Goal: Information Seeking & Learning: Learn about a topic

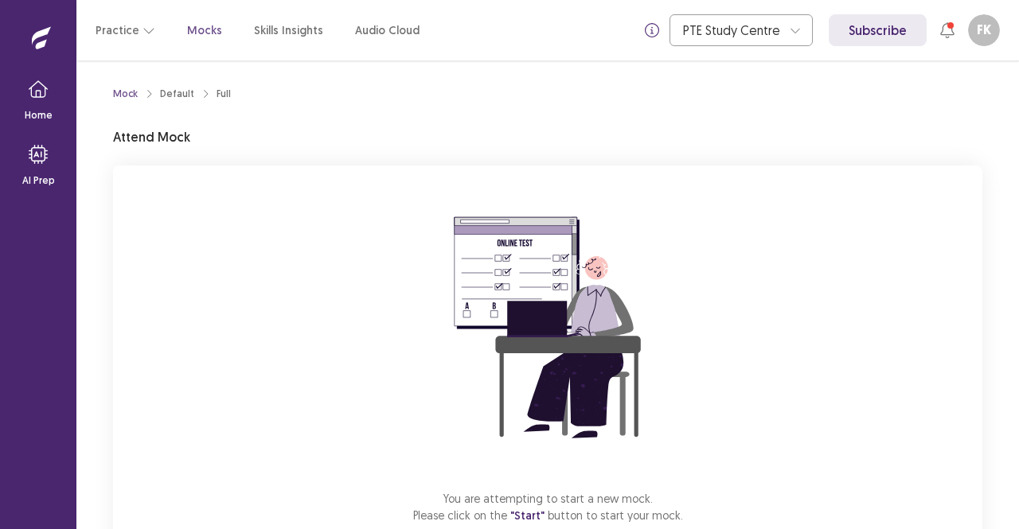
scroll to position [99, 0]
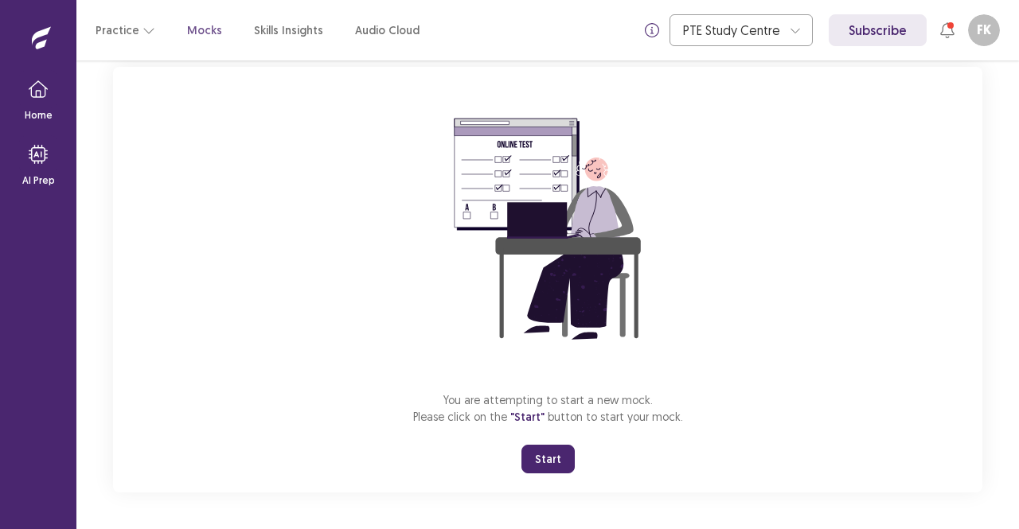
click at [552, 462] on button "Start" at bounding box center [547, 459] width 53 height 29
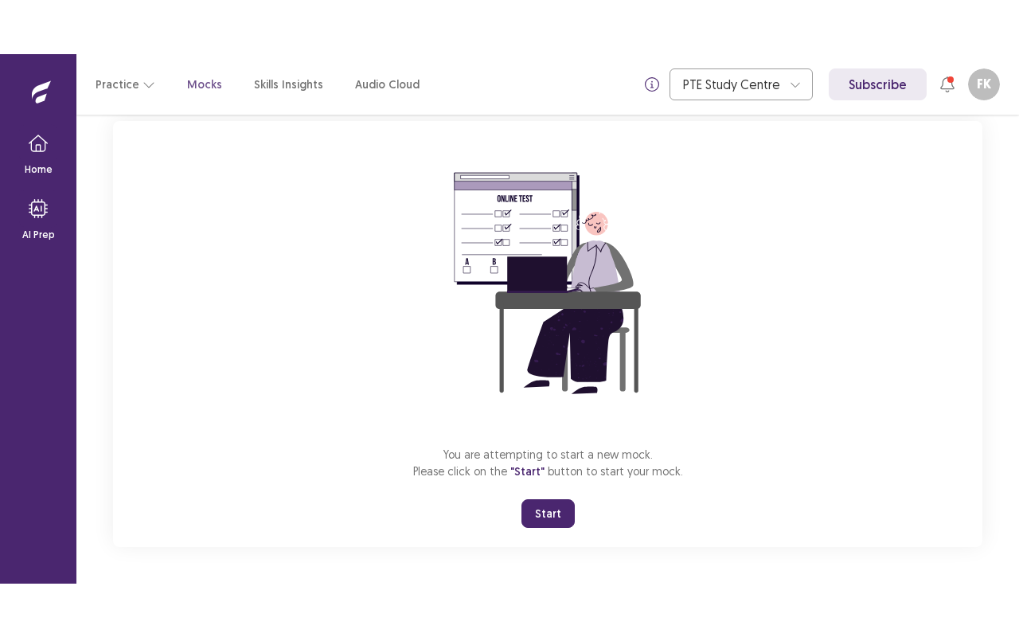
scroll to position [0, 0]
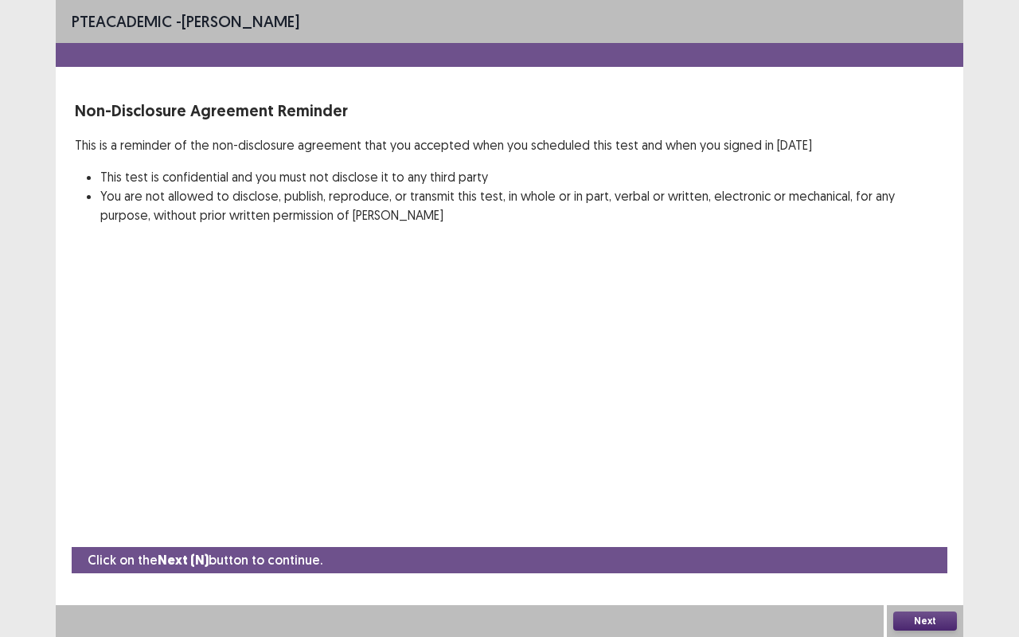
click at [927, 529] on button "Next" at bounding box center [925, 620] width 64 height 19
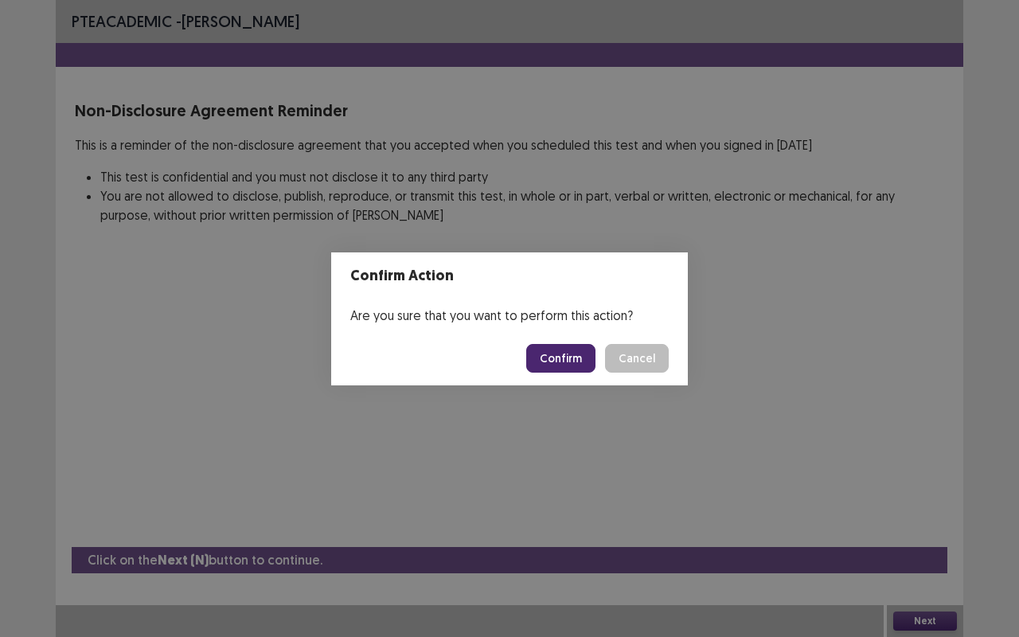
click at [568, 347] on button "Confirm" at bounding box center [560, 358] width 69 height 29
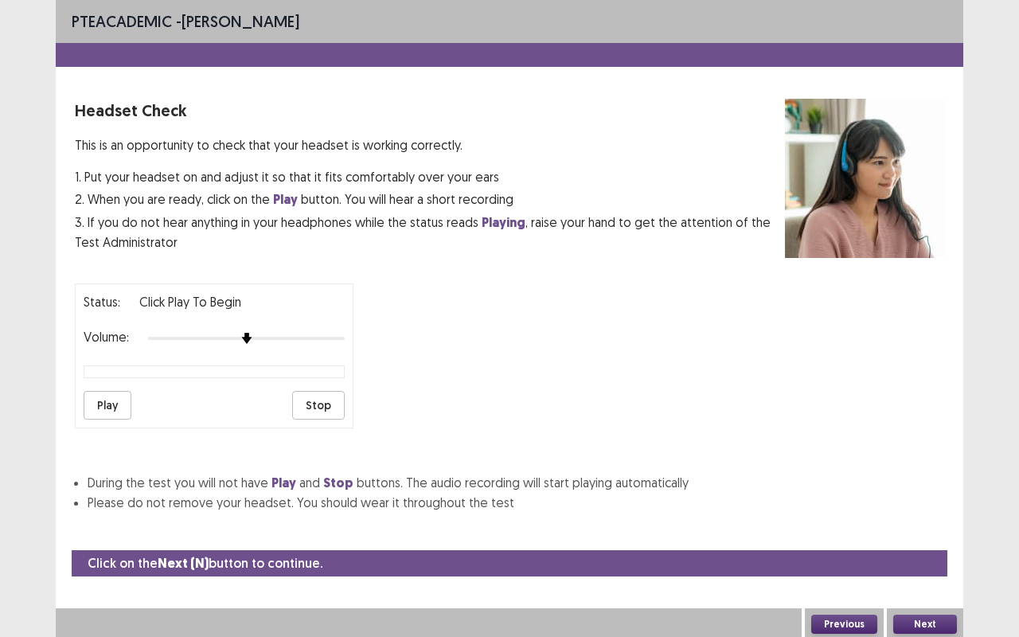
click at [108, 404] on button "Play" at bounding box center [108, 405] width 48 height 29
click at [283, 332] on div at bounding box center [246, 338] width 197 height 13
click at [936, 529] on button "Next" at bounding box center [925, 624] width 64 height 19
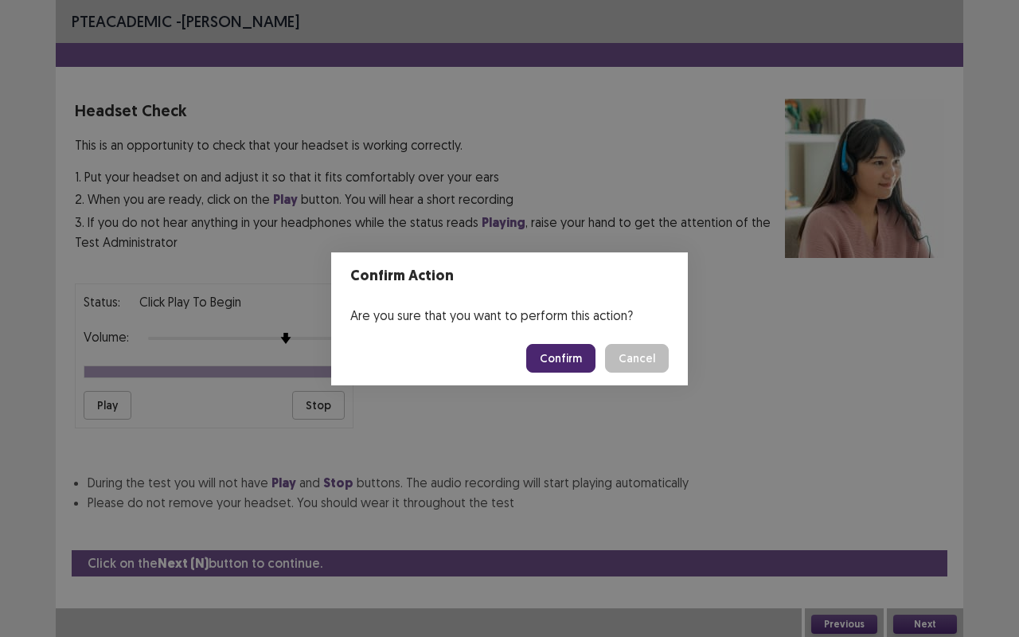
click at [579, 354] on button "Confirm" at bounding box center [560, 358] width 69 height 29
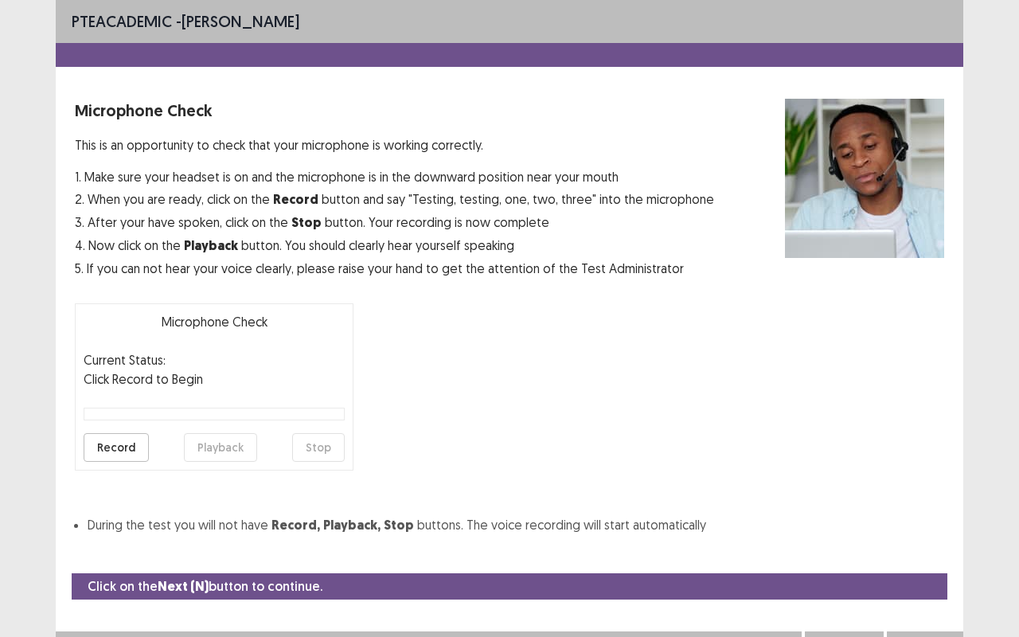
scroll to position [18, 0]
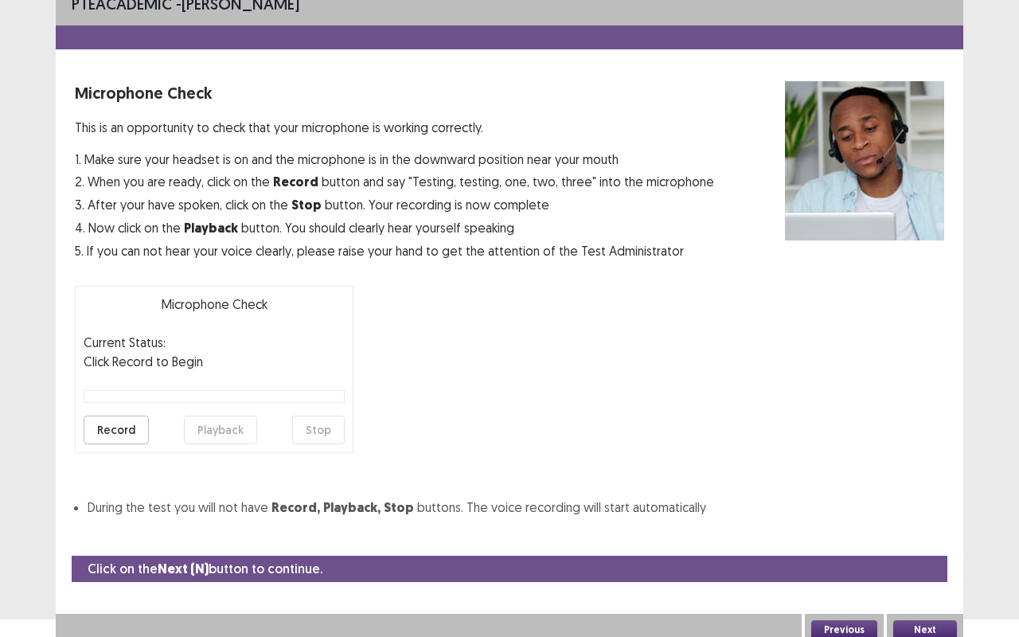
click at [108, 431] on button "Record" at bounding box center [116, 430] width 65 height 29
click at [319, 435] on button "Stop" at bounding box center [318, 430] width 53 height 29
click at [207, 422] on button "Playback" at bounding box center [220, 430] width 73 height 29
click at [930, 529] on button "Next" at bounding box center [925, 629] width 64 height 19
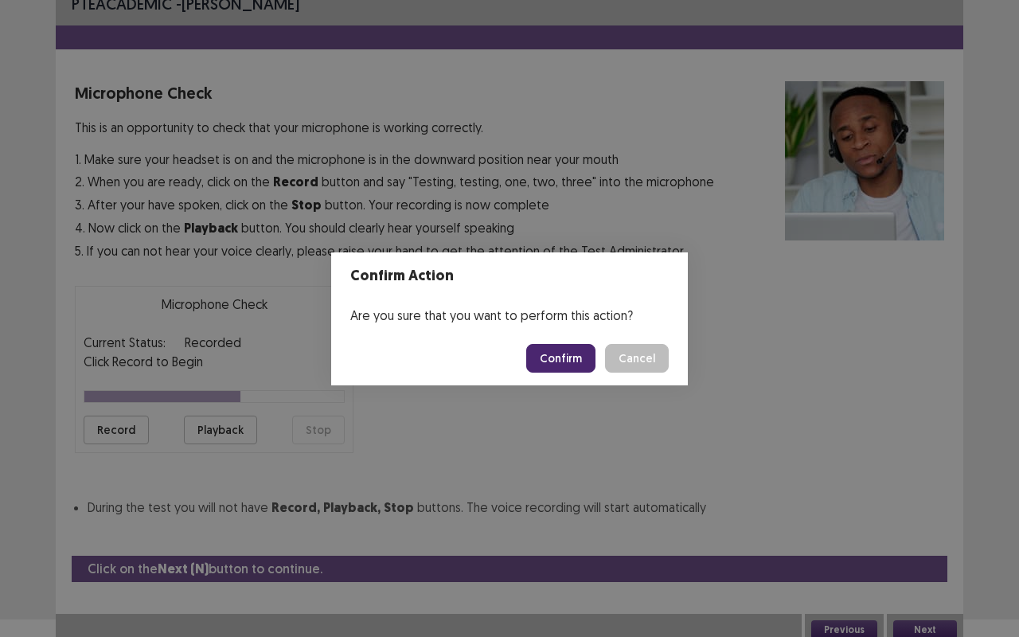
click at [573, 353] on button "Confirm" at bounding box center [560, 358] width 69 height 29
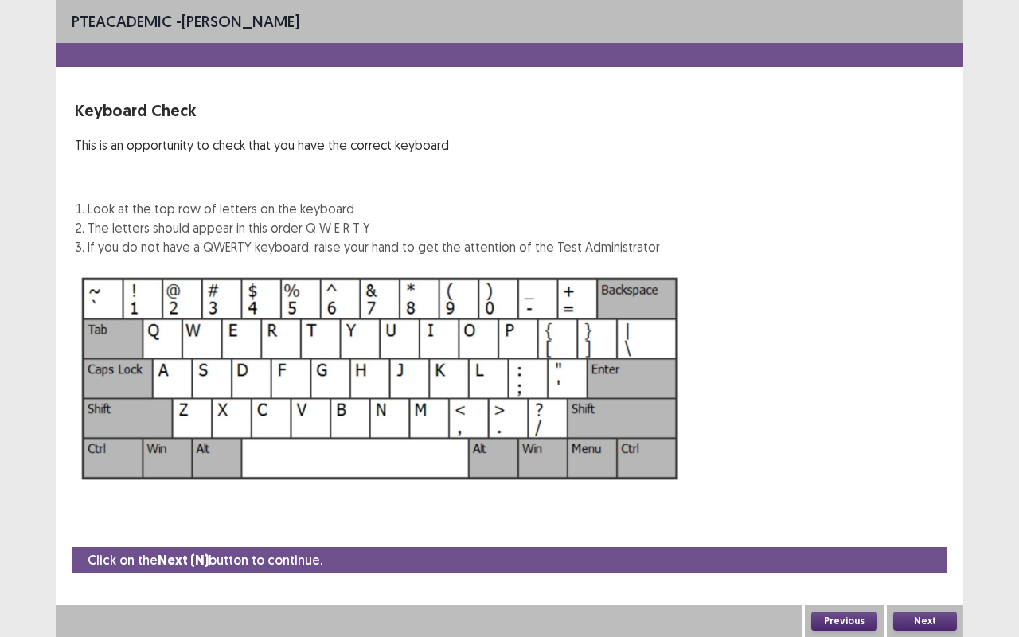
scroll to position [0, 0]
click at [928, 529] on button "Next" at bounding box center [925, 620] width 64 height 19
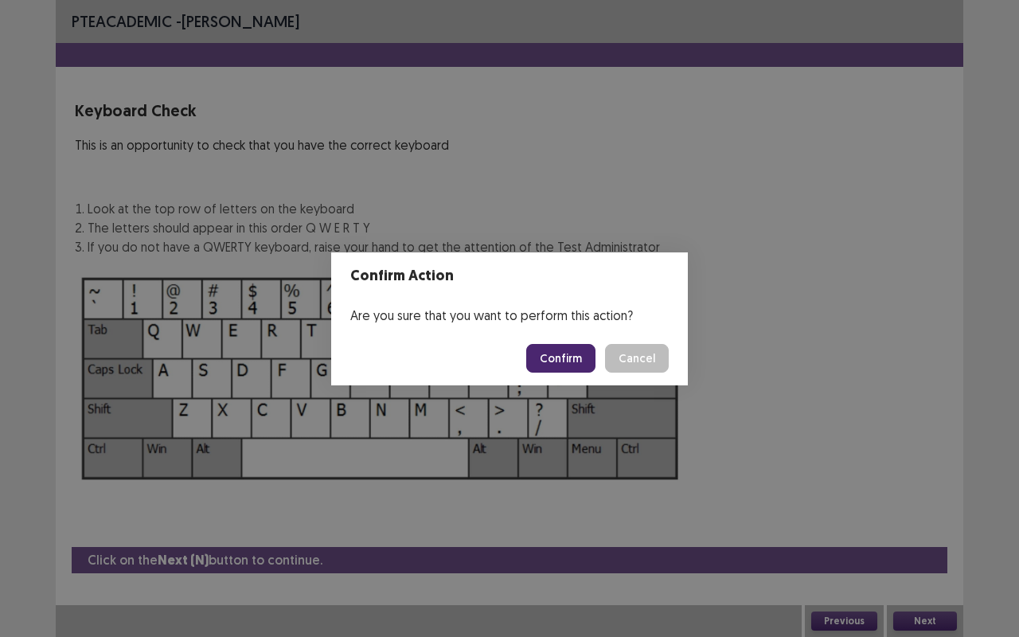
click at [572, 360] on button "Confirm" at bounding box center [560, 358] width 69 height 29
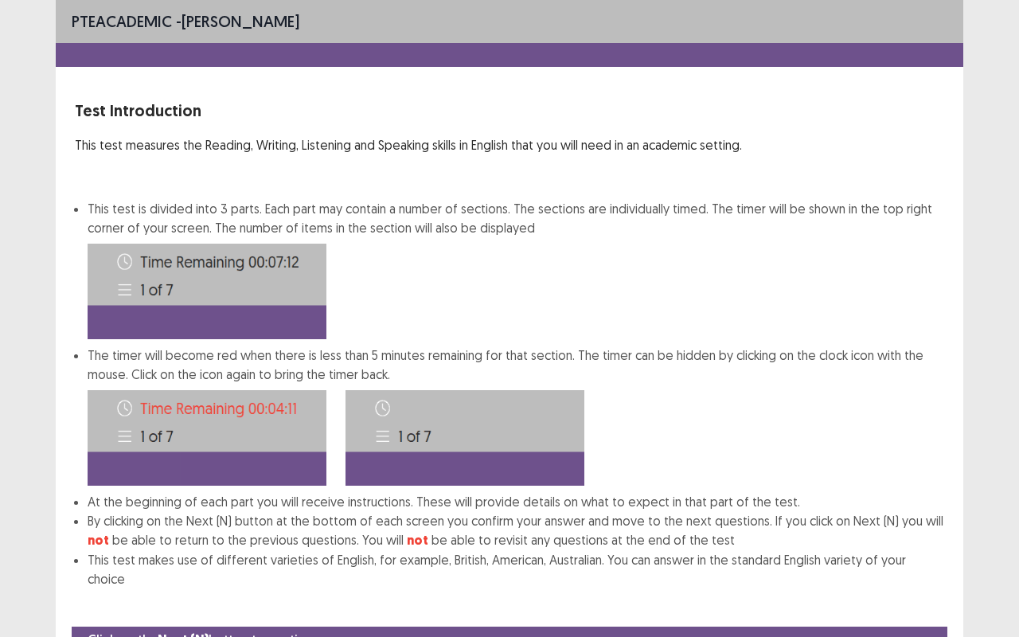
scroll to position [60, 0]
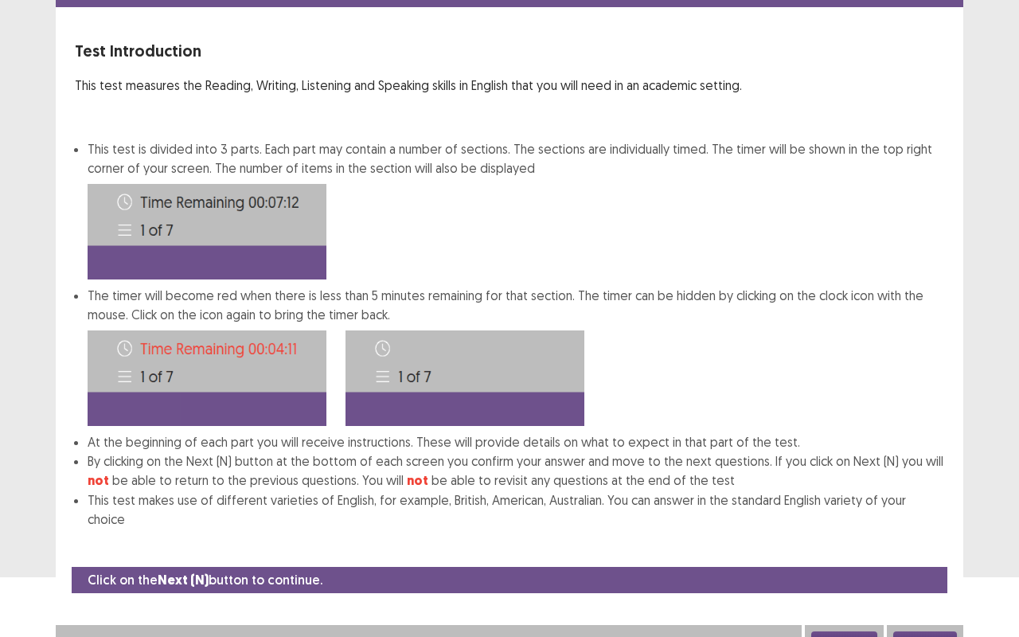
click at [939, 529] on button "Next" at bounding box center [925, 640] width 64 height 19
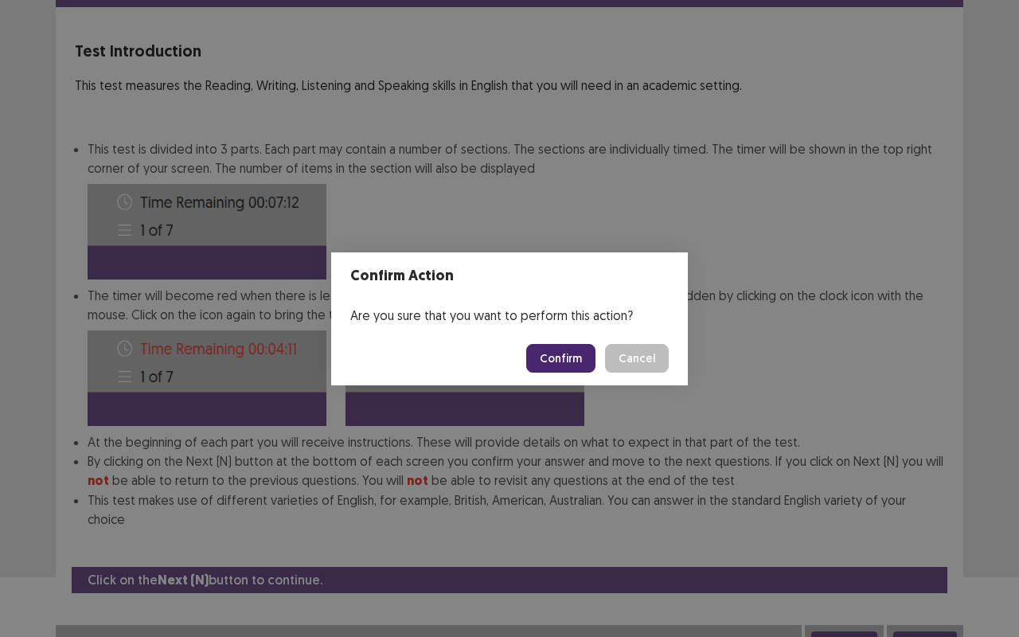
click at [571, 350] on button "Confirm" at bounding box center [560, 358] width 69 height 29
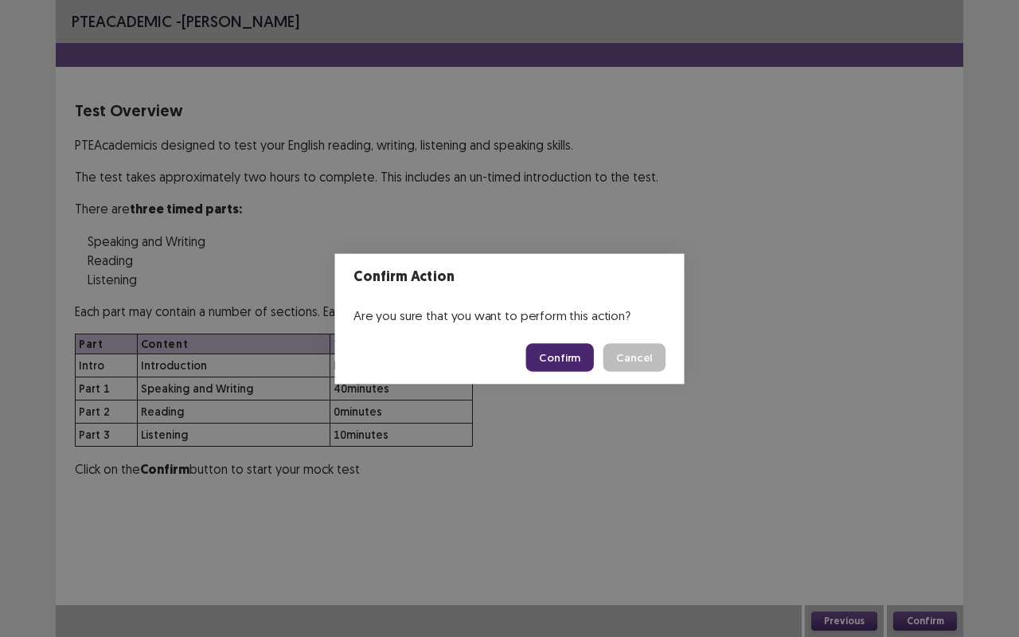
scroll to position [0, 0]
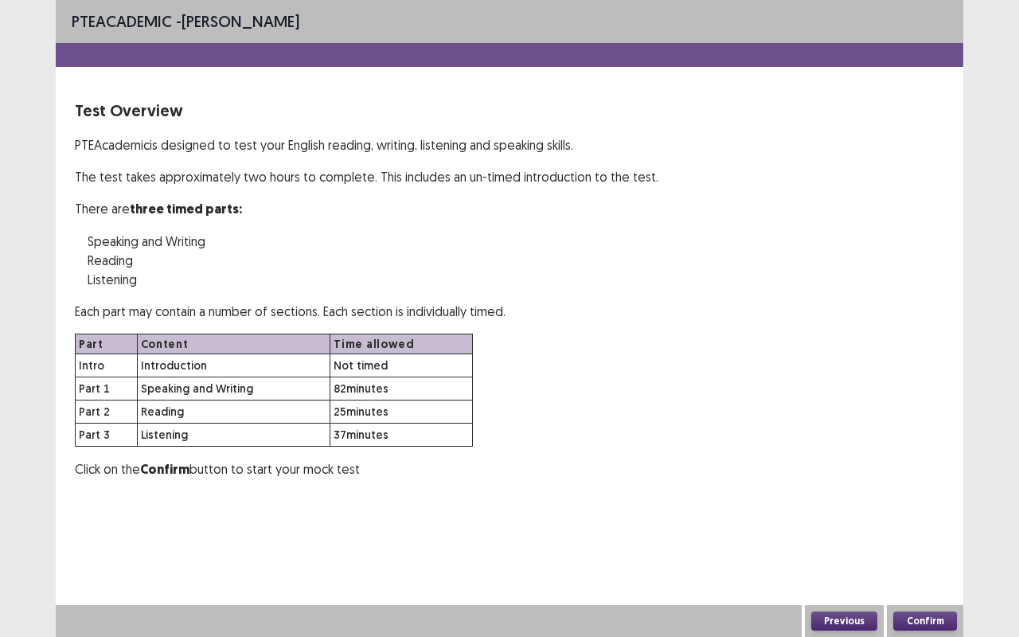
click at [924, 529] on button "Confirm" at bounding box center [925, 620] width 64 height 19
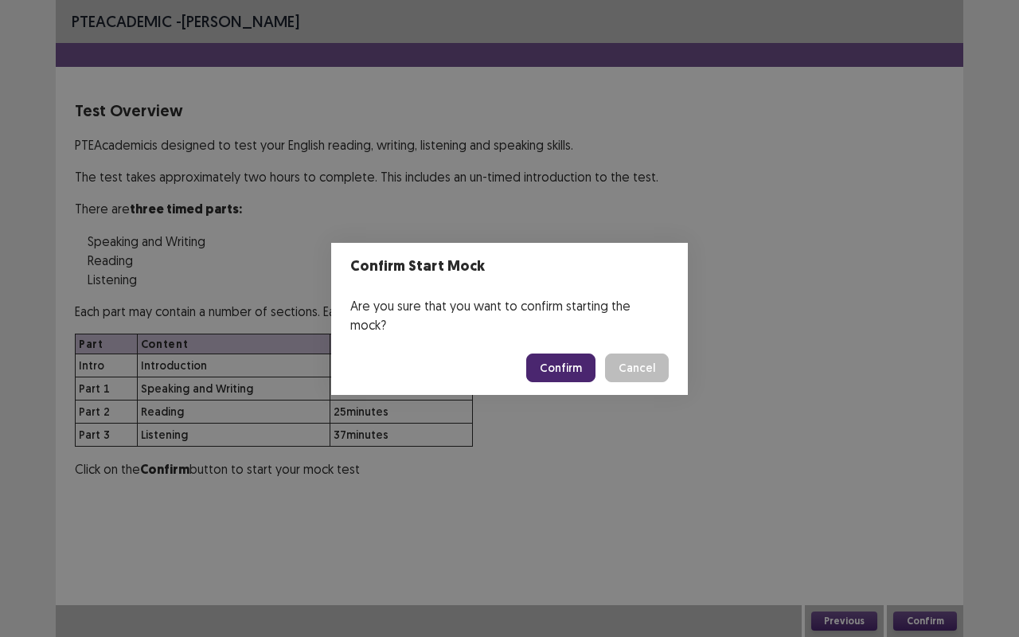
click at [578, 353] on button "Confirm" at bounding box center [560, 367] width 69 height 29
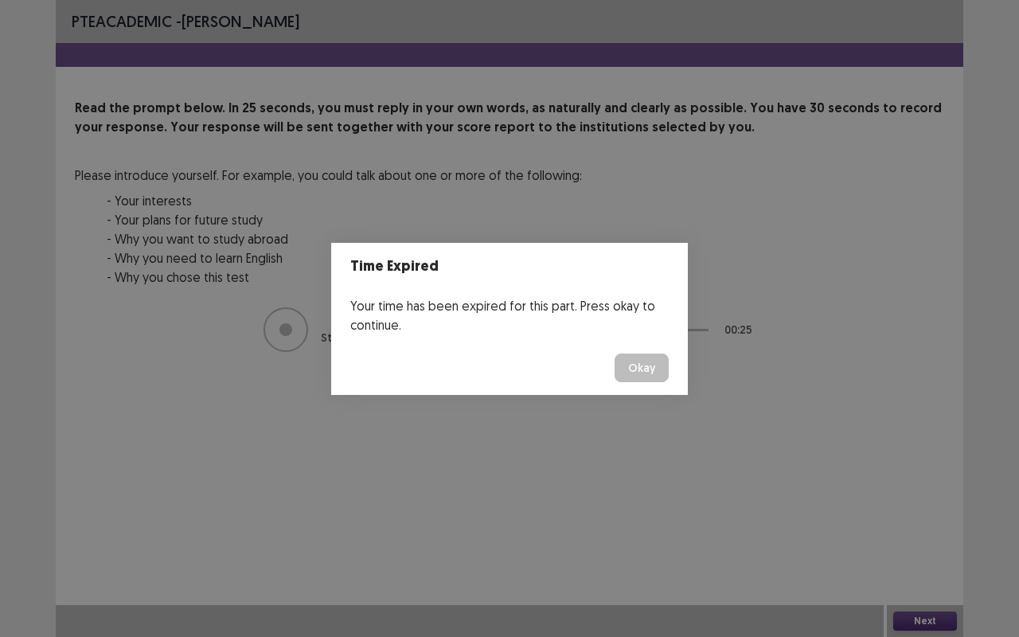
click at [646, 368] on button "Okay" at bounding box center [642, 367] width 54 height 29
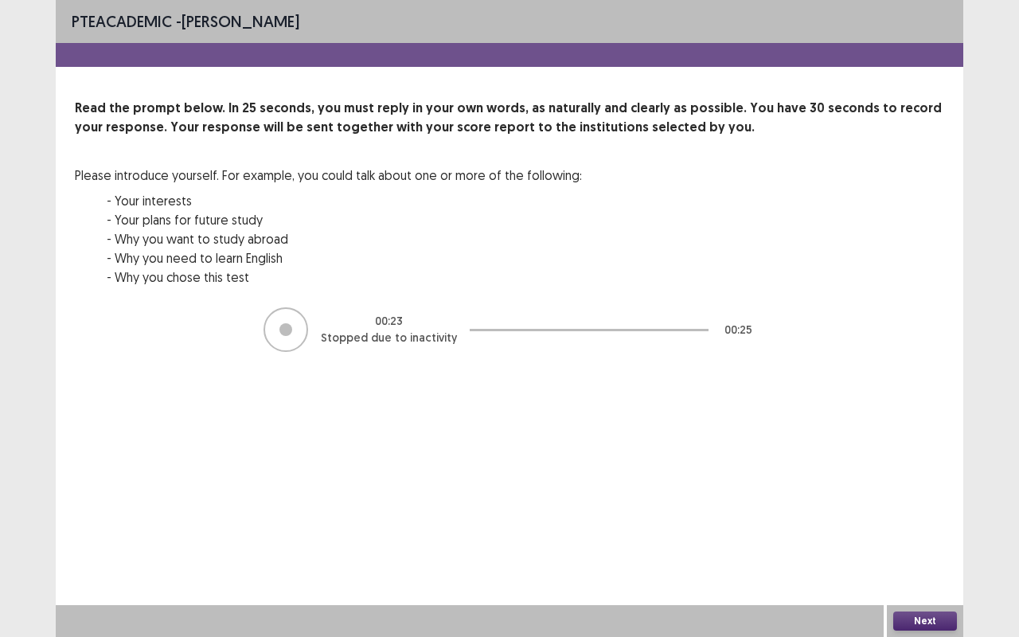
click at [907, 529] on button "Next" at bounding box center [925, 620] width 64 height 19
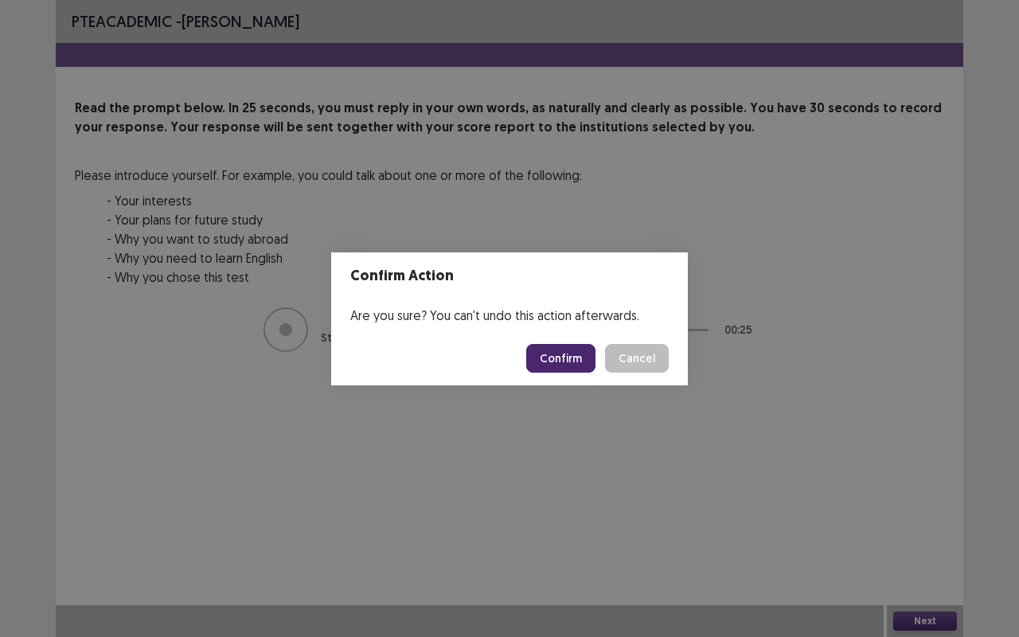
click at [587, 353] on button "Confirm" at bounding box center [560, 358] width 69 height 29
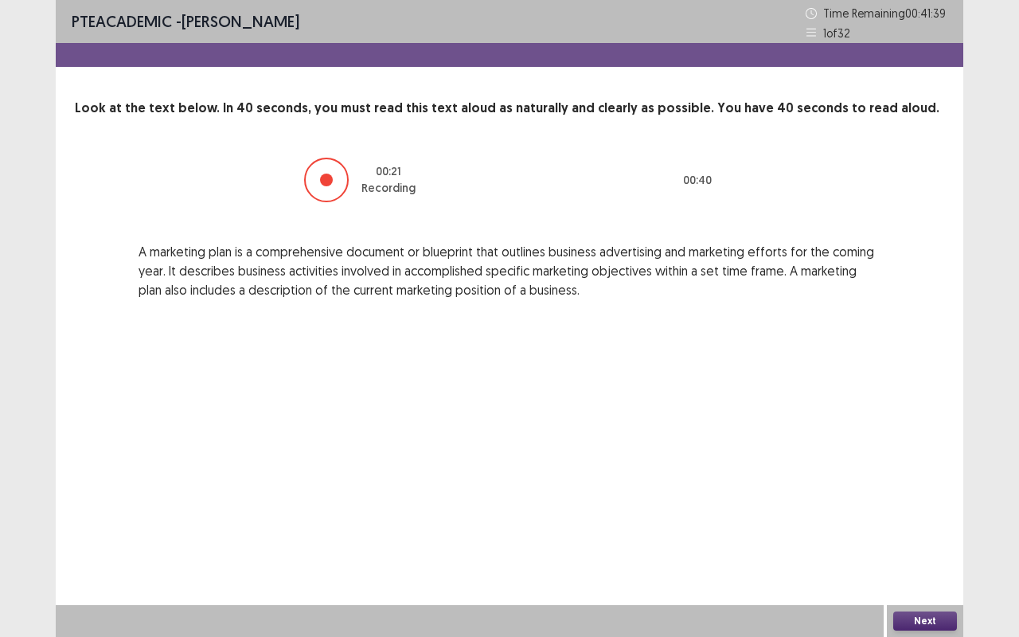
click at [927, 529] on button "Next" at bounding box center [925, 620] width 64 height 19
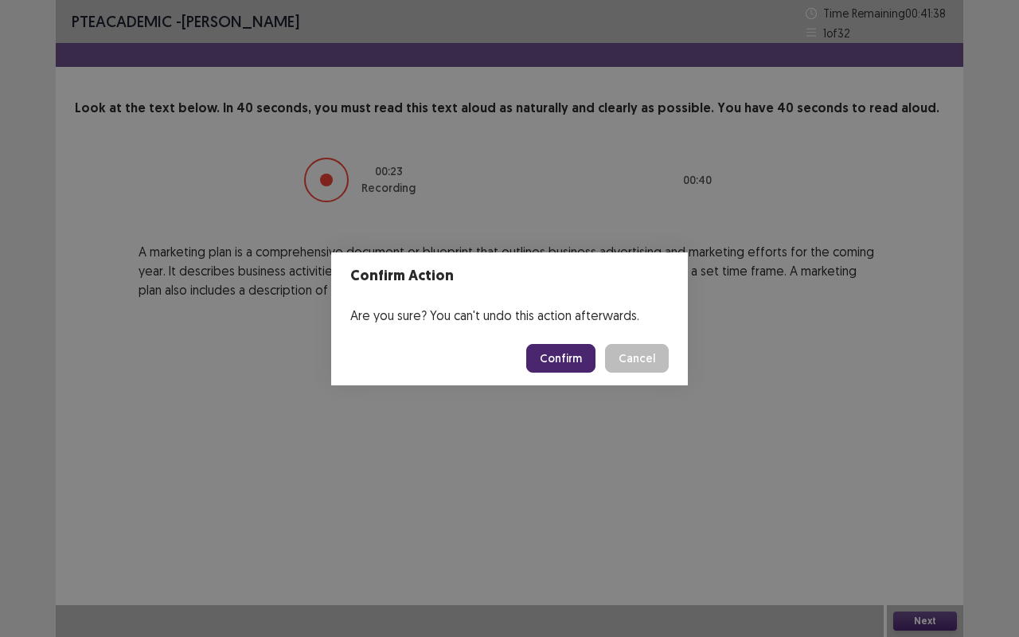
click at [564, 348] on button "Confirm" at bounding box center [560, 358] width 69 height 29
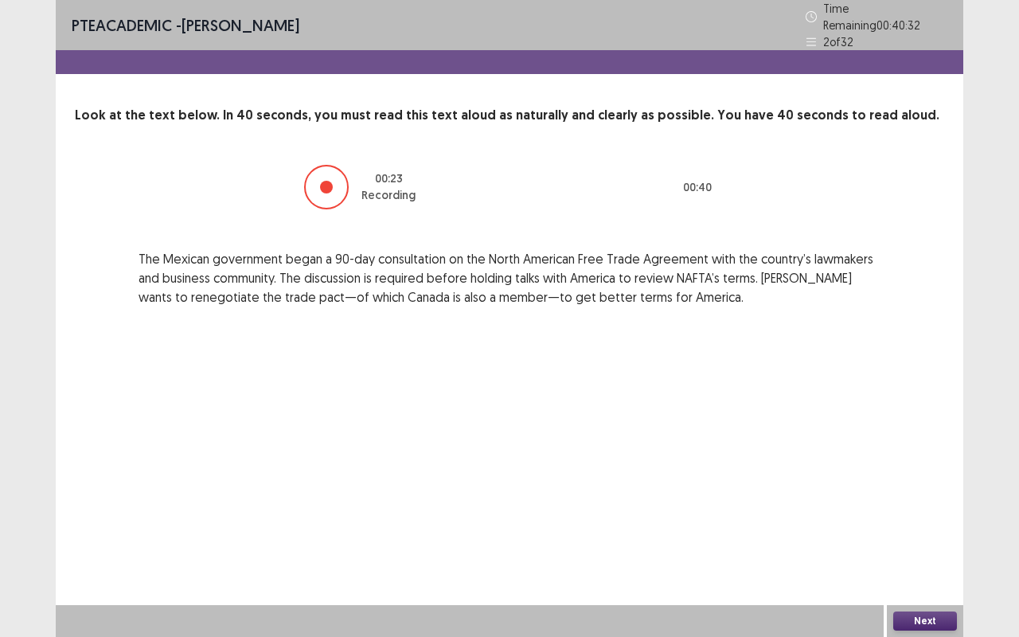
click at [928, 529] on button "Next" at bounding box center [925, 620] width 64 height 19
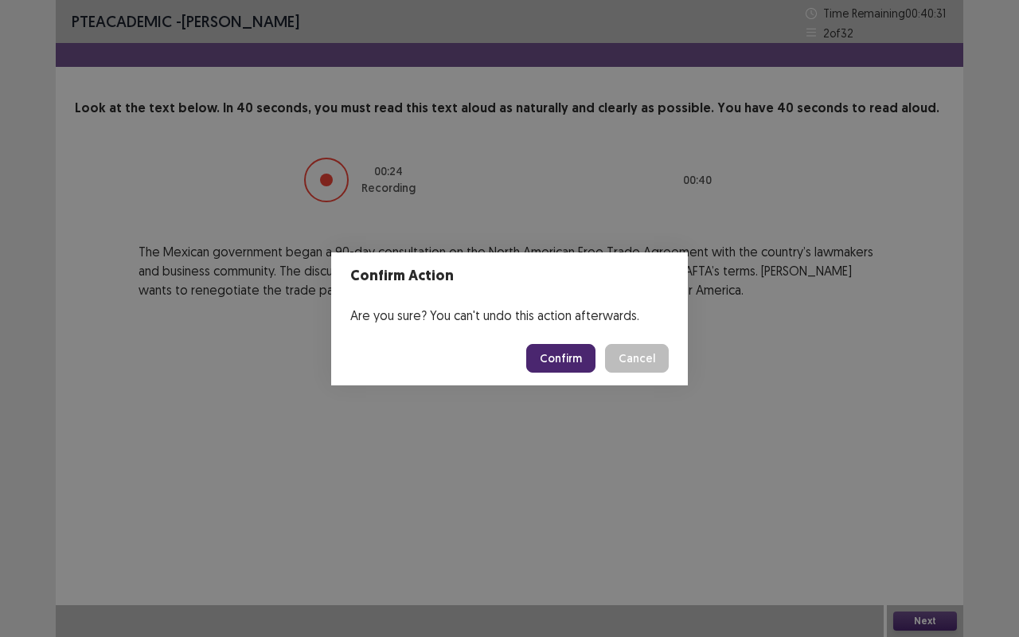
click at [590, 358] on button "Confirm" at bounding box center [560, 358] width 69 height 29
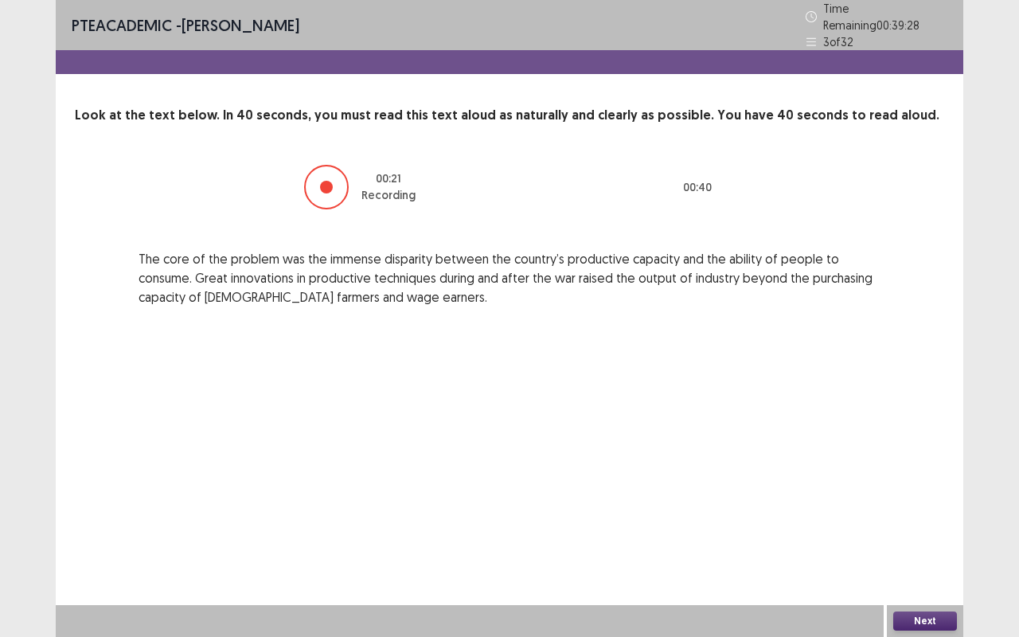
click at [914, 529] on button "Next" at bounding box center [925, 620] width 64 height 19
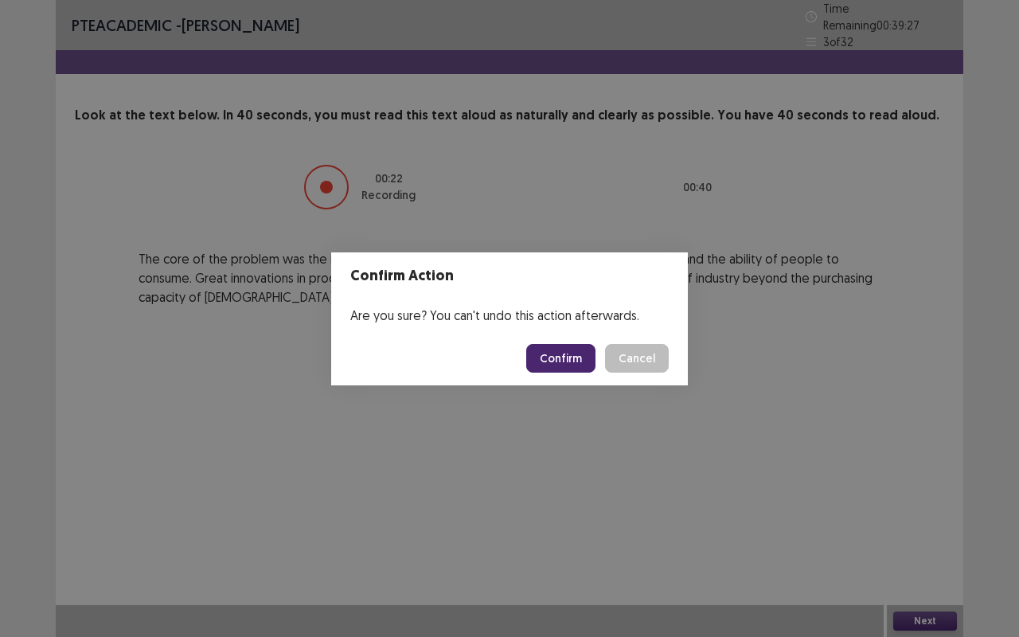
click at [581, 355] on button "Confirm" at bounding box center [560, 358] width 69 height 29
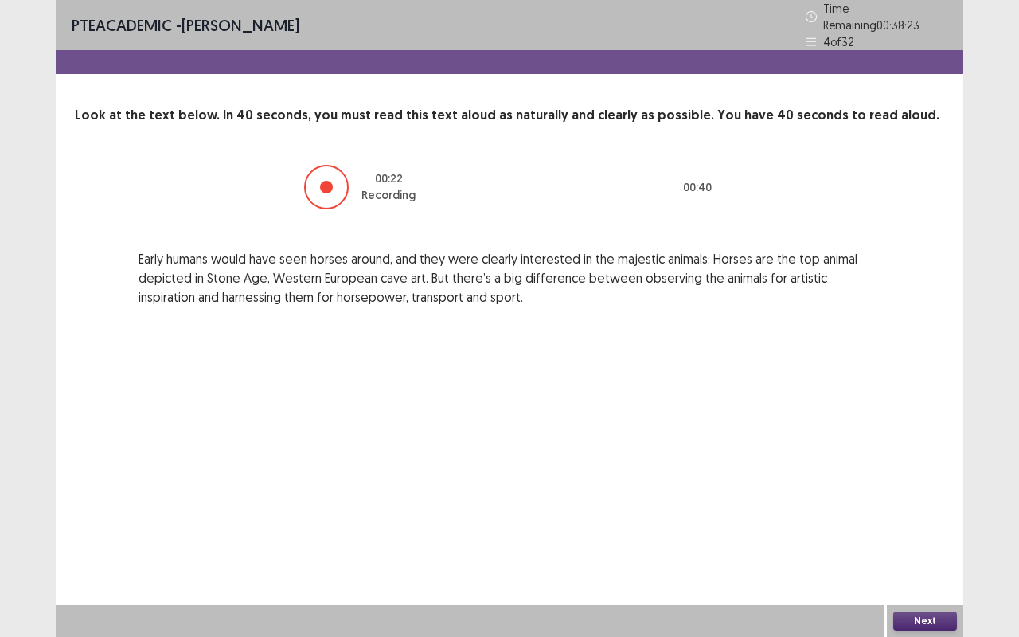
click at [925, 529] on button "Next" at bounding box center [925, 620] width 64 height 19
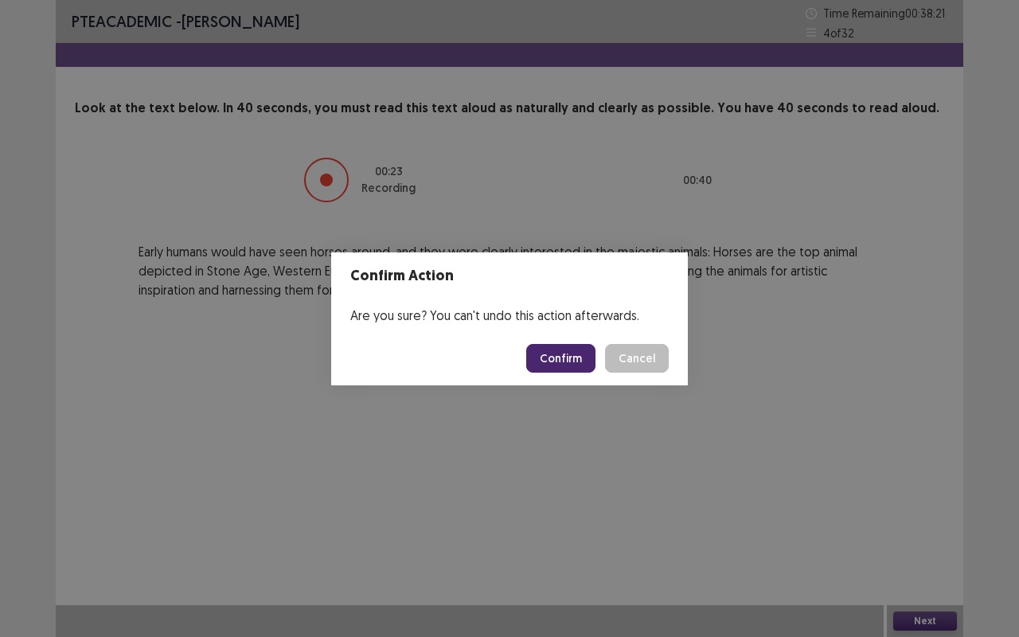
click at [569, 353] on button "Confirm" at bounding box center [560, 358] width 69 height 29
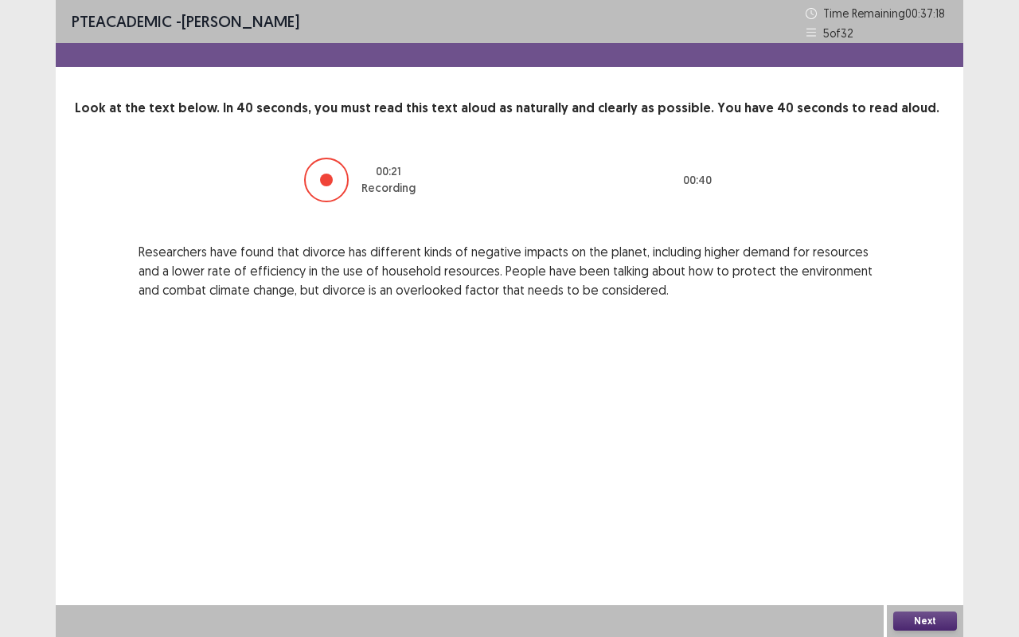
click at [935, 529] on button "Next" at bounding box center [925, 620] width 64 height 19
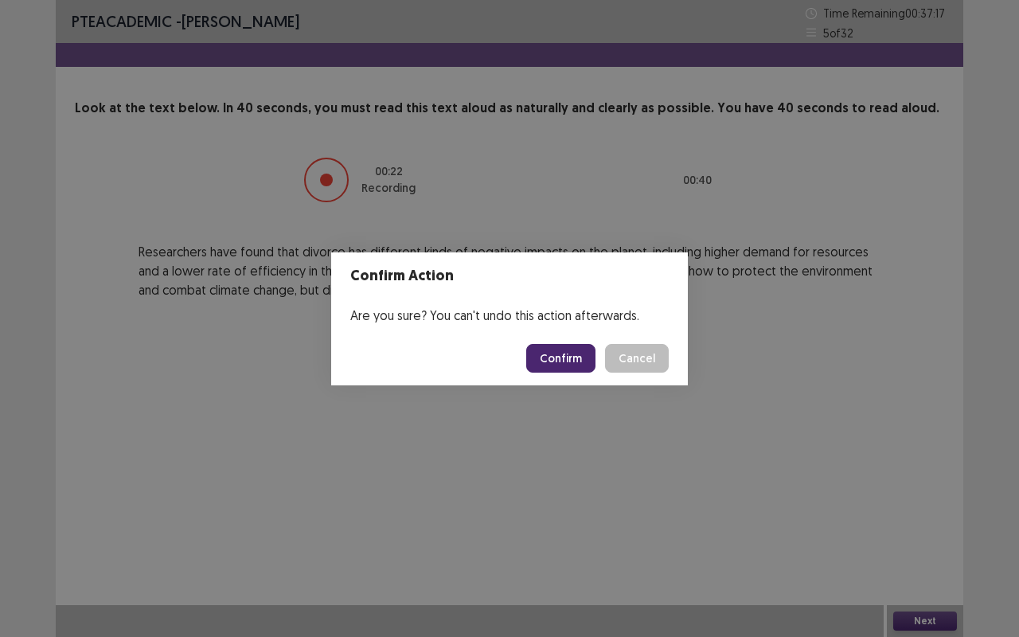
click at [579, 357] on button "Confirm" at bounding box center [560, 358] width 69 height 29
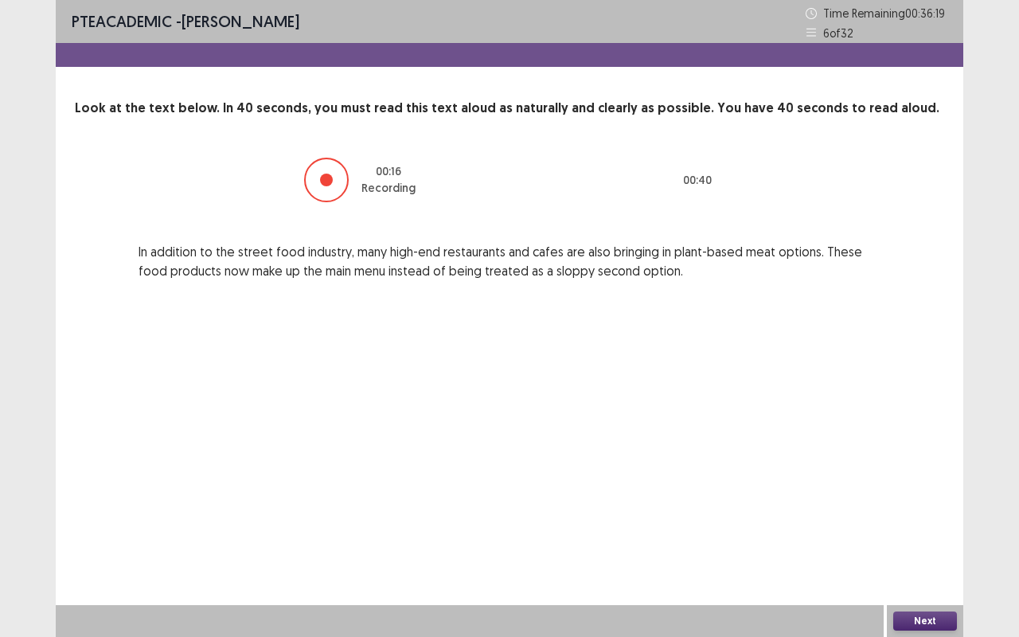
click at [928, 529] on button "Next" at bounding box center [925, 620] width 64 height 19
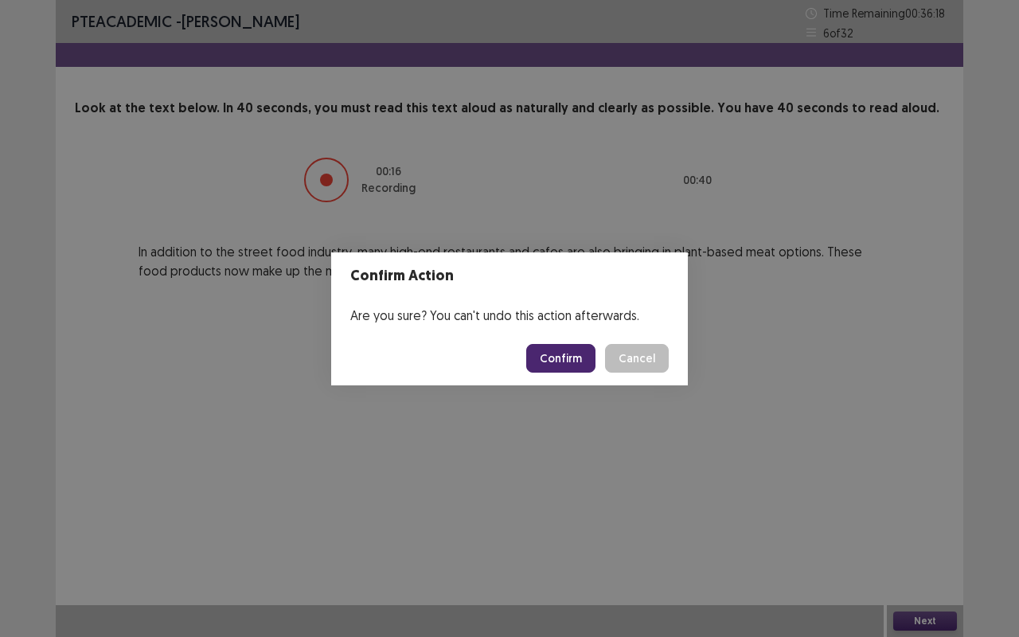
click at [573, 360] on button "Confirm" at bounding box center [560, 358] width 69 height 29
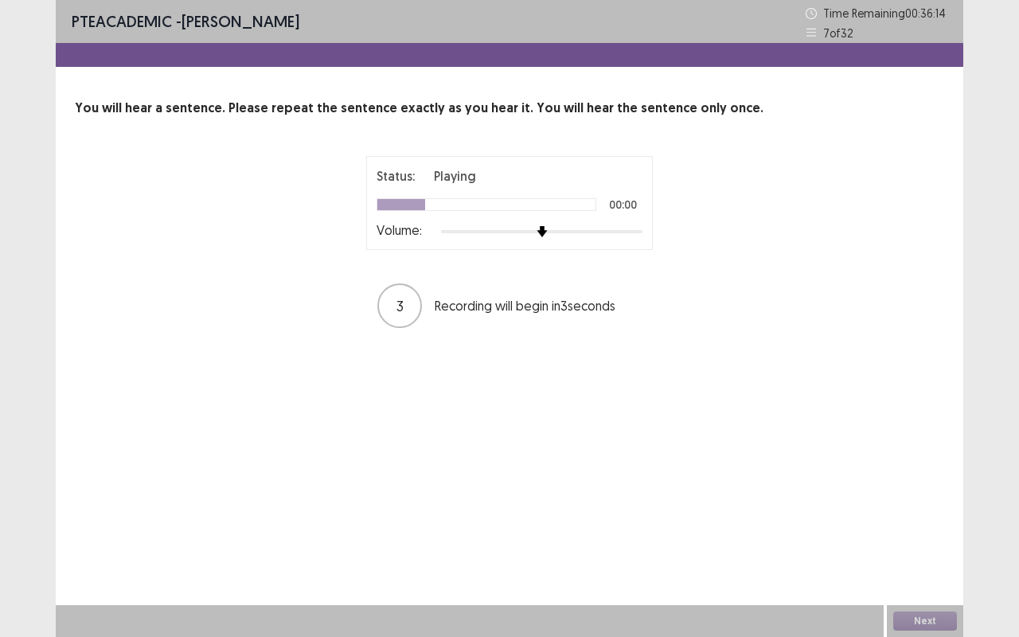
click at [615, 236] on div at bounding box center [541, 231] width 201 height 13
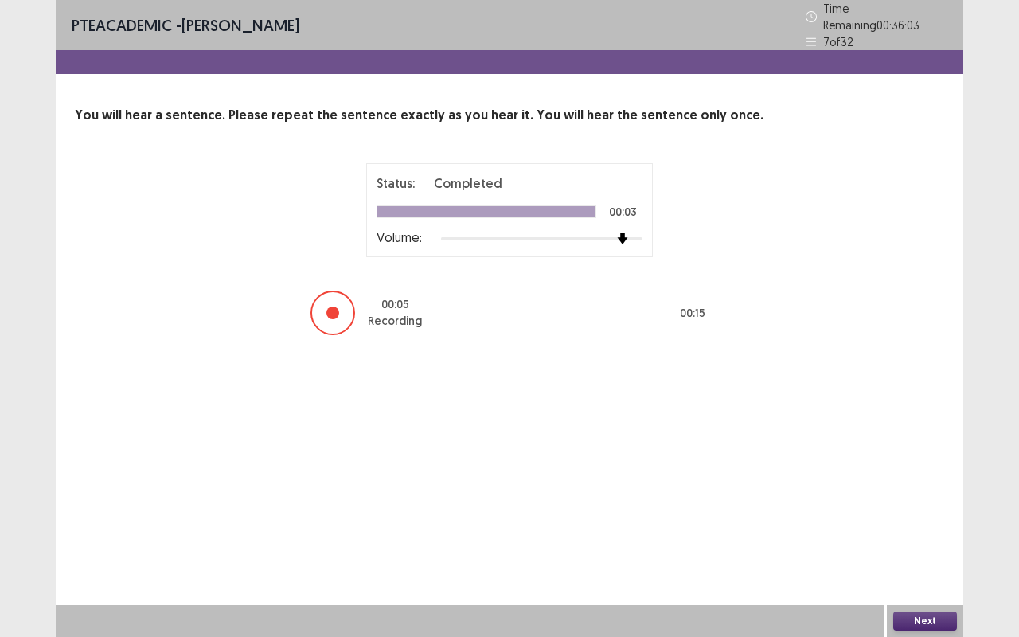
click at [941, 529] on button "Next" at bounding box center [925, 620] width 64 height 19
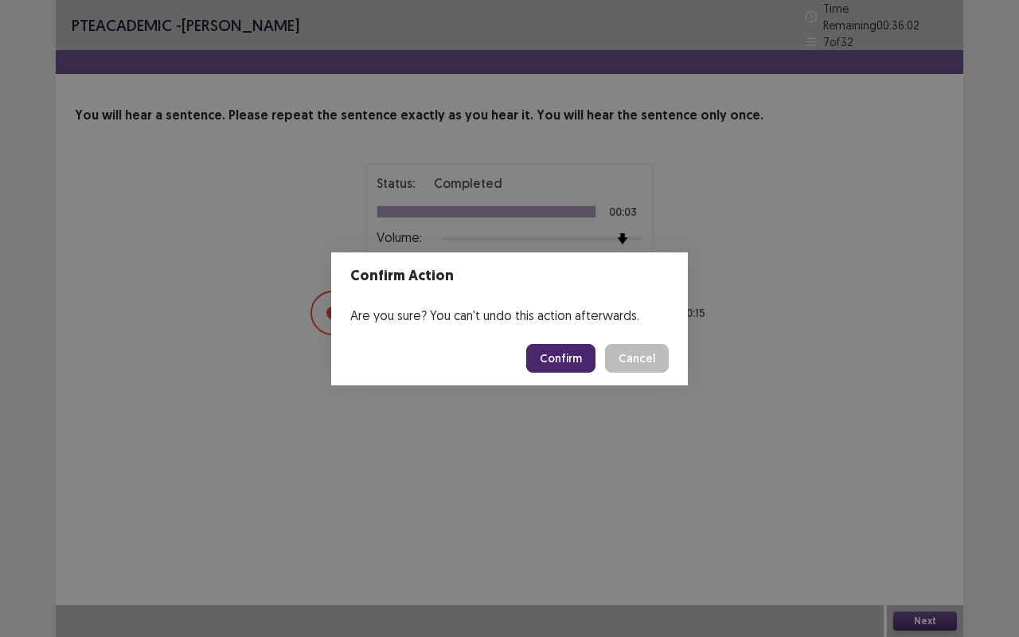
click at [573, 351] on button "Confirm" at bounding box center [560, 358] width 69 height 29
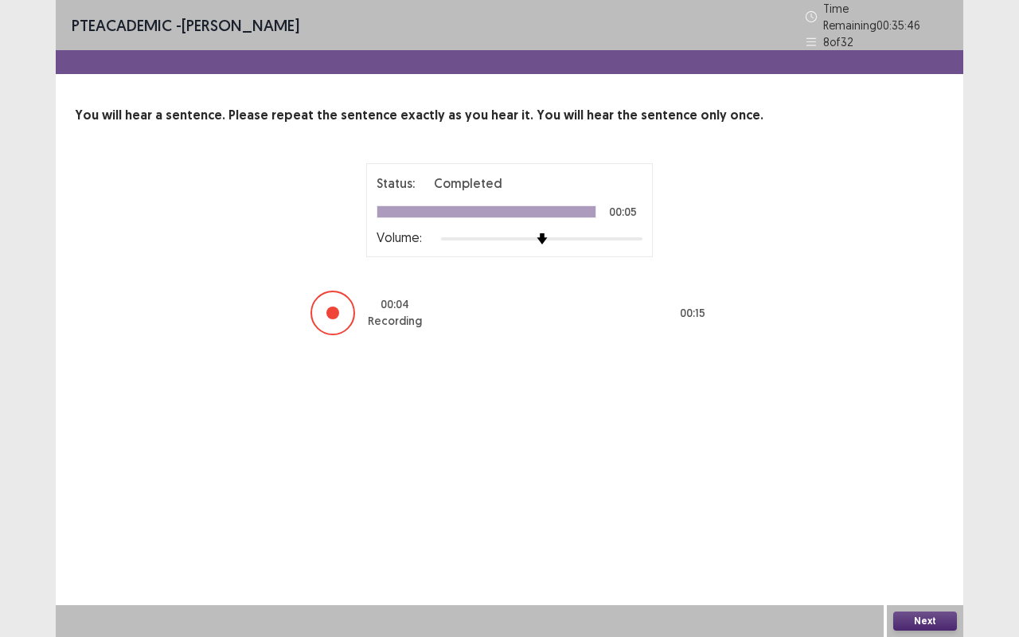
click at [933, 529] on button "Next" at bounding box center [925, 620] width 64 height 19
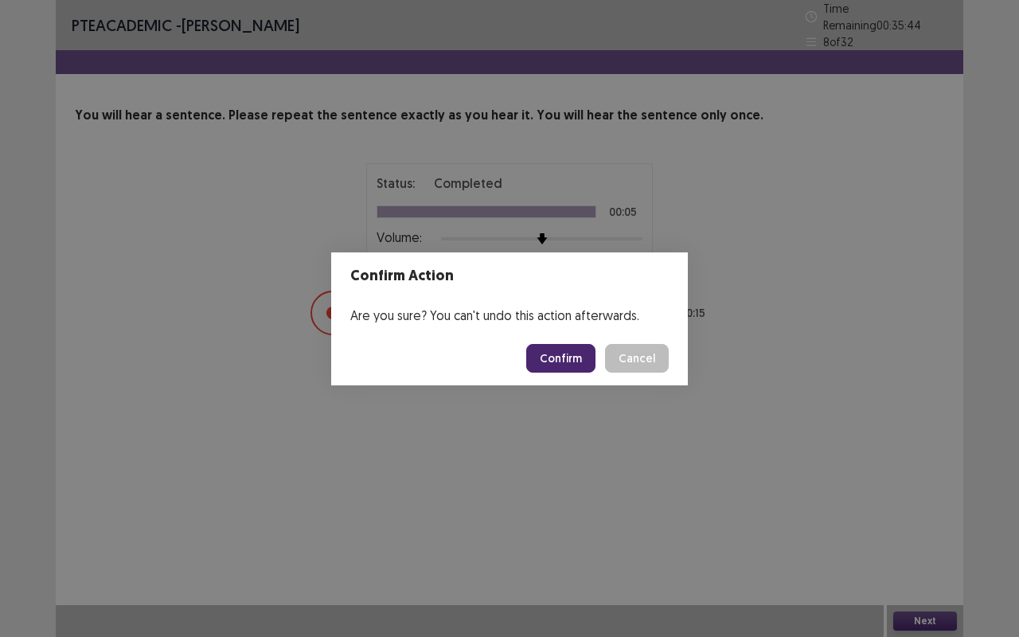
click at [584, 352] on button "Confirm" at bounding box center [560, 358] width 69 height 29
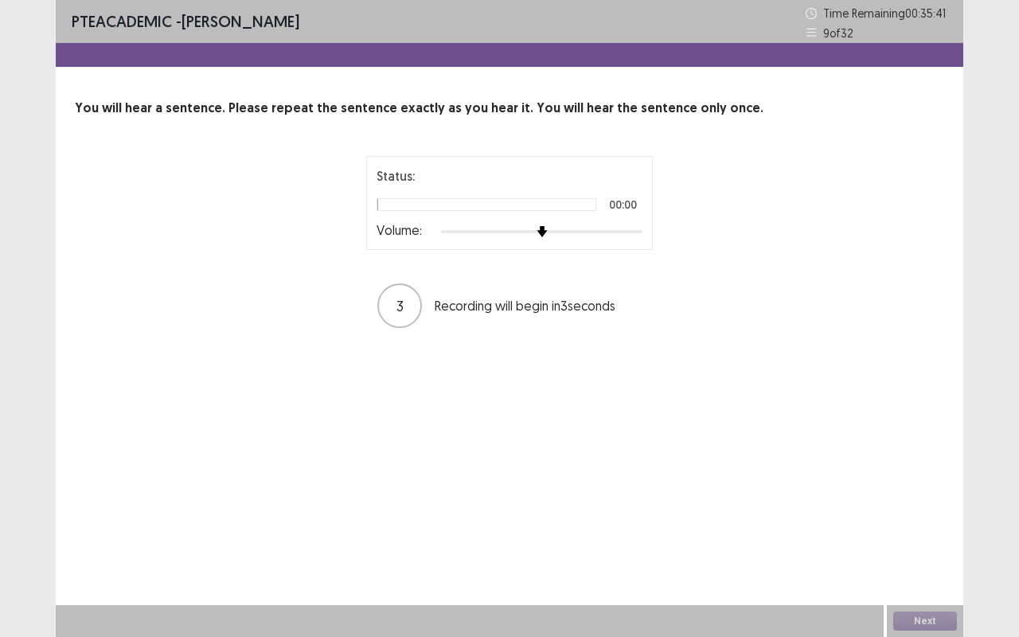
click at [635, 228] on div at bounding box center [541, 231] width 201 height 13
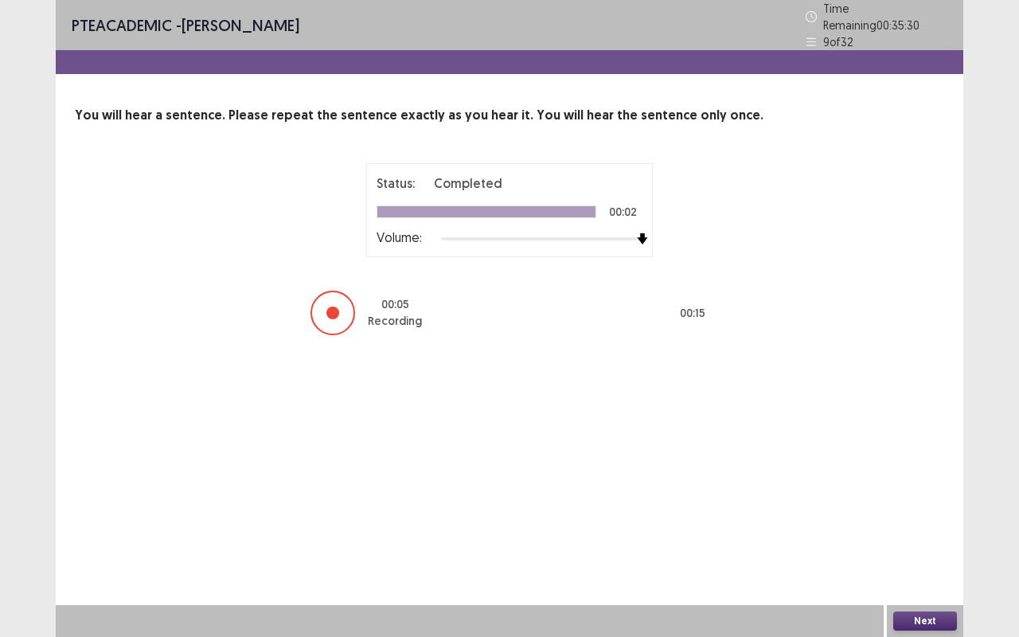
click at [938, 529] on button "Next" at bounding box center [925, 620] width 64 height 19
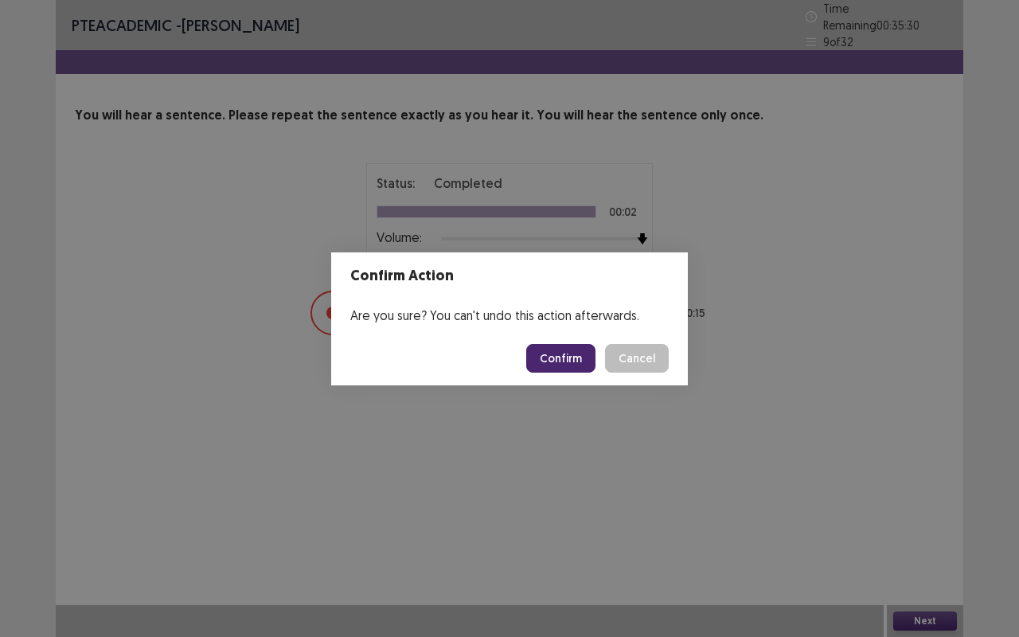
click at [582, 362] on button "Confirm" at bounding box center [560, 358] width 69 height 29
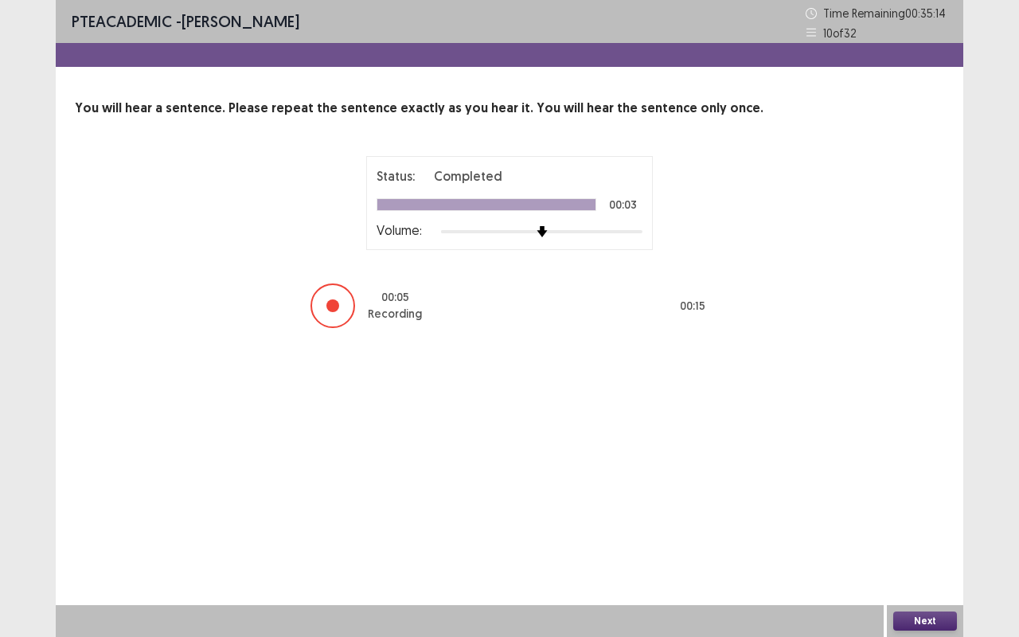
click at [936, 529] on button "Next" at bounding box center [925, 620] width 64 height 19
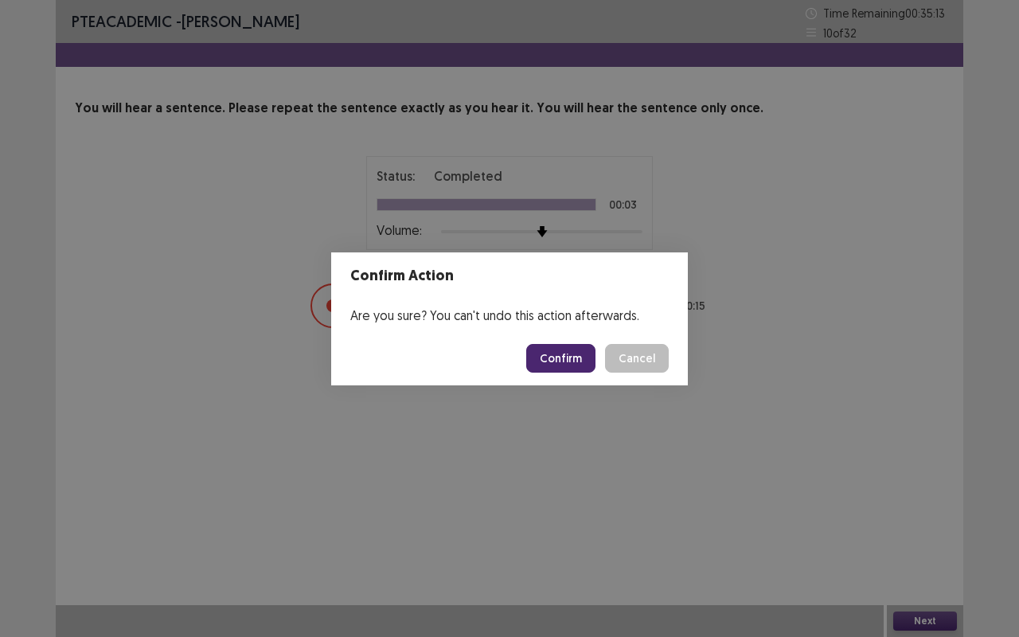
click at [579, 367] on button "Confirm" at bounding box center [560, 358] width 69 height 29
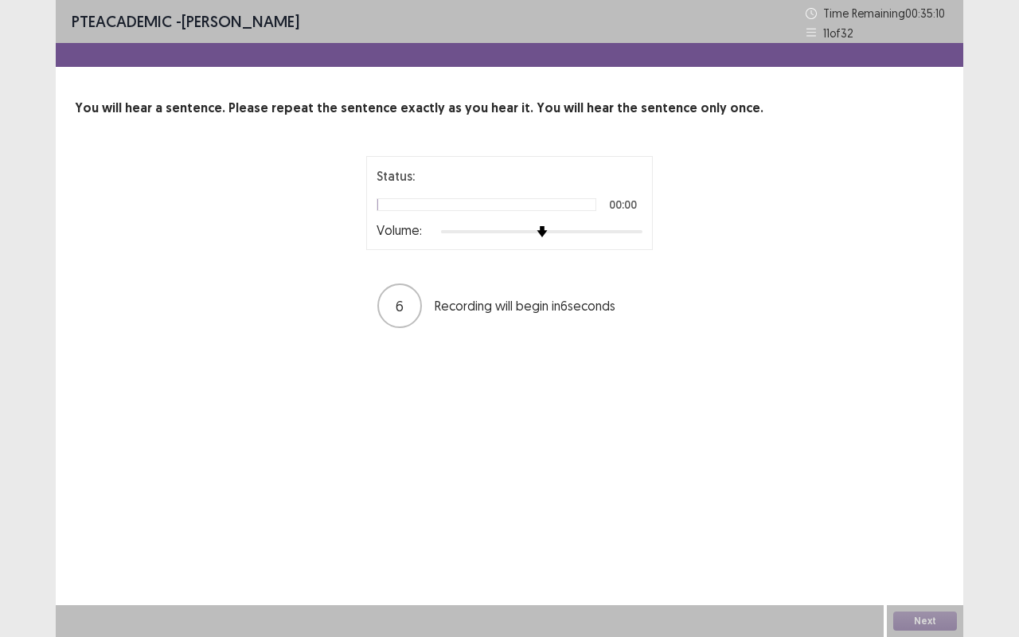
click at [542, 232] on div at bounding box center [491, 231] width 101 height 3
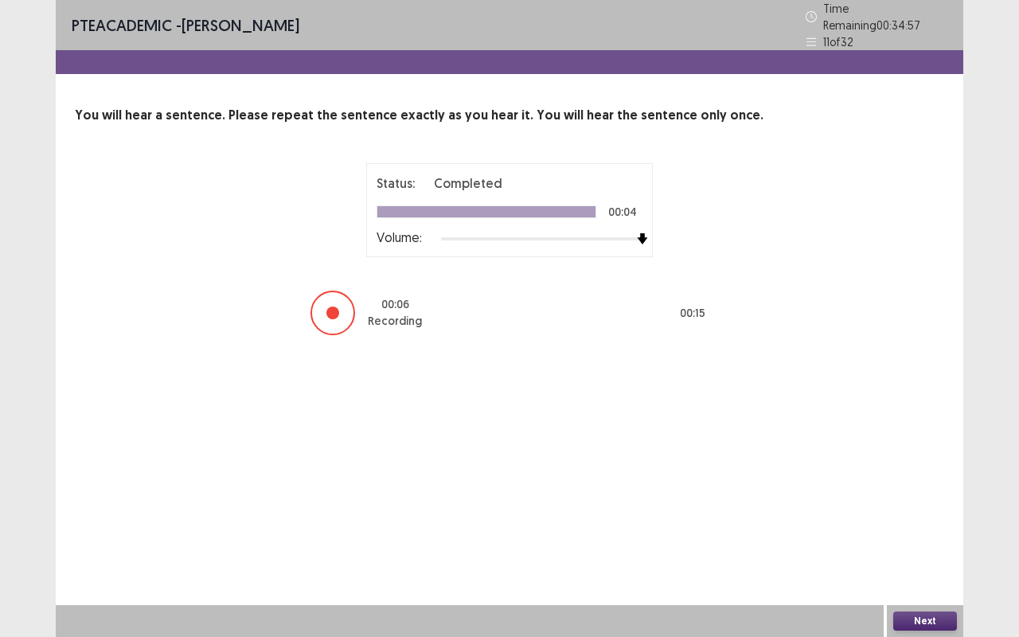
click at [926, 529] on button "Next" at bounding box center [925, 620] width 64 height 19
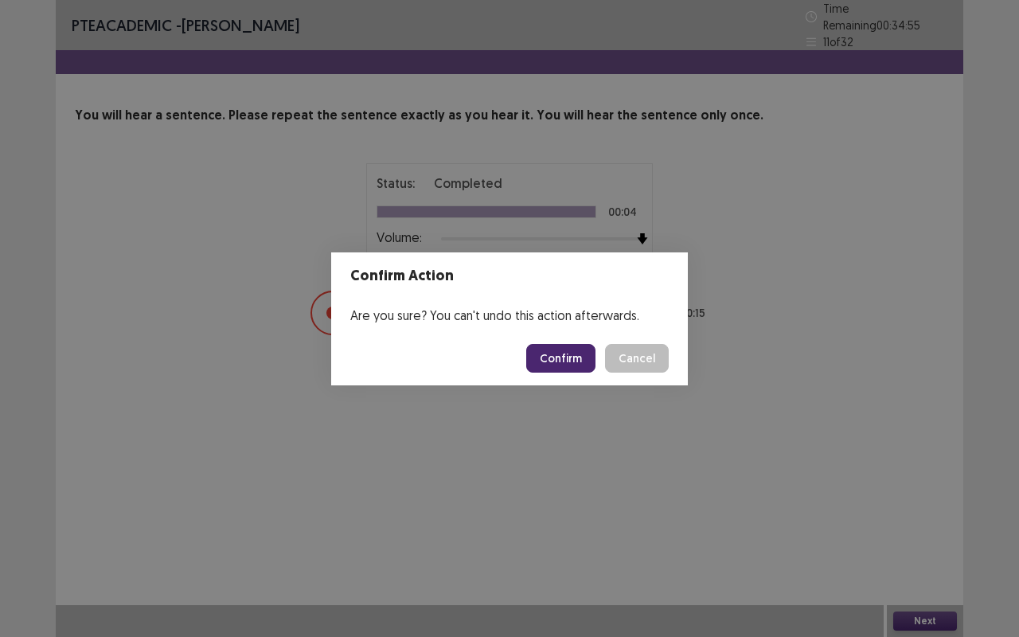
click at [584, 354] on button "Confirm" at bounding box center [560, 358] width 69 height 29
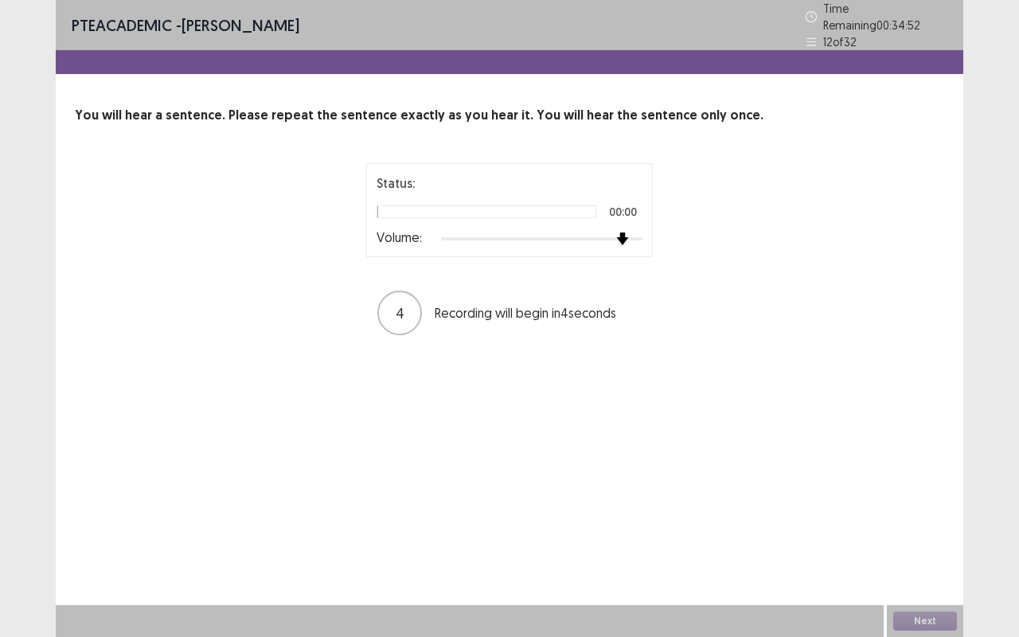
click at [630, 237] on div at bounding box center [541, 238] width 201 height 3
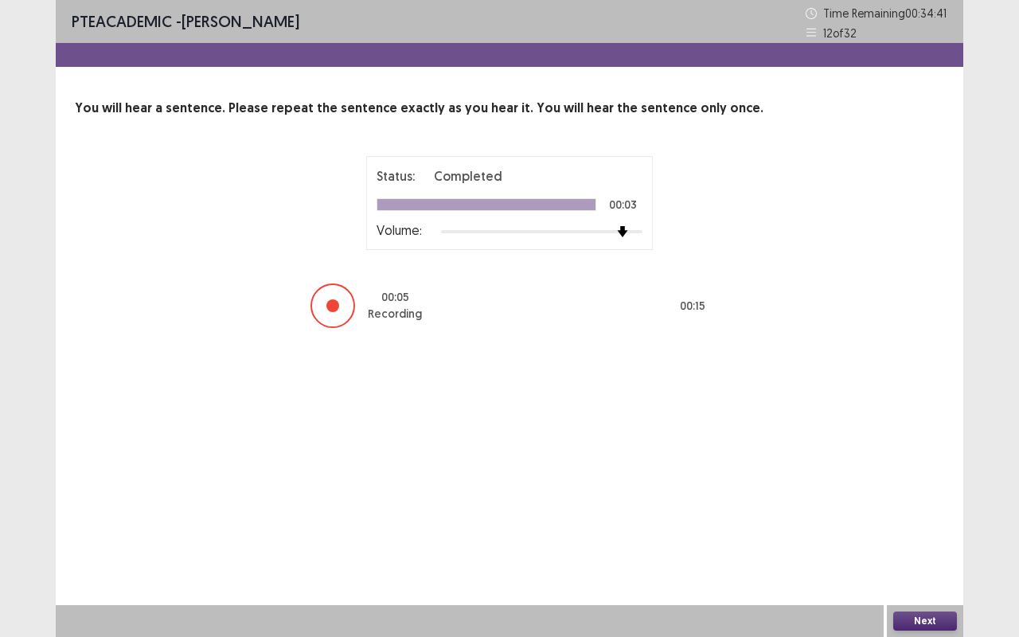
click at [935, 529] on button "Next" at bounding box center [925, 620] width 64 height 19
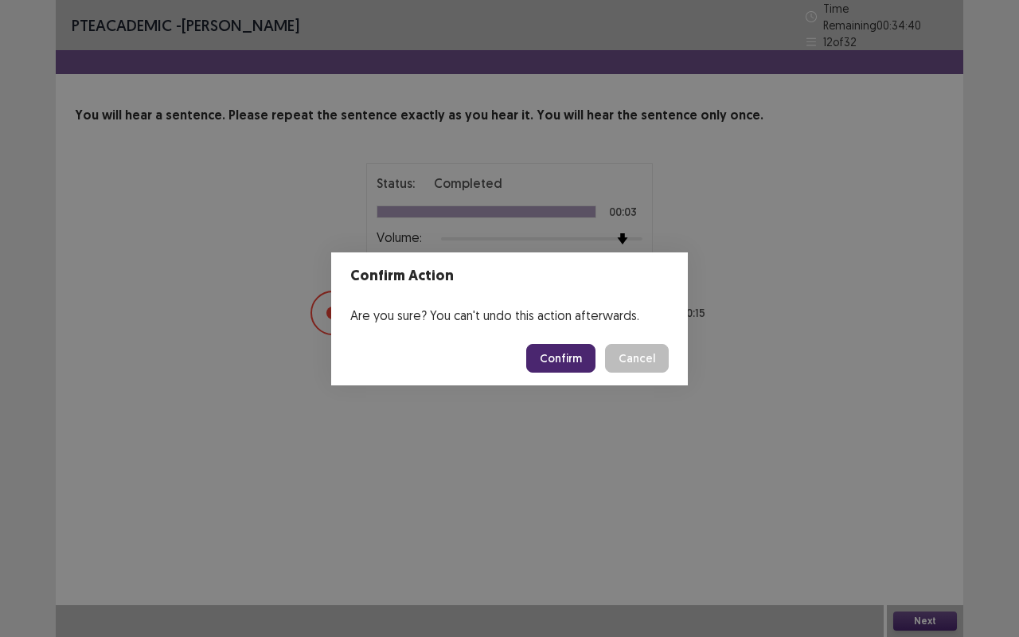
click at [583, 357] on button "Confirm" at bounding box center [560, 358] width 69 height 29
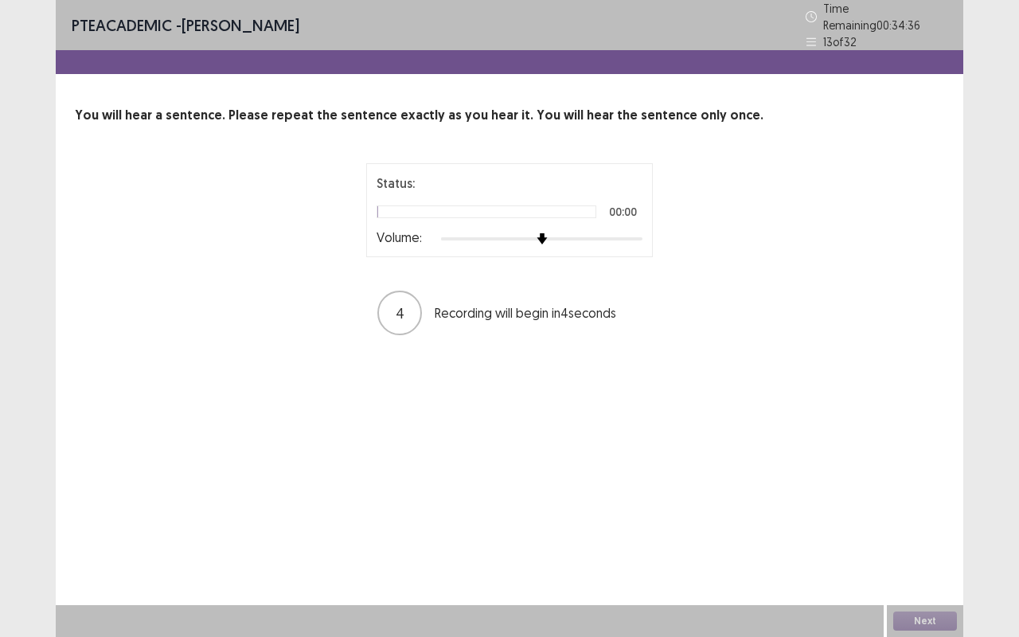
click at [548, 233] on img at bounding box center [542, 238] width 11 height 11
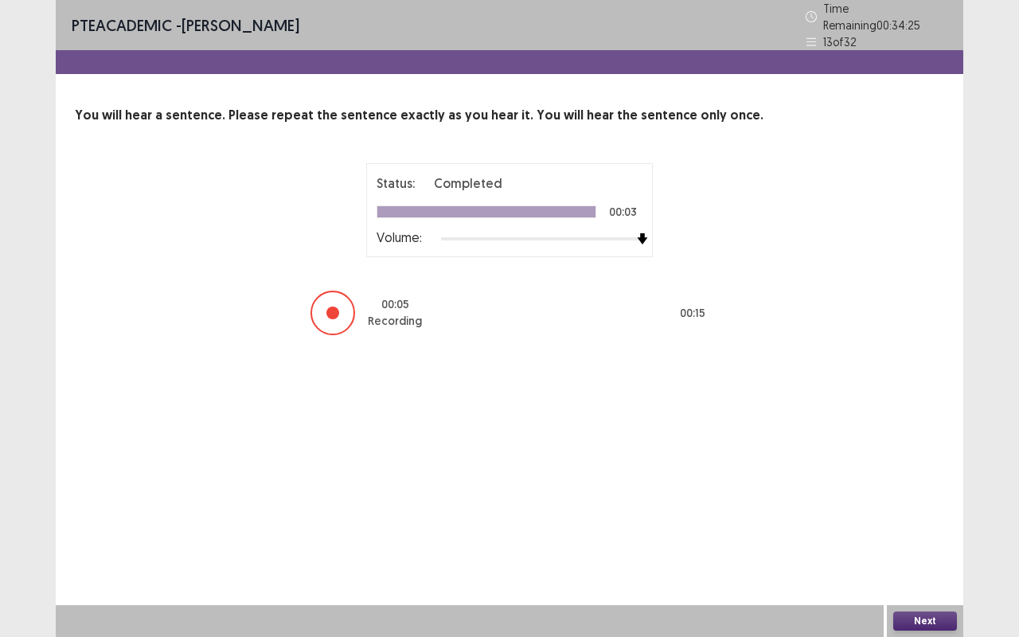
click at [922, 529] on button "Next" at bounding box center [925, 620] width 64 height 19
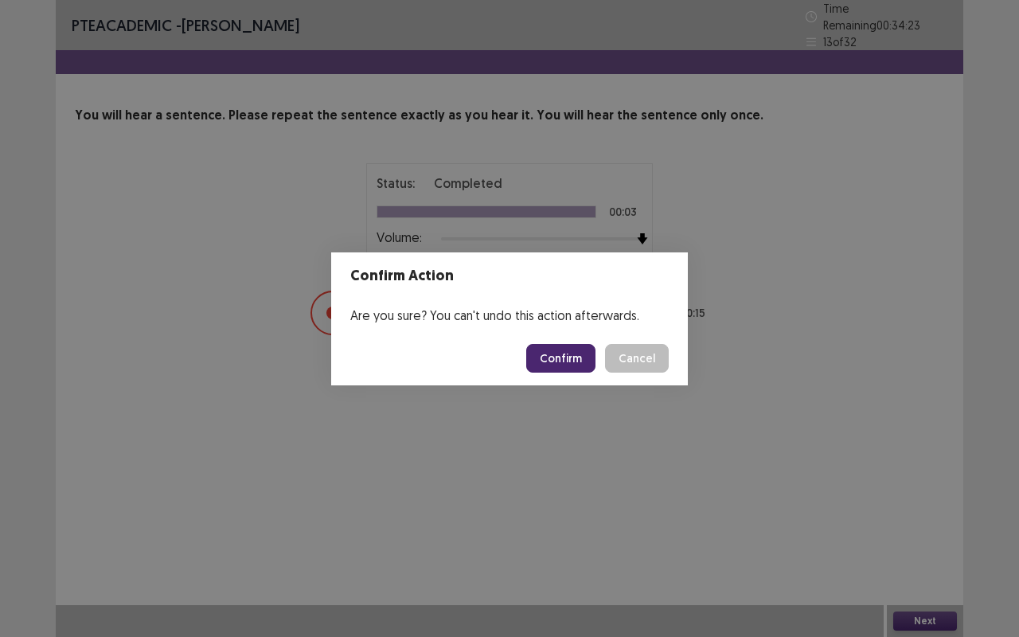
click at [578, 357] on button "Confirm" at bounding box center [560, 358] width 69 height 29
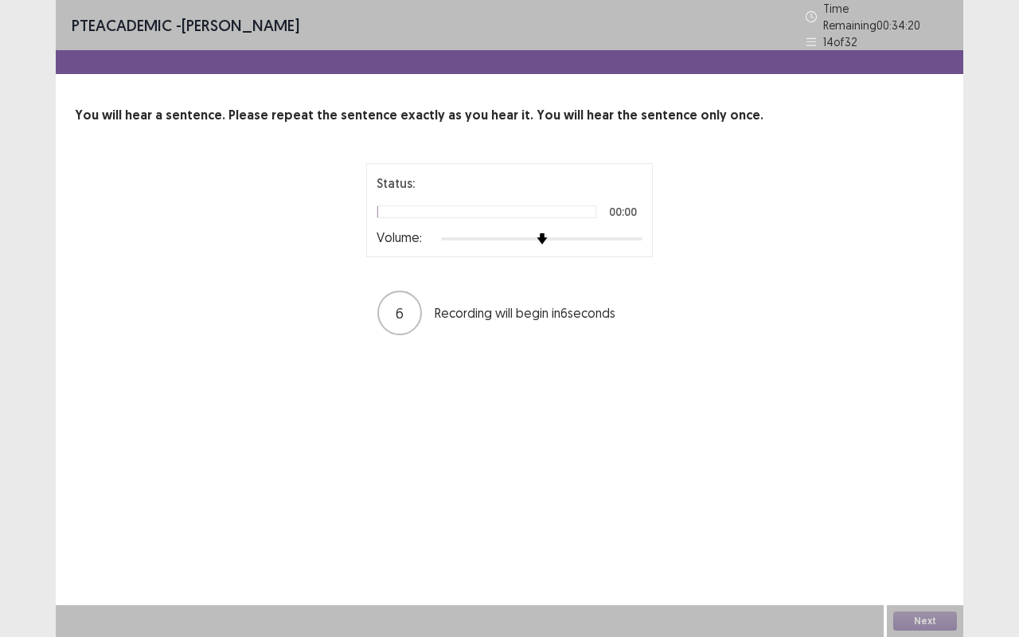
click at [548, 234] on img at bounding box center [542, 238] width 11 height 11
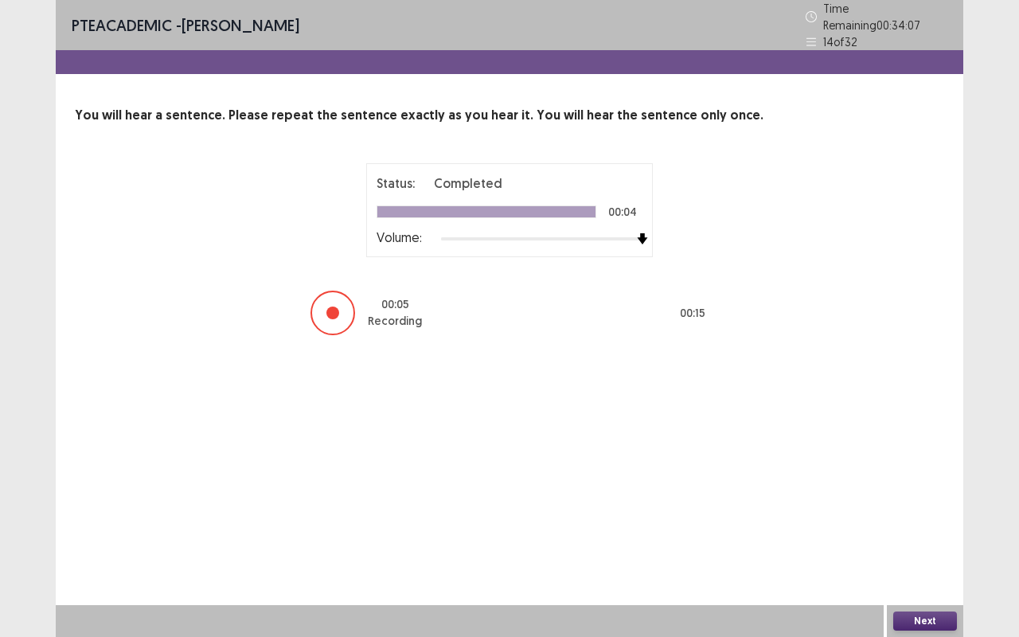
click at [943, 529] on button "Next" at bounding box center [925, 620] width 64 height 19
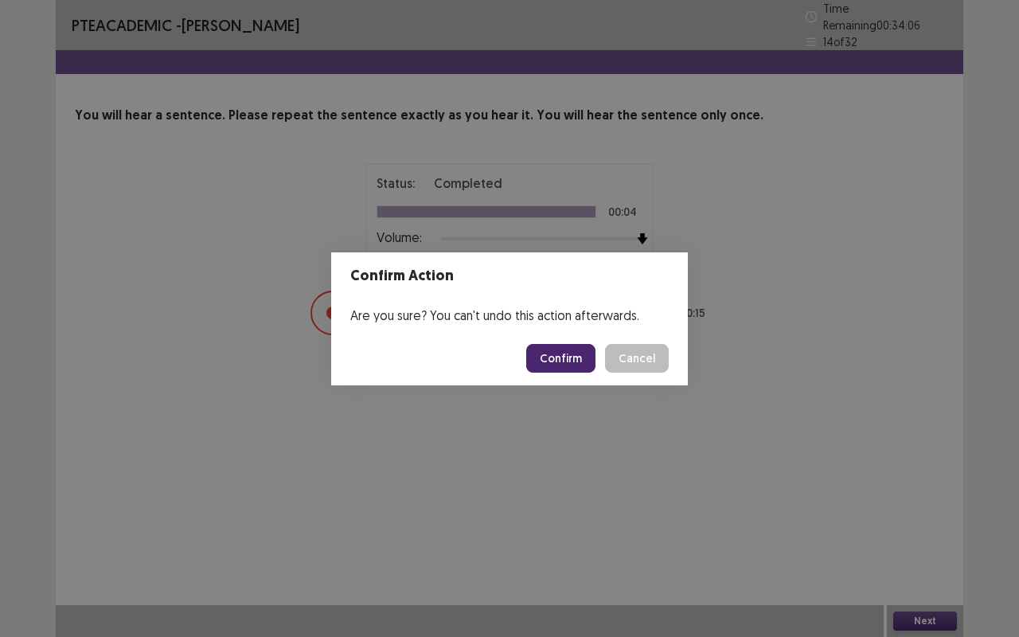
click at [580, 365] on button "Confirm" at bounding box center [560, 358] width 69 height 29
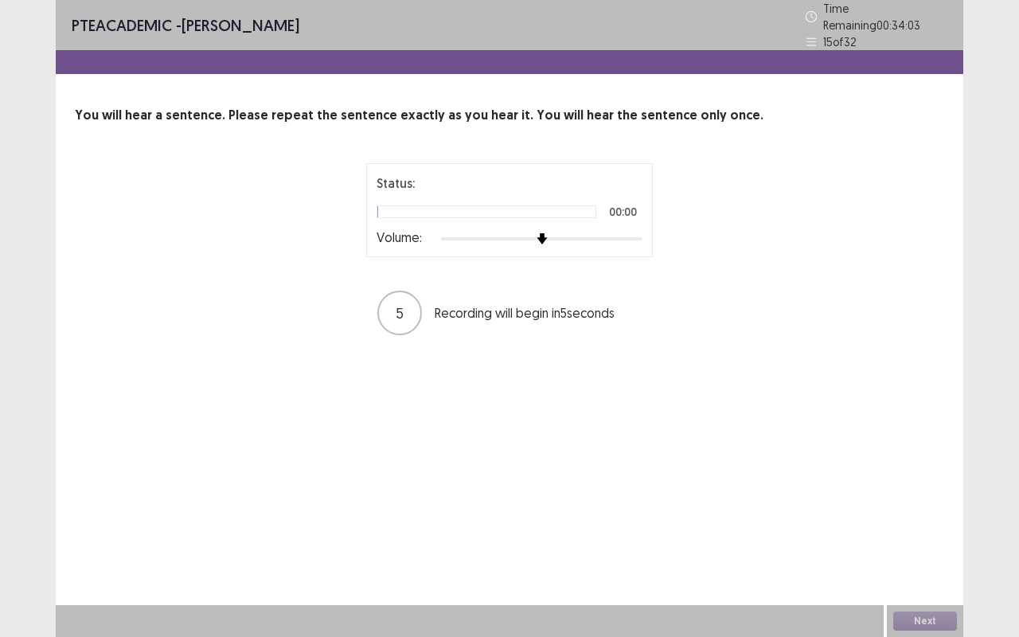
click at [548, 233] on img at bounding box center [542, 238] width 11 height 11
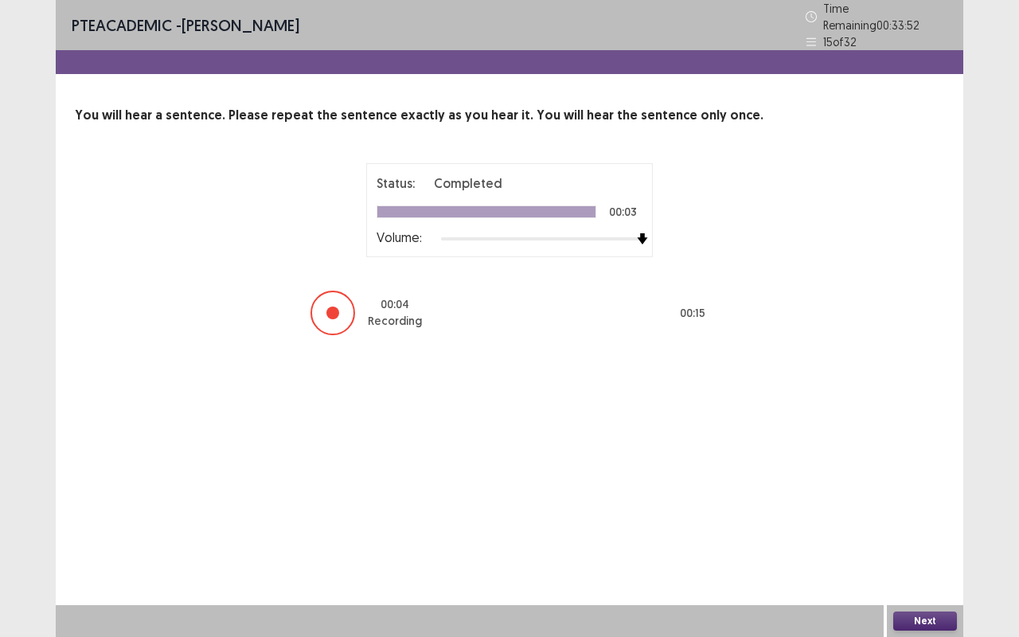
click at [936, 529] on button "Next" at bounding box center [925, 620] width 64 height 19
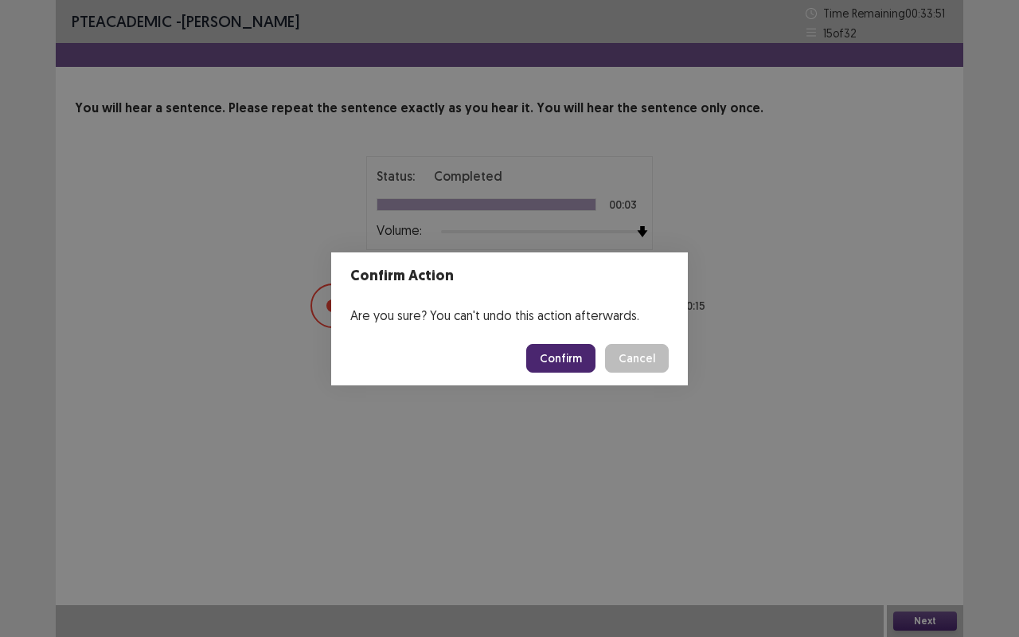
click at [581, 361] on button "Confirm" at bounding box center [560, 358] width 69 height 29
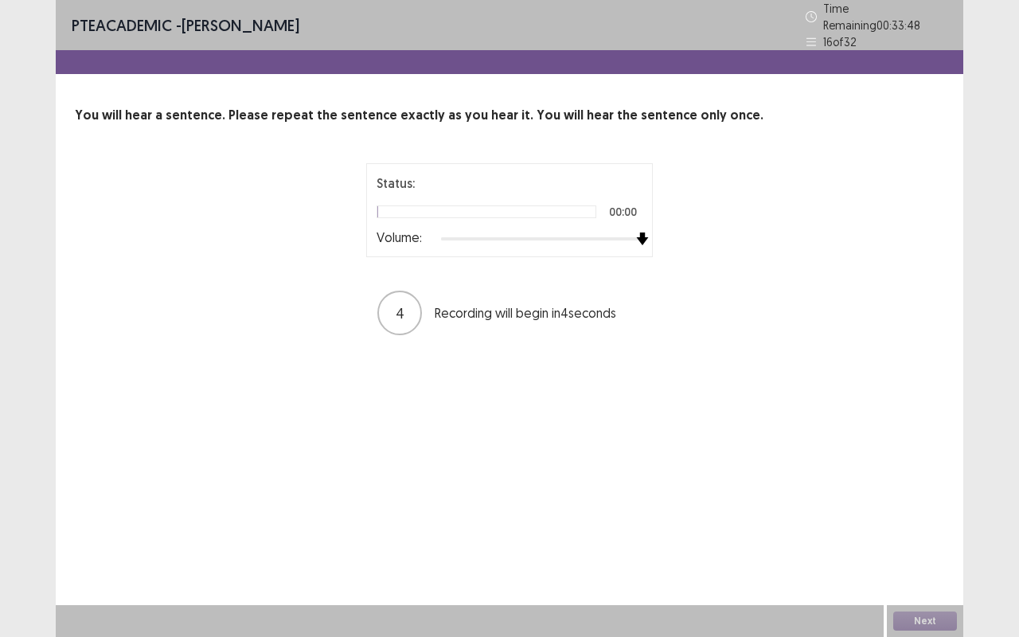
click at [638, 232] on img at bounding box center [642, 238] width 13 height 13
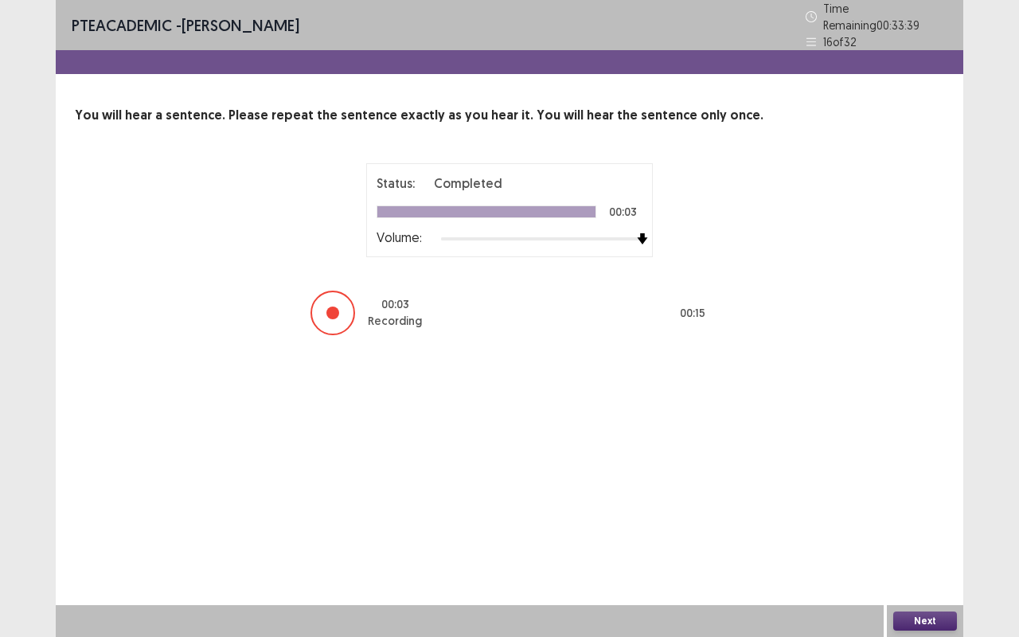
click at [932, 529] on button "Next" at bounding box center [925, 620] width 64 height 19
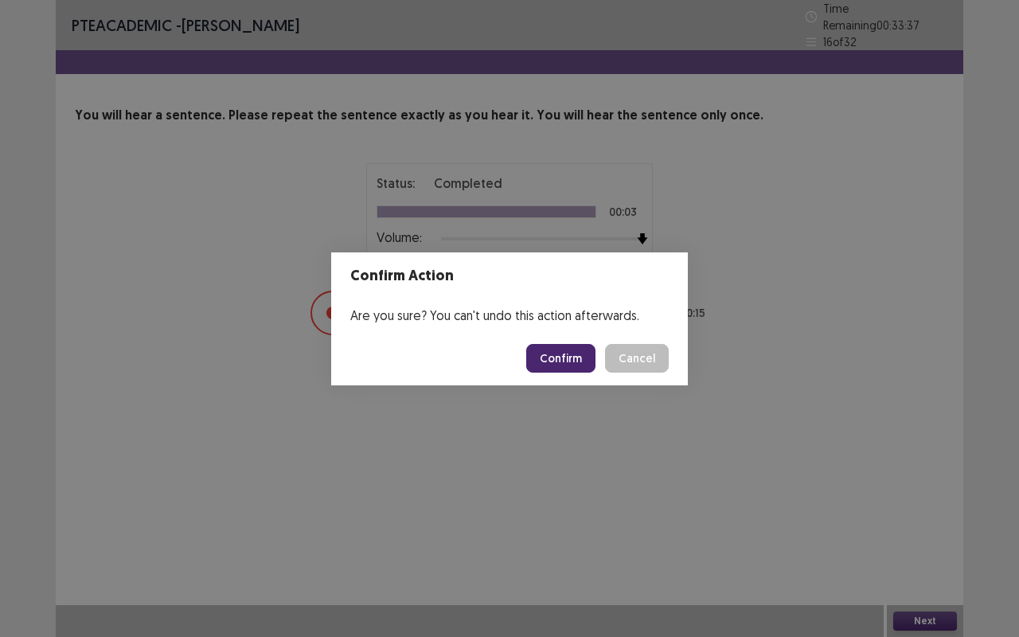
click at [579, 358] on button "Confirm" at bounding box center [560, 358] width 69 height 29
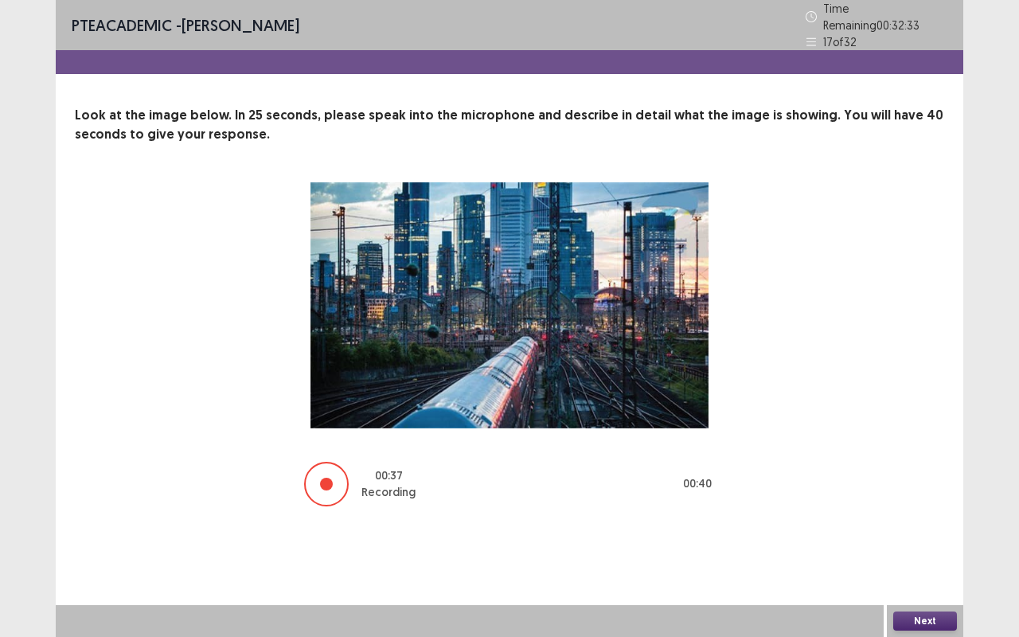
click at [938, 529] on button "Next" at bounding box center [925, 620] width 64 height 19
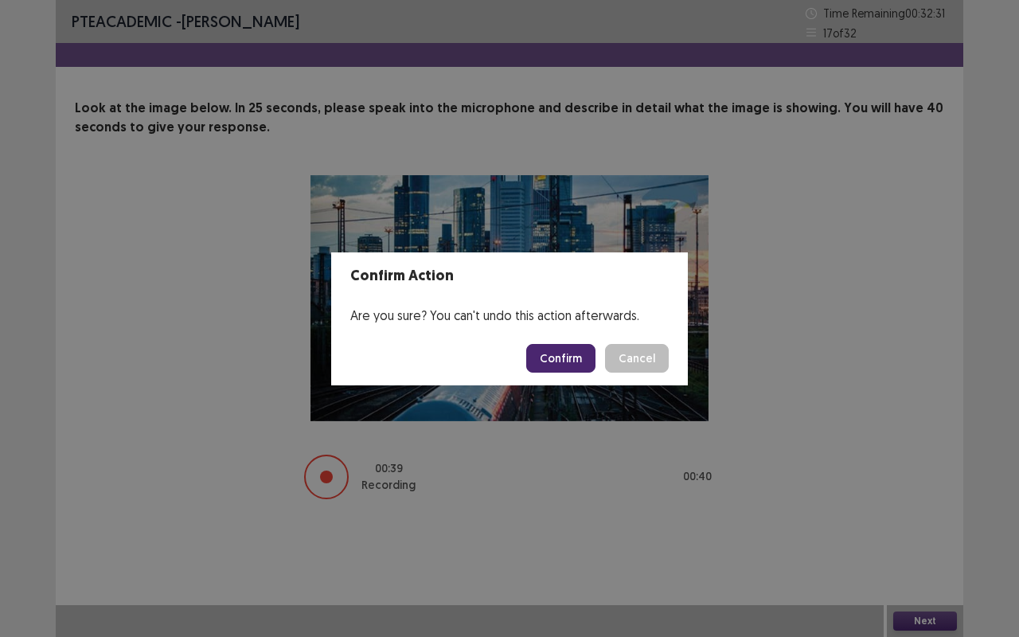
click at [573, 360] on button "Confirm" at bounding box center [560, 358] width 69 height 29
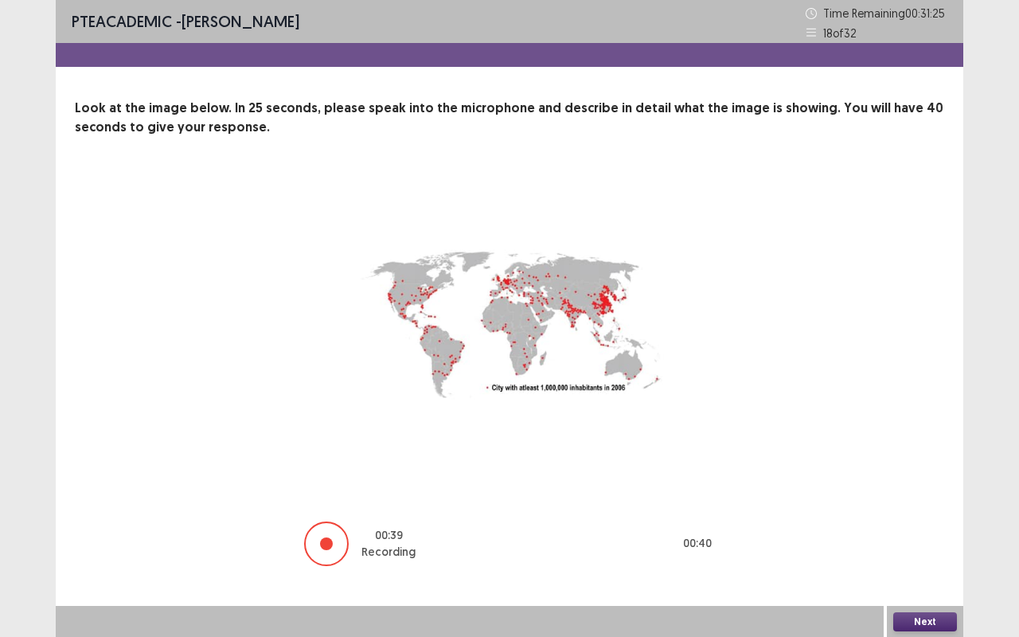
click at [935, 529] on button "Next" at bounding box center [925, 621] width 64 height 19
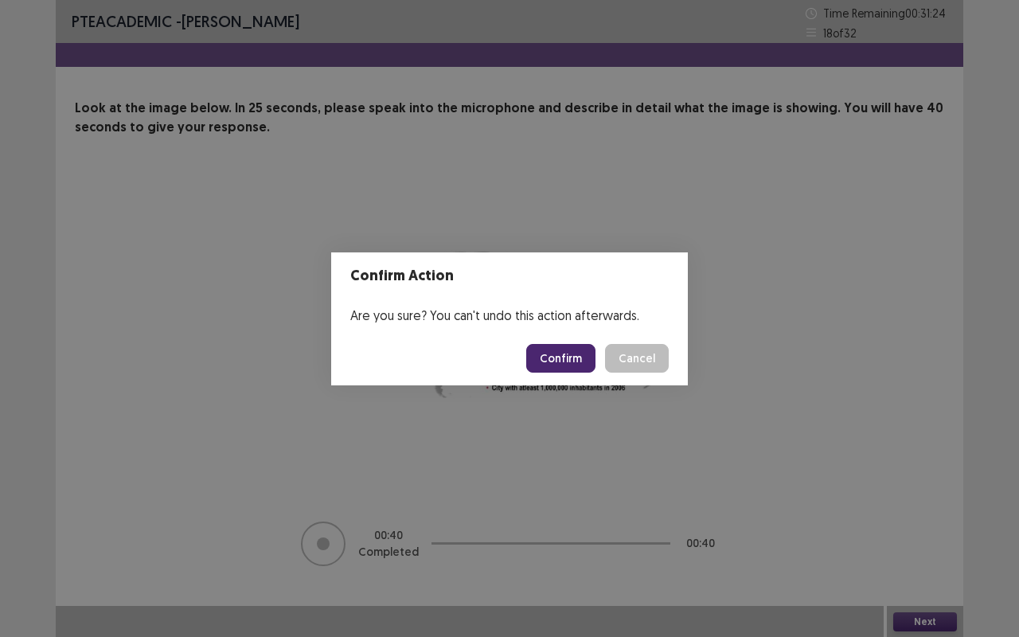
click at [587, 358] on button "Confirm" at bounding box center [560, 358] width 69 height 29
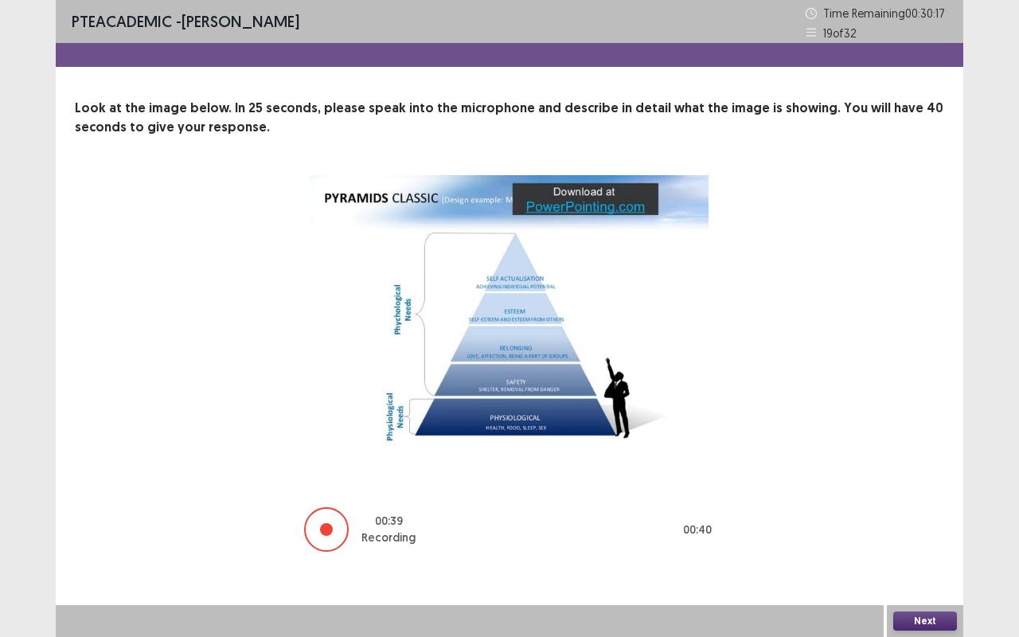
click at [935, 529] on button "Next" at bounding box center [925, 620] width 64 height 19
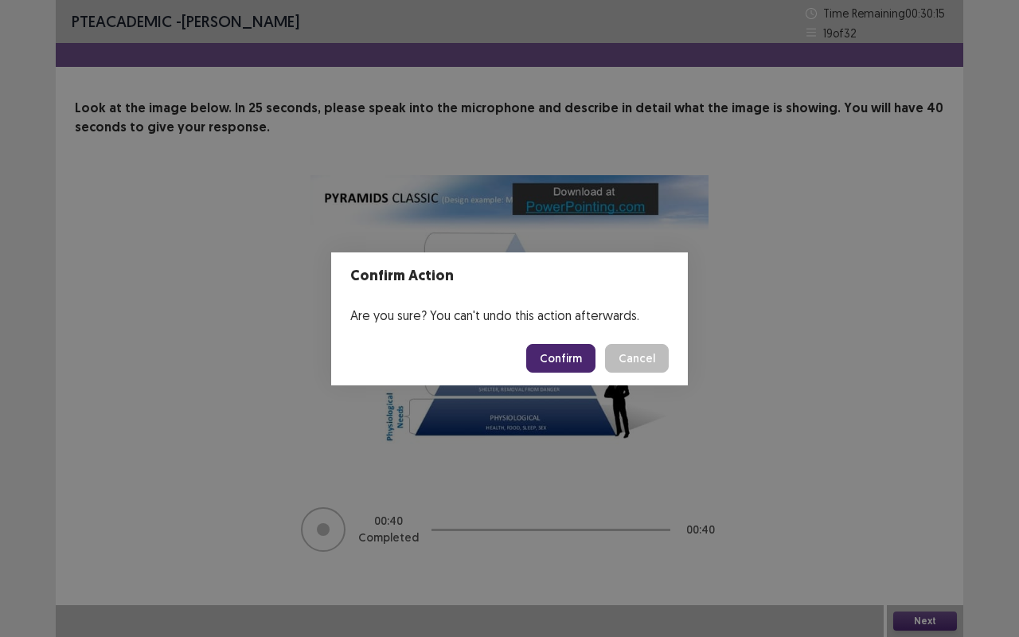
click at [579, 359] on button "Confirm" at bounding box center [560, 358] width 69 height 29
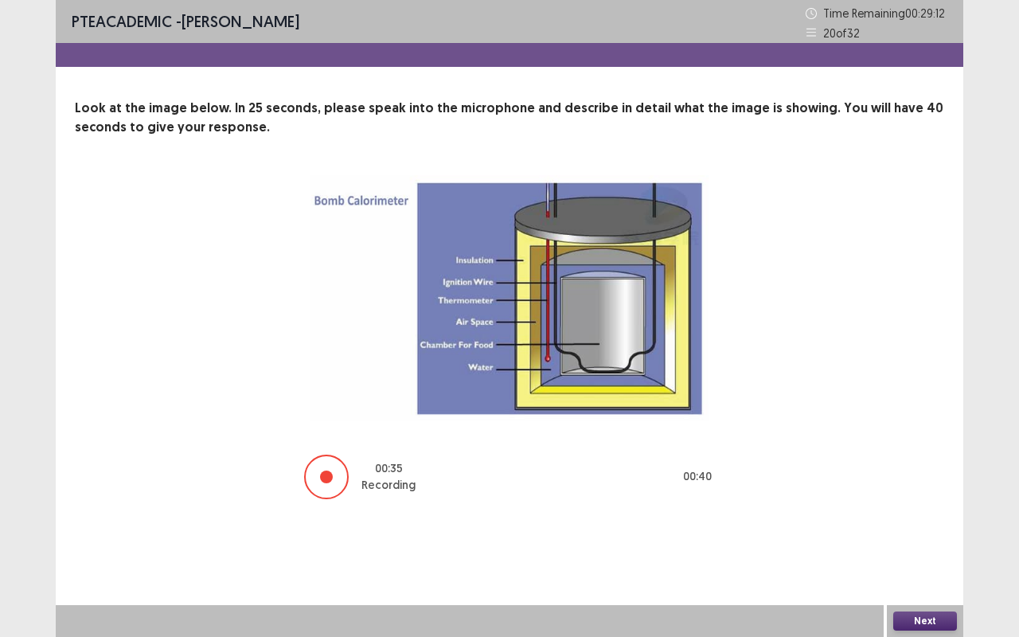
click at [953, 529] on button "Next" at bounding box center [925, 620] width 64 height 19
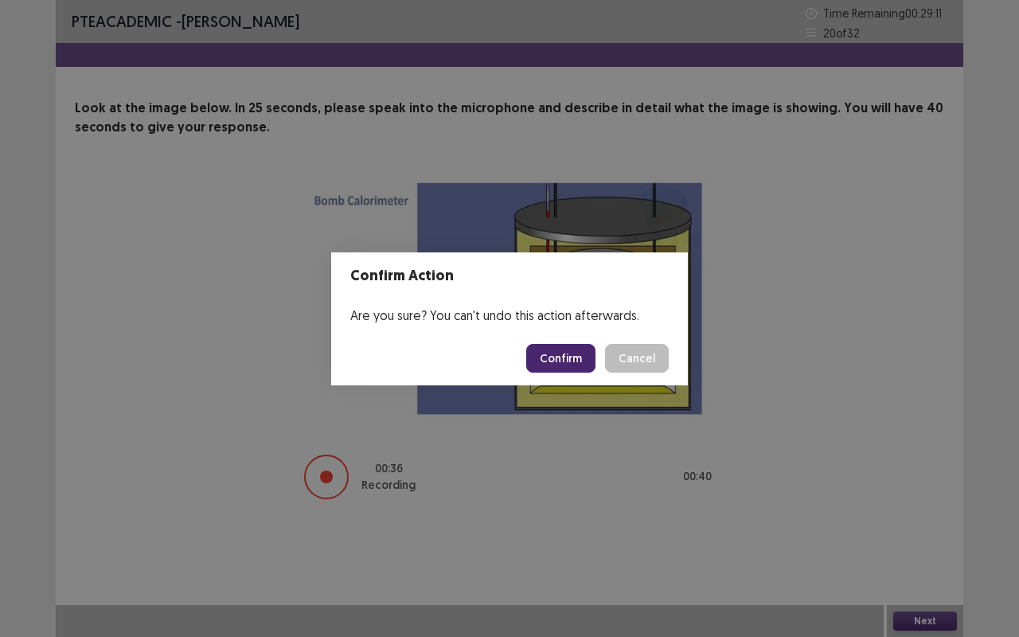
click at [578, 368] on button "Confirm" at bounding box center [560, 358] width 69 height 29
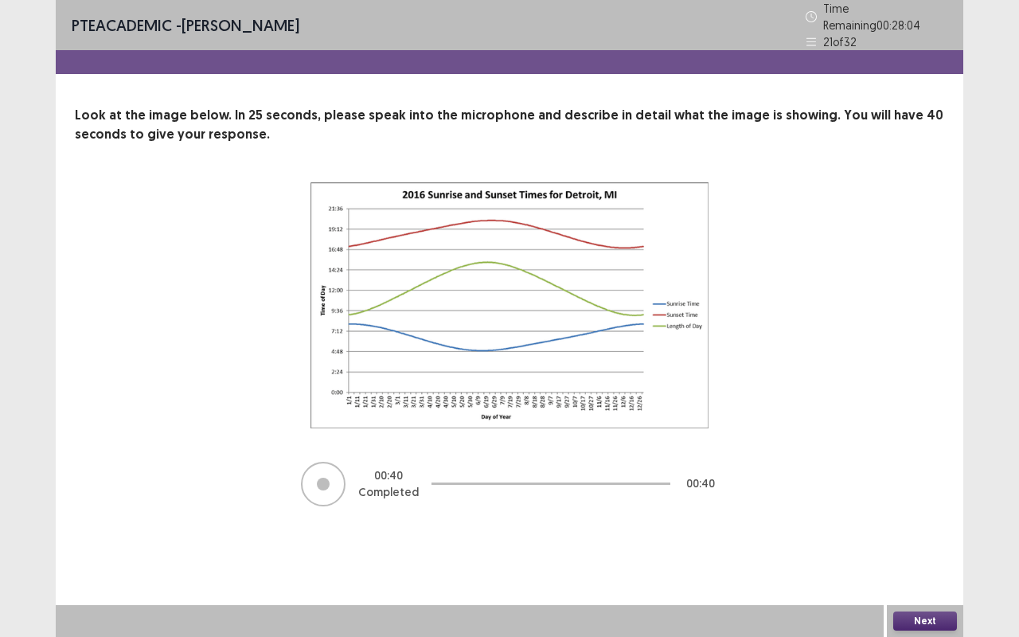
click at [931, 529] on button "Next" at bounding box center [925, 620] width 64 height 19
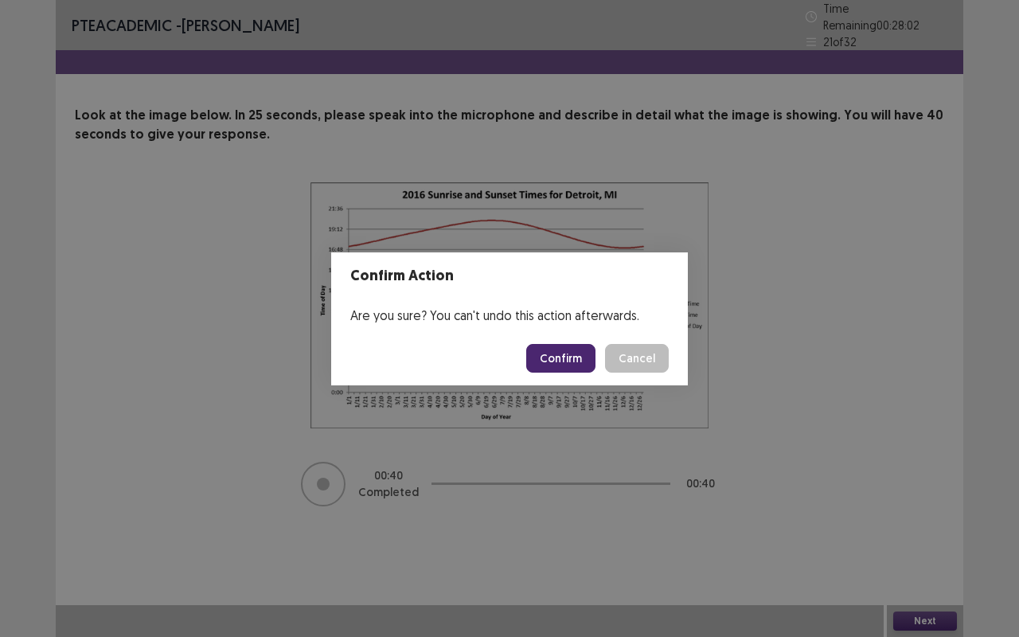
click at [576, 357] on button "Confirm" at bounding box center [560, 358] width 69 height 29
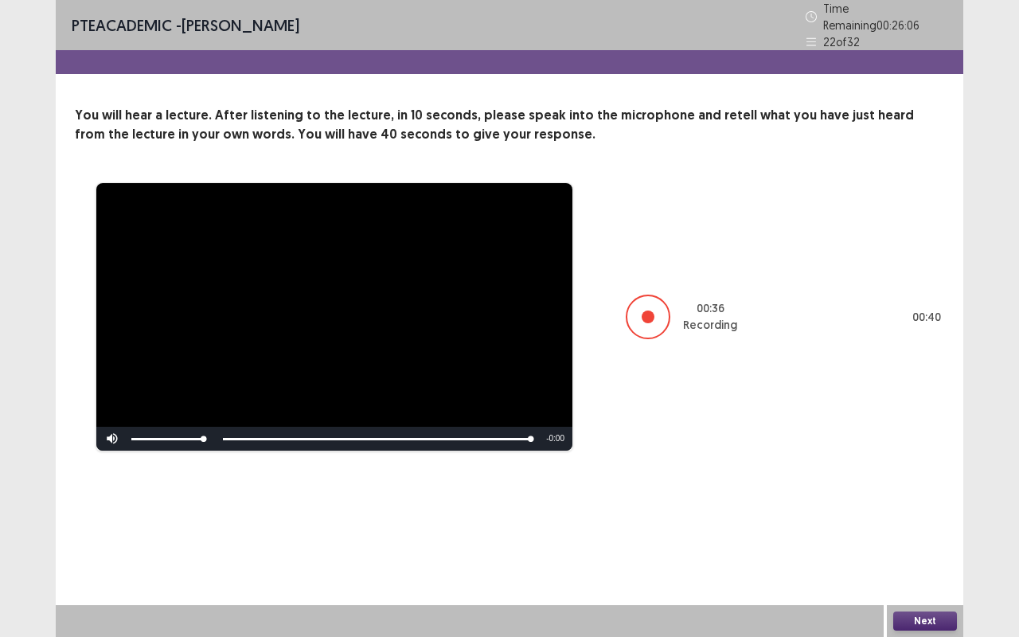
click at [929, 529] on button "Next" at bounding box center [925, 620] width 64 height 19
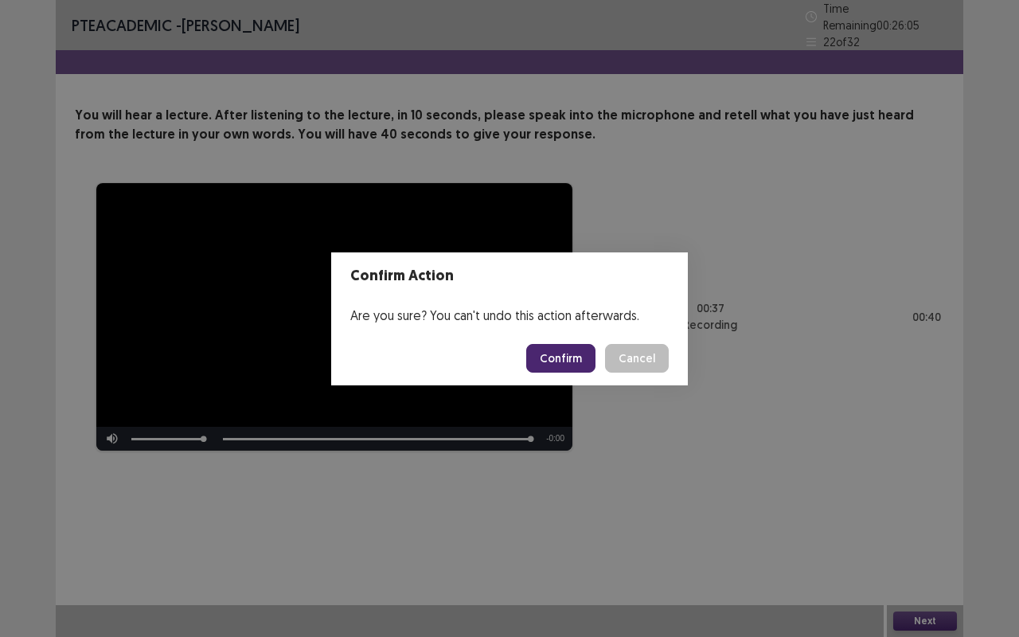
click at [590, 361] on button "Confirm" at bounding box center [560, 358] width 69 height 29
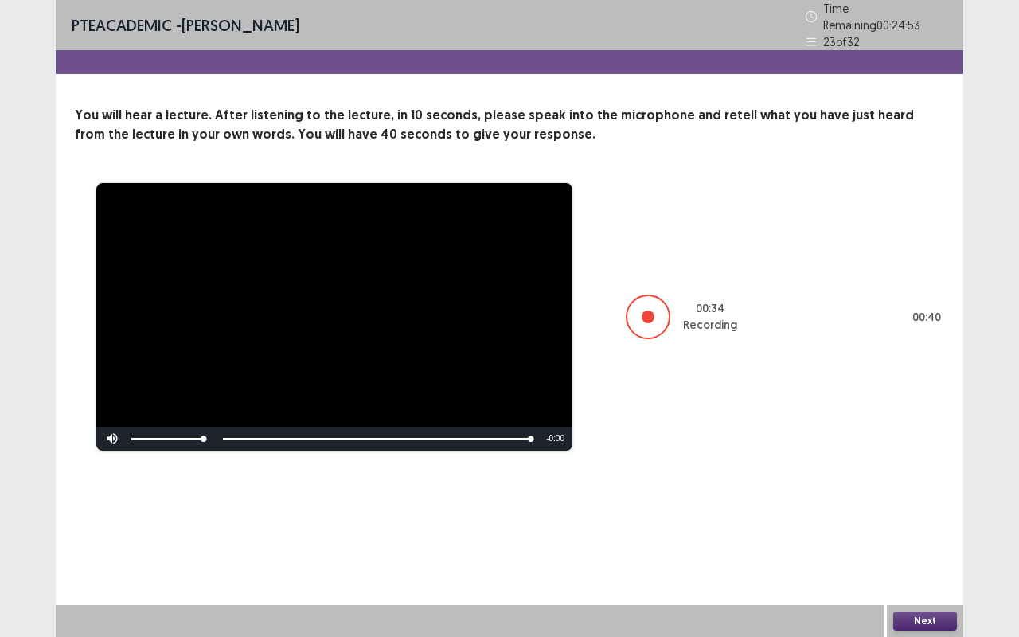
click at [935, 529] on button "Next" at bounding box center [925, 620] width 64 height 19
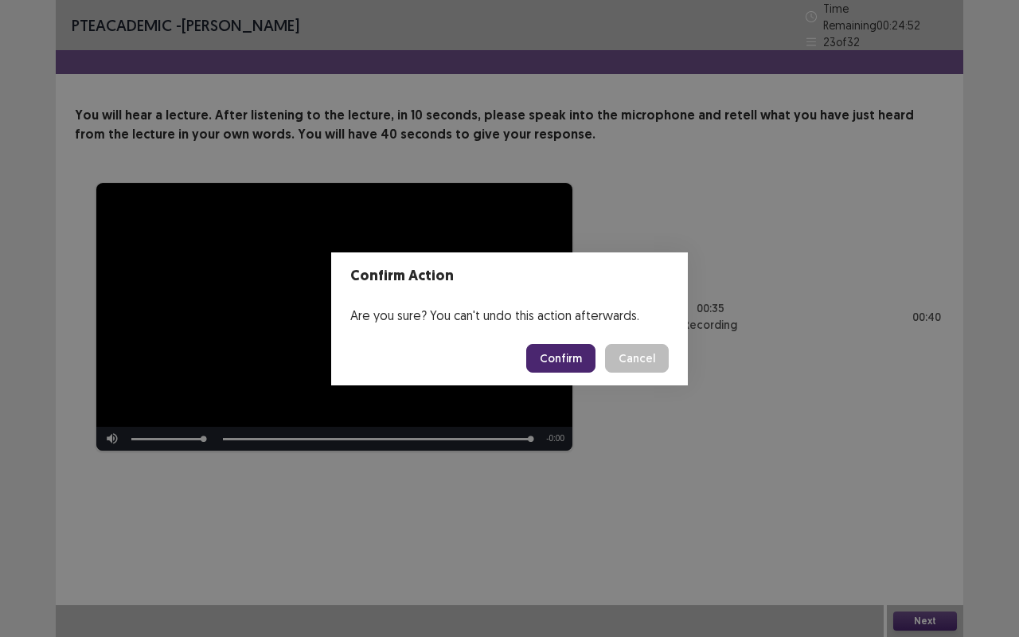
click at [553, 371] on button "Confirm" at bounding box center [560, 358] width 69 height 29
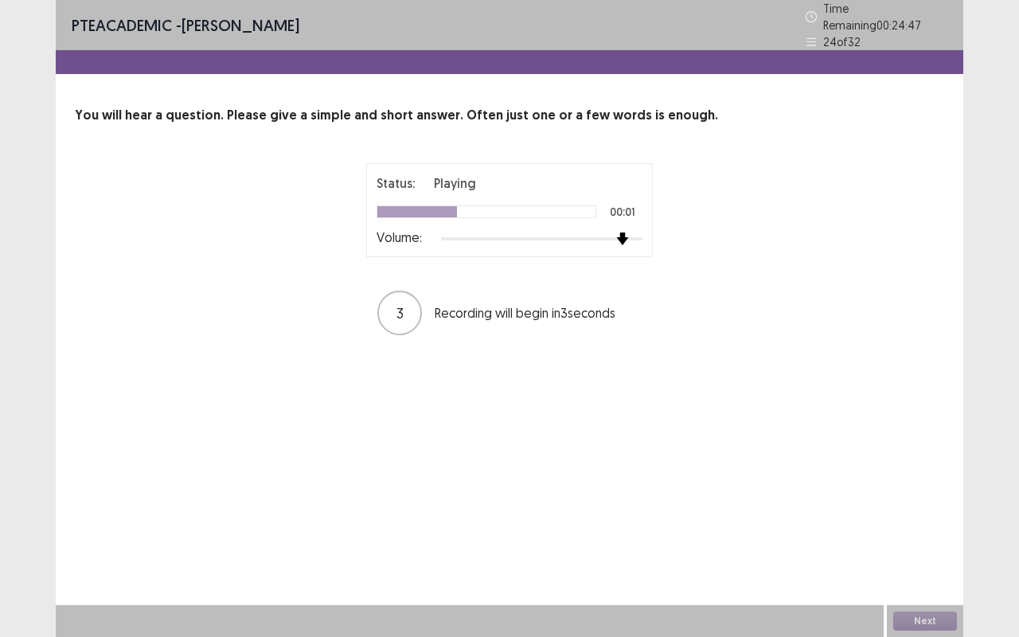
click at [622, 232] on img at bounding box center [622, 238] width 13 height 13
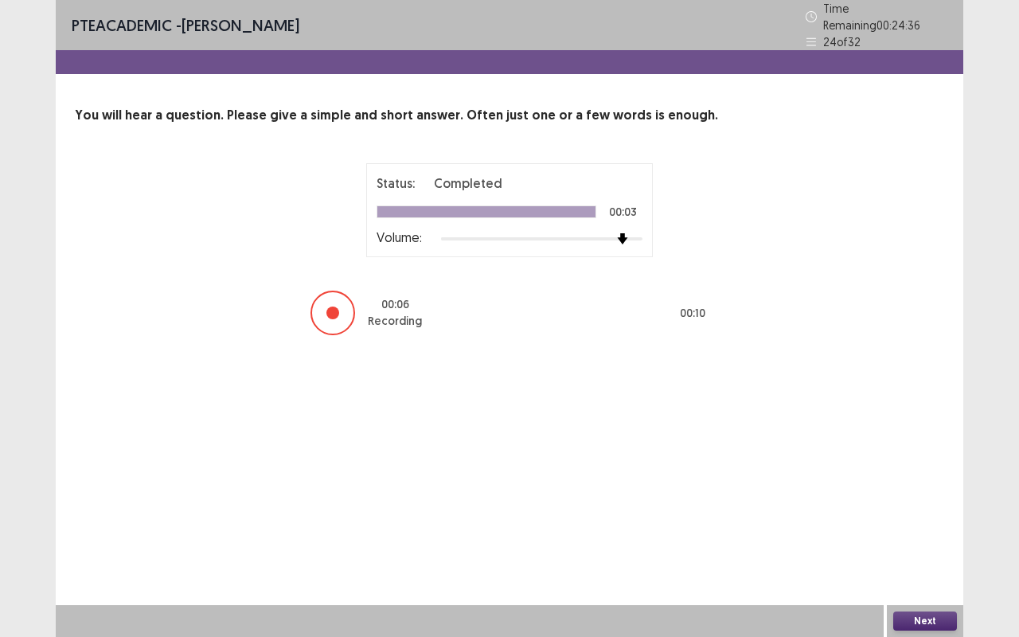
click at [938, 529] on button "Next" at bounding box center [925, 620] width 64 height 19
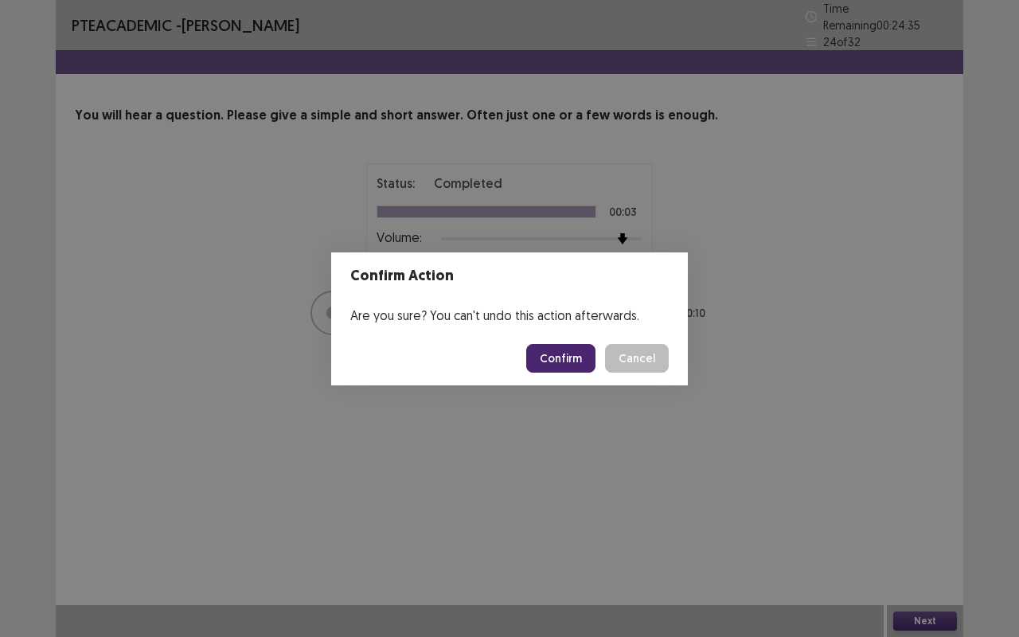
click at [587, 366] on button "Confirm" at bounding box center [560, 358] width 69 height 29
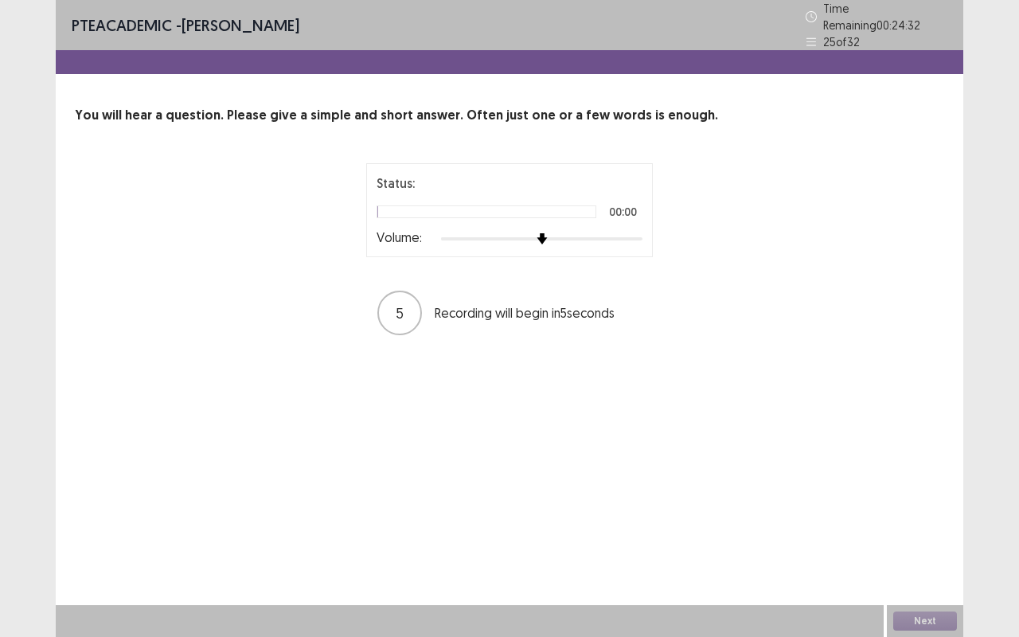
click at [548, 233] on img at bounding box center [542, 238] width 11 height 11
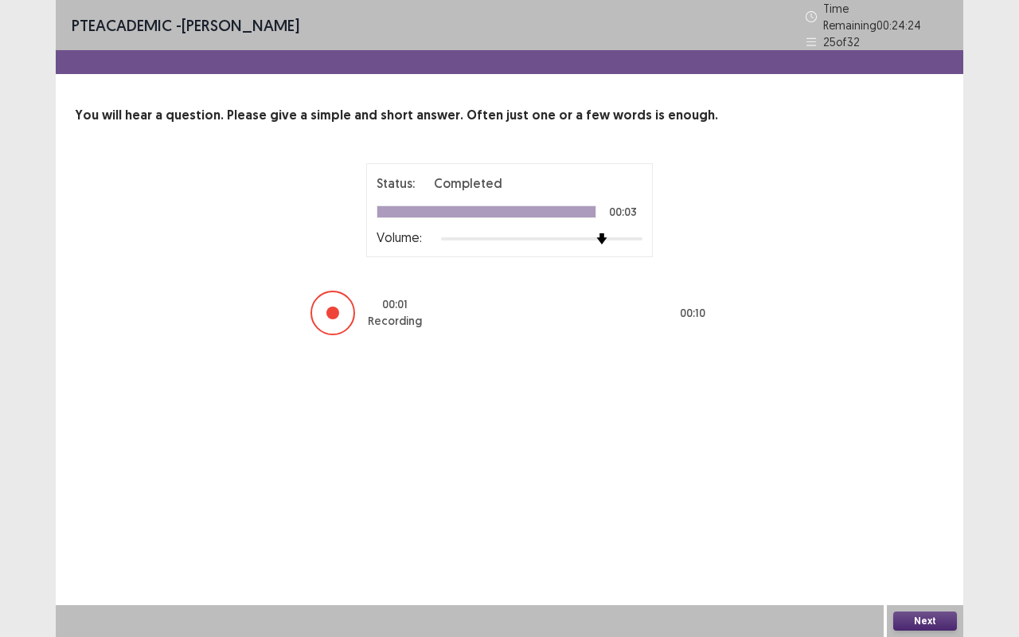
click at [927, 529] on button "Next" at bounding box center [925, 620] width 64 height 19
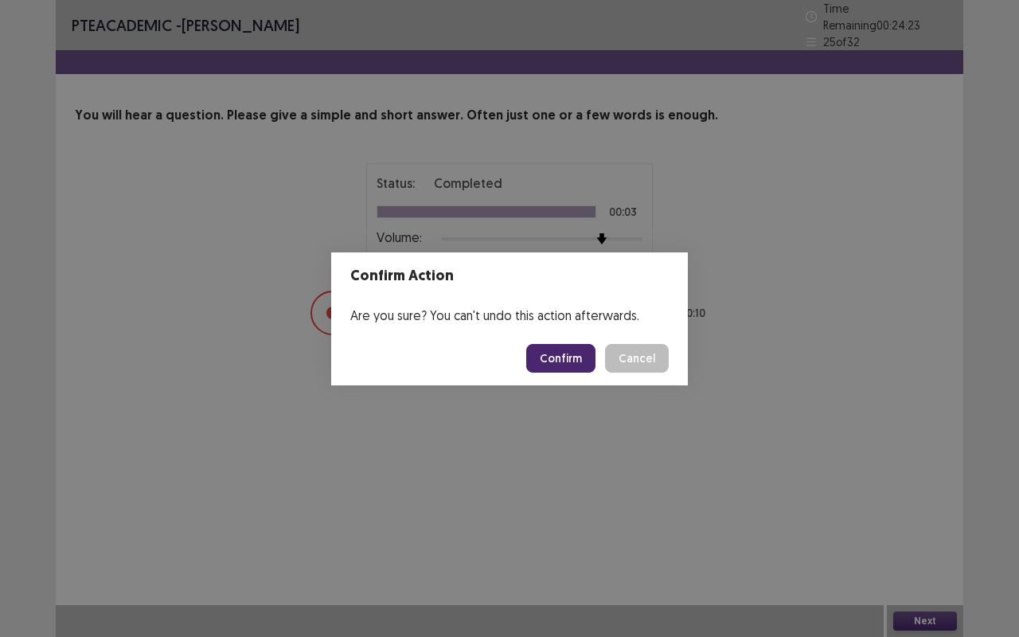
click at [584, 353] on button "Confirm" at bounding box center [560, 358] width 69 height 29
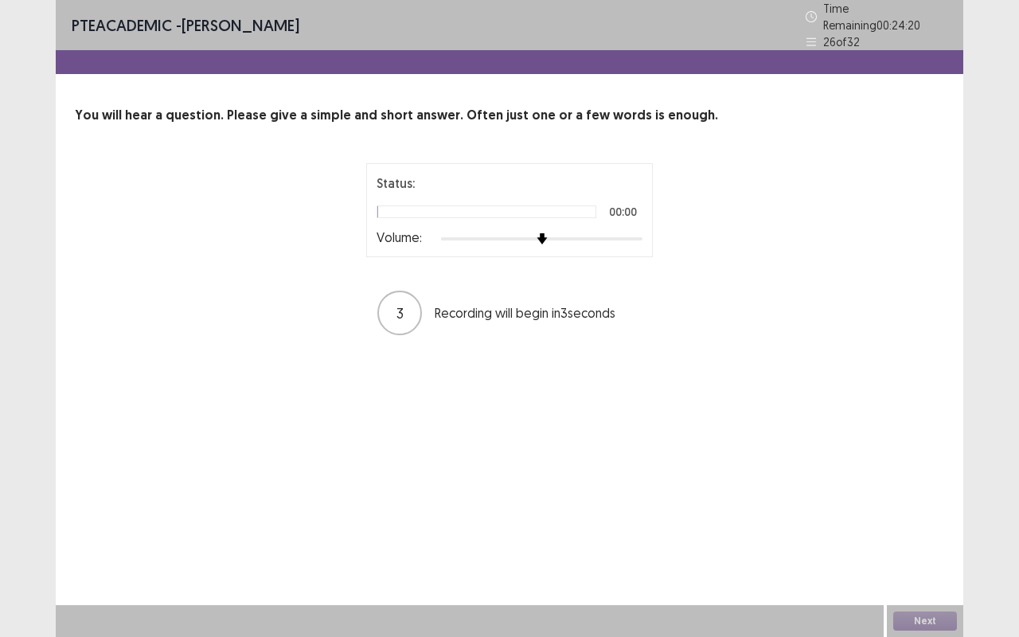
click at [611, 232] on div at bounding box center [541, 238] width 201 height 13
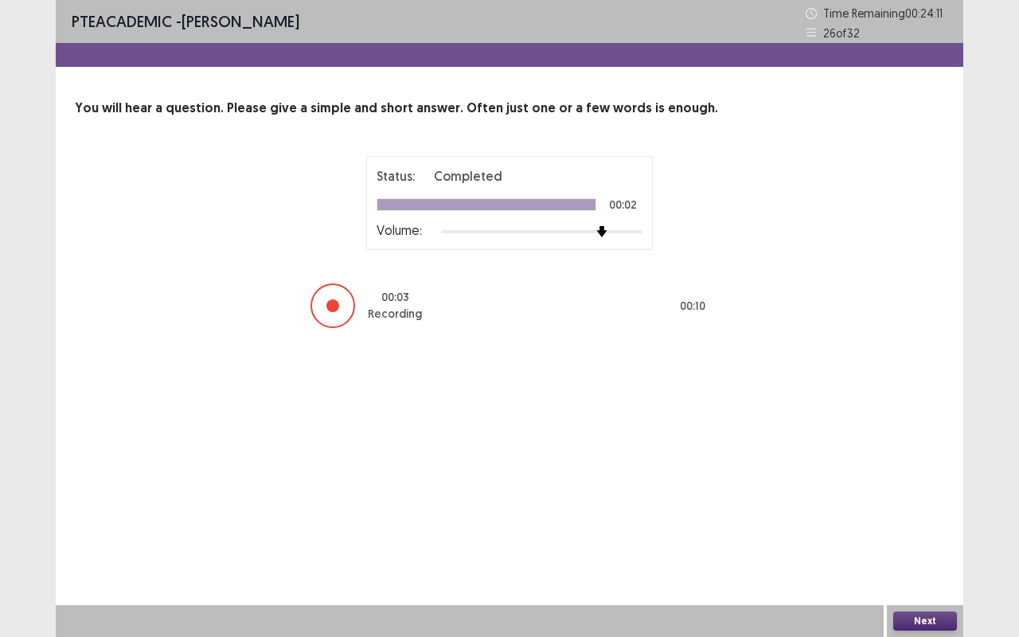
click at [942, 529] on button "Next" at bounding box center [925, 620] width 64 height 19
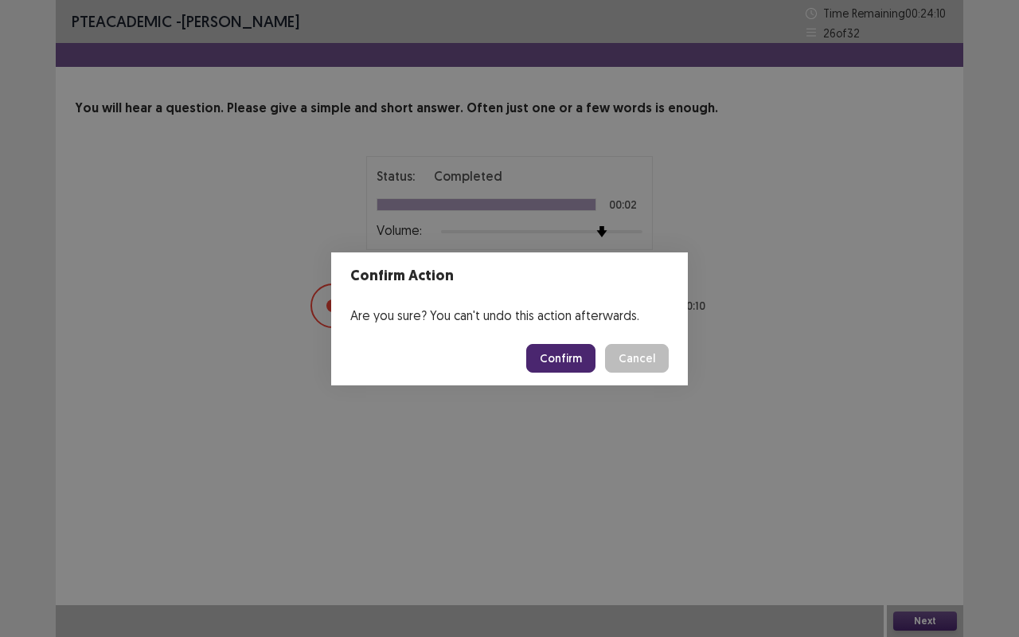
click at [584, 354] on button "Confirm" at bounding box center [560, 358] width 69 height 29
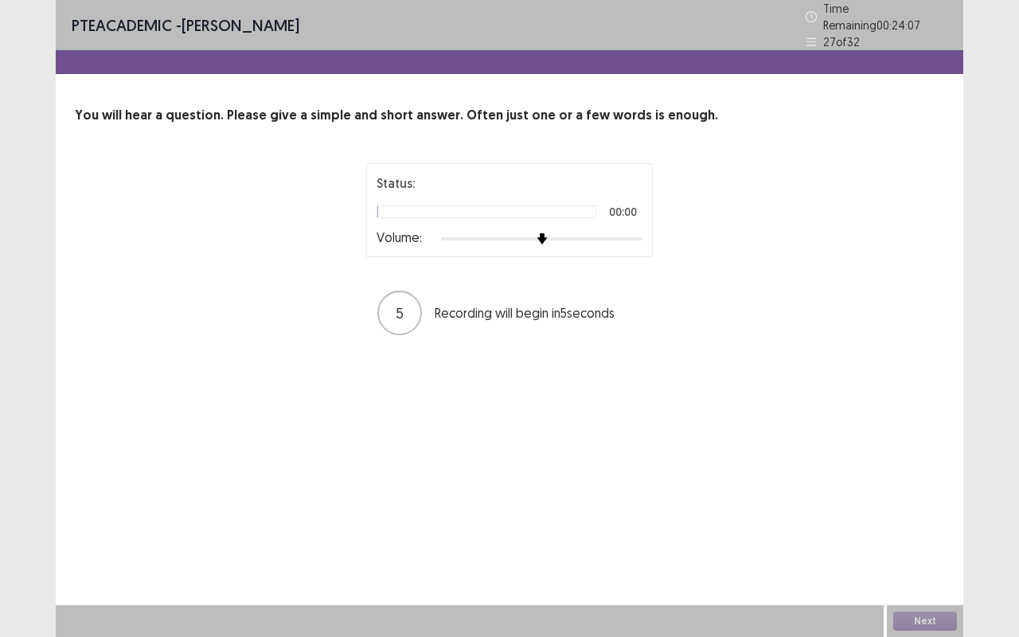
click at [632, 236] on div at bounding box center [541, 238] width 201 height 13
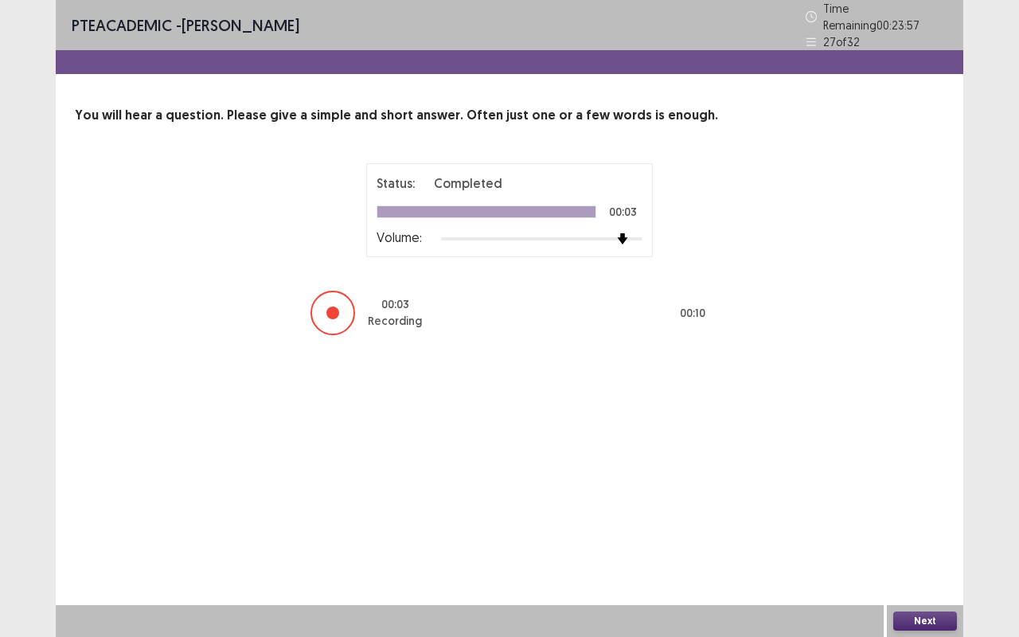
click at [942, 529] on button "Next" at bounding box center [925, 620] width 64 height 19
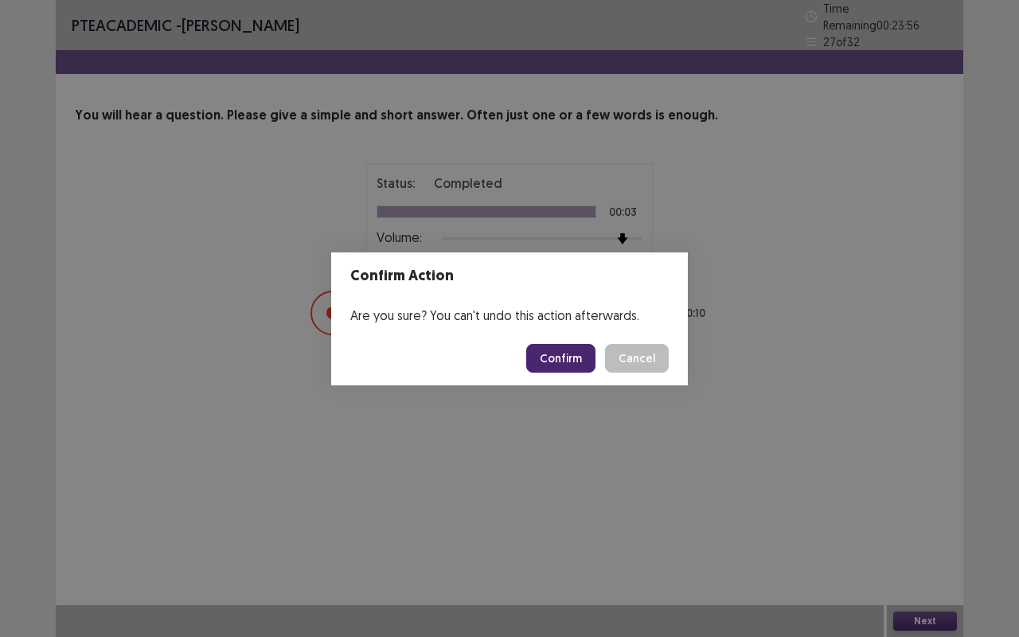
click at [587, 353] on button "Confirm" at bounding box center [560, 358] width 69 height 29
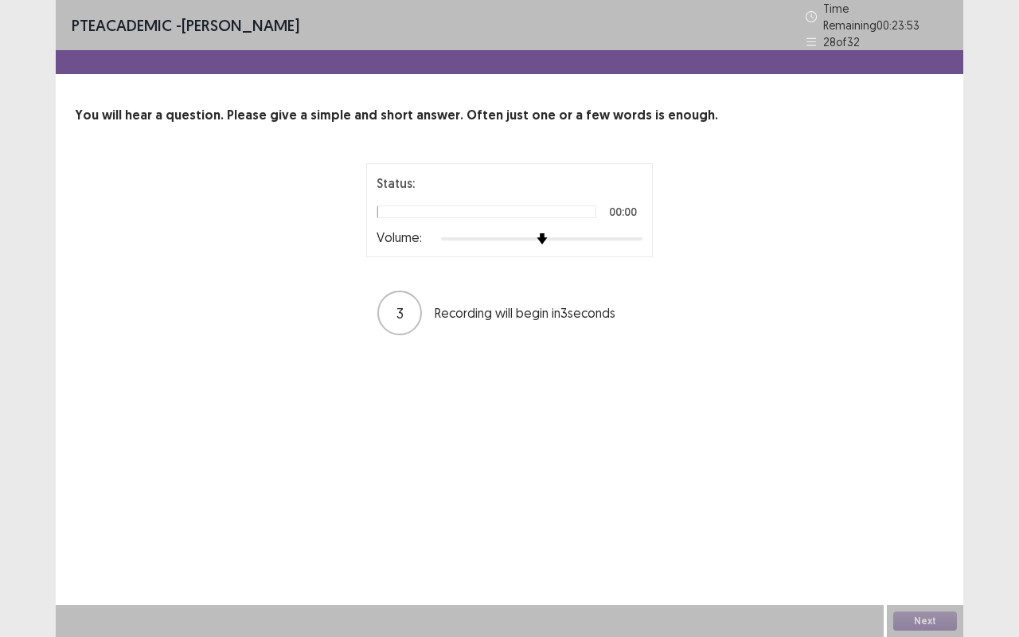
click at [548, 233] on img at bounding box center [542, 238] width 11 height 11
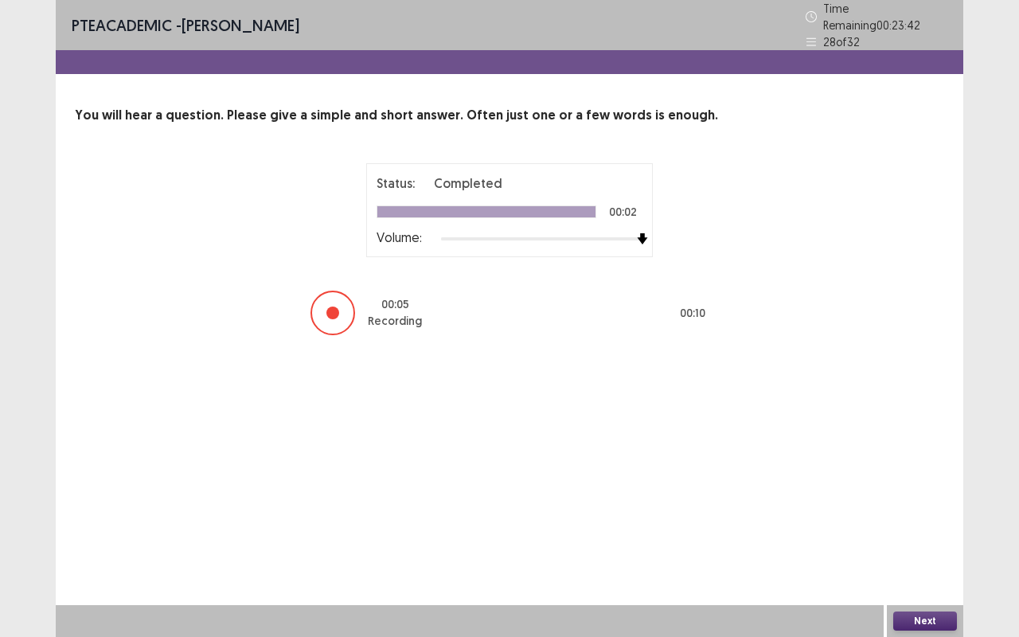
click at [936, 529] on button "Next" at bounding box center [925, 620] width 64 height 19
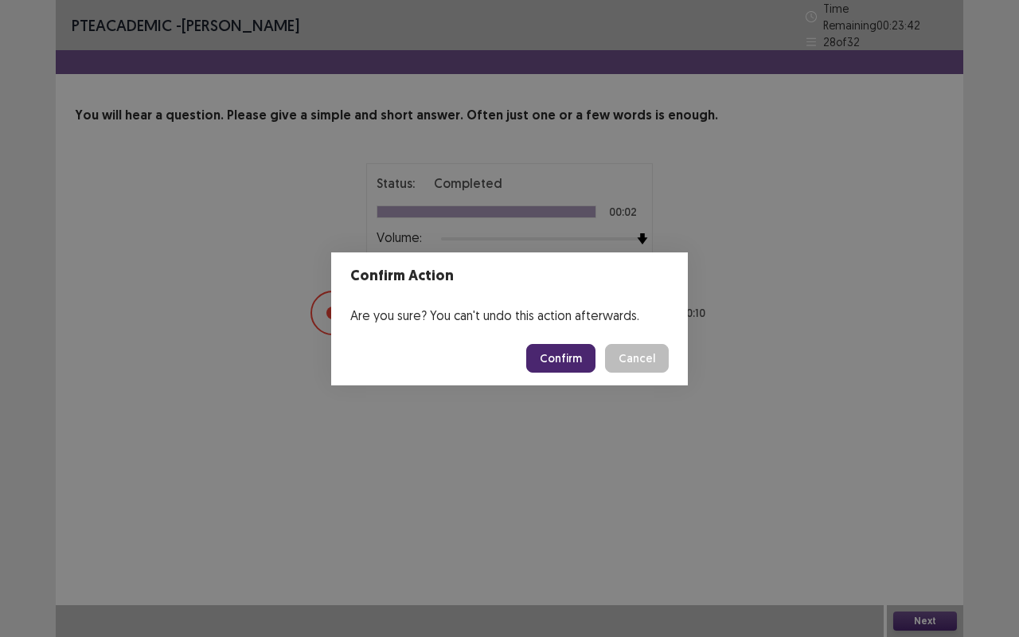
click at [579, 349] on button "Confirm" at bounding box center [560, 358] width 69 height 29
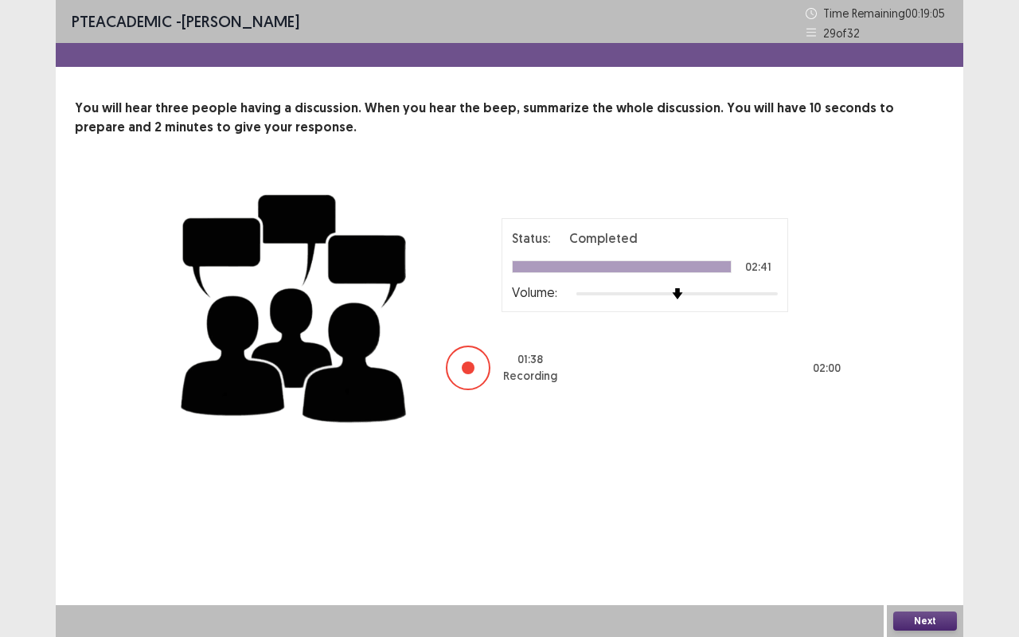
click at [934, 529] on button "Next" at bounding box center [925, 620] width 64 height 19
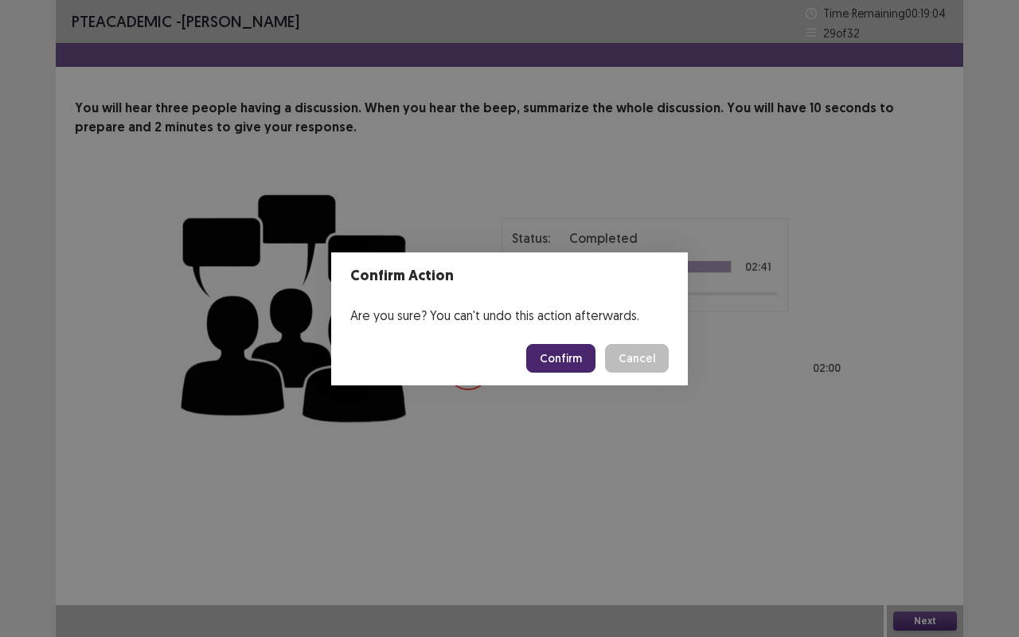
click at [587, 349] on button "Confirm" at bounding box center [560, 358] width 69 height 29
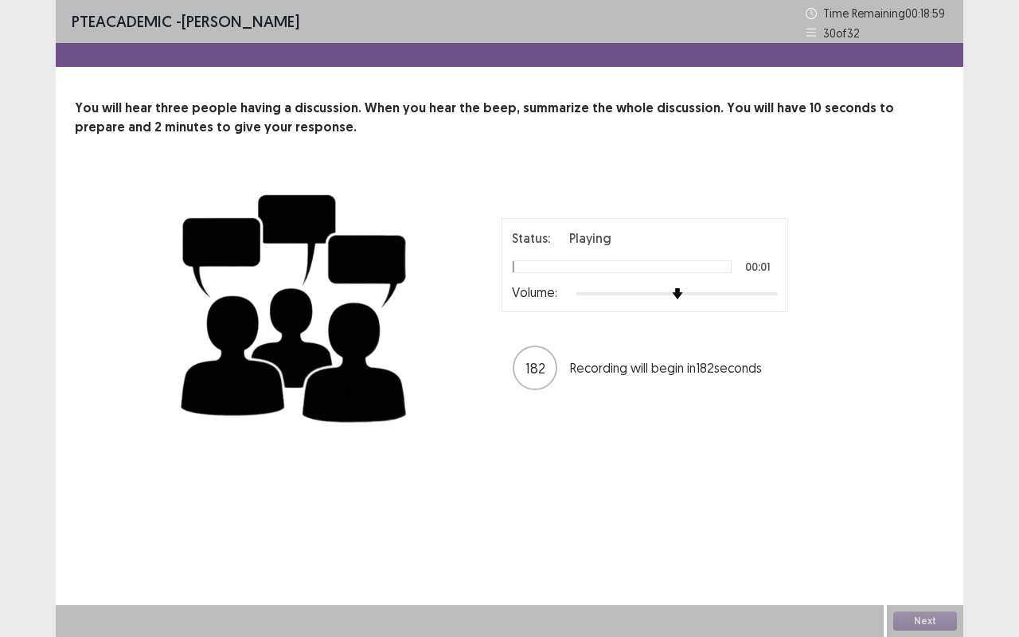
click at [683, 295] on img at bounding box center [677, 293] width 11 height 11
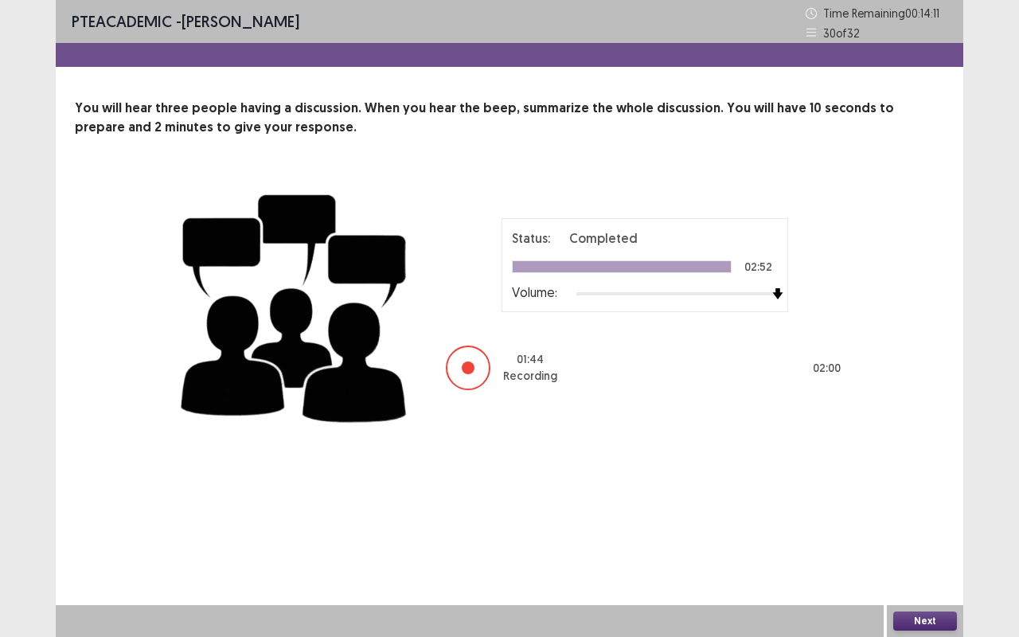
click at [945, 529] on button "Next" at bounding box center [925, 620] width 64 height 19
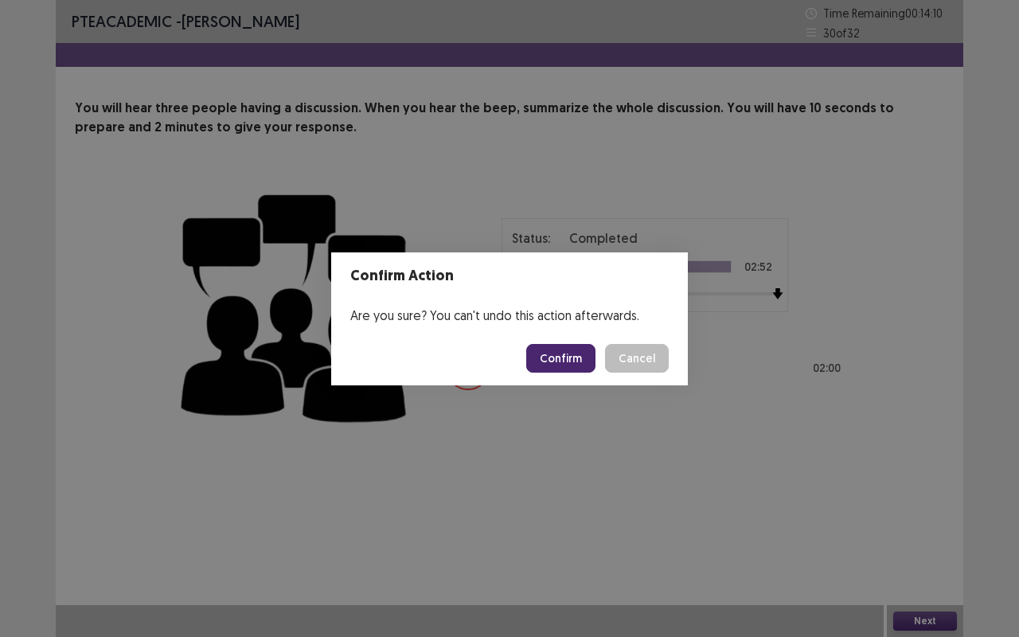
click at [584, 371] on button "Confirm" at bounding box center [560, 358] width 69 height 29
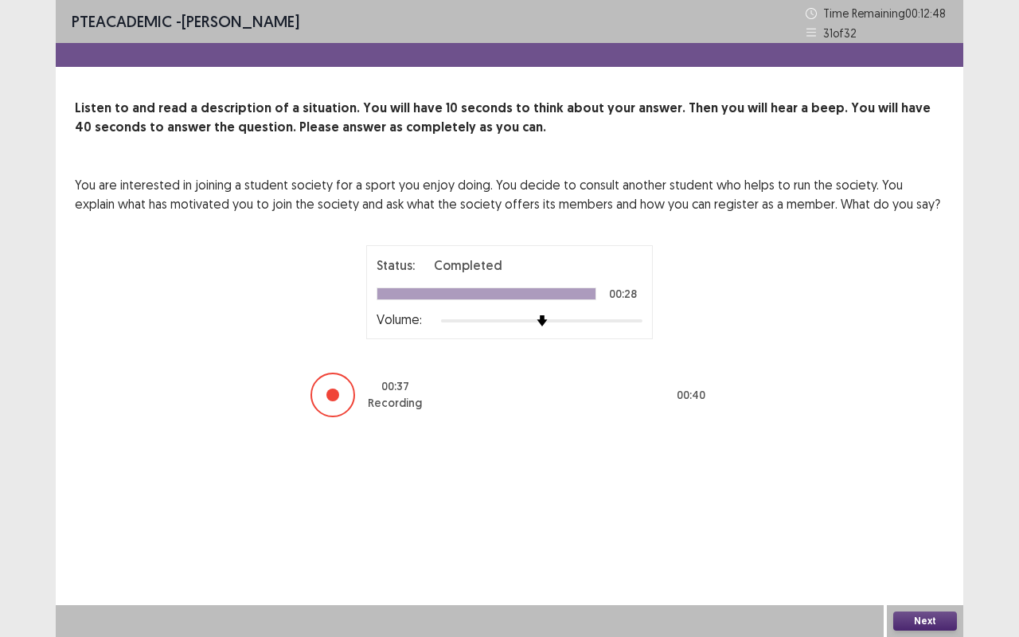
click at [931, 529] on button "Next" at bounding box center [925, 620] width 64 height 19
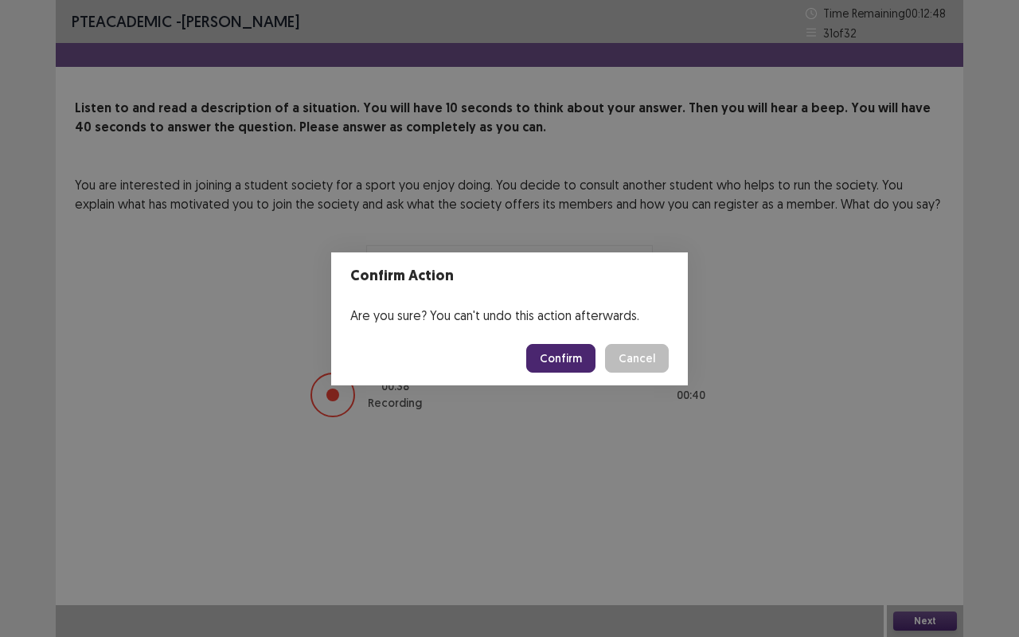
click at [584, 365] on button "Confirm" at bounding box center [560, 358] width 69 height 29
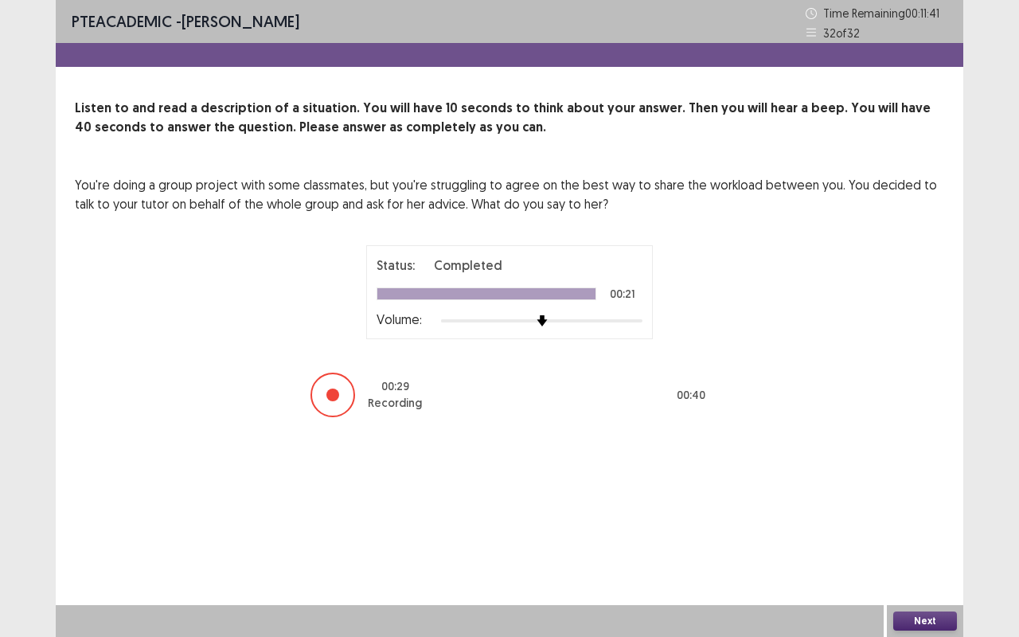
click at [940, 529] on button "Next" at bounding box center [925, 620] width 64 height 19
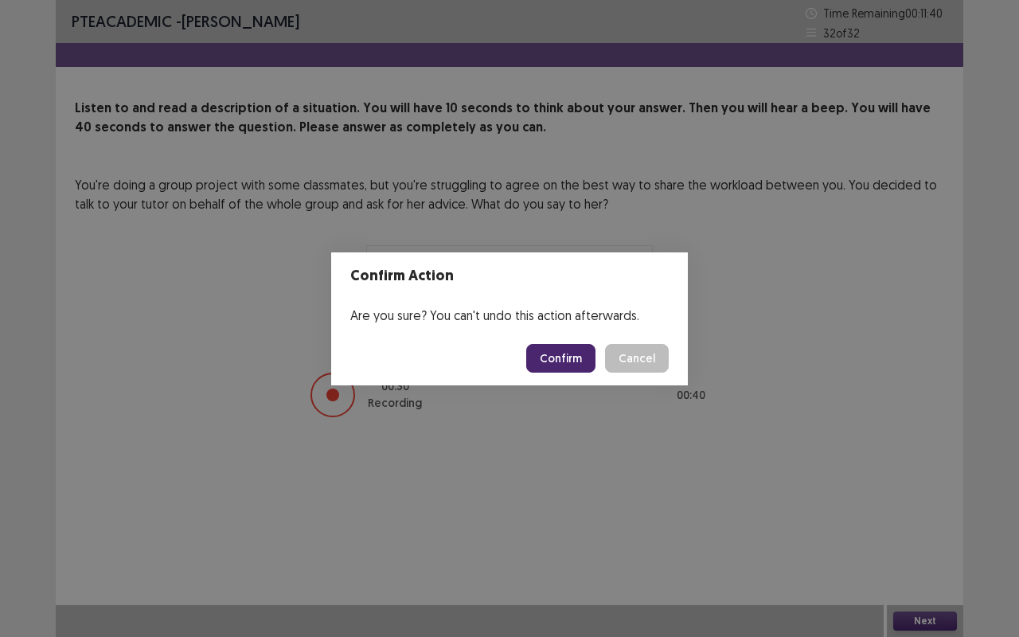
click at [576, 354] on button "Confirm" at bounding box center [560, 358] width 69 height 29
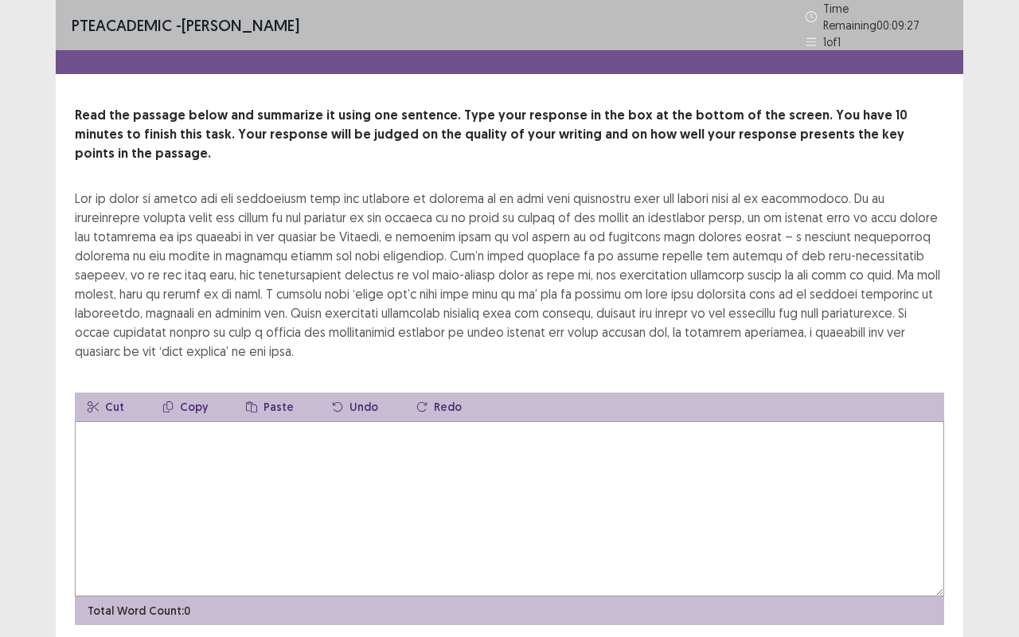
click at [378, 392] on button "Undo" at bounding box center [355, 406] width 72 height 29
click at [369, 421] on textarea at bounding box center [509, 508] width 869 height 175
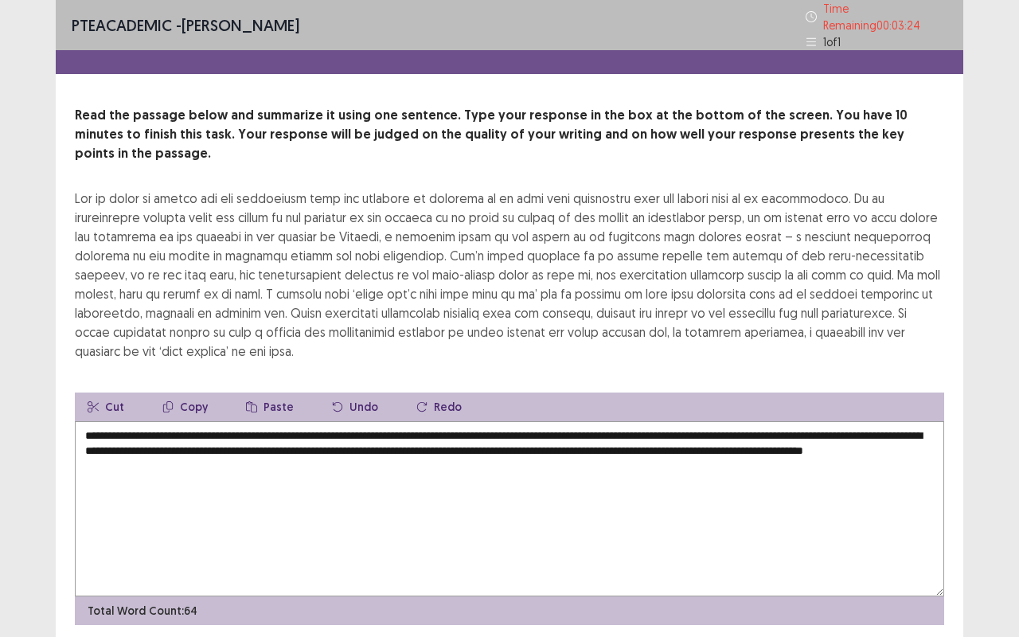
click at [186, 433] on textarea "**********" at bounding box center [509, 508] width 869 height 175
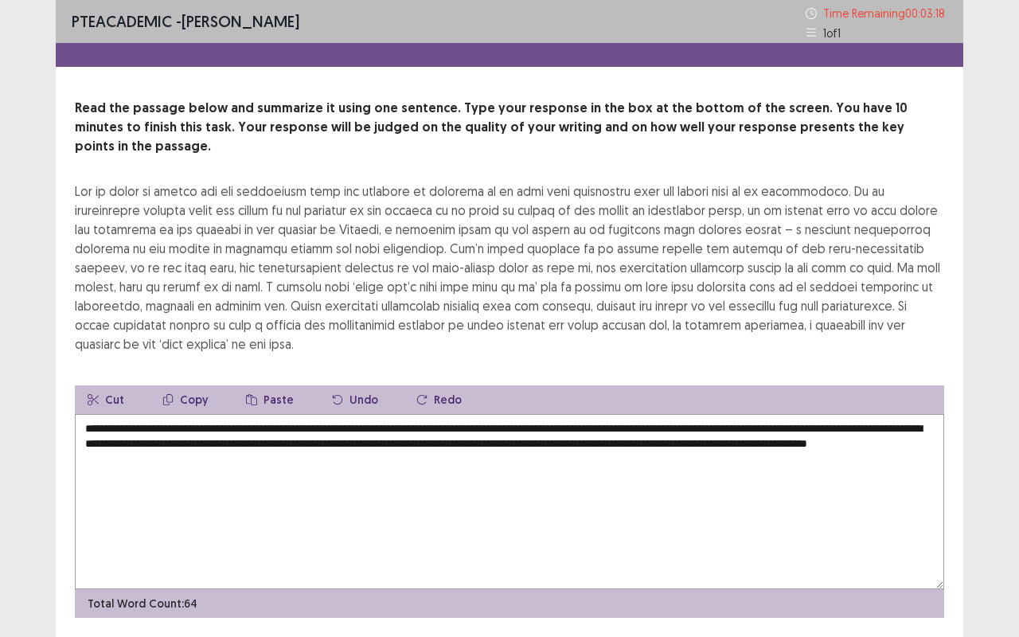
click at [256, 420] on textarea "**********" at bounding box center [509, 501] width 869 height 175
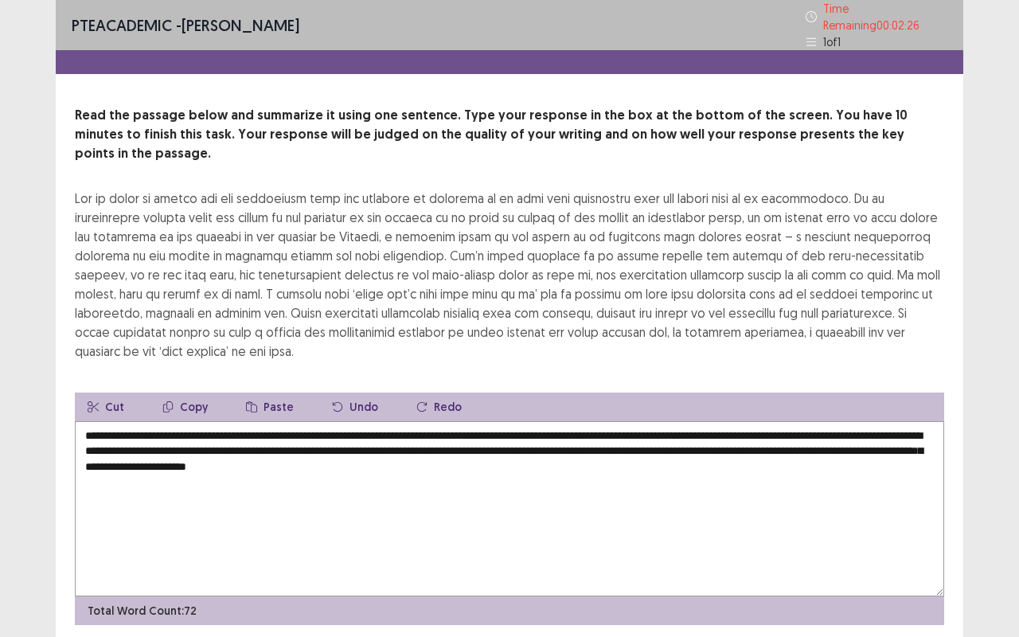
click at [529, 421] on textarea "**********" at bounding box center [509, 508] width 869 height 175
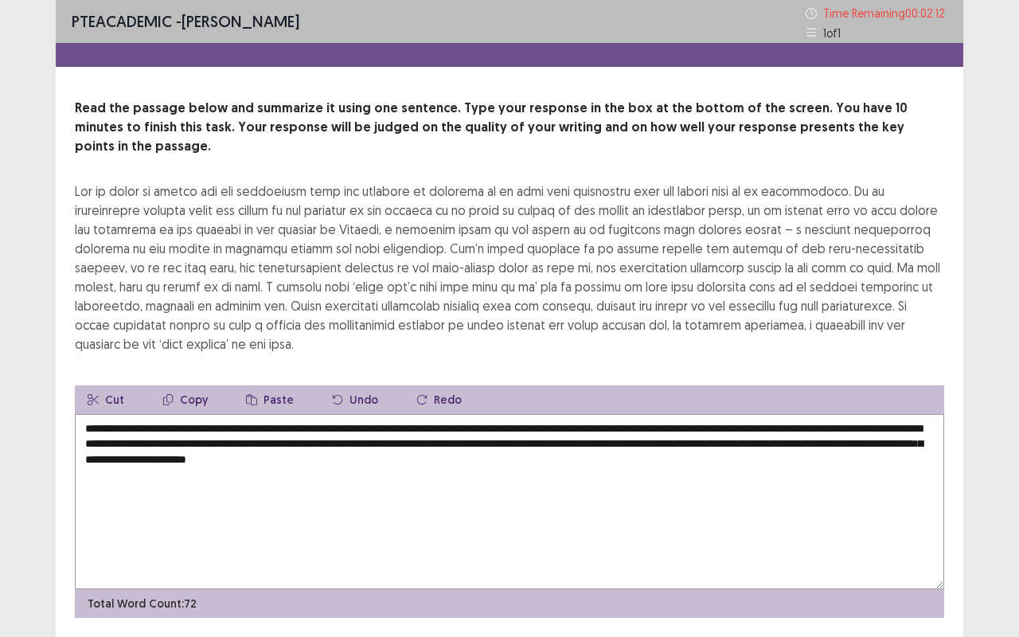
click at [731, 414] on textarea "**********" at bounding box center [509, 501] width 869 height 175
click at [720, 438] on textarea "**********" at bounding box center [509, 501] width 869 height 175
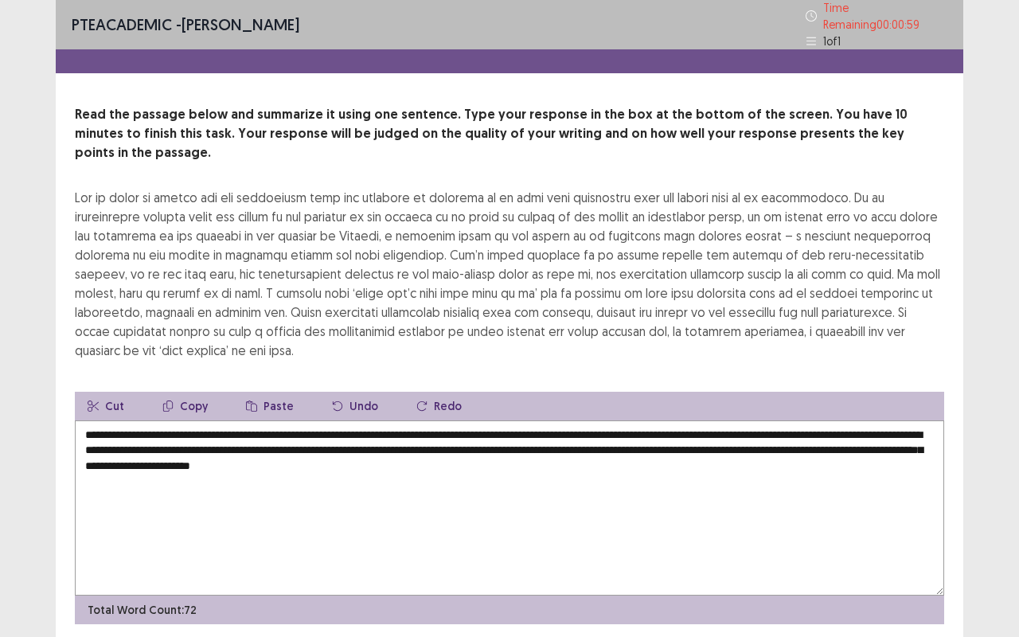
type textarea "**********"
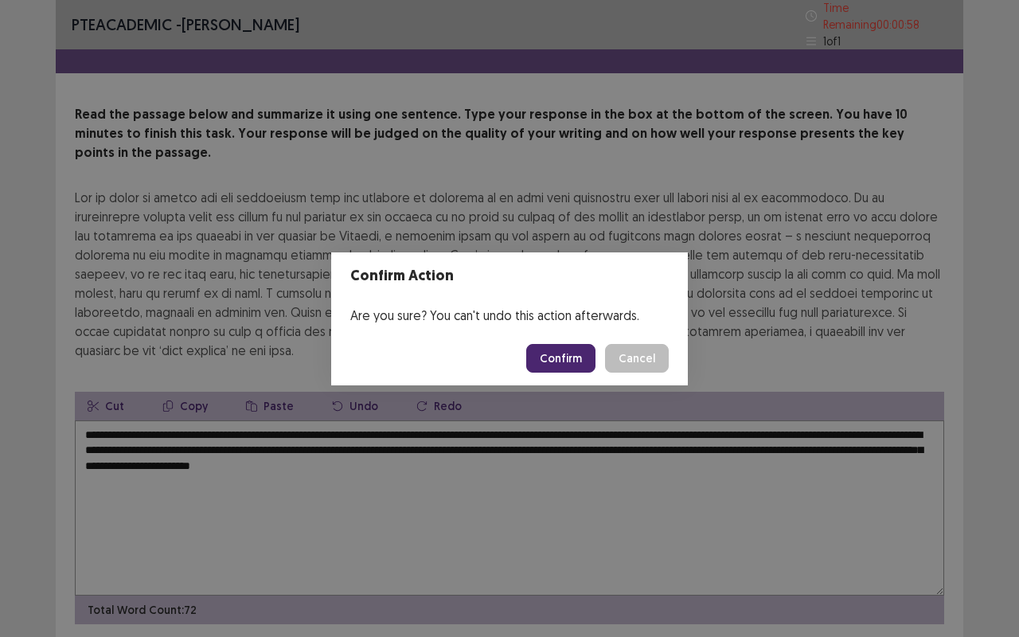
click at [587, 361] on button "Confirm" at bounding box center [560, 358] width 69 height 29
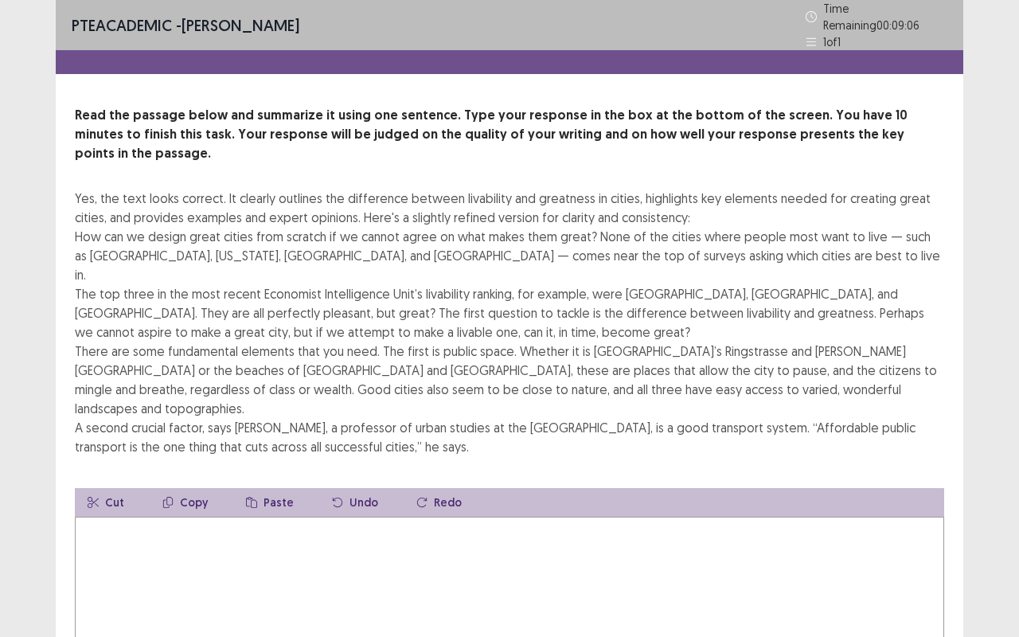
click at [330, 517] on textarea at bounding box center [509, 604] width 869 height 175
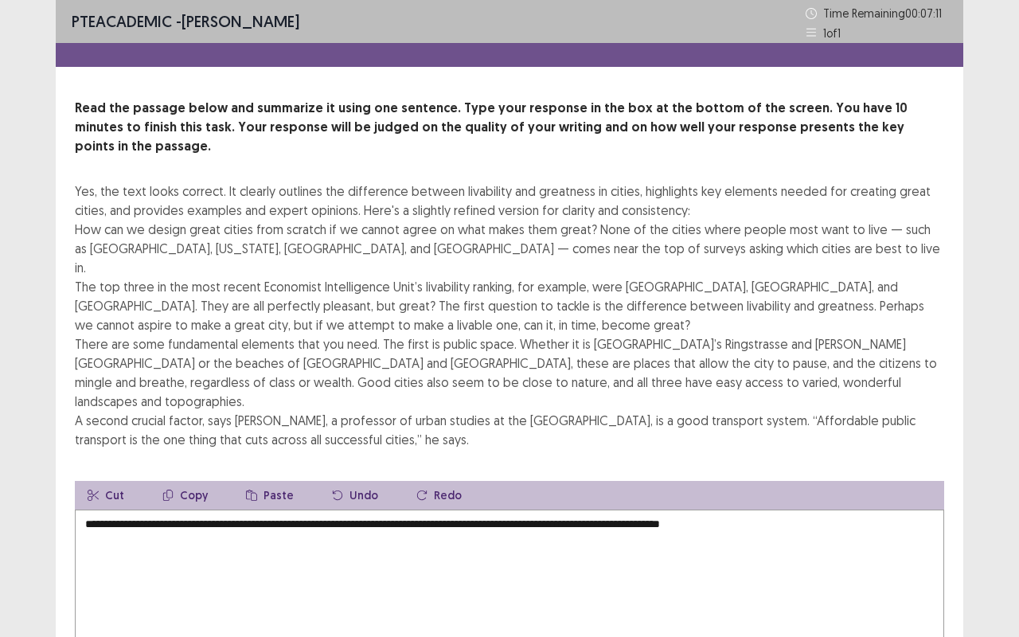
click at [576, 509] on textarea "**********" at bounding box center [509, 596] width 869 height 175
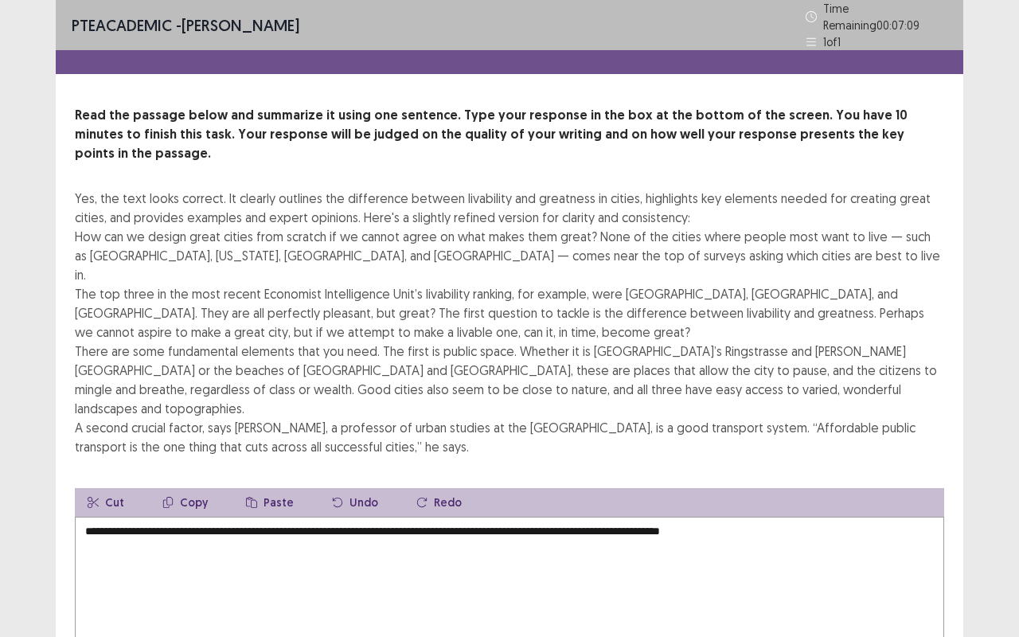
click at [572, 517] on textarea "**********" at bounding box center [509, 604] width 869 height 175
click at [783, 517] on textarea "**********" at bounding box center [509, 604] width 869 height 175
click at [765, 517] on textarea "**********" at bounding box center [509, 604] width 869 height 175
click at [237, 517] on textarea "**********" at bounding box center [509, 604] width 869 height 175
click at [178, 517] on textarea "**********" at bounding box center [509, 604] width 869 height 175
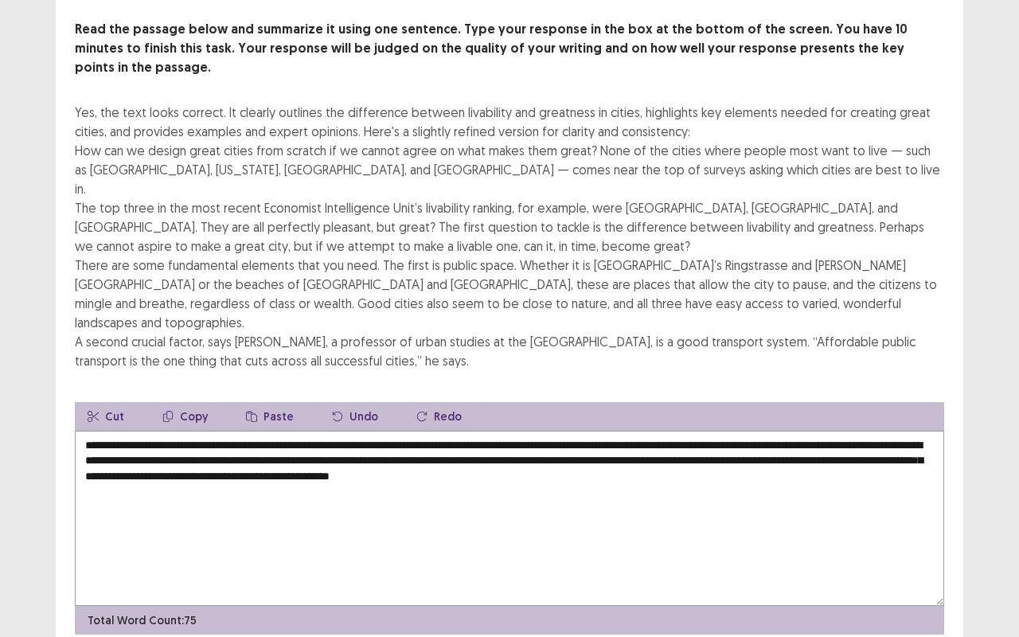
scroll to position [89, 0]
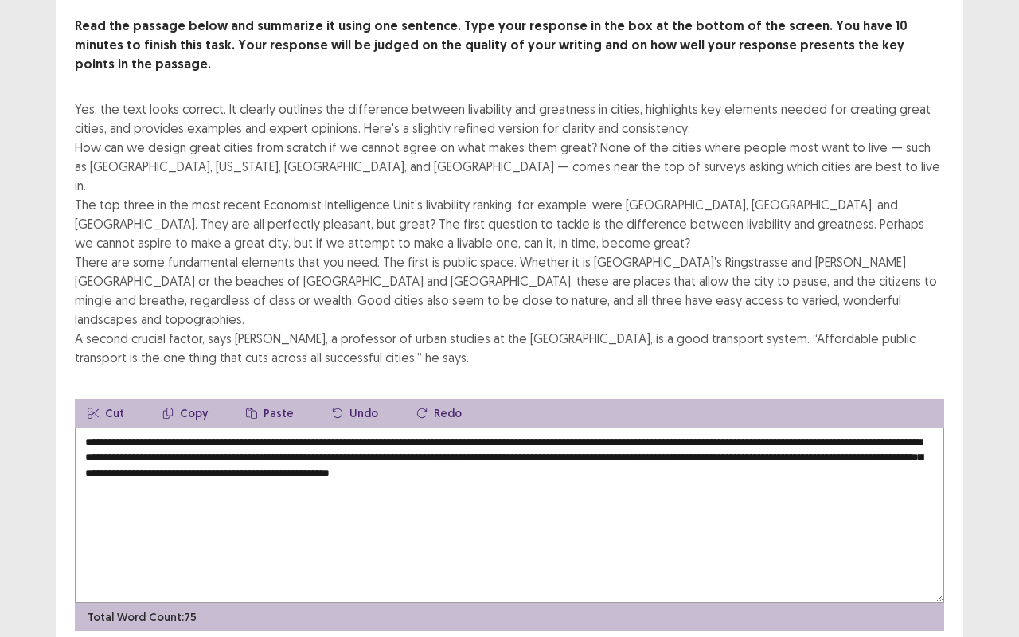
type textarea "**********"
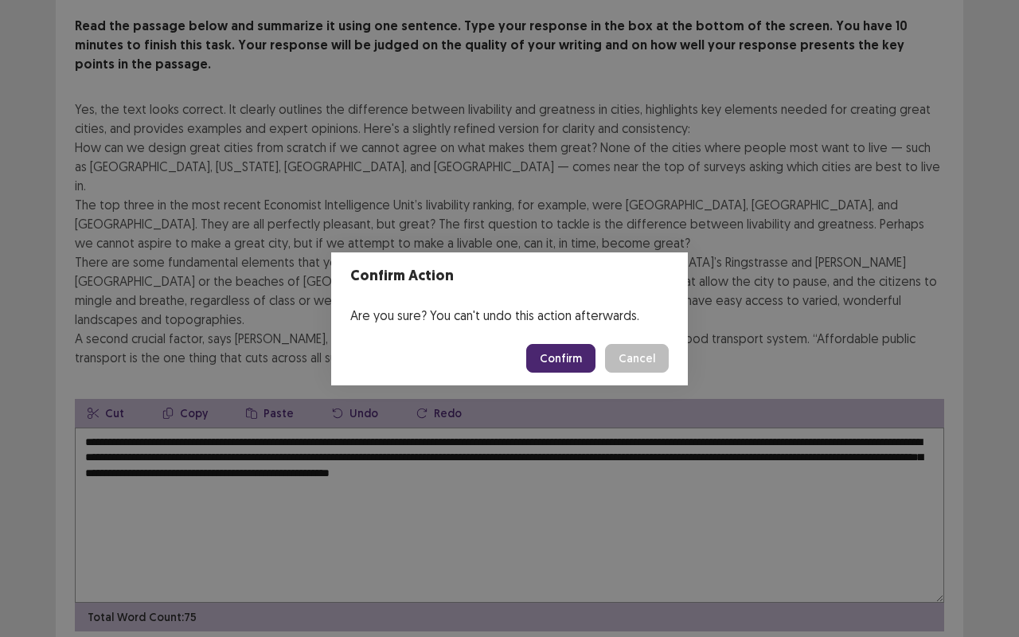
click at [586, 363] on button "Confirm" at bounding box center [560, 358] width 69 height 29
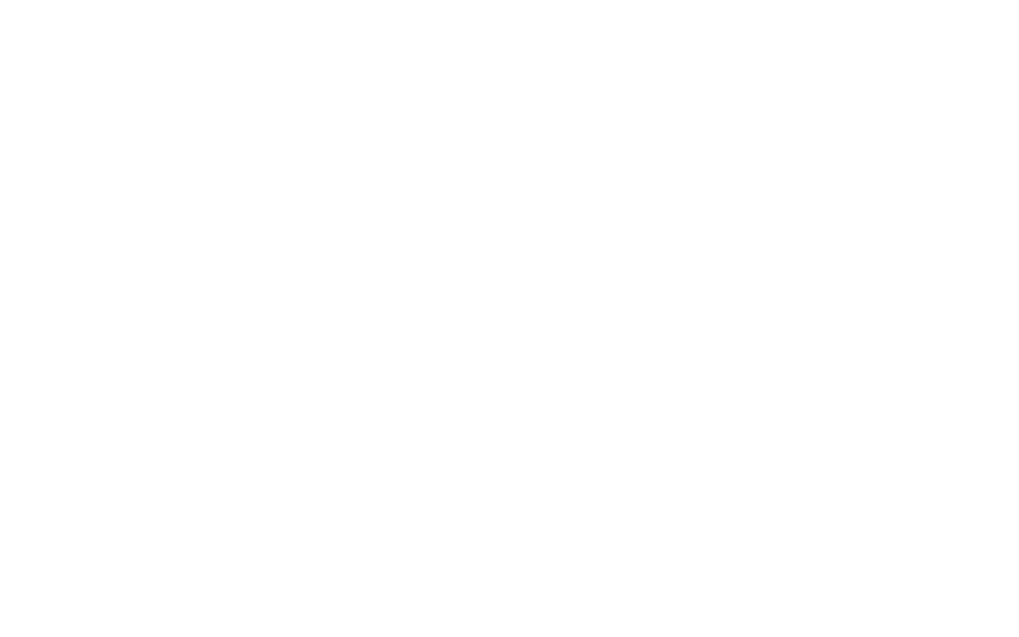
scroll to position [0, 0]
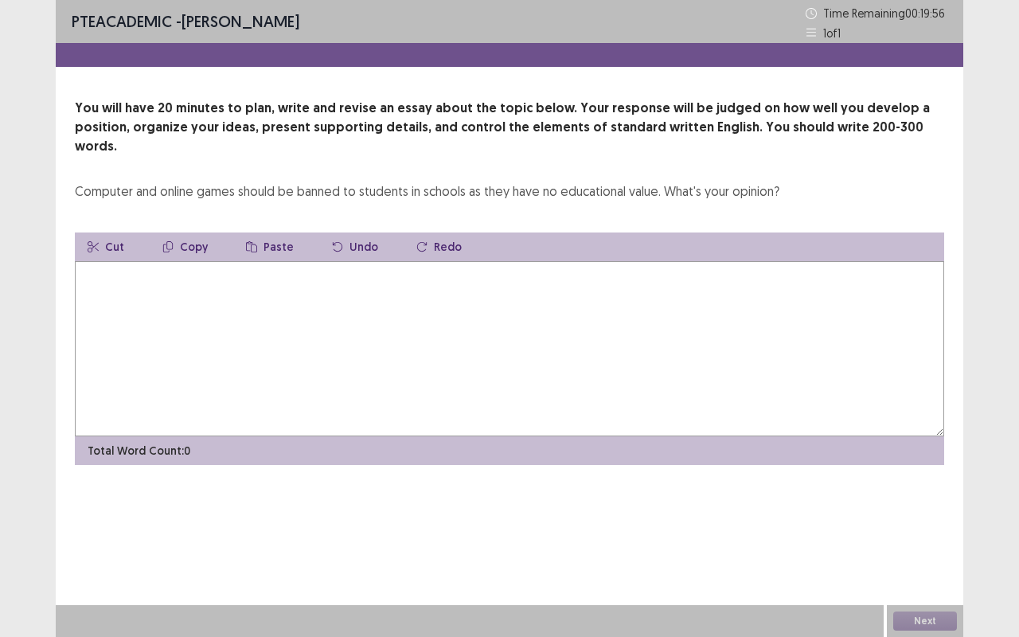
click at [182, 330] on textarea at bounding box center [509, 348] width 869 height 175
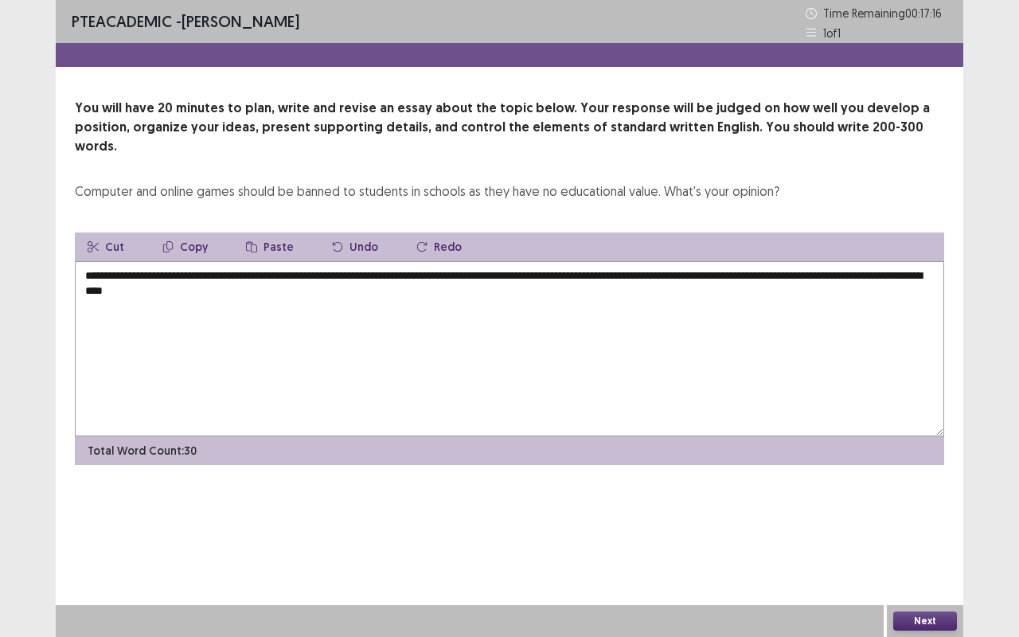
click at [174, 271] on textarea "**********" at bounding box center [509, 348] width 869 height 175
click at [320, 267] on textarea "**********" at bounding box center [509, 348] width 869 height 175
click at [198, 274] on textarea "**********" at bounding box center [509, 348] width 869 height 175
click at [272, 291] on textarea "**********" at bounding box center [509, 348] width 869 height 175
click at [492, 282] on textarea "**********" at bounding box center [509, 348] width 869 height 175
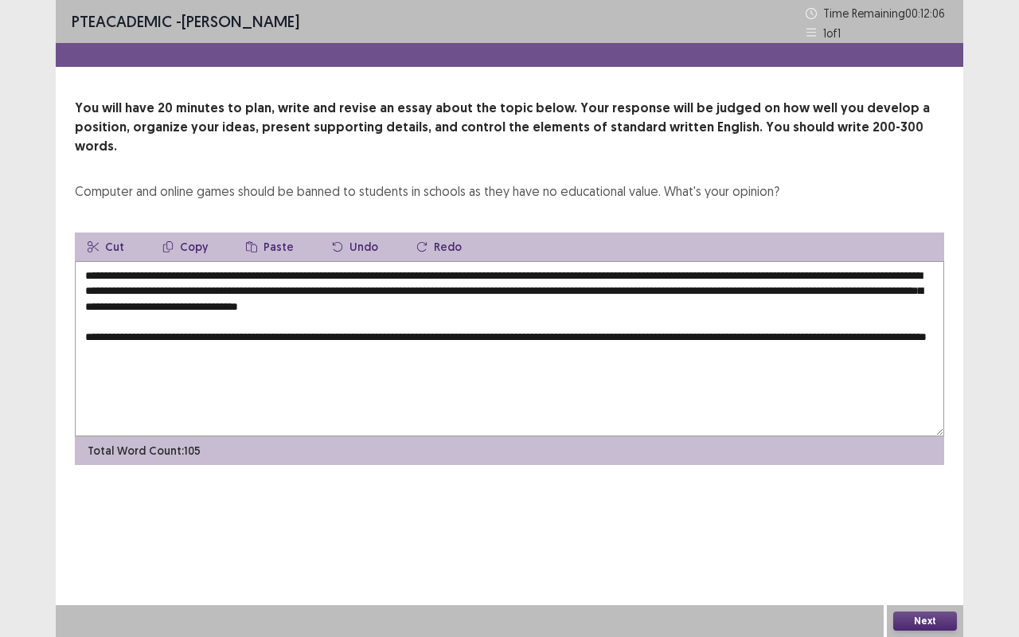
click at [923, 318] on textarea "**********" at bounding box center [509, 348] width 869 height 175
click at [365, 337] on textarea "**********" at bounding box center [509, 348] width 869 height 175
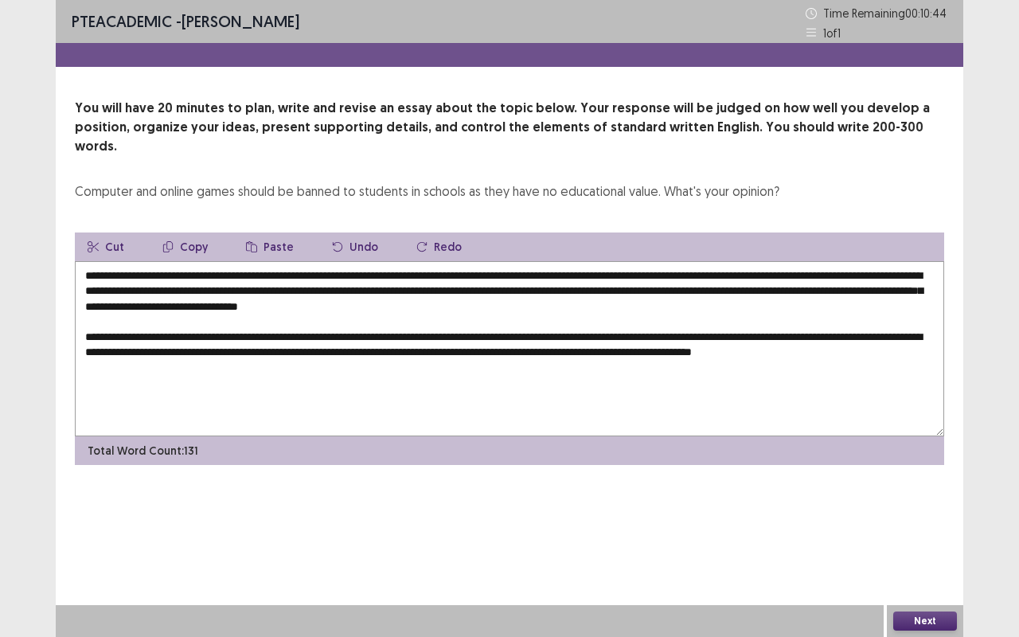
click at [852, 333] on textarea "**********" at bounding box center [509, 348] width 869 height 175
click at [619, 342] on textarea "**********" at bounding box center [509, 348] width 869 height 175
click at [273, 349] on textarea "**********" at bounding box center [509, 348] width 869 height 175
click at [337, 350] on textarea "**********" at bounding box center [509, 348] width 869 height 175
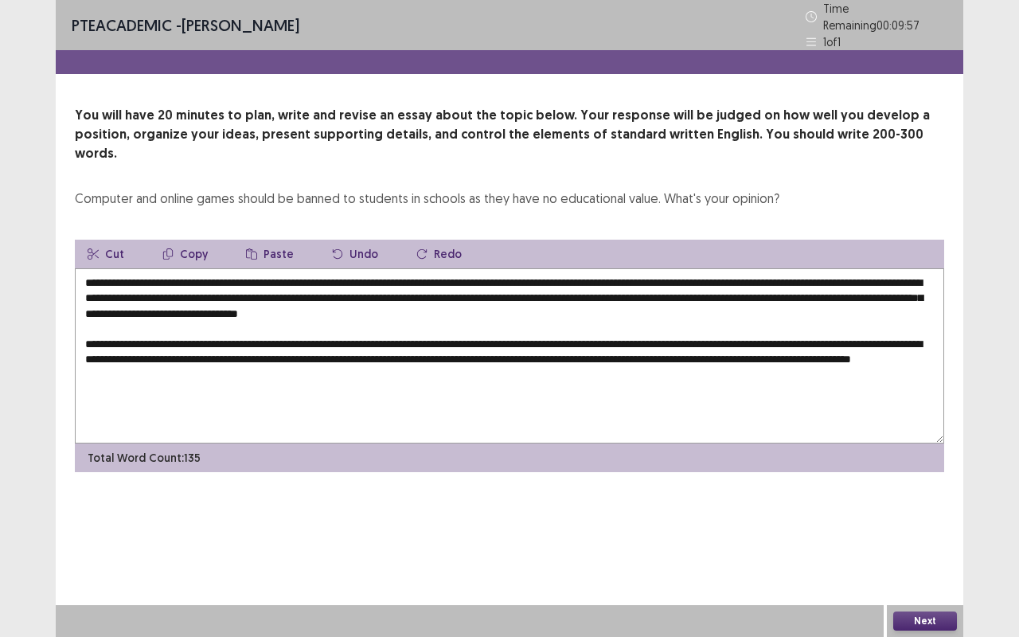
click at [337, 350] on textarea "**********" at bounding box center [509, 355] width 869 height 175
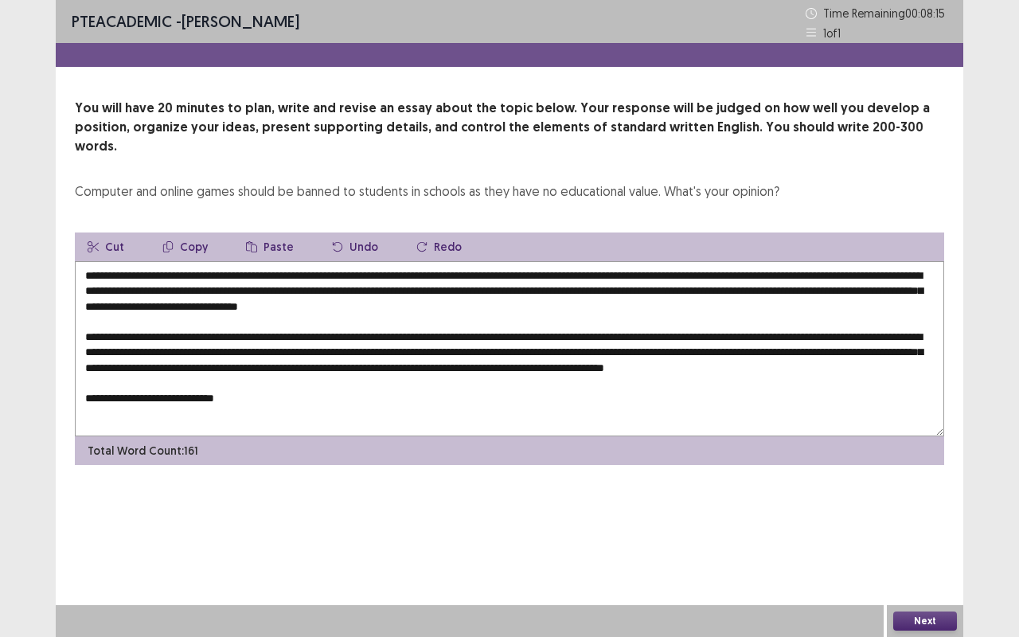
click at [156, 395] on textarea at bounding box center [509, 348] width 869 height 175
click at [275, 398] on textarea at bounding box center [509, 348] width 869 height 175
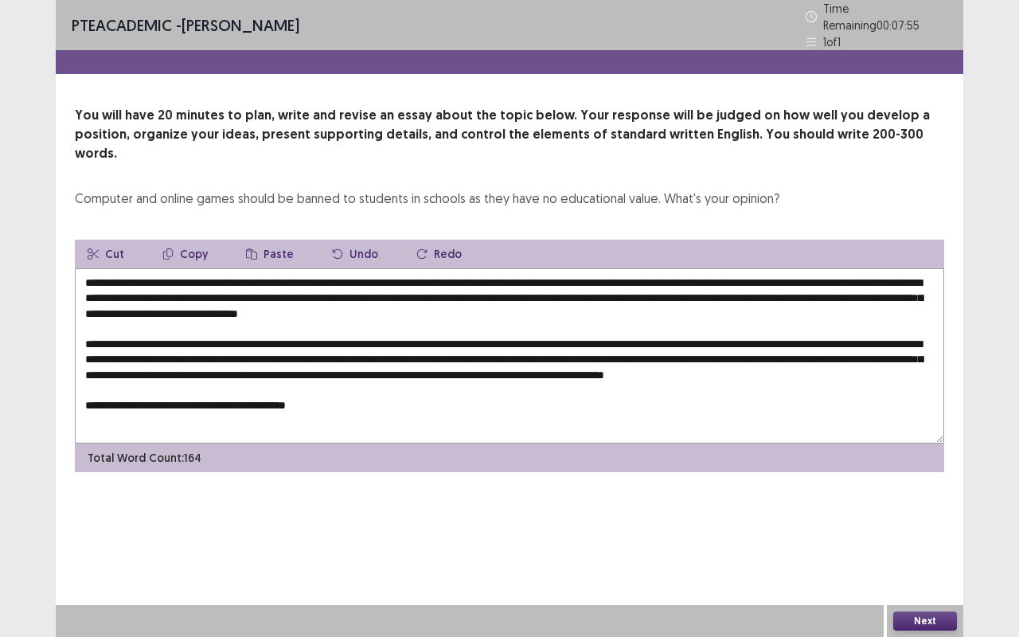
click at [309, 396] on textarea at bounding box center [509, 355] width 869 height 175
click at [363, 393] on textarea at bounding box center [509, 355] width 869 height 175
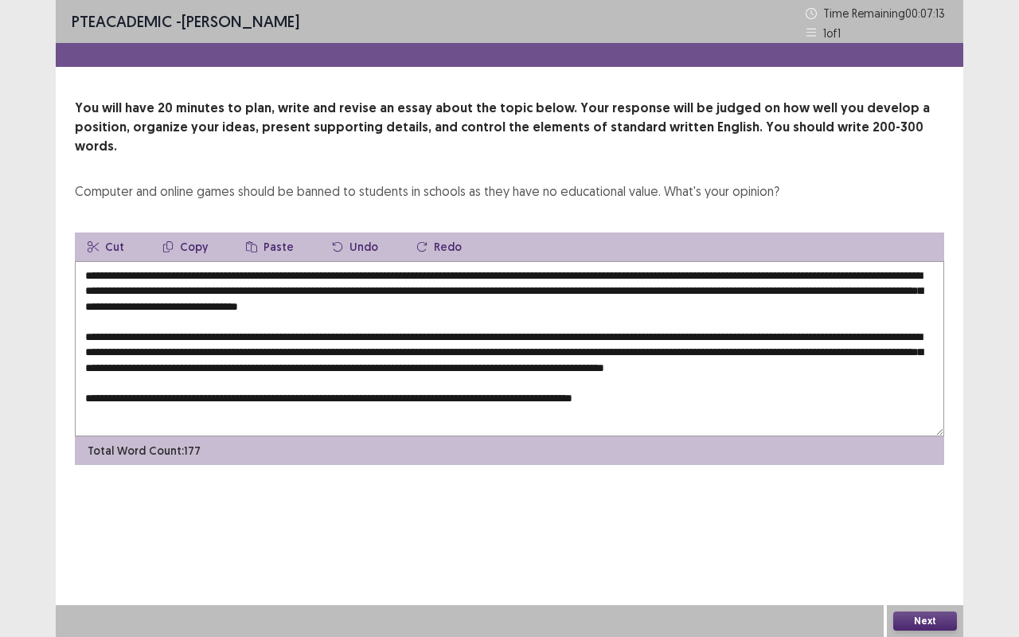
click at [668, 392] on textarea at bounding box center [509, 348] width 869 height 175
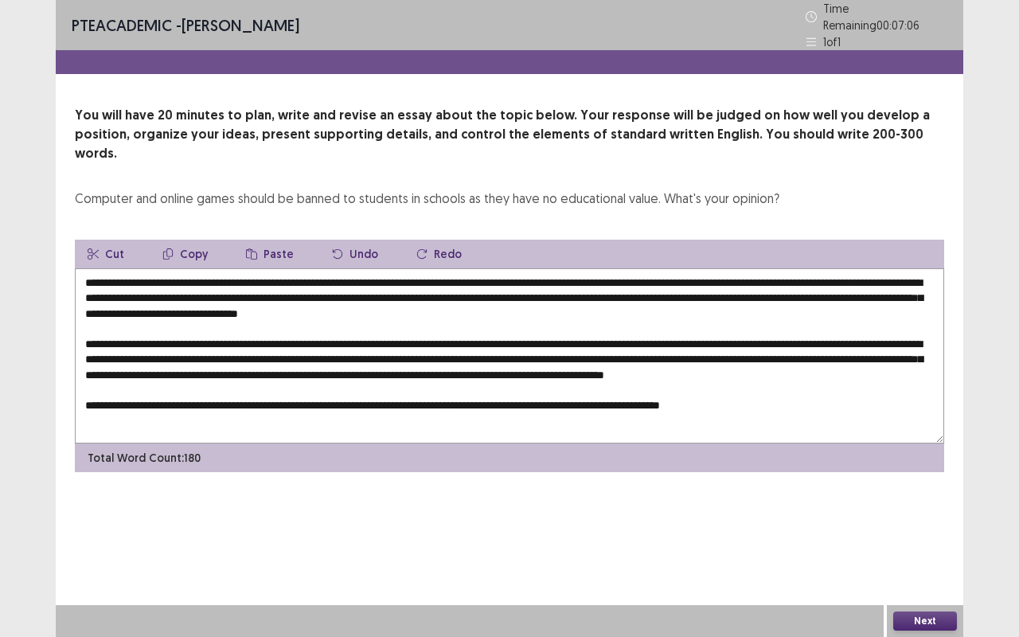
click at [807, 393] on textarea at bounding box center [509, 355] width 869 height 175
click at [492, 397] on textarea at bounding box center [509, 355] width 869 height 175
click at [804, 395] on textarea at bounding box center [509, 355] width 869 height 175
click at [903, 388] on textarea at bounding box center [509, 355] width 869 height 175
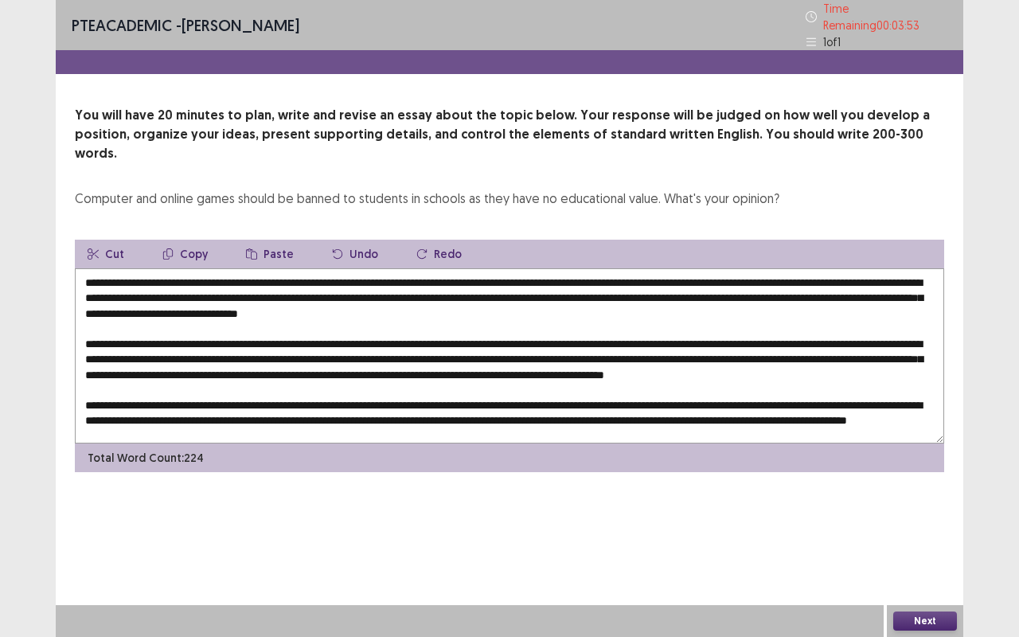
scroll to position [46, 0]
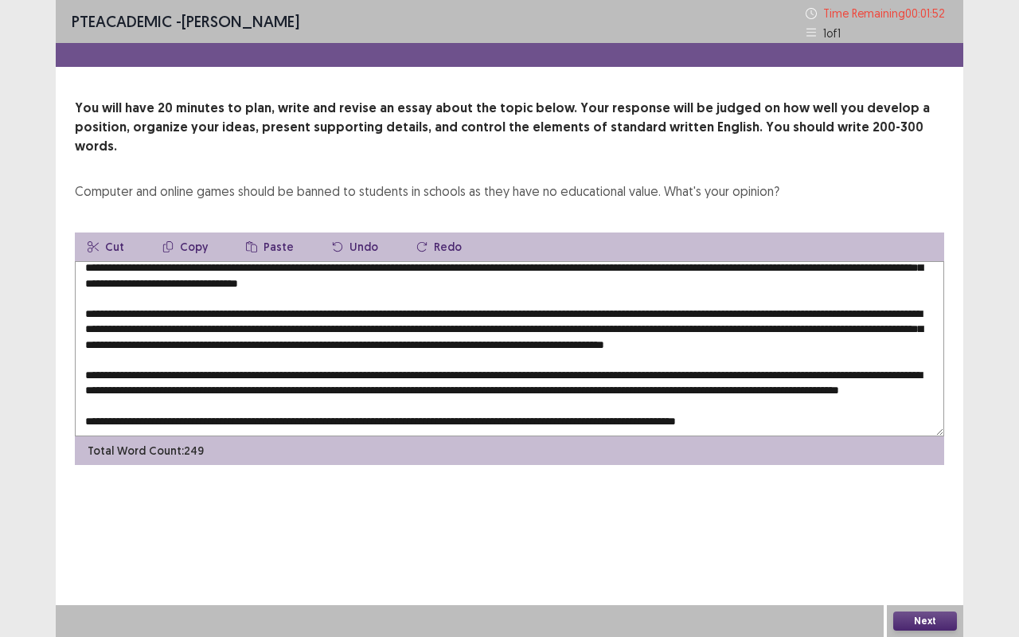
click at [486, 412] on textarea at bounding box center [509, 348] width 869 height 175
click at [825, 406] on textarea at bounding box center [509, 348] width 869 height 175
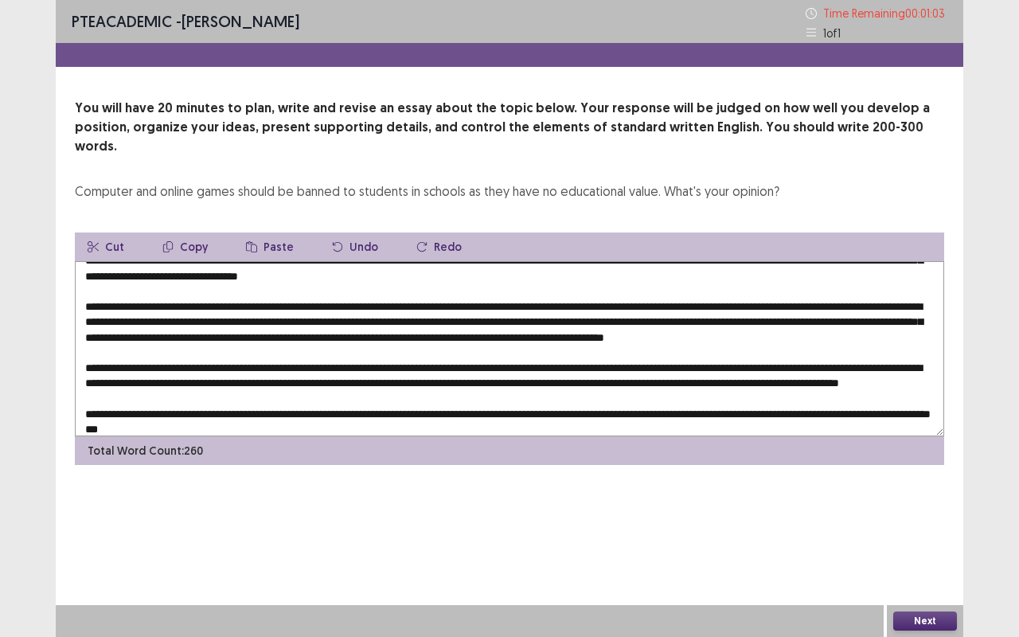
scroll to position [0, 0]
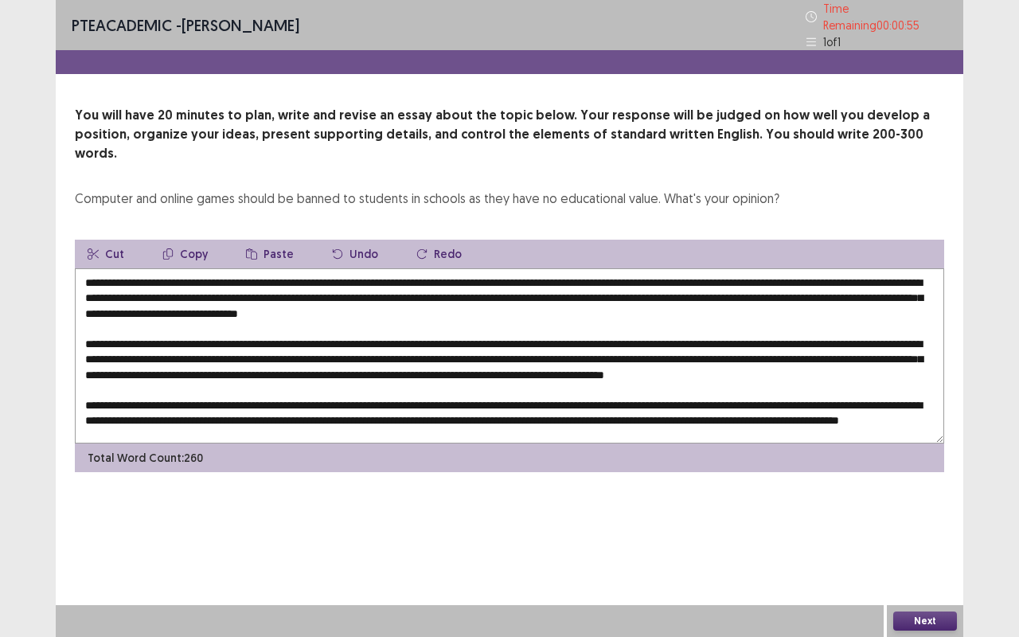
click at [852, 268] on textarea at bounding box center [509, 355] width 869 height 175
click at [903, 268] on textarea at bounding box center [509, 355] width 869 height 175
click at [897, 268] on textarea at bounding box center [509, 355] width 869 height 175
click at [630, 276] on textarea at bounding box center [509, 355] width 869 height 175
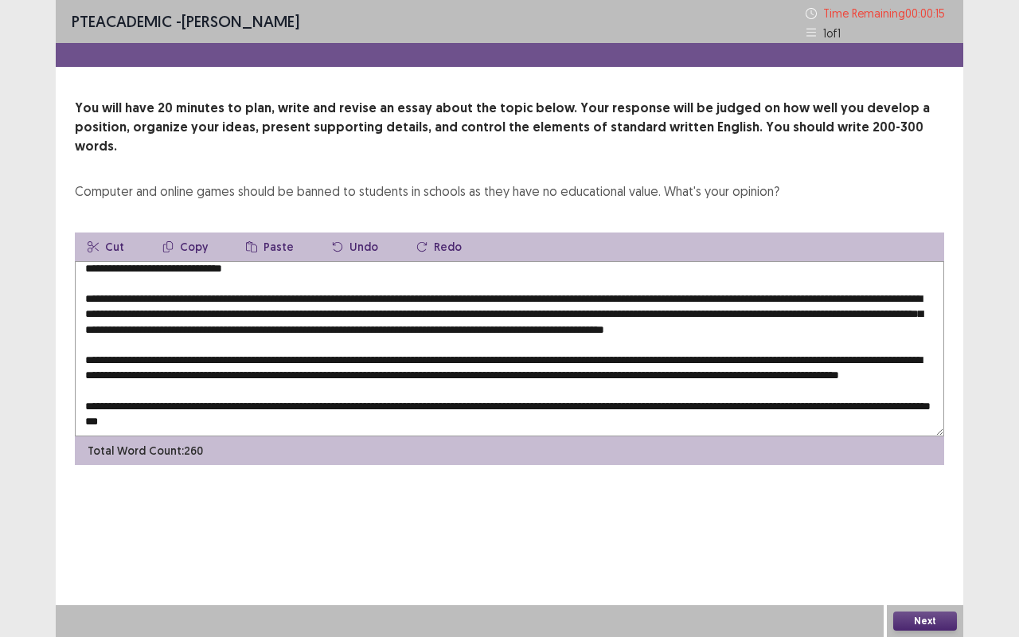
scroll to position [42, 0]
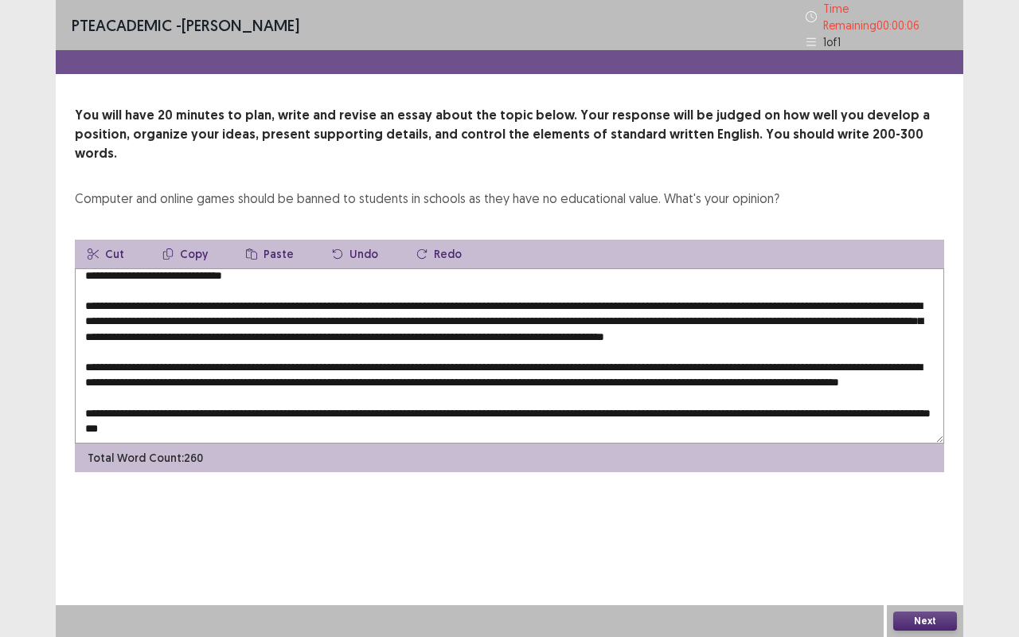
click at [348, 295] on textarea at bounding box center [509, 355] width 869 height 175
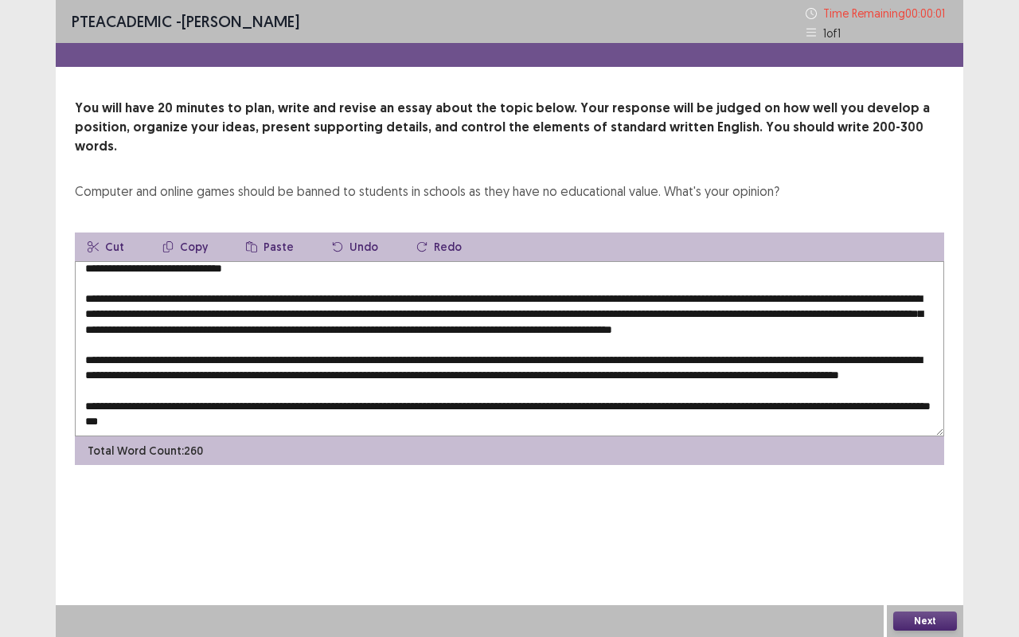
type textarea "**********"
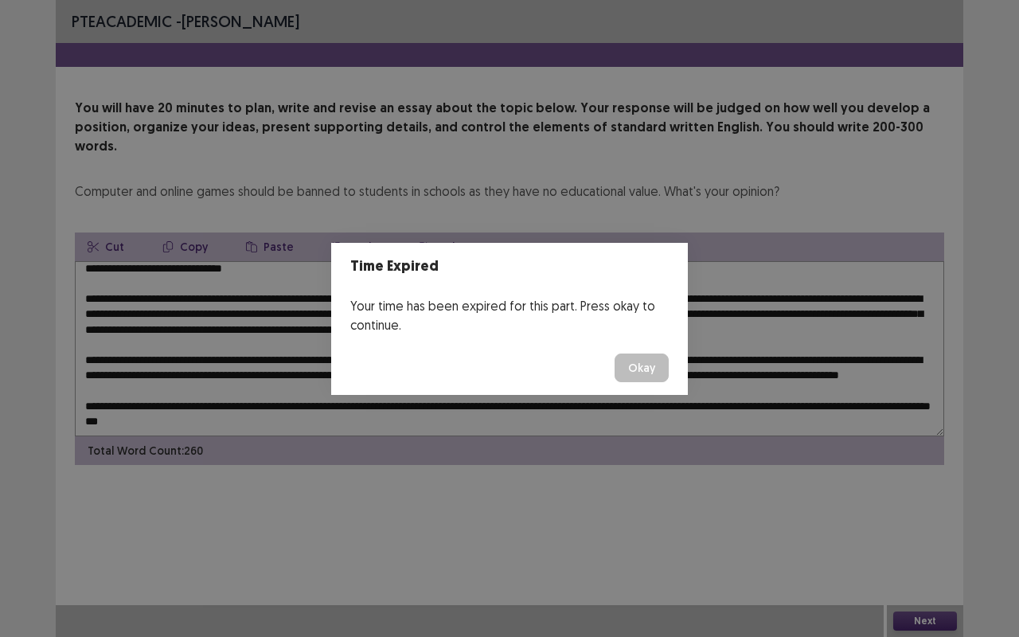
click at [645, 373] on button "Okay" at bounding box center [642, 367] width 54 height 29
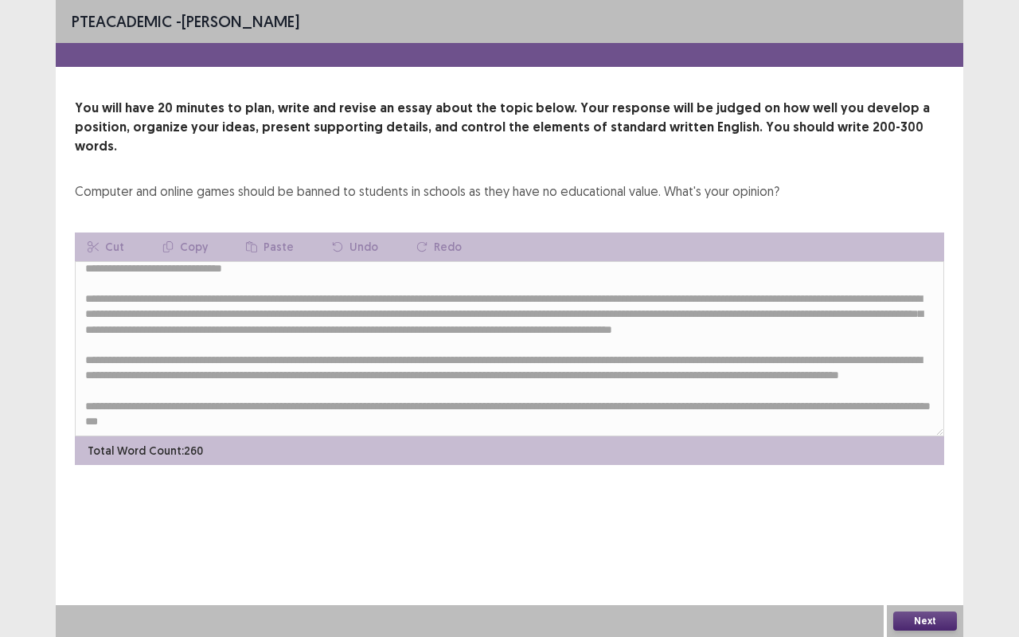
click at [912, 529] on button "Next" at bounding box center [925, 620] width 64 height 19
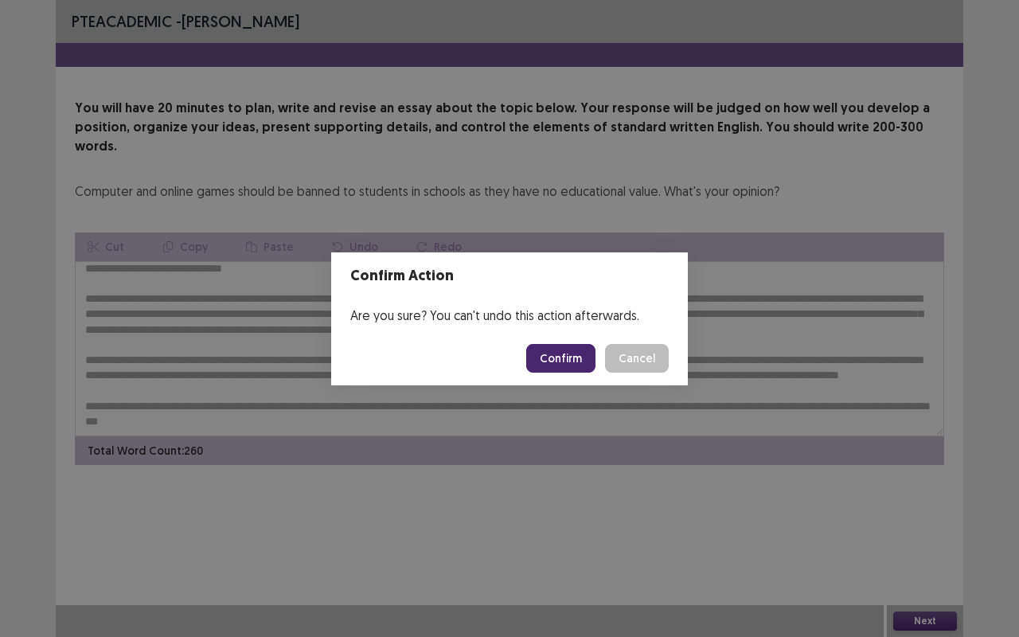
click at [564, 361] on button "Confirm" at bounding box center [560, 358] width 69 height 29
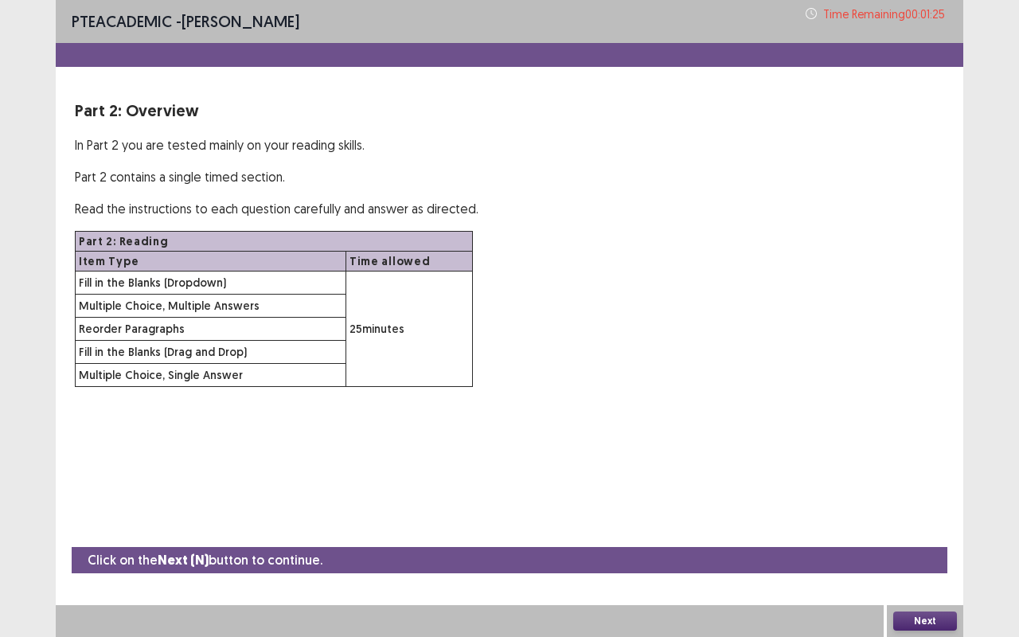
click at [937, 529] on button "Next" at bounding box center [925, 620] width 64 height 19
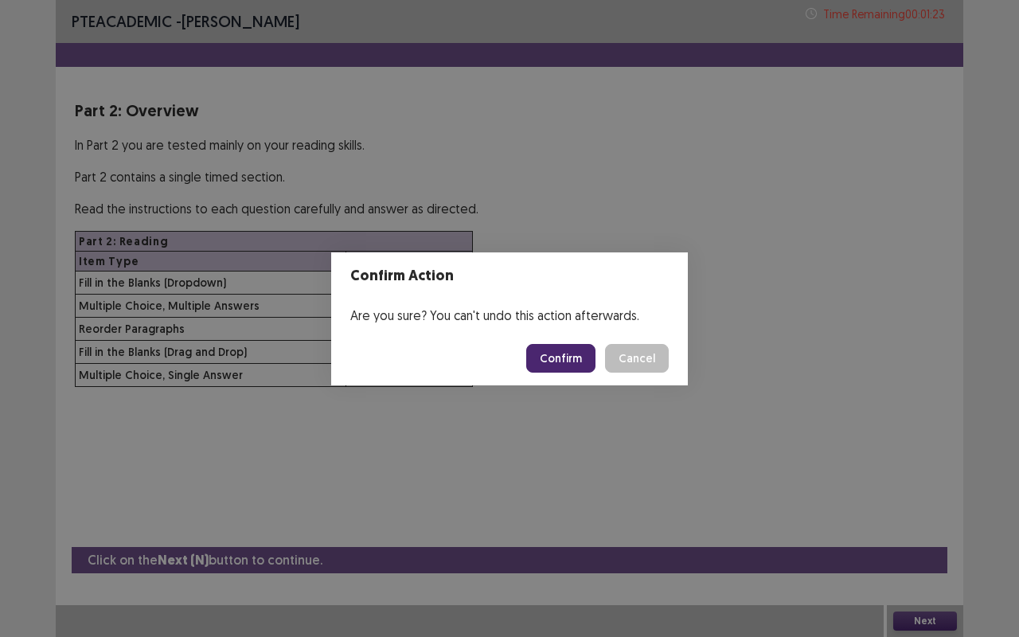
click at [560, 348] on button "Confirm" at bounding box center [560, 358] width 69 height 29
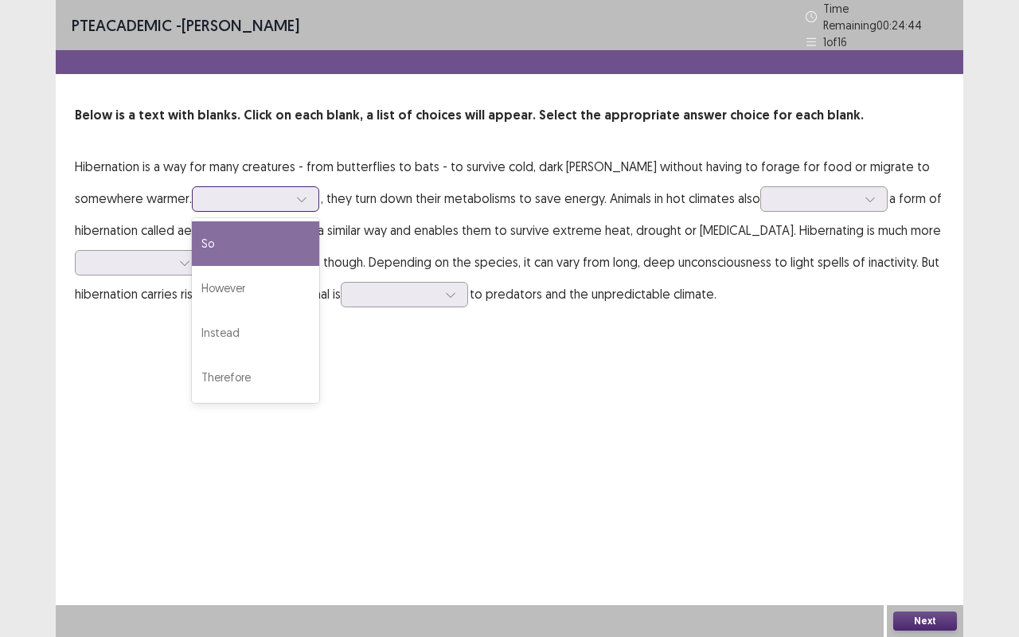
click at [290, 199] on div at bounding box center [302, 199] width 24 height 24
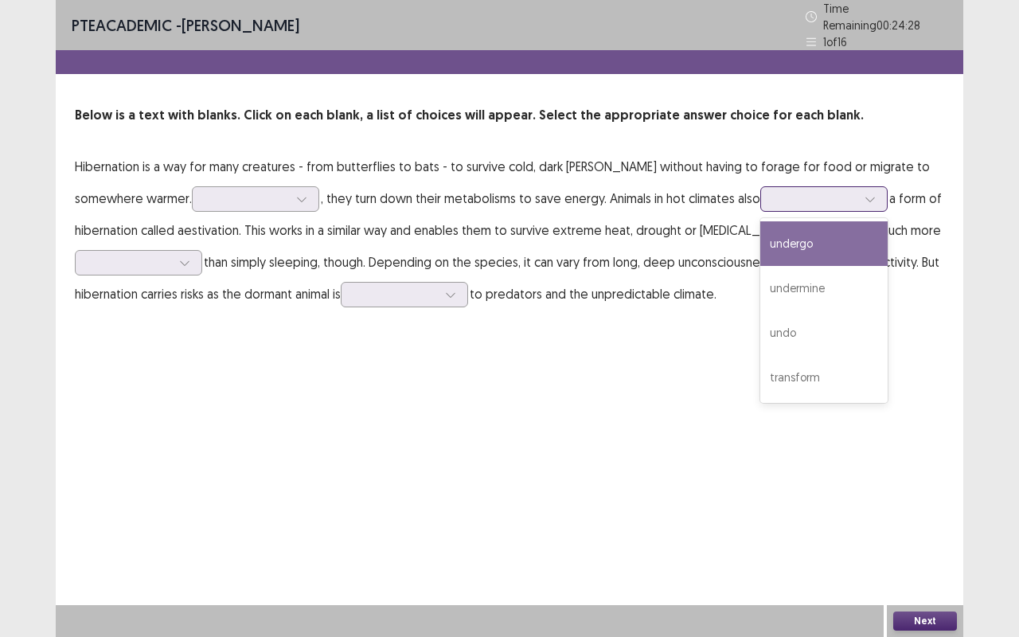
click at [858, 193] on div at bounding box center [870, 199] width 24 height 24
click at [503, 289] on p "Hibernation is a way for many creatures - from butterflies to bats - to survive…" at bounding box center [509, 229] width 869 height 159
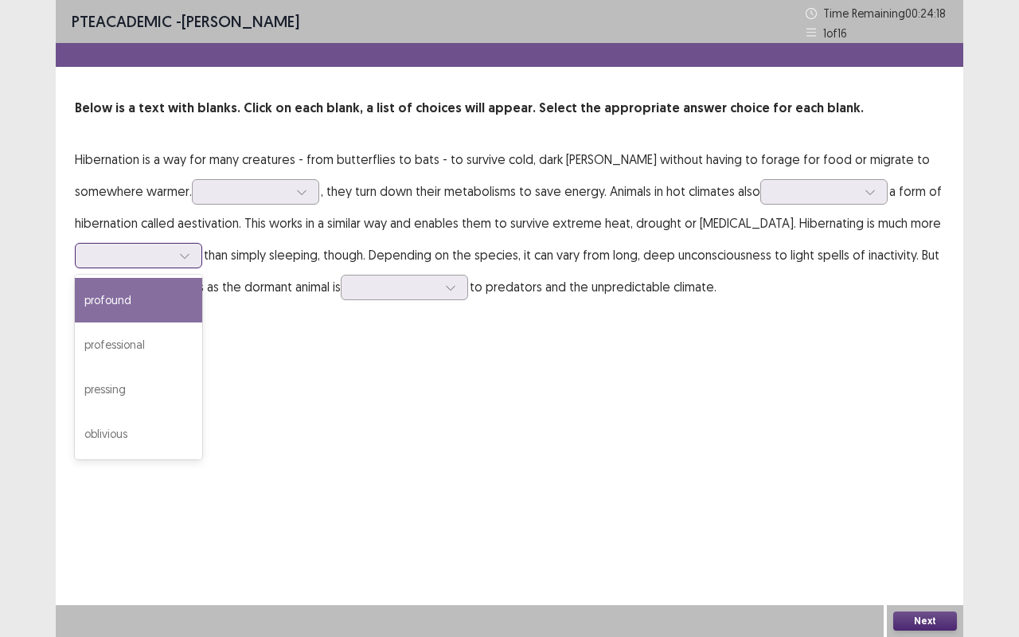
click at [171, 253] on div at bounding box center [130, 255] width 86 height 18
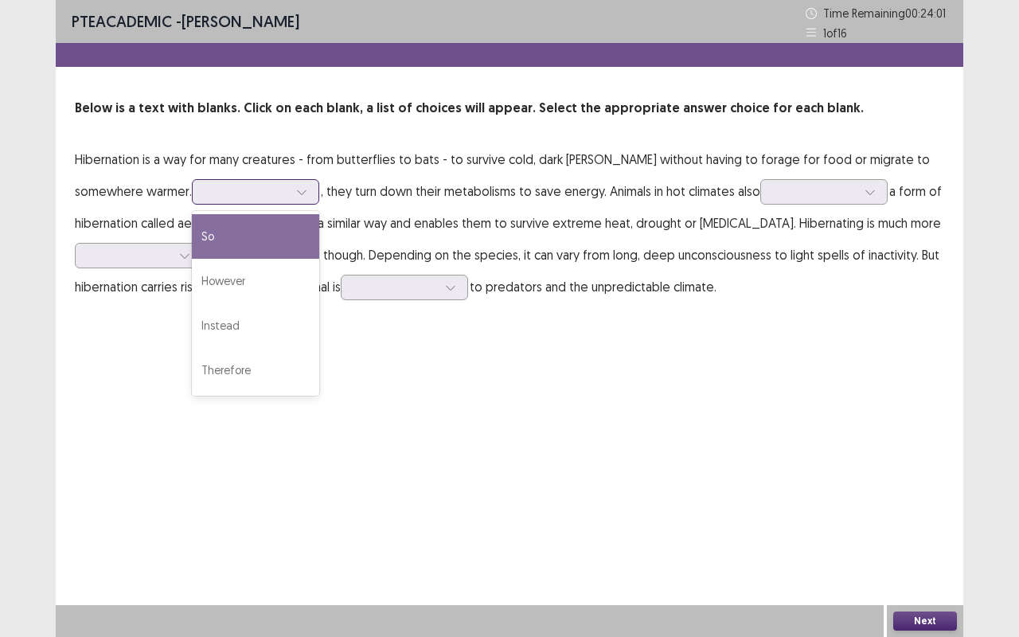
click at [290, 192] on div at bounding box center [302, 192] width 24 height 24
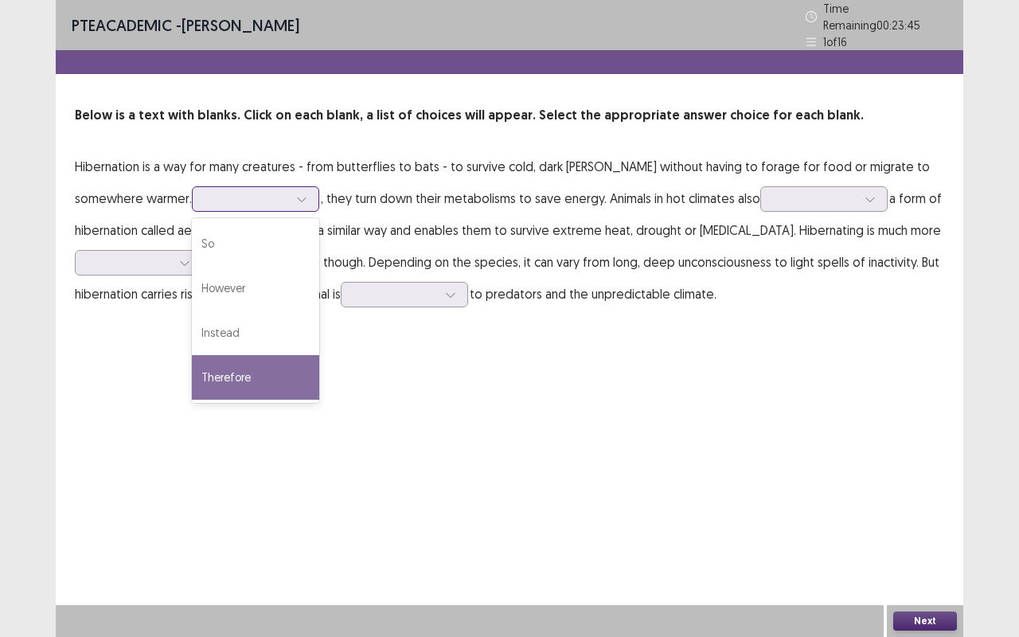
click at [192, 355] on div "Therefore" at bounding box center [255, 377] width 127 height 45
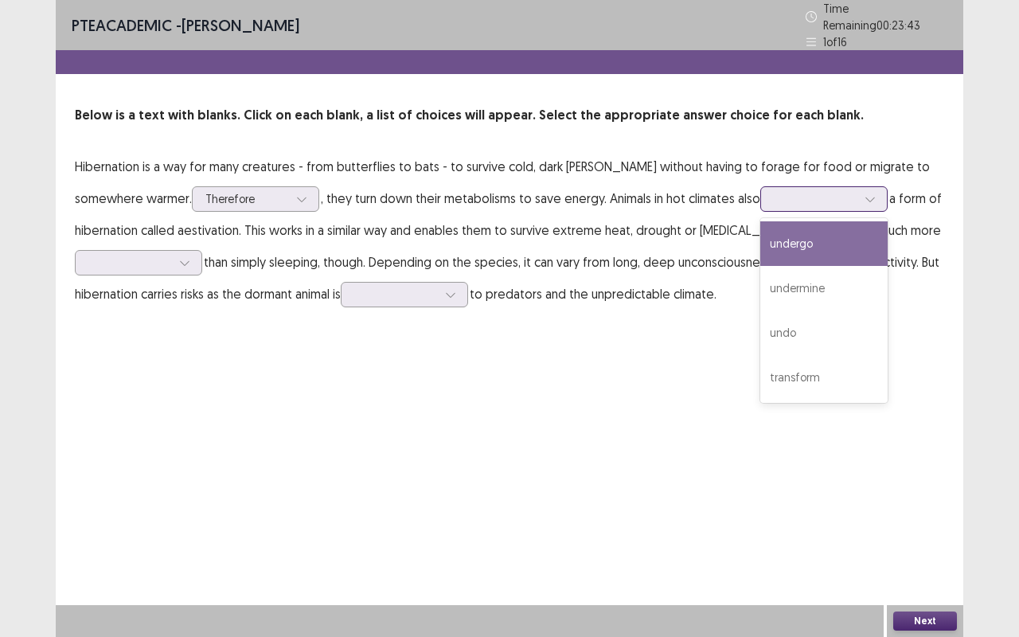
click at [774, 191] on div at bounding box center [815, 198] width 83 height 15
click at [760, 236] on div "undergo" at bounding box center [823, 243] width 127 height 45
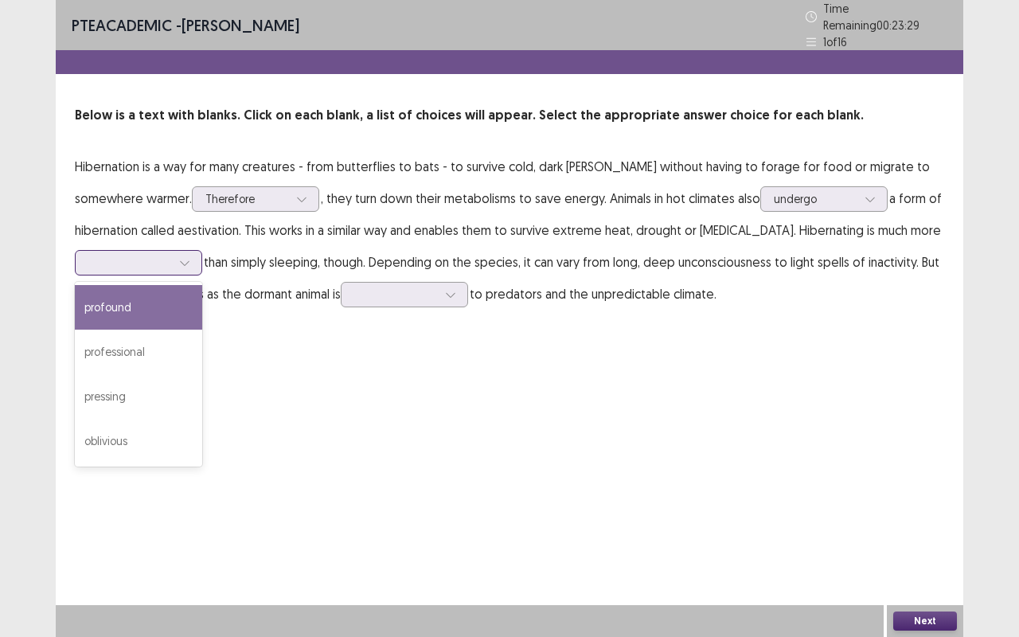
click at [172, 263] on div at bounding box center [130, 262] width 86 height 18
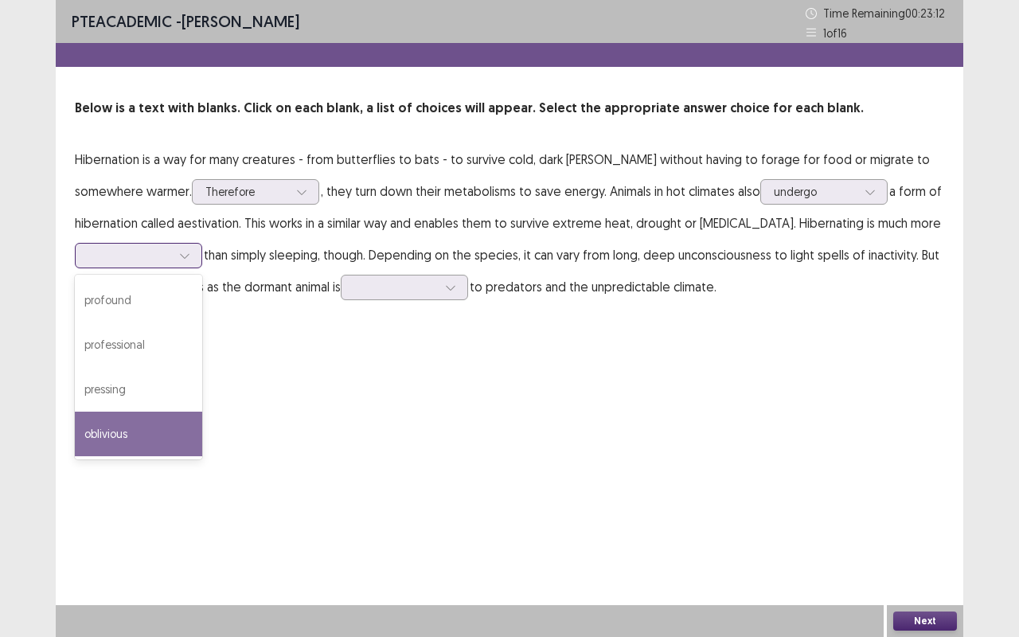
click at [117, 420] on div "oblivious" at bounding box center [138, 434] width 127 height 45
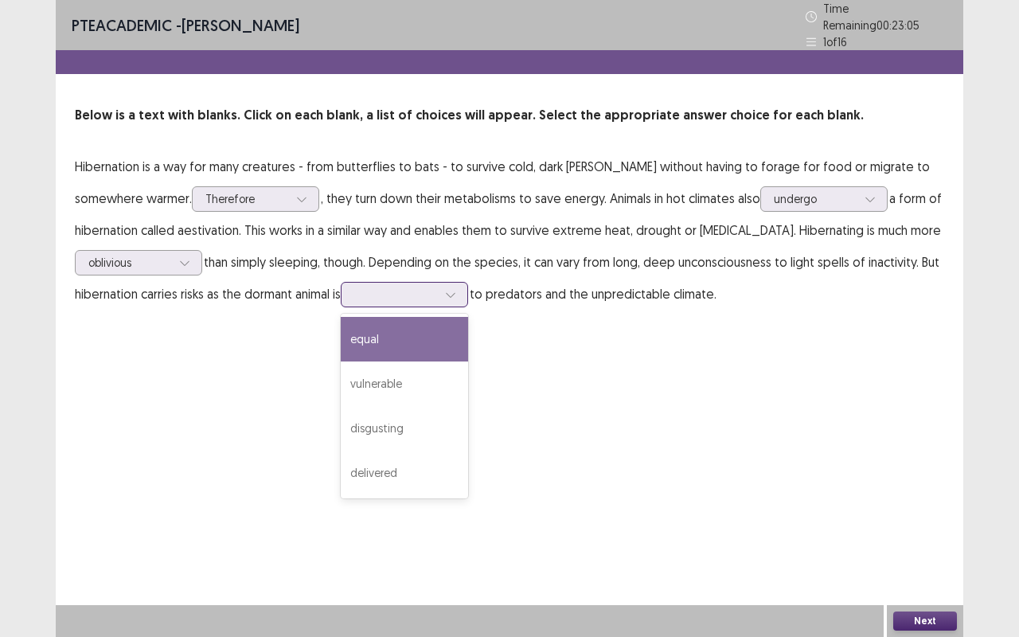
click at [437, 289] on div at bounding box center [395, 294] width 83 height 15
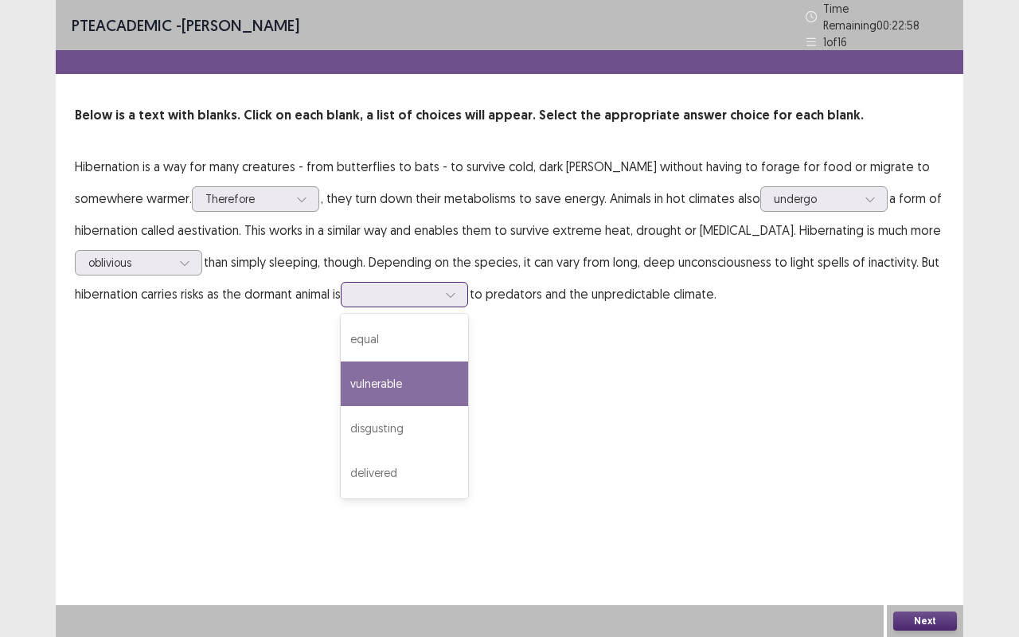
click at [388, 396] on div "vulnerable" at bounding box center [404, 383] width 127 height 45
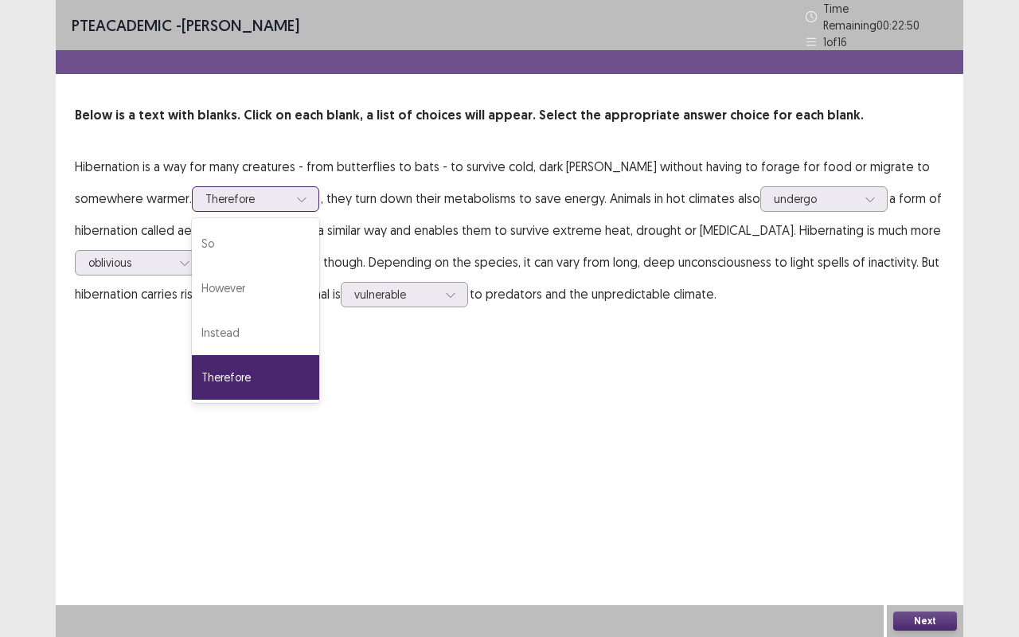
click at [221, 202] on div "Therefore" at bounding box center [247, 199] width 86 height 24
click at [192, 314] on div "Instead" at bounding box center [255, 332] width 127 height 45
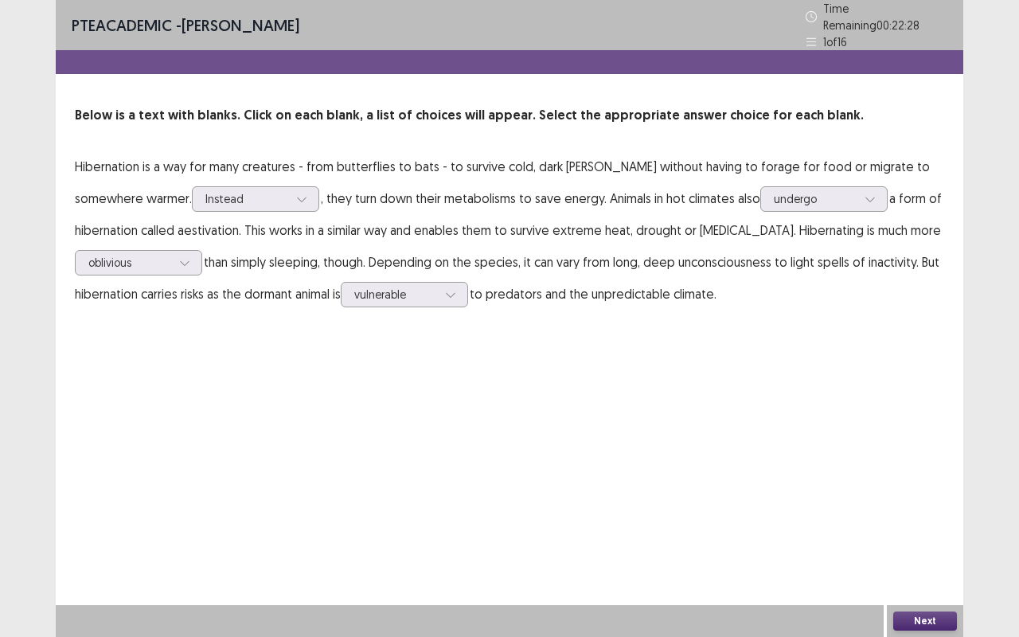
click at [935, 529] on div "Next" at bounding box center [925, 621] width 76 height 32
click at [925, 529] on button "Next" at bounding box center [925, 620] width 64 height 19
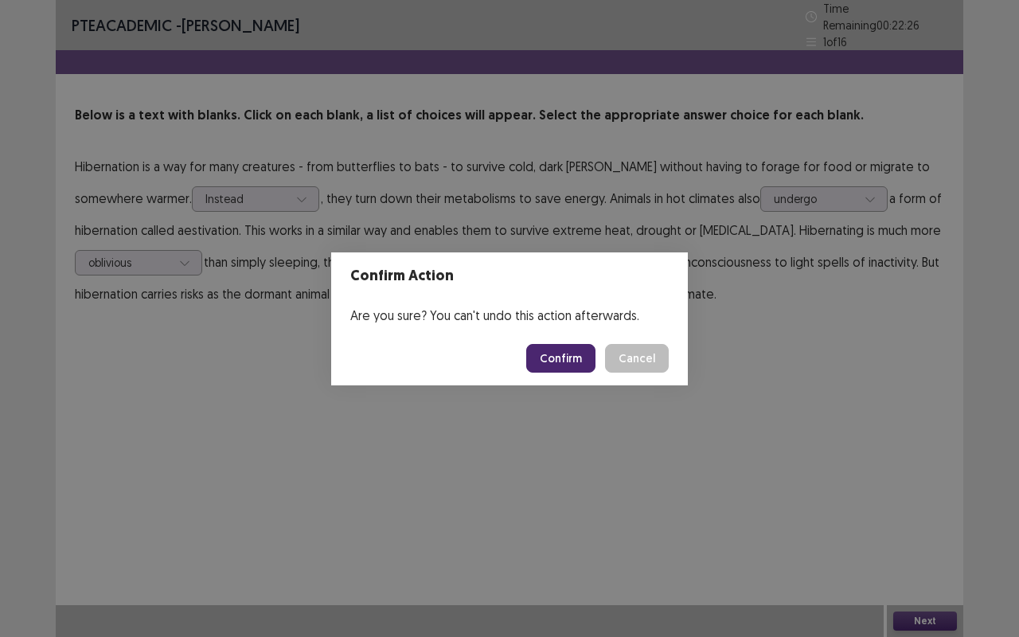
click at [571, 365] on button "Confirm" at bounding box center [560, 358] width 69 height 29
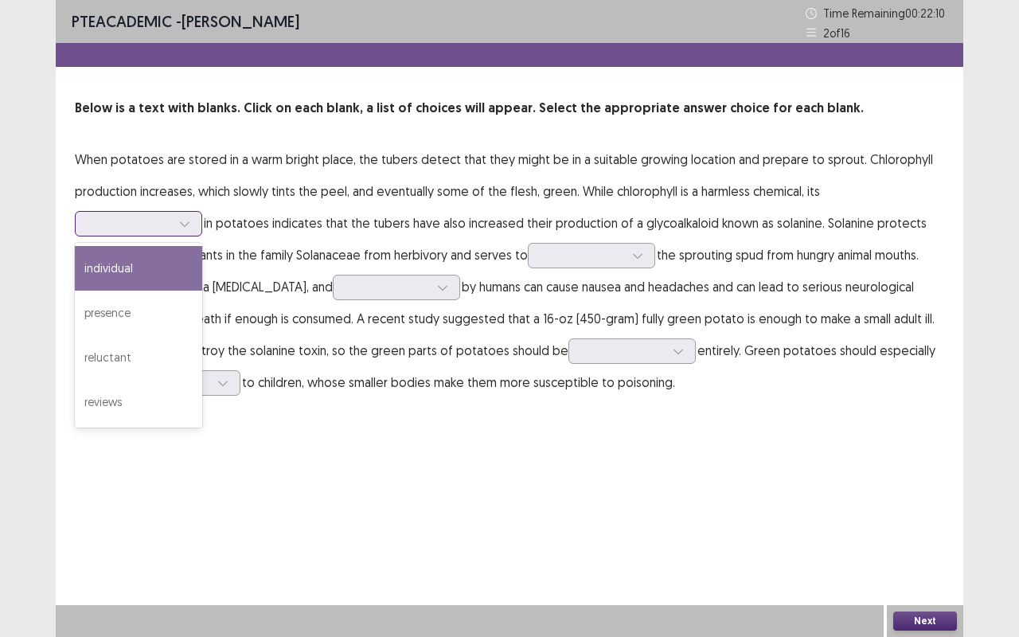
click at [167, 231] on div at bounding box center [129, 223] width 83 height 15
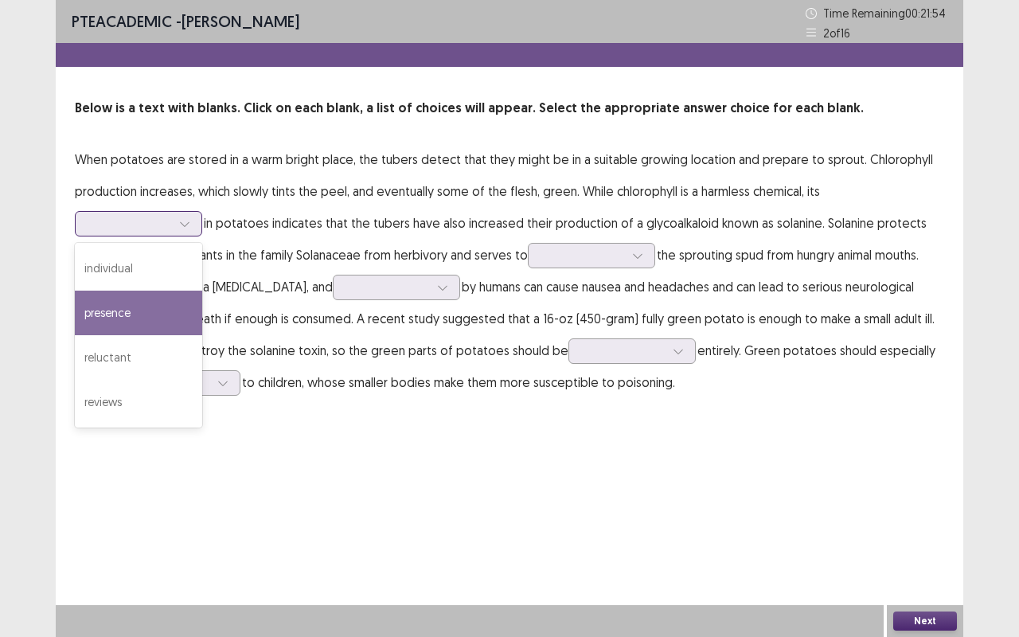
click at [142, 310] on div "presence" at bounding box center [138, 313] width 127 height 45
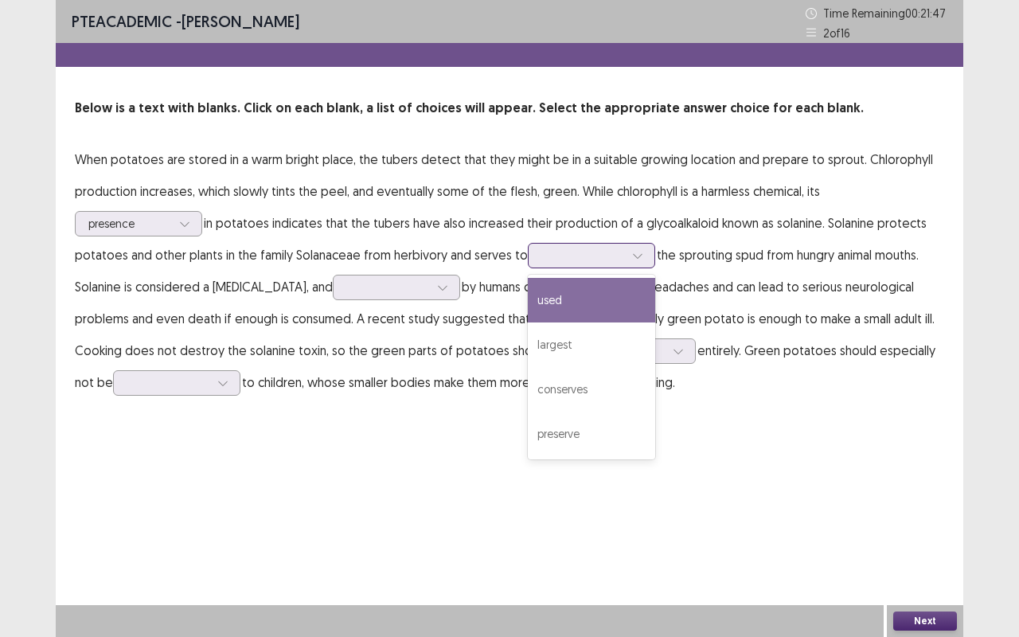
click at [567, 259] on div at bounding box center [582, 255] width 83 height 15
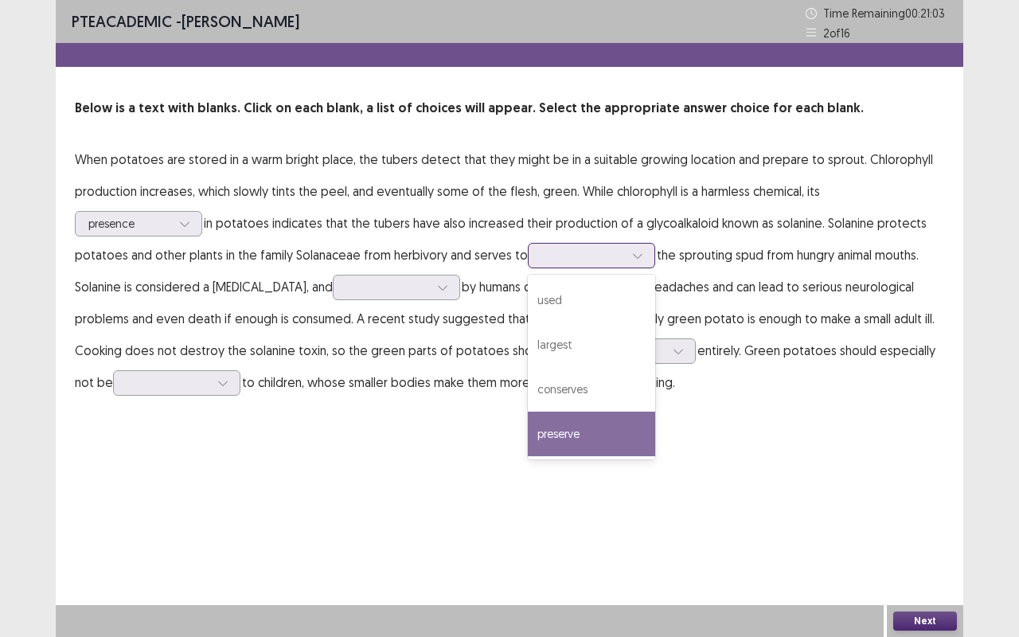
click at [568, 420] on div "preserve" at bounding box center [591, 434] width 127 height 45
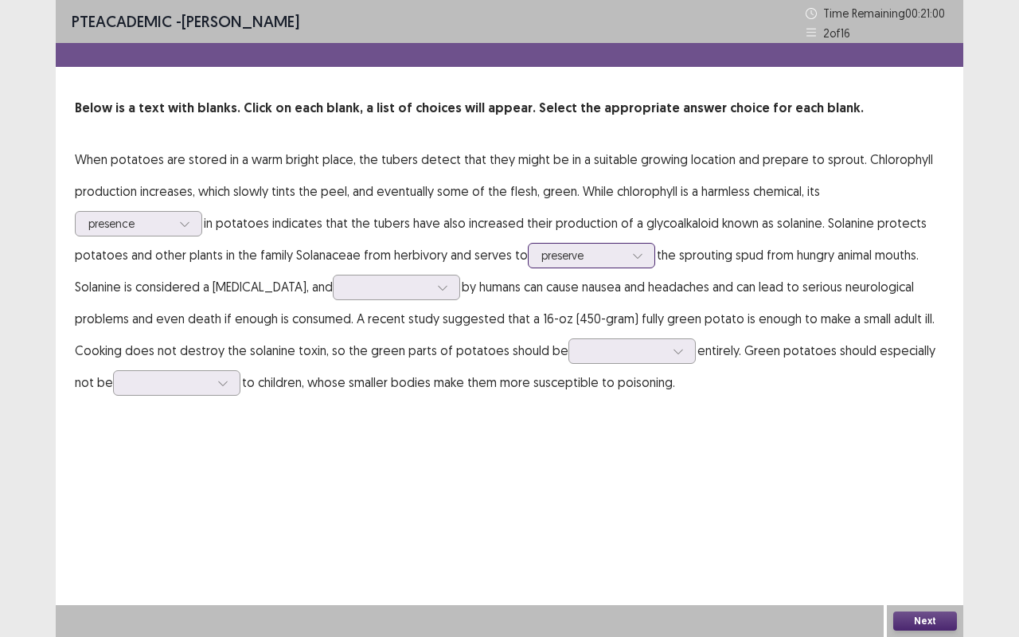
click at [584, 263] on div at bounding box center [582, 255] width 83 height 15
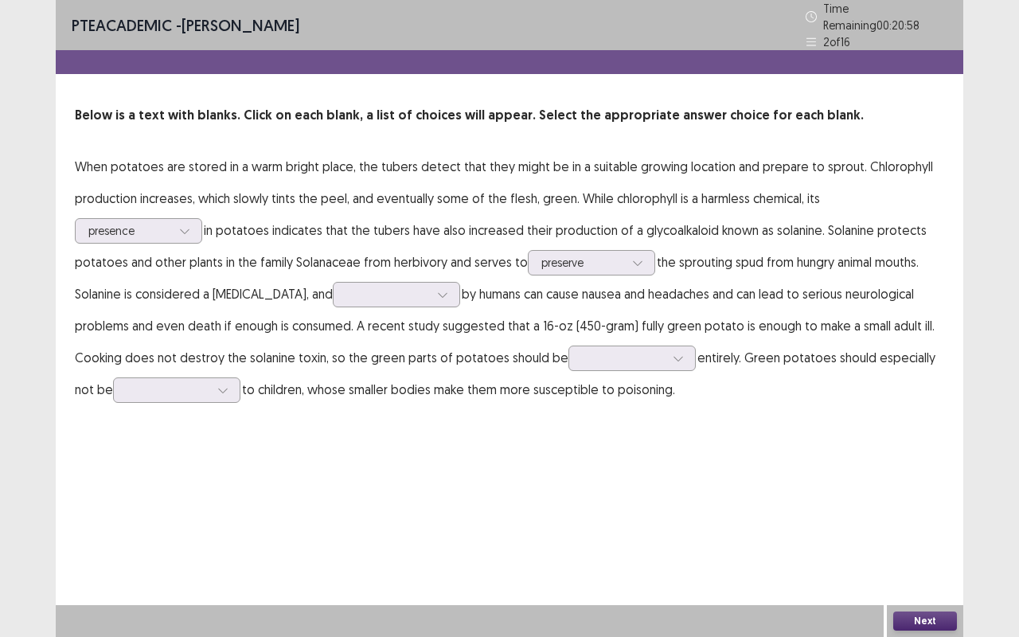
click at [433, 446] on div "PTE academic - [PERSON_NAME] Time Remaining 00 : 20 : 58 2 of 16 Below is a tex…" at bounding box center [509, 318] width 907 height 637
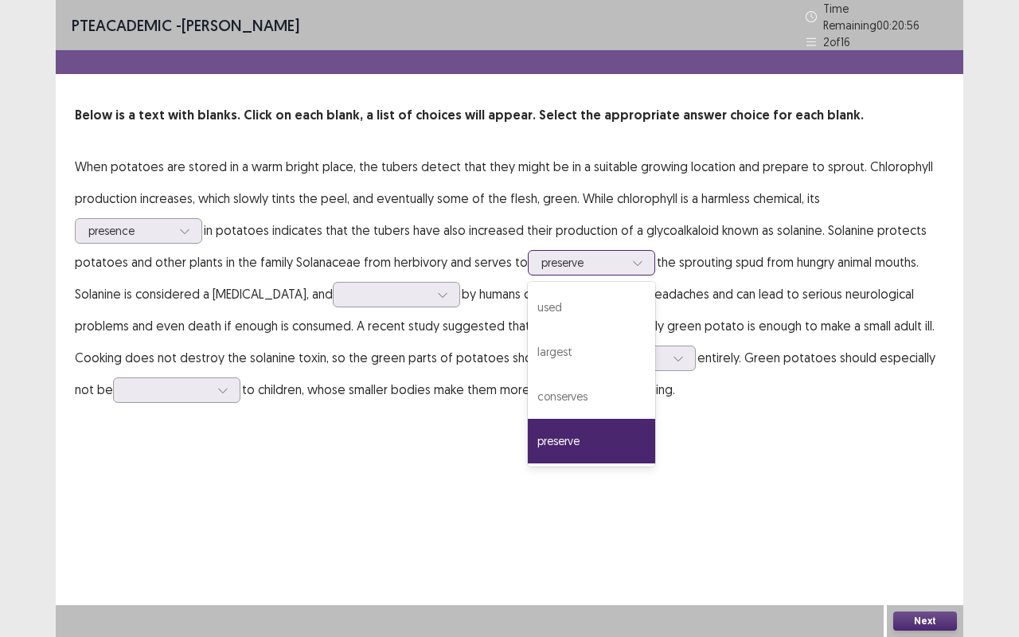
click at [549, 256] on div at bounding box center [582, 262] width 83 height 15
click at [310, 417] on div "PTE academic - [PERSON_NAME] Time Remaining 00 : 20 : 52 2 of 16 Below is a tex…" at bounding box center [509, 218] width 907 height 437
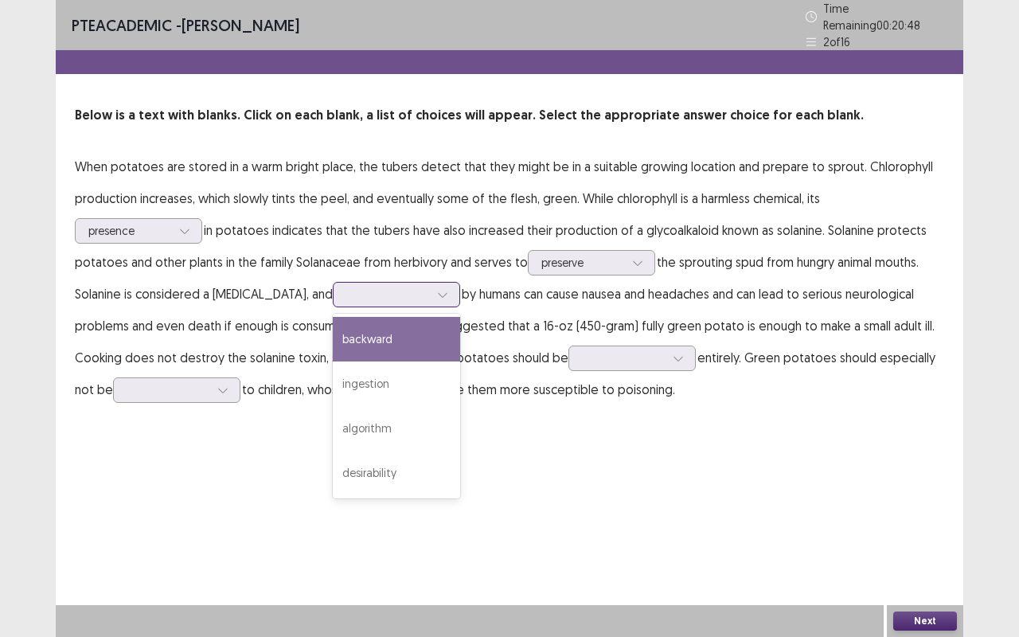
click at [363, 291] on div at bounding box center [387, 294] width 83 height 15
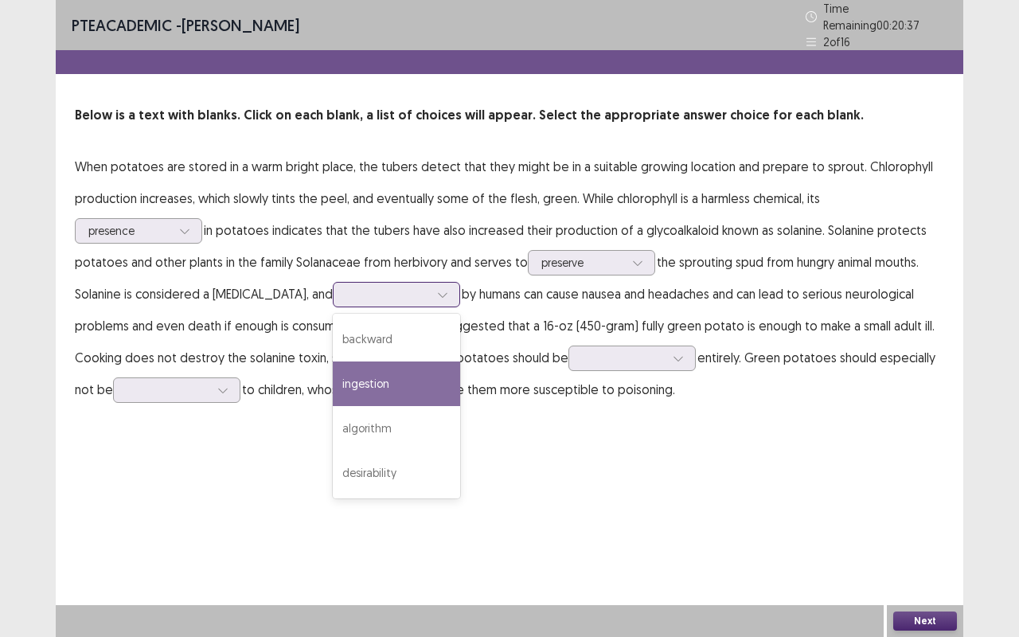
click at [351, 361] on div "ingestion" at bounding box center [396, 383] width 127 height 45
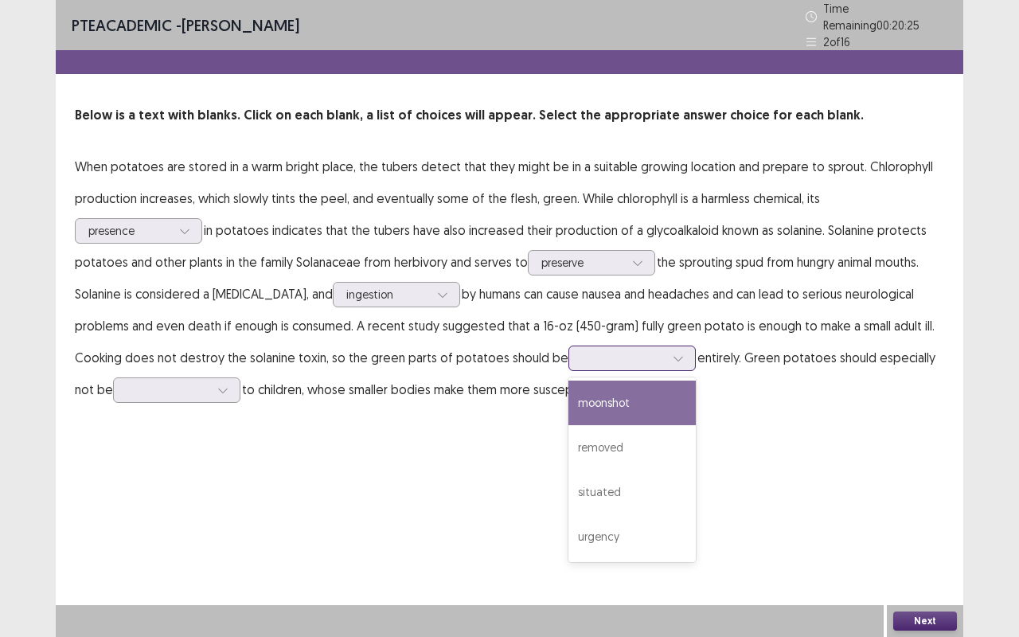
click at [622, 357] on div at bounding box center [623, 357] width 83 height 15
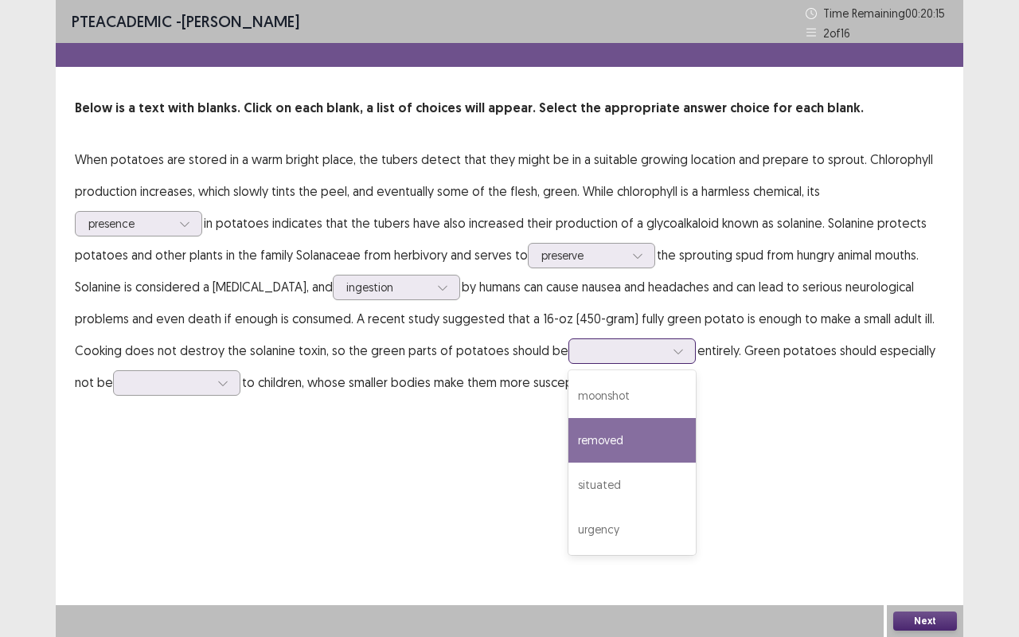
click at [610, 427] on div "removed" at bounding box center [631, 440] width 127 height 45
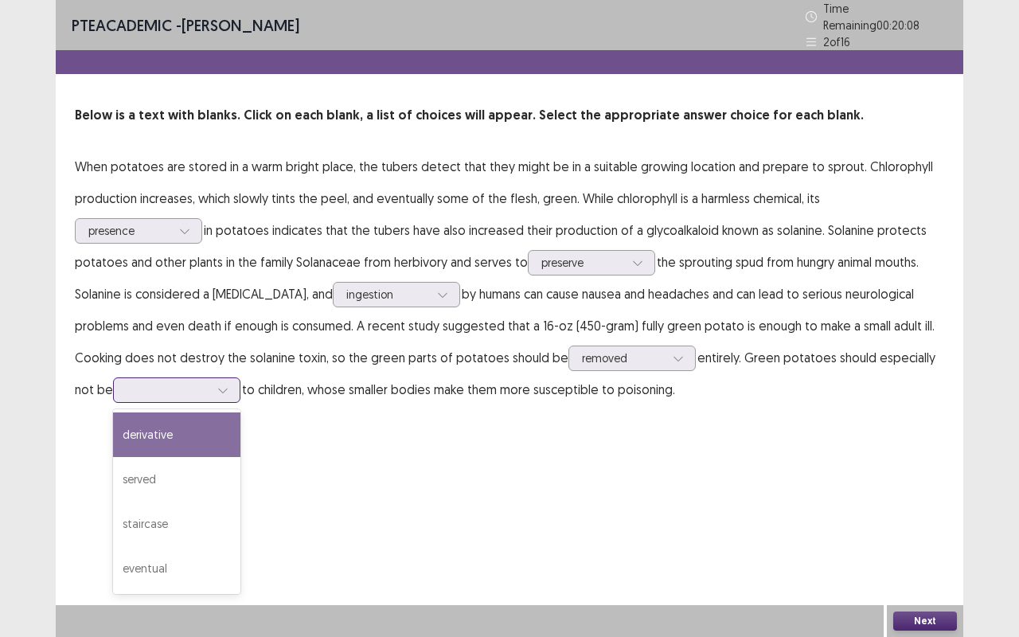
click at [224, 384] on icon at bounding box center [222, 389] width 11 height 11
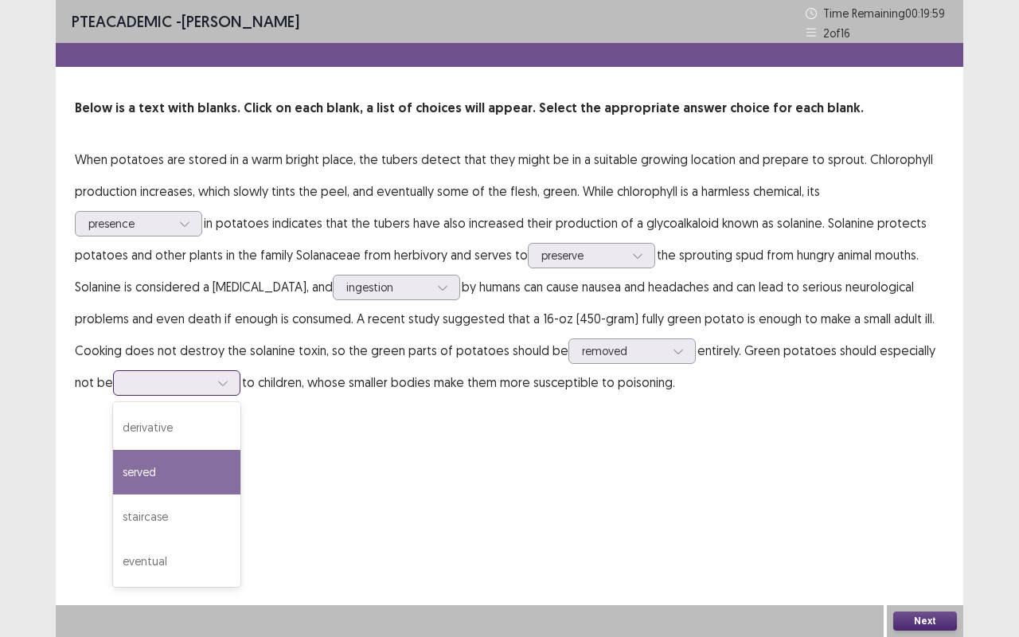
click at [155, 476] on div "served" at bounding box center [176, 472] width 127 height 45
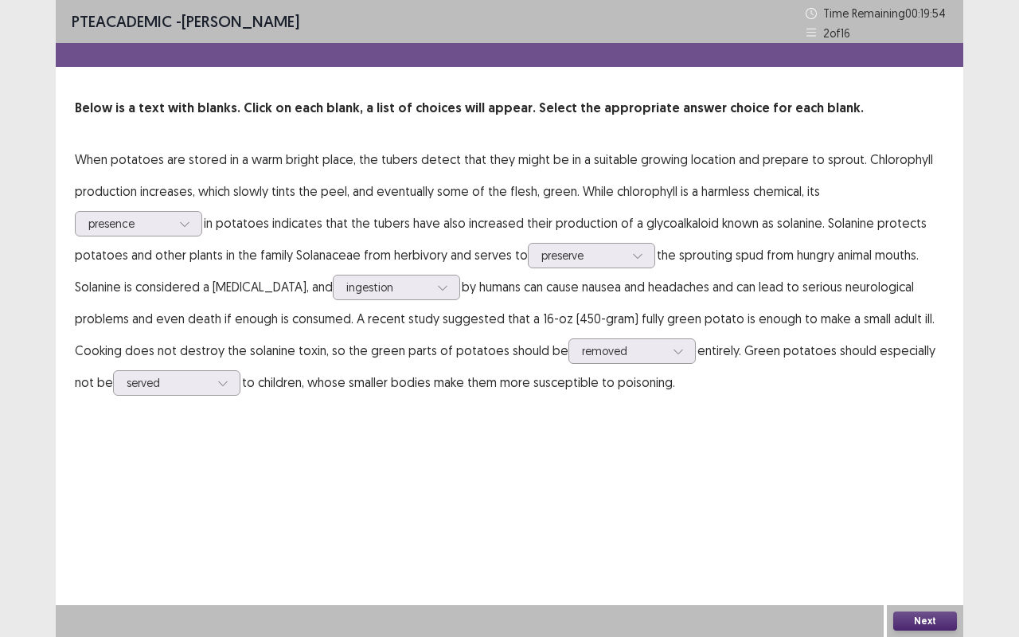
click at [911, 529] on button "Next" at bounding box center [925, 620] width 64 height 19
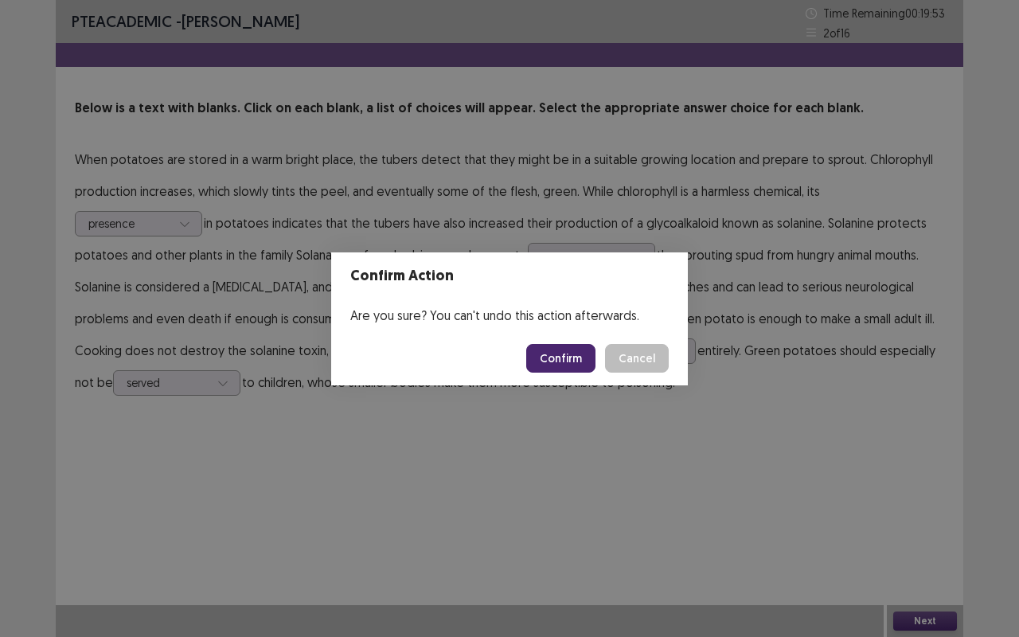
click at [566, 367] on button "Confirm" at bounding box center [560, 358] width 69 height 29
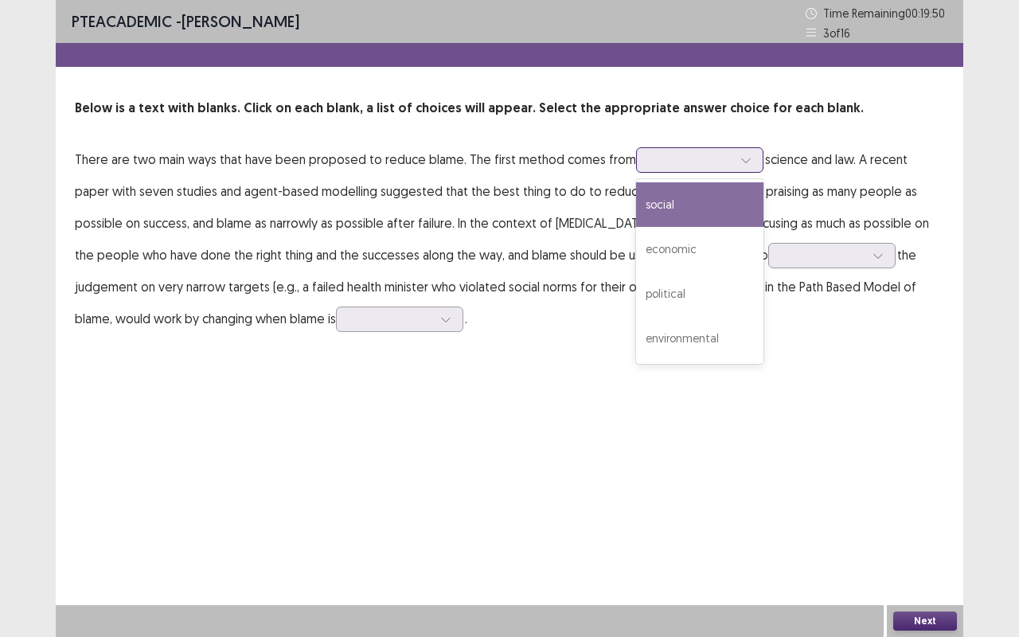
click at [693, 155] on div at bounding box center [691, 159] width 83 height 15
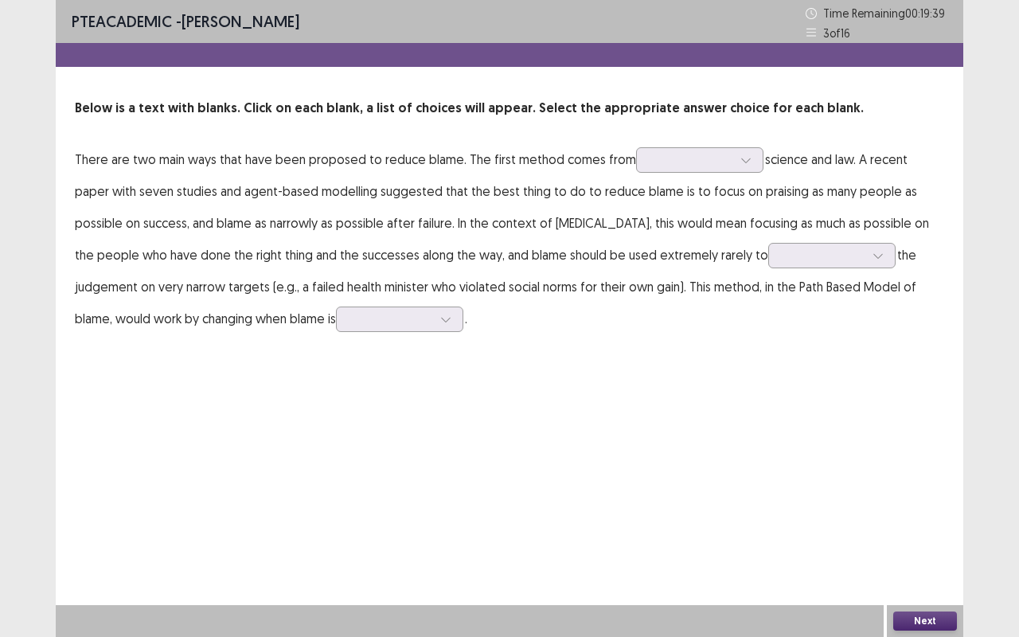
click at [576, 227] on p "There are two main ways that have been proposed to reduce blame. The first meth…" at bounding box center [509, 238] width 869 height 191
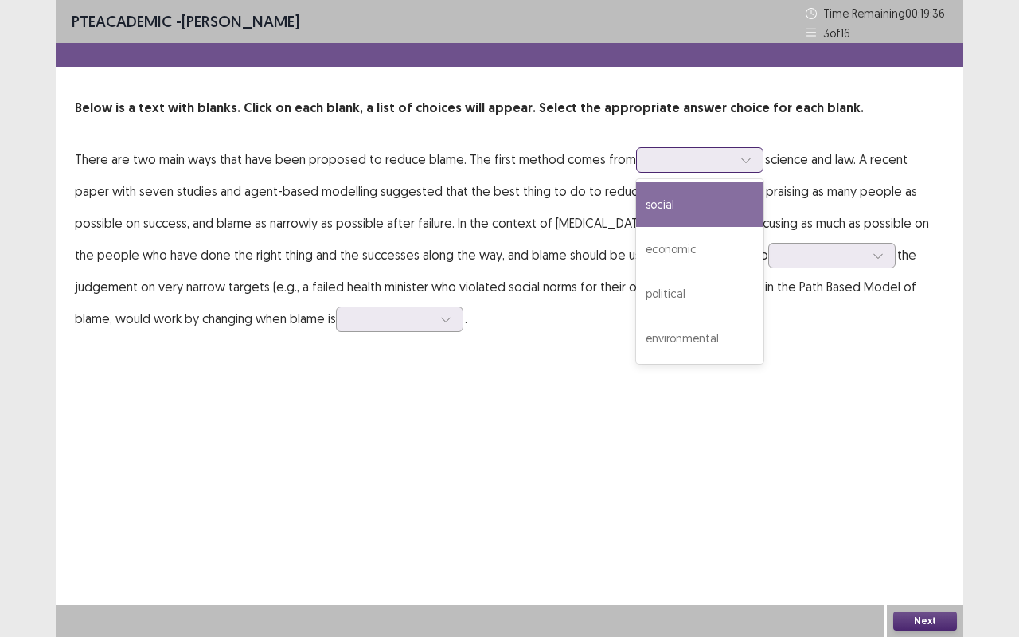
click at [720, 152] on div at bounding box center [691, 159] width 83 height 15
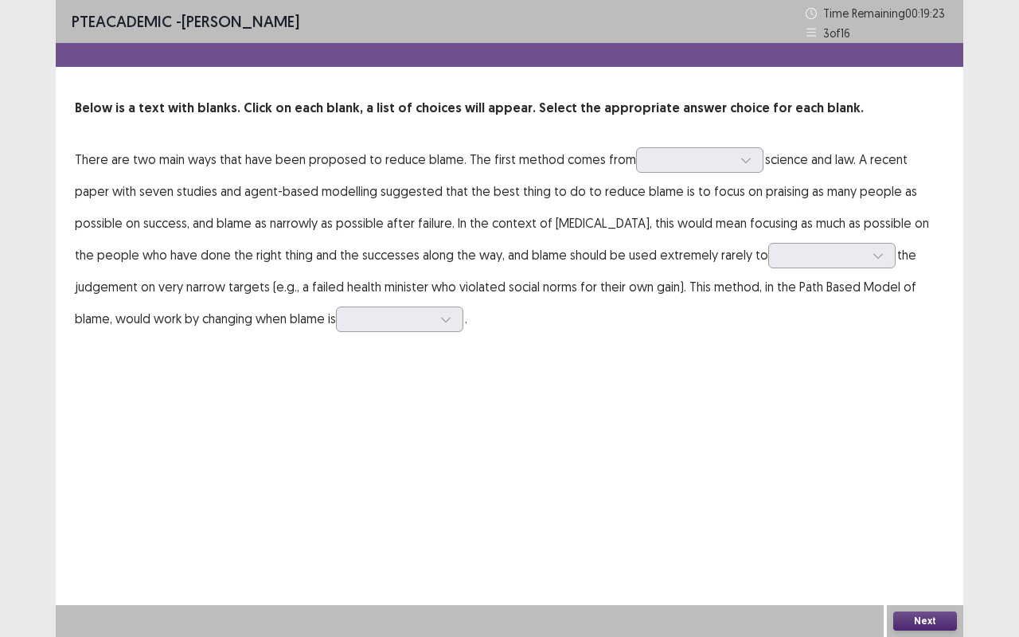
click at [452, 296] on p "There are two main ways that have been proposed to reduce blame. The first meth…" at bounding box center [509, 238] width 869 height 191
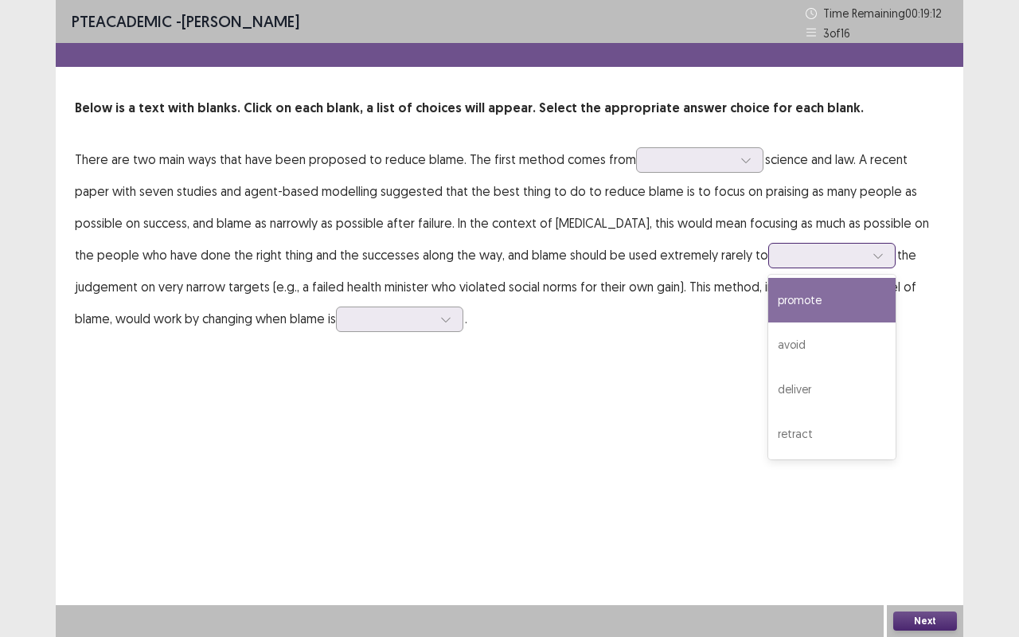
click at [782, 252] on div at bounding box center [823, 255] width 83 height 15
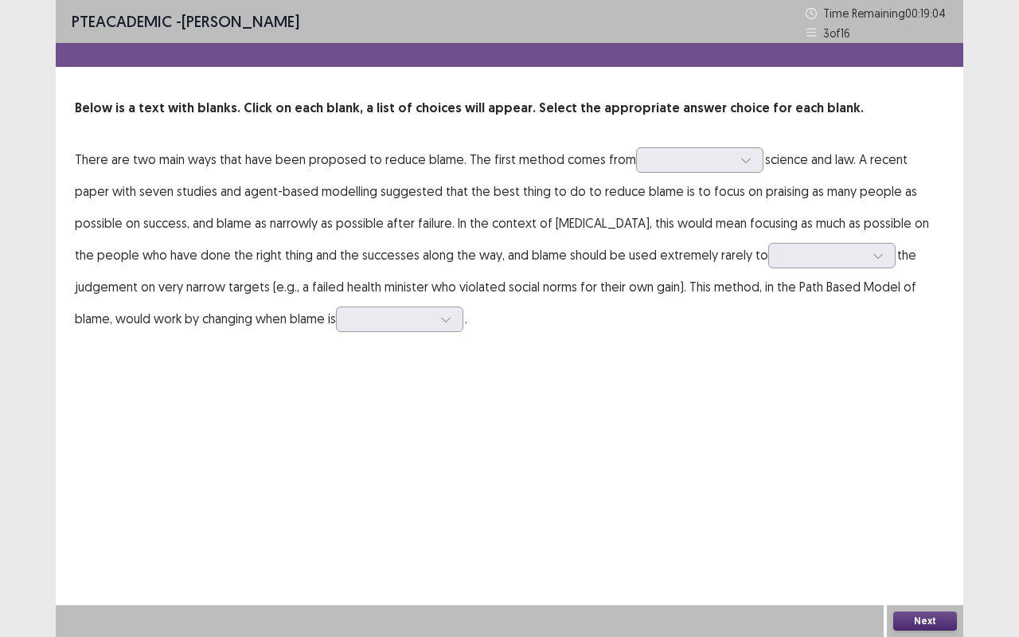
click at [534, 326] on p "There are two main ways that have been proposed to reduce blame. The first meth…" at bounding box center [509, 238] width 869 height 191
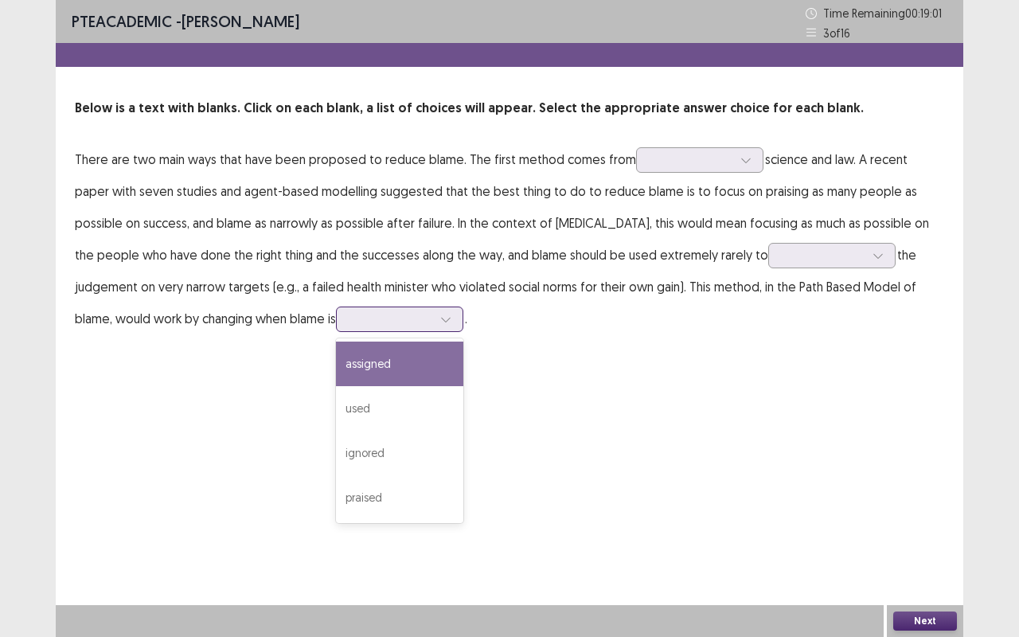
click at [349, 314] on div at bounding box center [390, 318] width 83 height 15
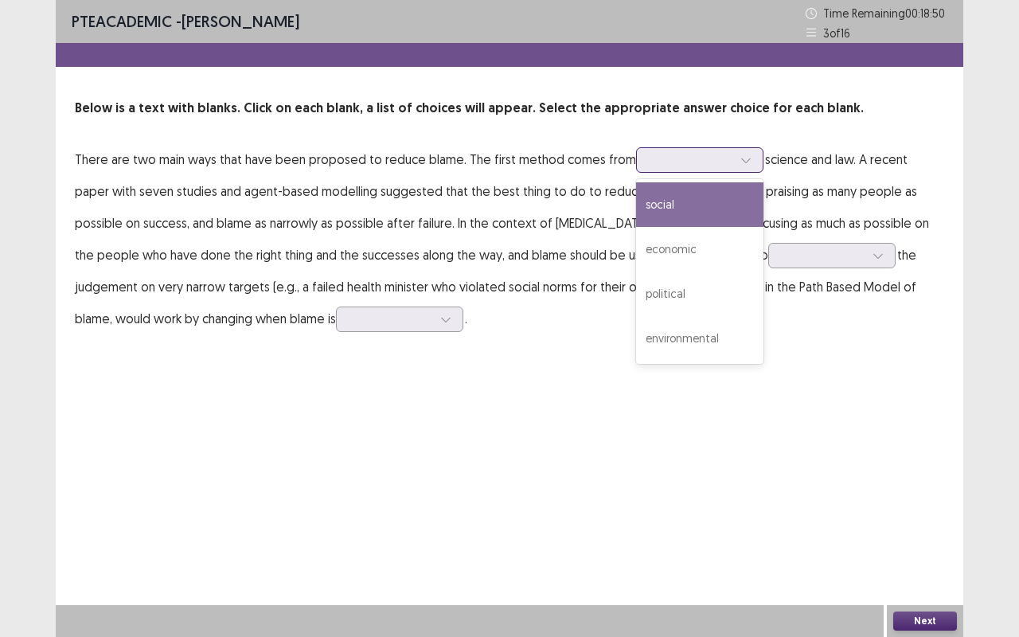
click at [676, 165] on div at bounding box center [691, 159] width 83 height 15
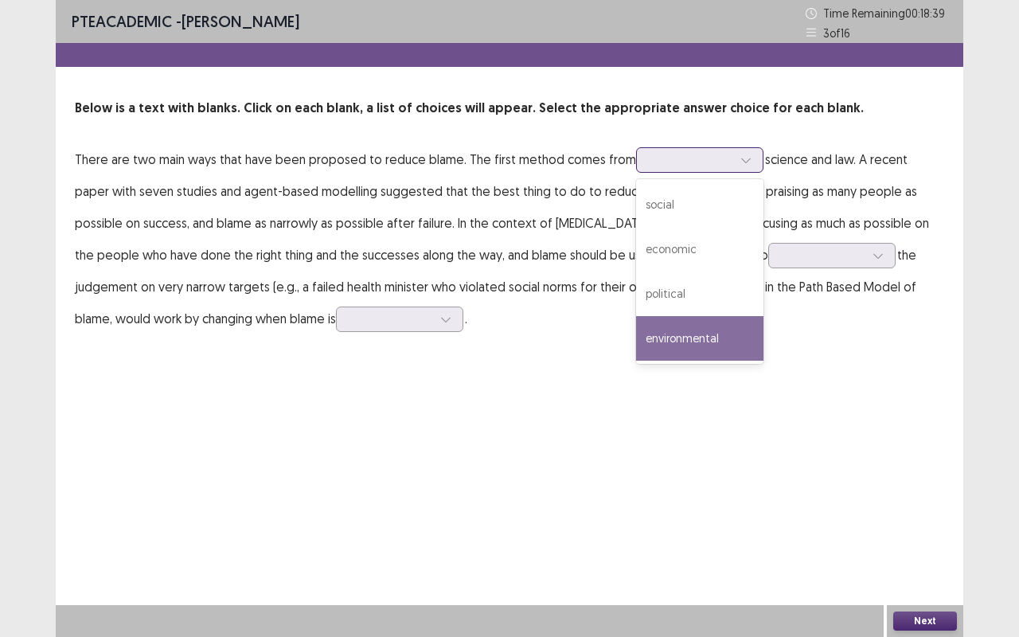
click at [685, 322] on div "environmental" at bounding box center [699, 338] width 127 height 45
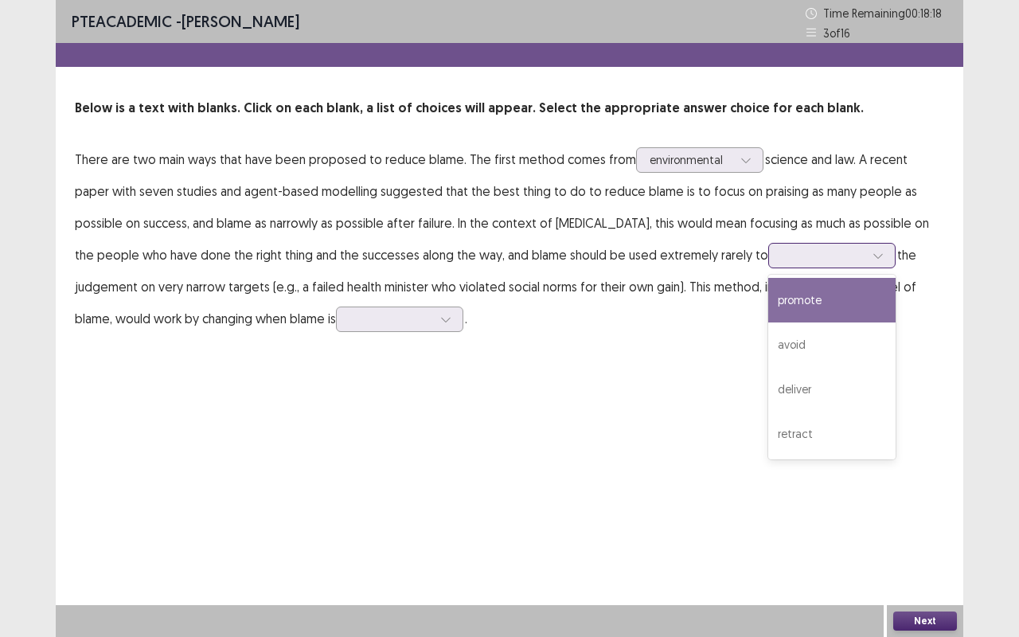
click at [782, 257] on div at bounding box center [823, 255] width 83 height 15
click at [768, 300] on div "promote" at bounding box center [831, 300] width 127 height 45
click at [768, 267] on div "promote" at bounding box center [831, 255] width 127 height 25
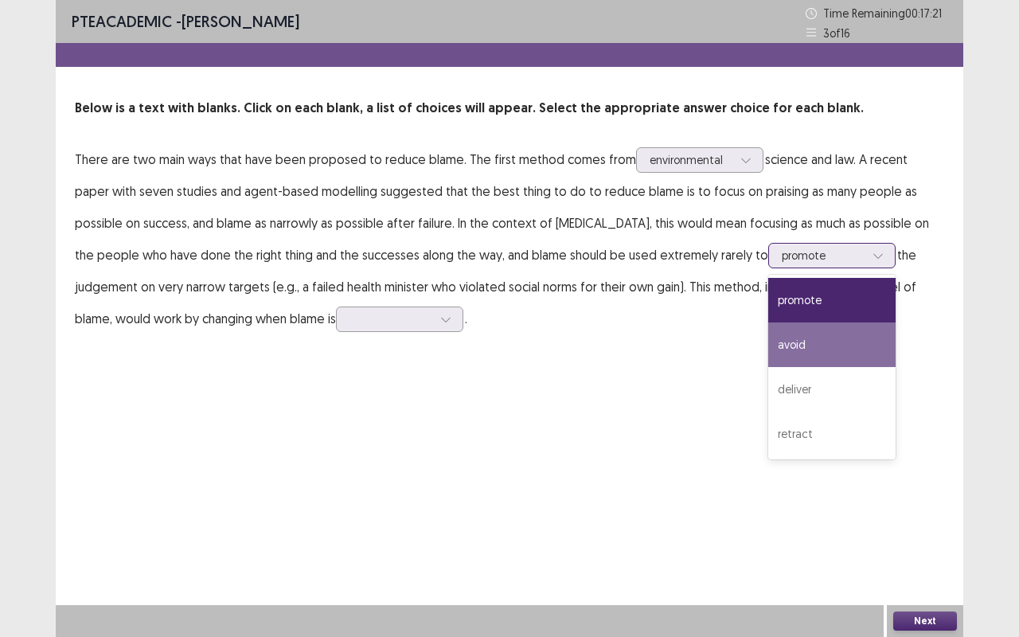
click at [768, 334] on div "avoid" at bounding box center [831, 344] width 127 height 45
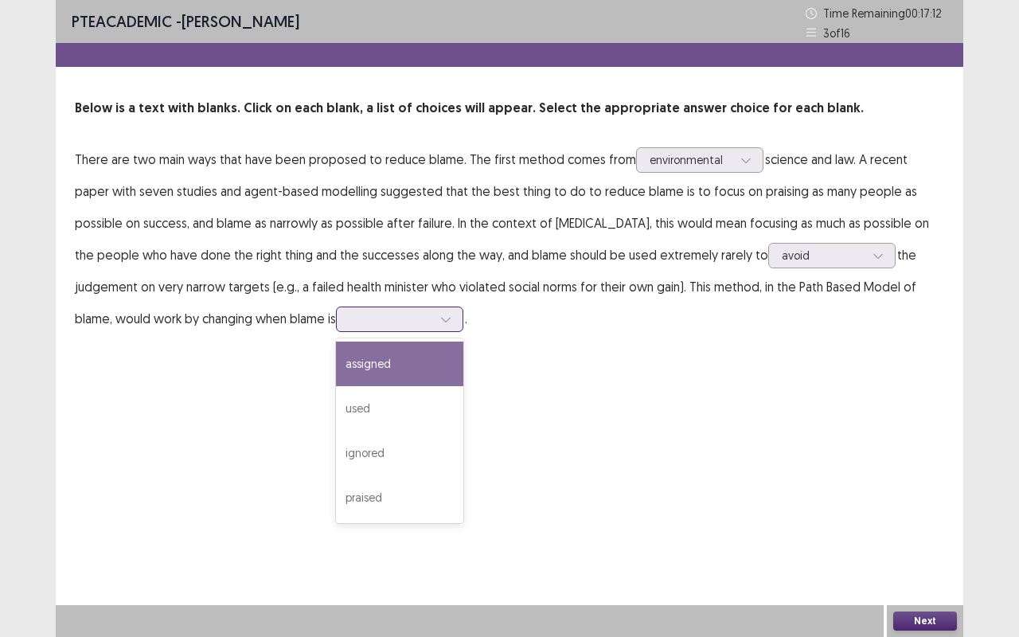
click at [349, 317] on div at bounding box center [390, 318] width 83 height 15
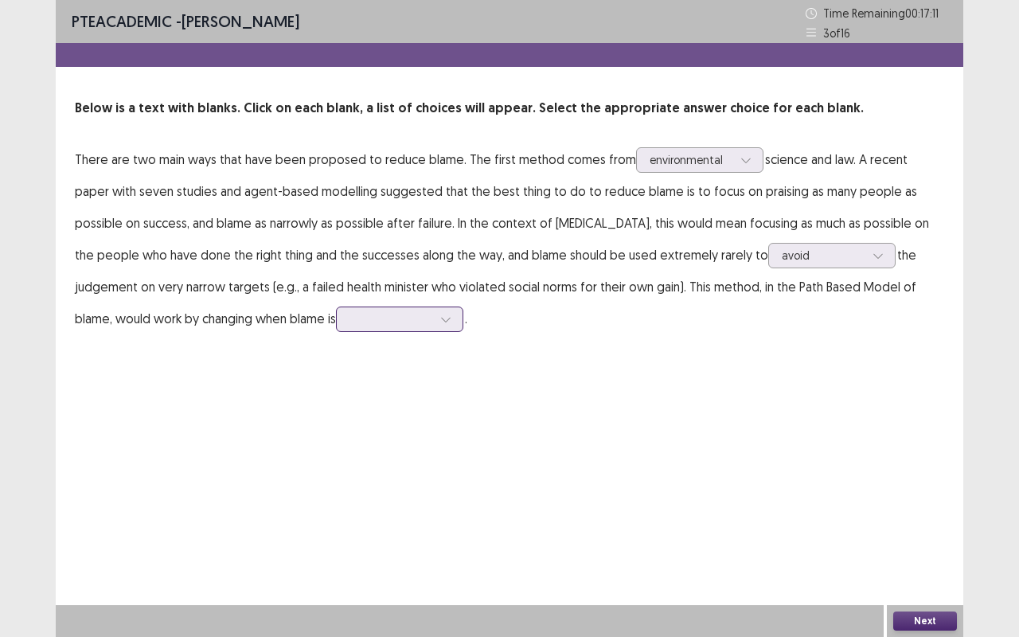
click at [349, 317] on div at bounding box center [390, 318] width 83 height 15
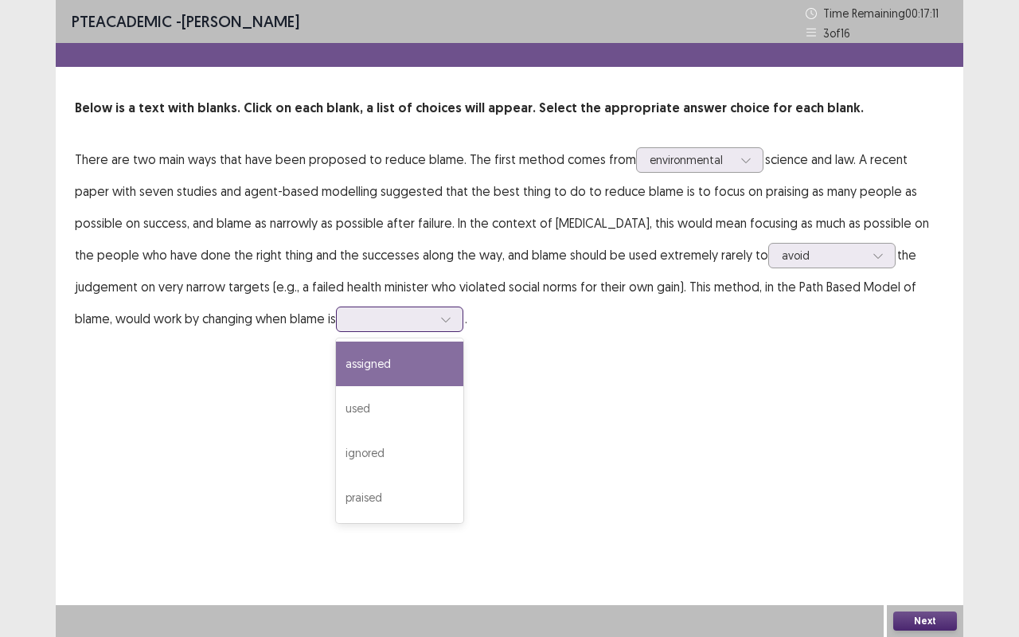
click at [349, 317] on div at bounding box center [390, 318] width 83 height 15
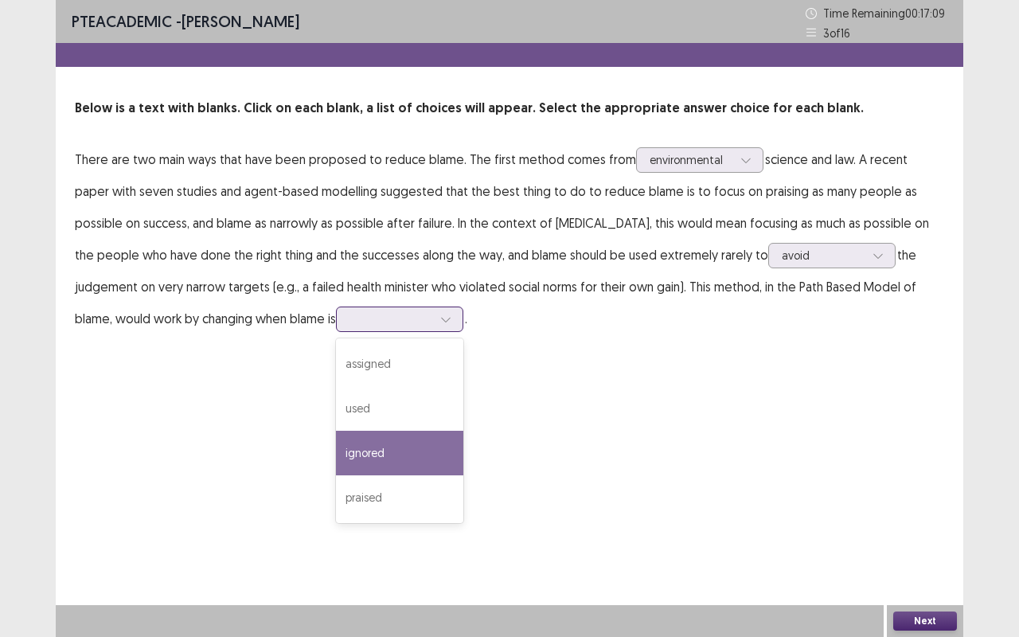
click at [336, 449] on div "ignored" at bounding box center [399, 453] width 127 height 45
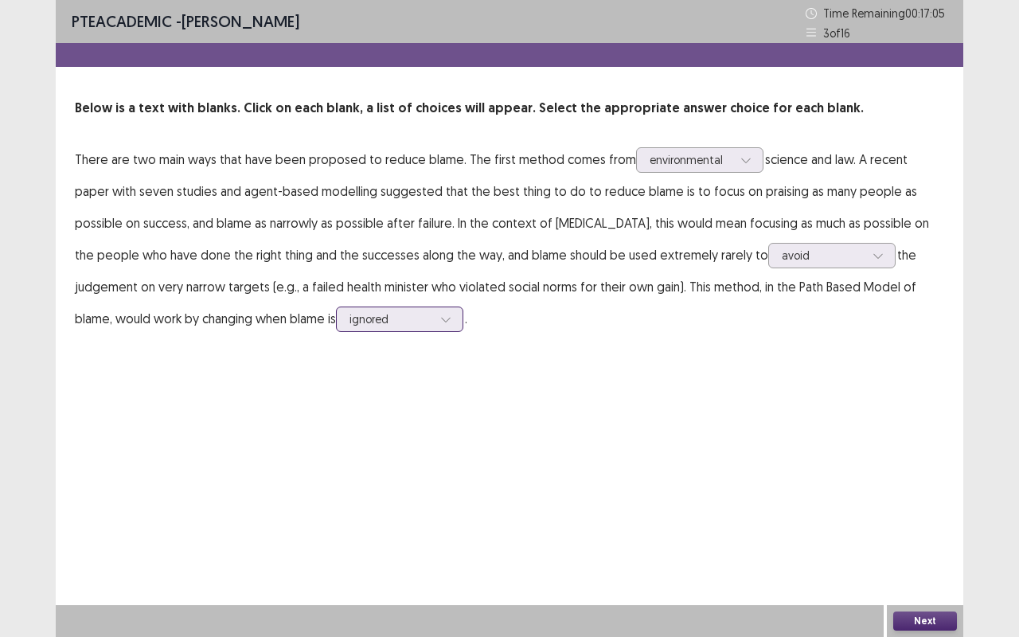
click at [336, 326] on div "ignored" at bounding box center [399, 318] width 127 height 25
click at [516, 448] on div "PTE academic - [PERSON_NAME] Time Remaining 00 : 16 : 59 3 of 16 Below is a tex…" at bounding box center [509, 318] width 907 height 637
click at [946, 529] on div "Next" at bounding box center [925, 621] width 76 height 32
click at [931, 529] on button "Next" at bounding box center [925, 620] width 64 height 19
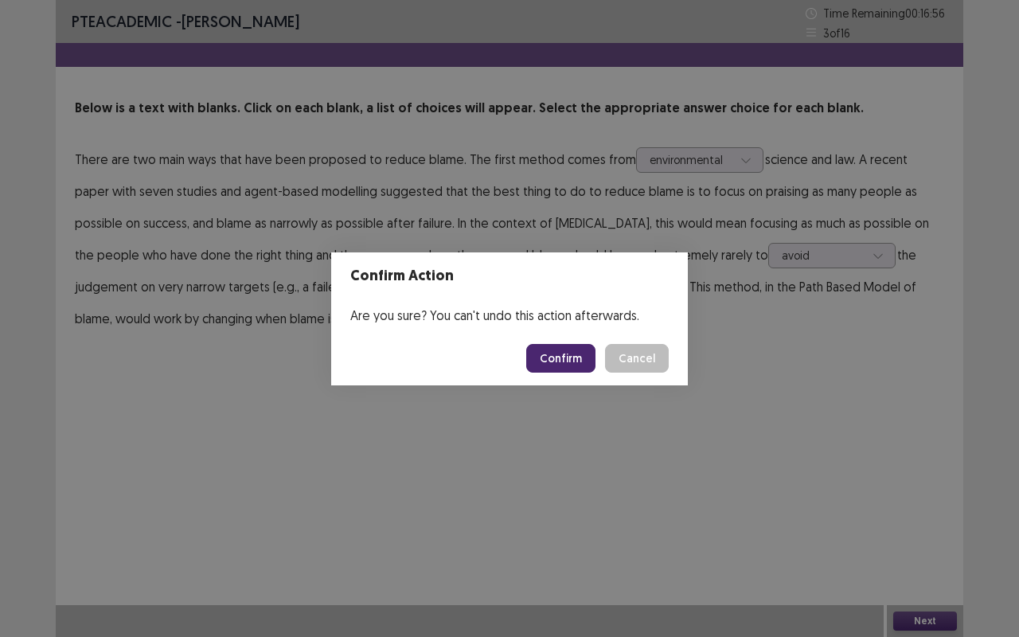
click at [588, 355] on button "Confirm" at bounding box center [560, 358] width 69 height 29
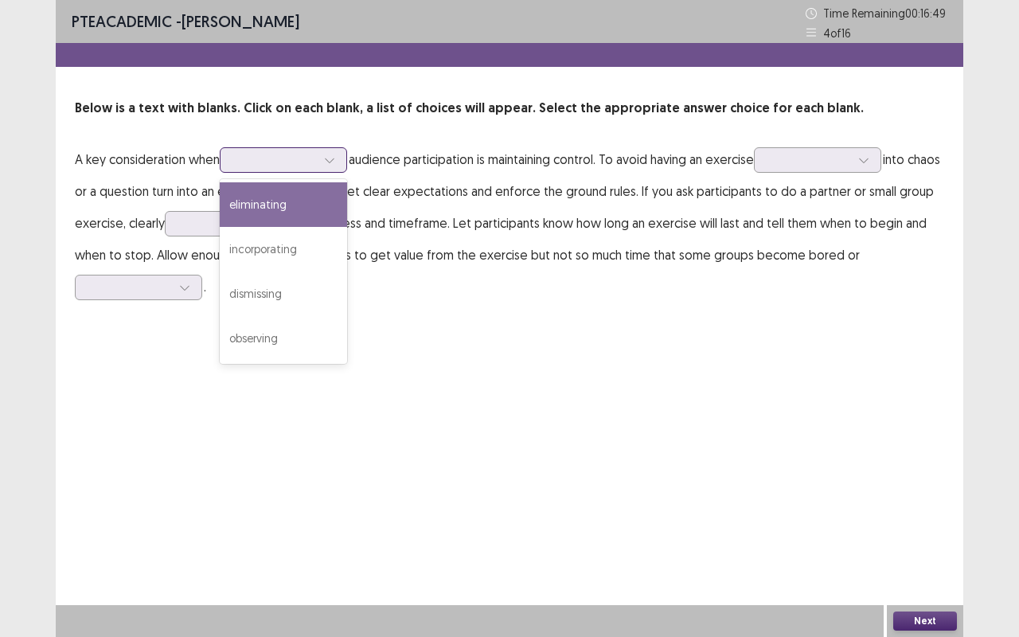
click at [305, 161] on div at bounding box center [274, 159] width 83 height 15
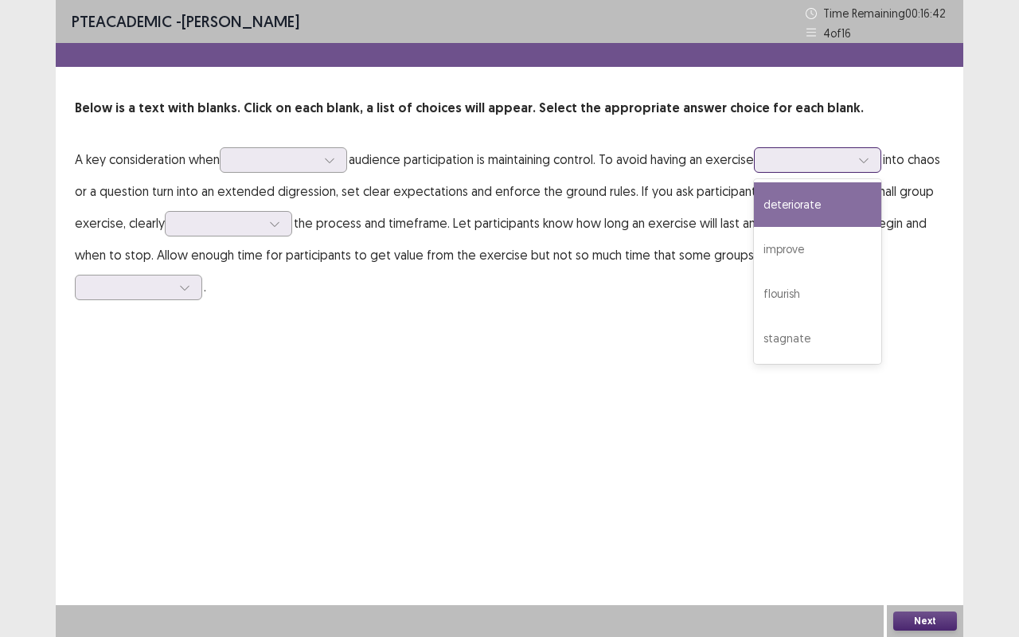
click at [821, 164] on div at bounding box center [808, 159] width 83 height 15
click at [812, 189] on div "deteriorate" at bounding box center [817, 204] width 127 height 45
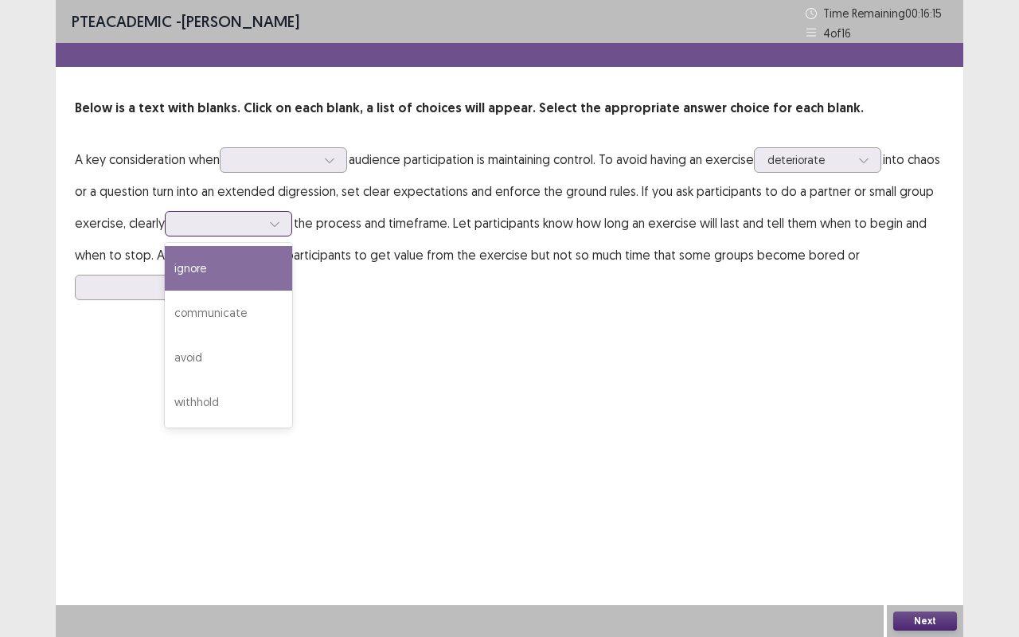
click at [280, 218] on icon at bounding box center [274, 223] width 11 height 11
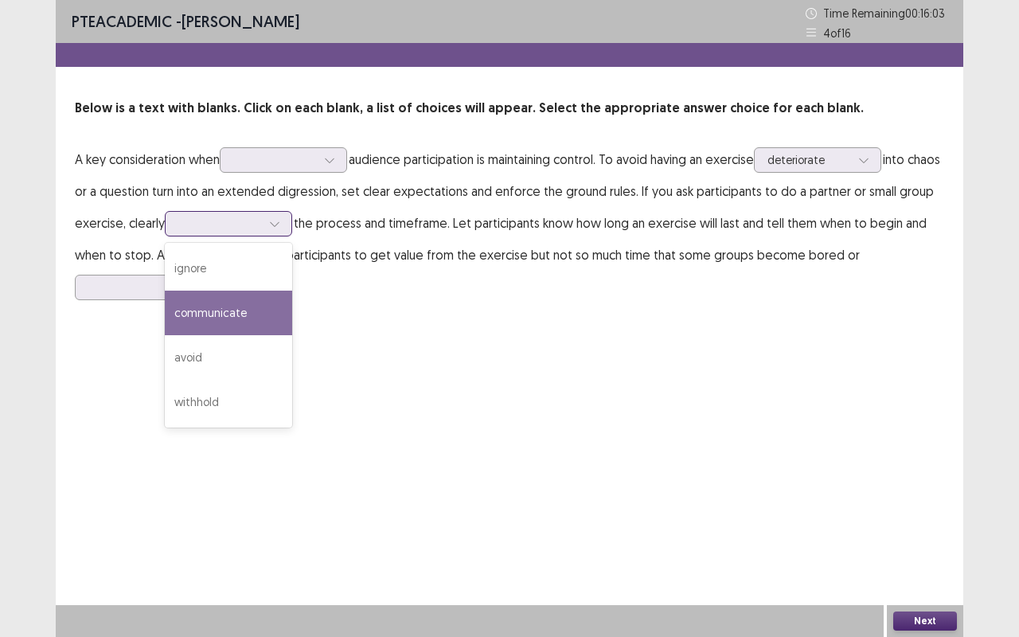
click at [272, 318] on div "communicate" at bounding box center [228, 313] width 127 height 45
click at [261, 234] on div "communicate" at bounding box center [219, 224] width 83 height 24
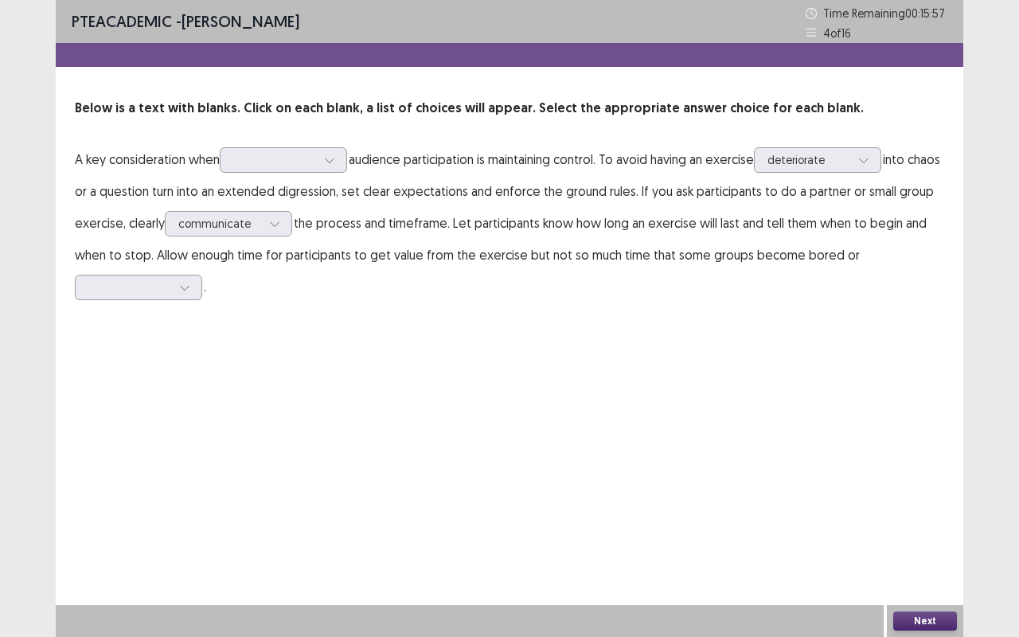
click at [428, 353] on div "PTE academic - [PERSON_NAME] Time Remaining 00 : 15 : 57 4 of 16 Below is a tex…" at bounding box center [509, 318] width 907 height 637
click at [268, 159] on div at bounding box center [274, 159] width 83 height 15
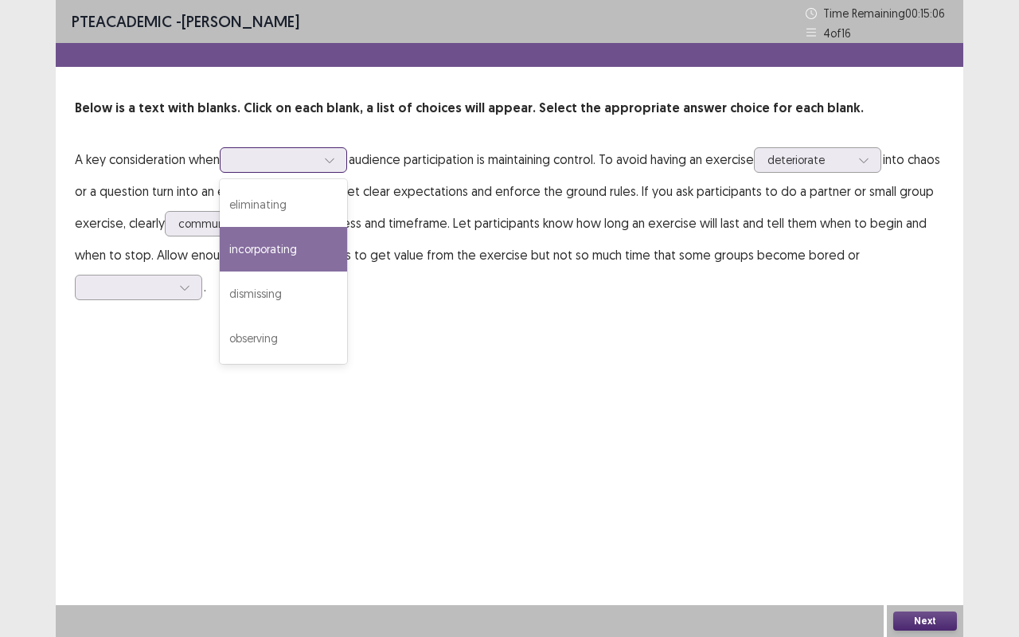
click at [271, 229] on div "incorporating" at bounding box center [283, 249] width 127 height 45
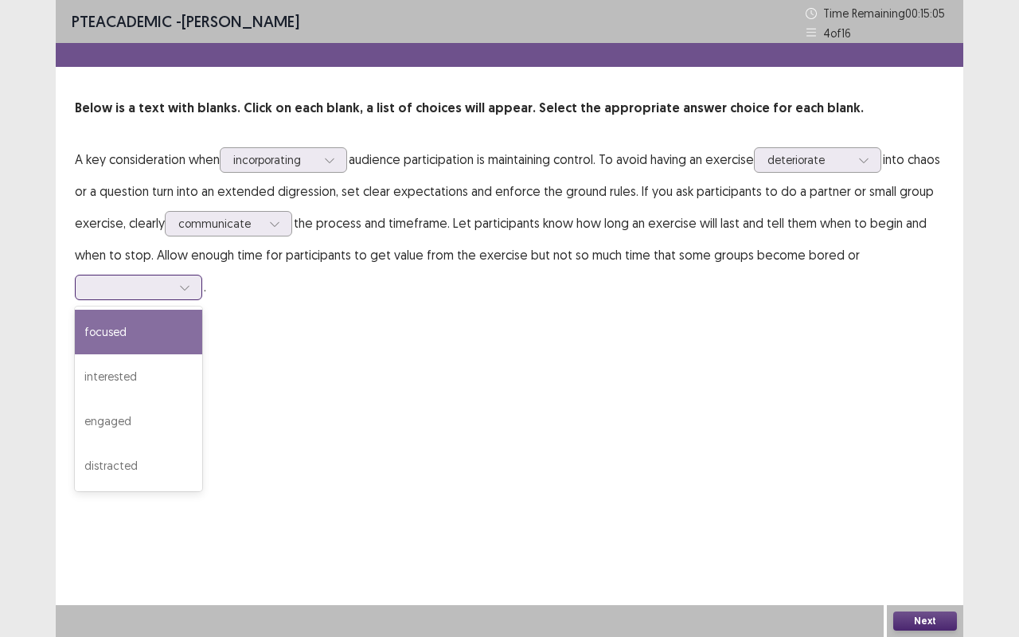
click at [189, 283] on icon at bounding box center [184, 287] width 11 height 11
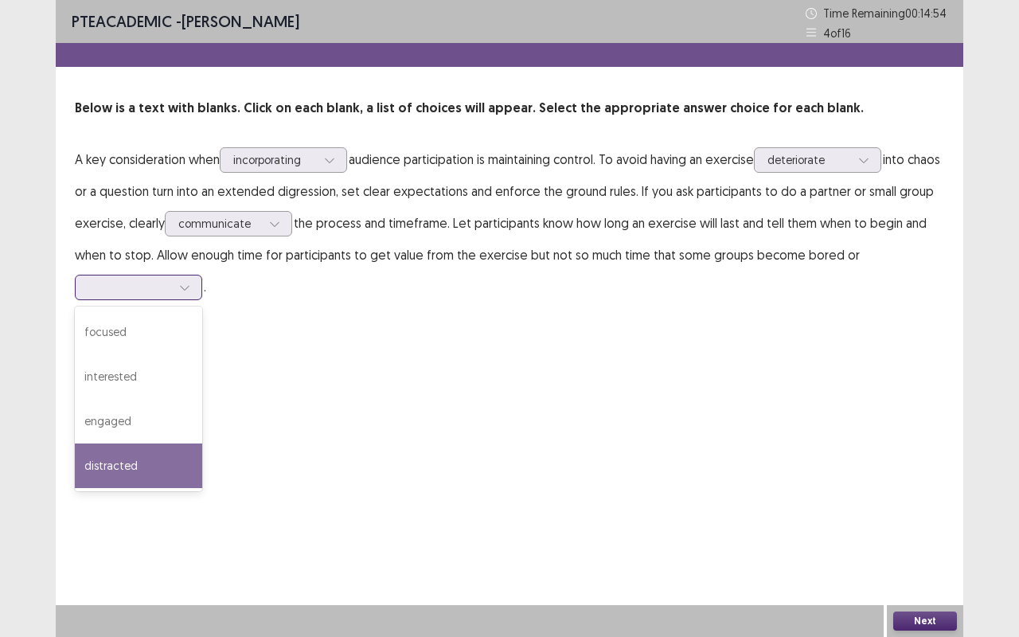
click at [123, 460] on div "distracted" at bounding box center [138, 465] width 127 height 45
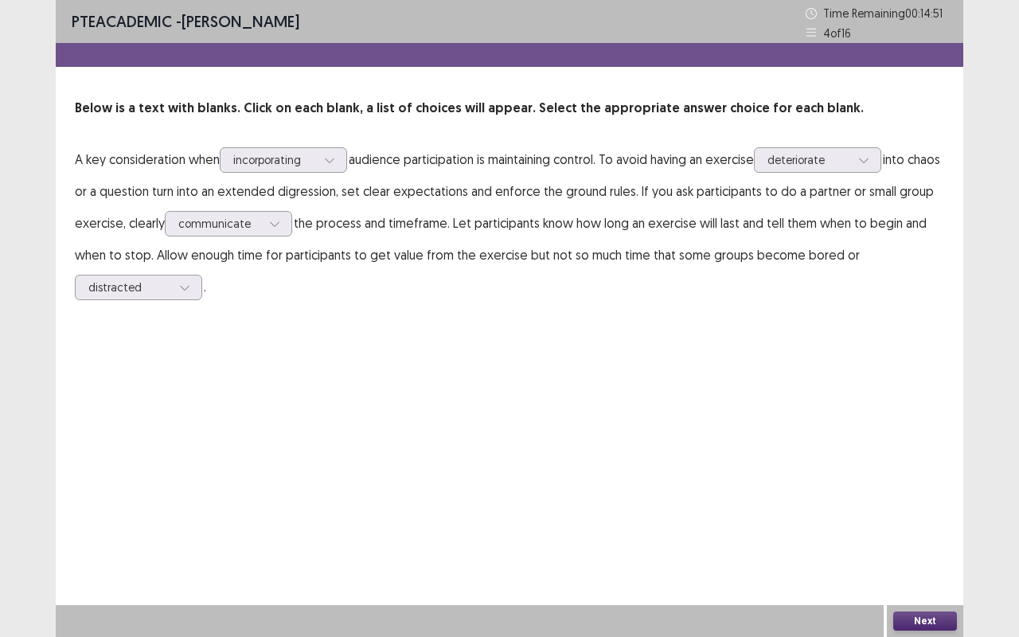
drag, startPoint x: 935, startPoint y: 608, endPoint x: 927, endPoint y: 622, distance: 16.4
click at [927, 529] on div "Next" at bounding box center [925, 621] width 76 height 32
click at [927, 529] on button "Next" at bounding box center [925, 620] width 64 height 19
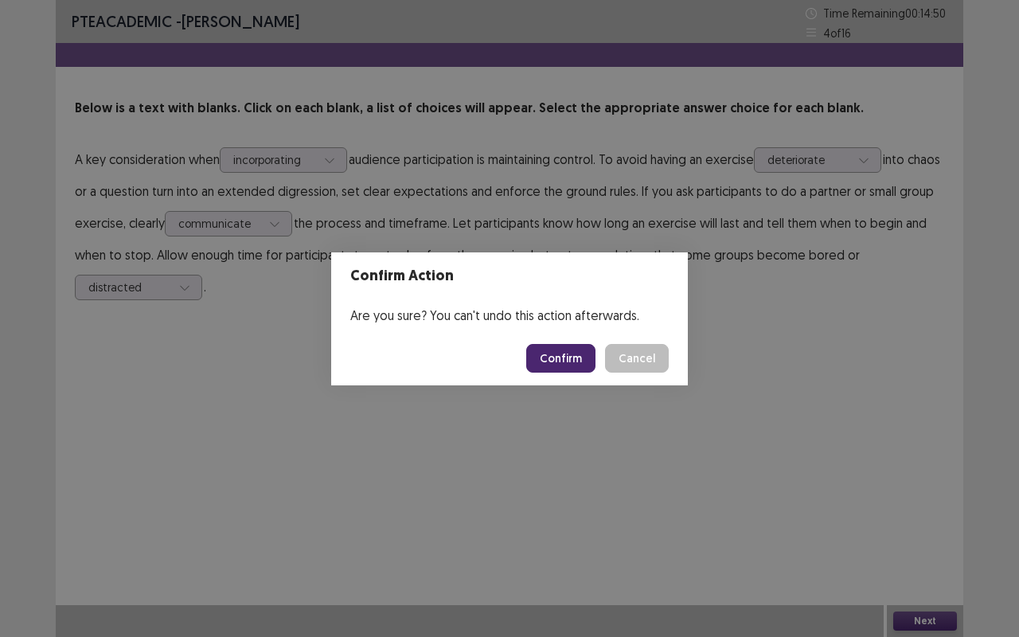
click at [572, 351] on button "Confirm" at bounding box center [560, 358] width 69 height 29
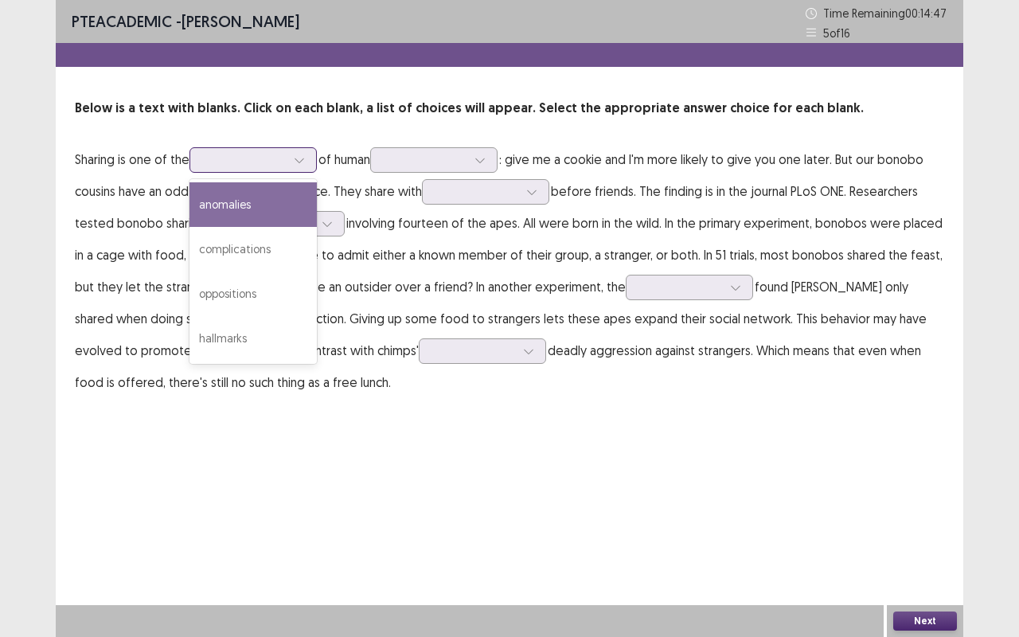
click at [285, 148] on div at bounding box center [252, 159] width 127 height 25
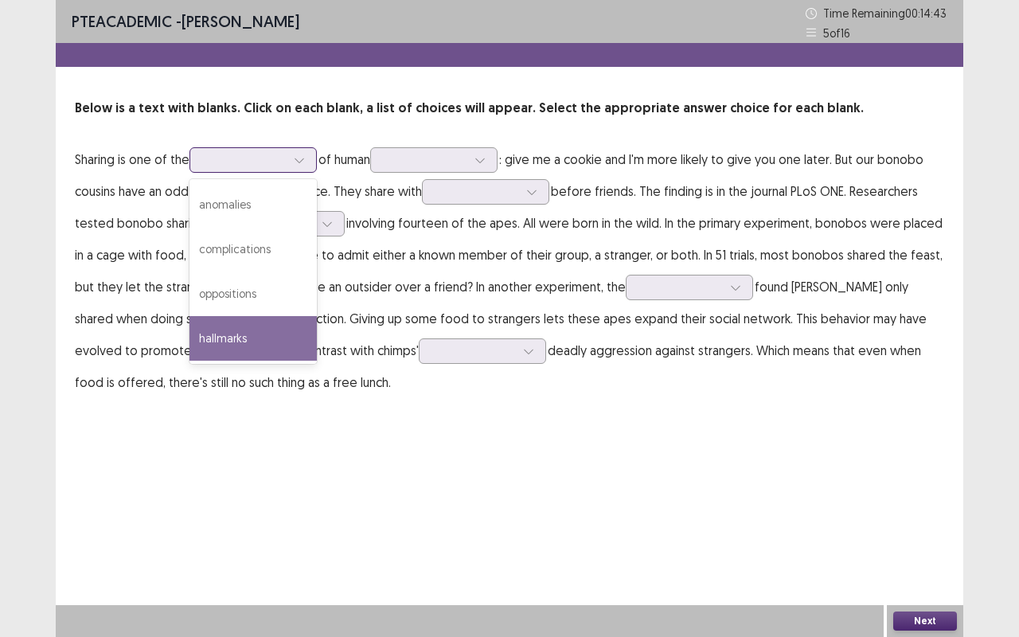
click at [229, 326] on div "hallmarks" at bounding box center [252, 338] width 127 height 45
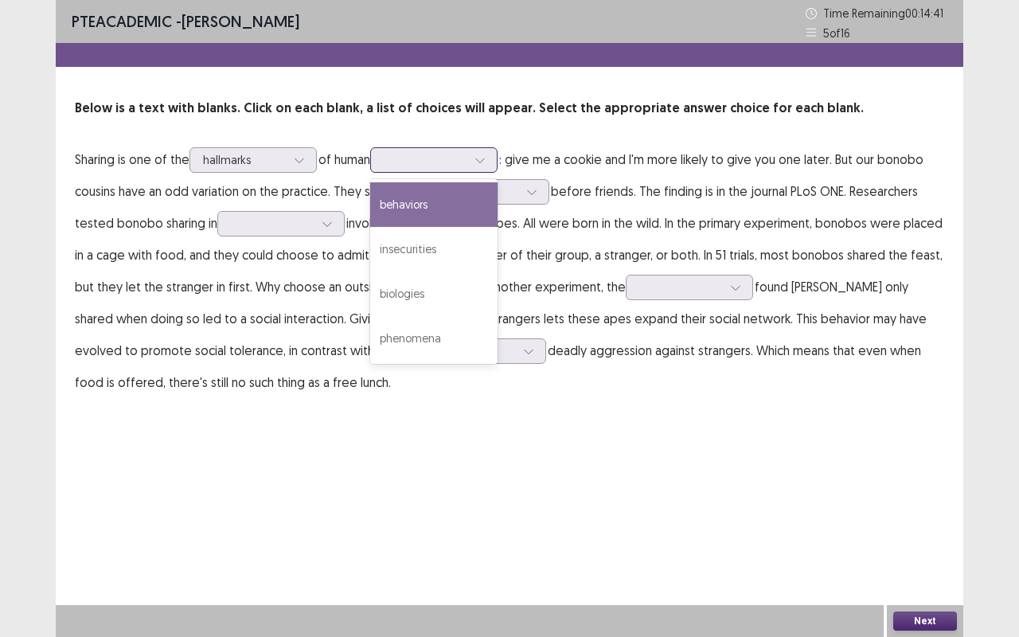
click at [482, 156] on div at bounding box center [480, 160] width 24 height 24
click at [455, 191] on div "behaviors" at bounding box center [433, 204] width 127 height 45
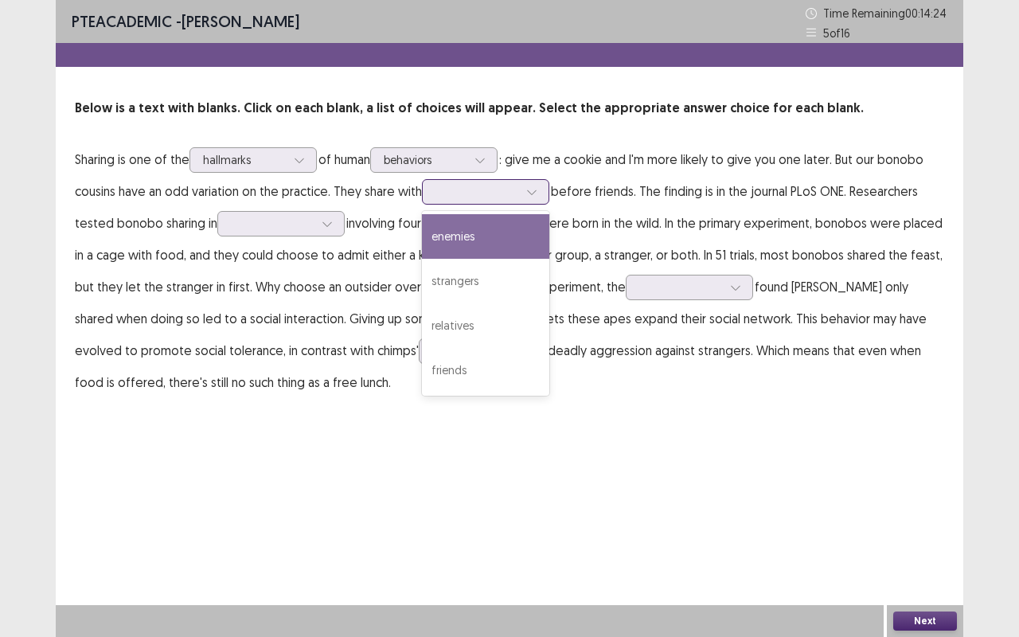
click at [543, 183] on div at bounding box center [532, 192] width 24 height 24
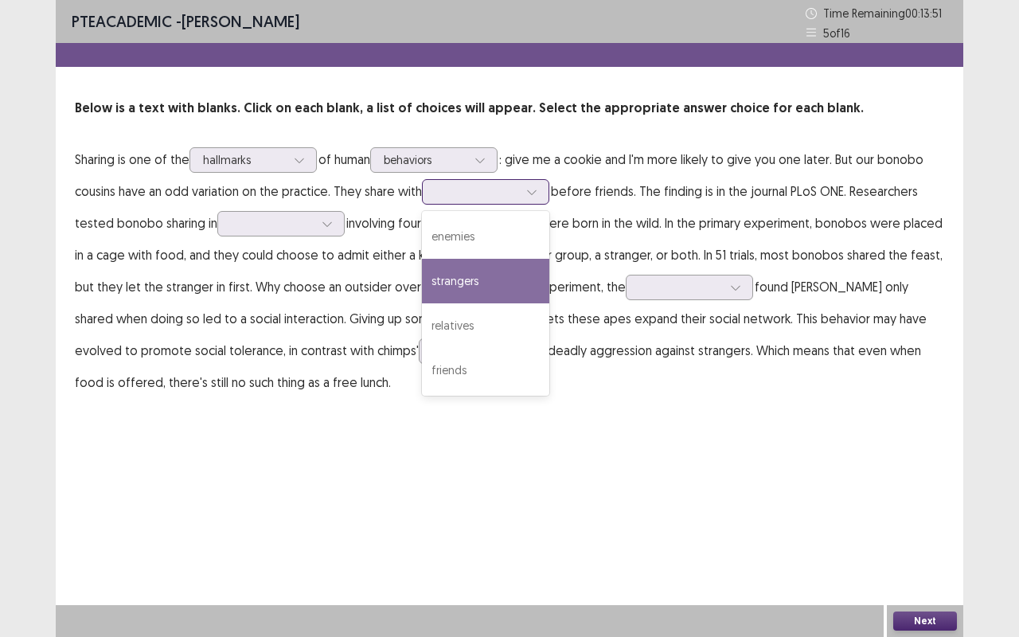
click at [486, 289] on div "strangers" at bounding box center [485, 281] width 127 height 45
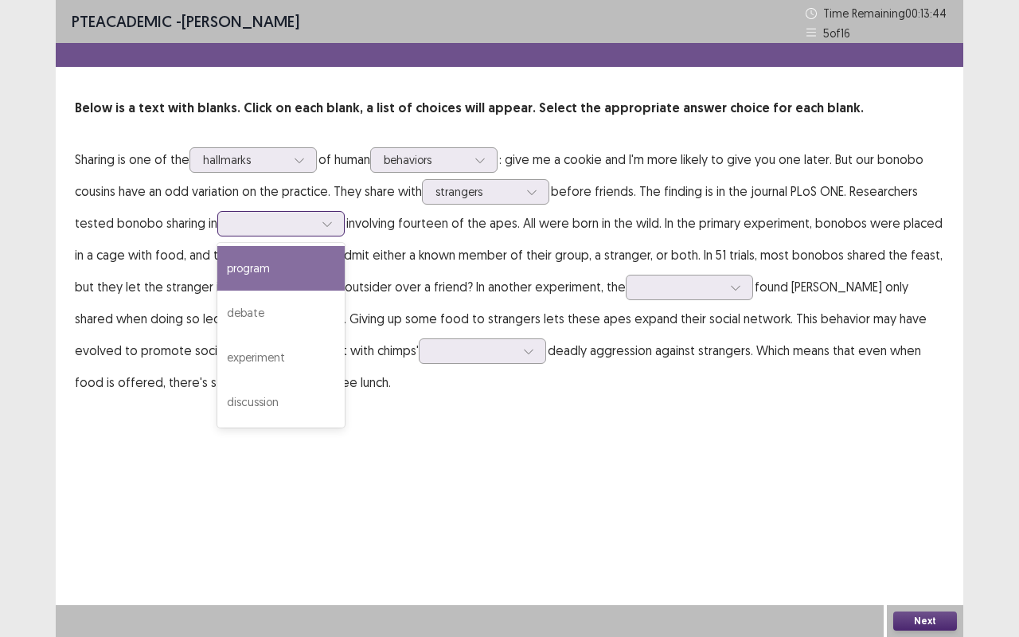
click at [315, 224] on div at bounding box center [272, 223] width 86 height 18
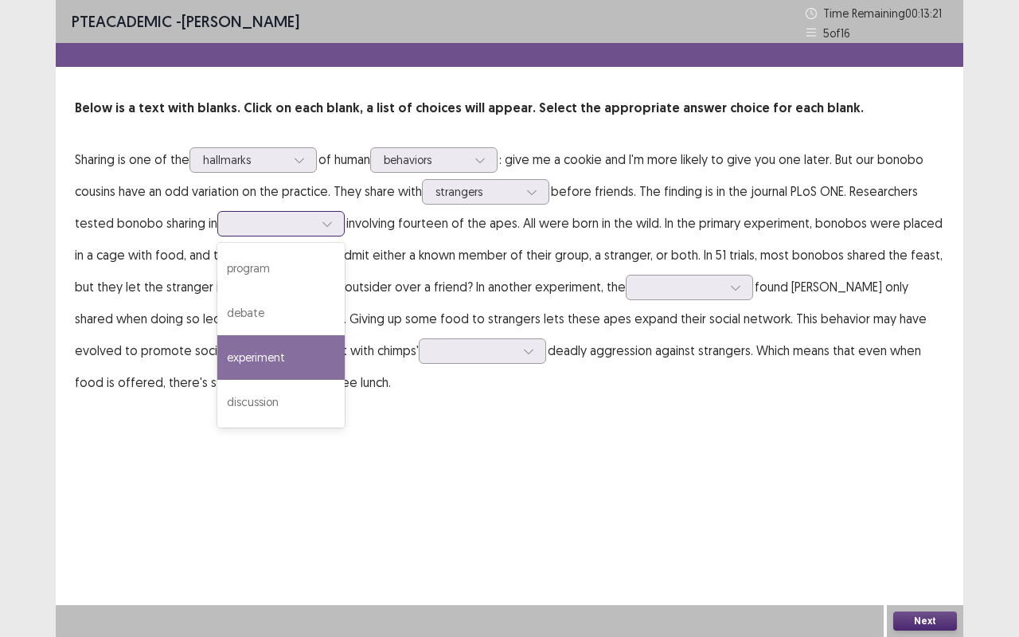
click at [225, 339] on div "experiment" at bounding box center [280, 357] width 127 height 45
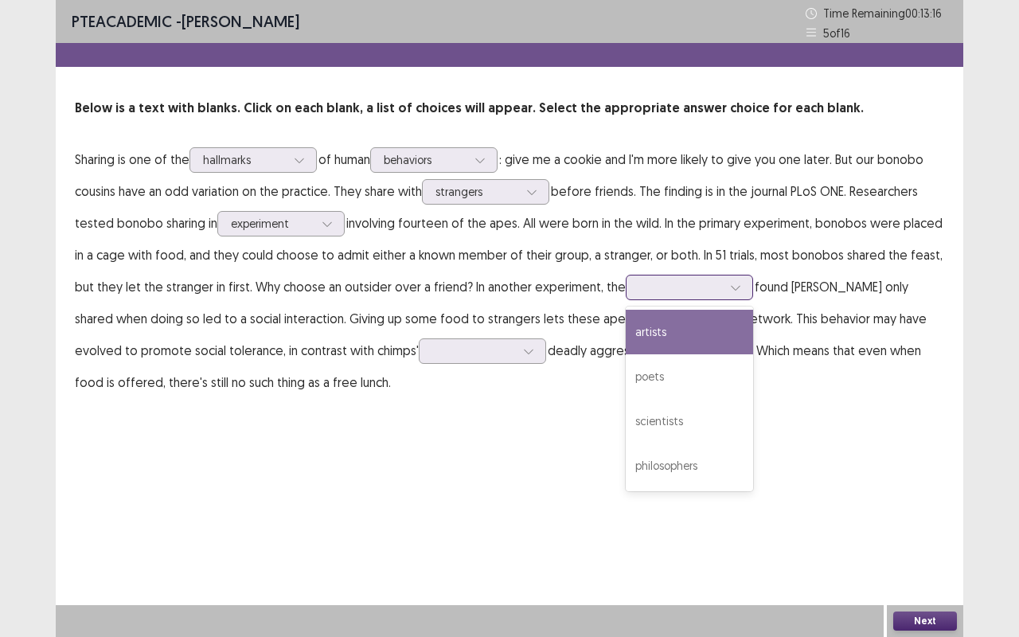
click at [680, 285] on div at bounding box center [680, 286] width 83 height 15
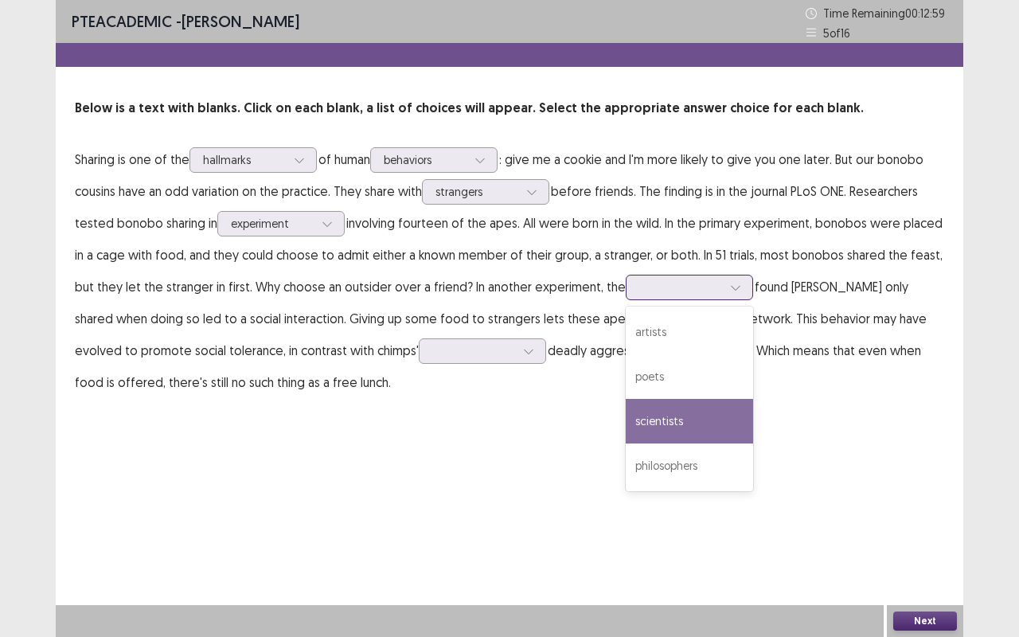
click at [680, 436] on div "scientists" at bounding box center [689, 421] width 127 height 45
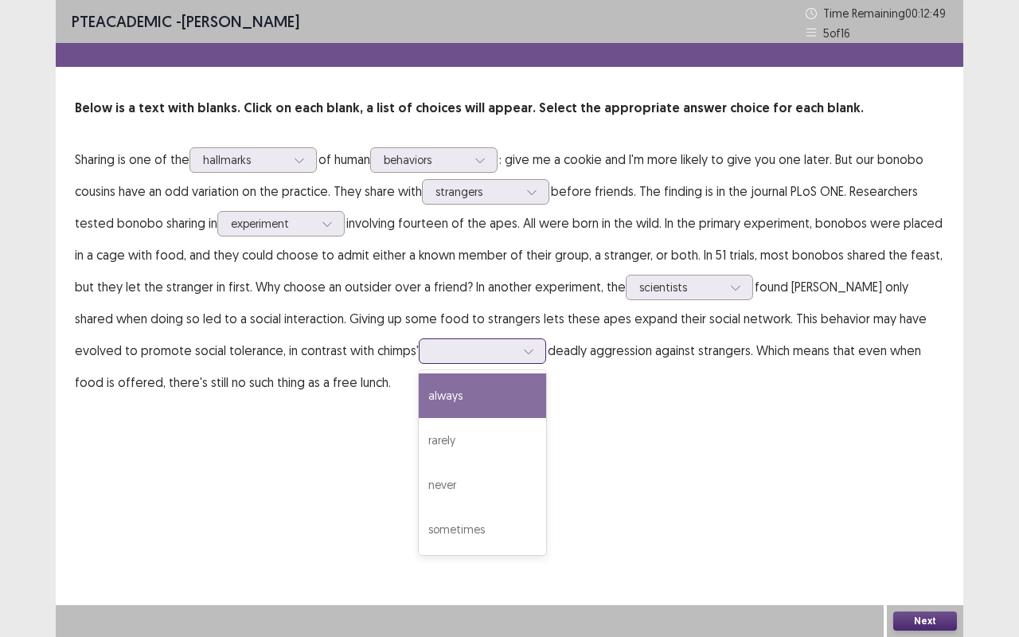
click at [432, 349] on div at bounding box center [473, 350] width 83 height 15
click at [419, 391] on div "always" at bounding box center [482, 395] width 127 height 45
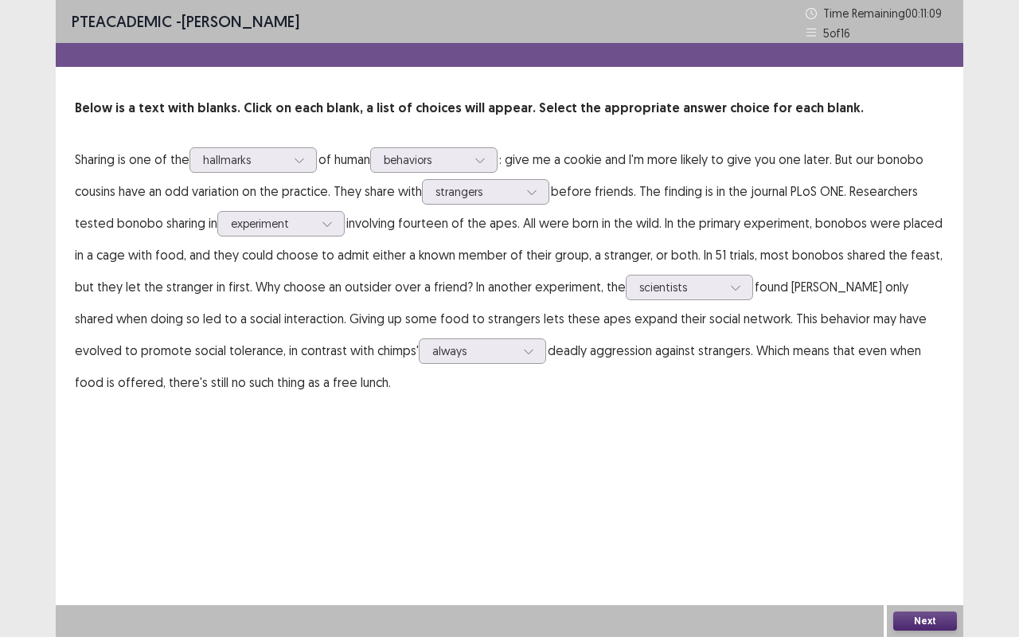
click at [953, 529] on button "Next" at bounding box center [925, 620] width 64 height 19
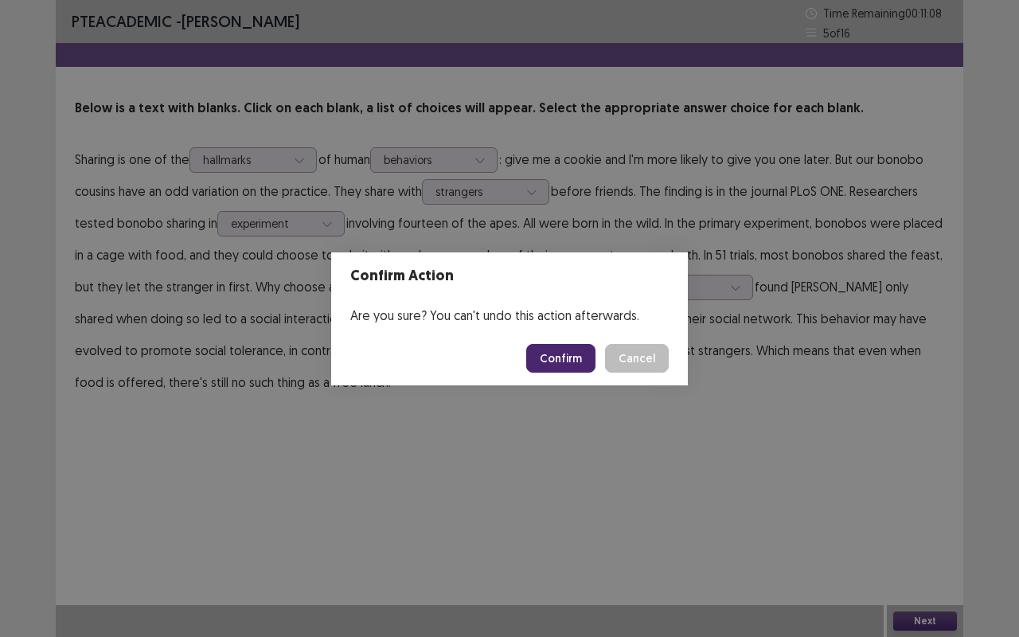
click at [581, 349] on button "Confirm" at bounding box center [560, 358] width 69 height 29
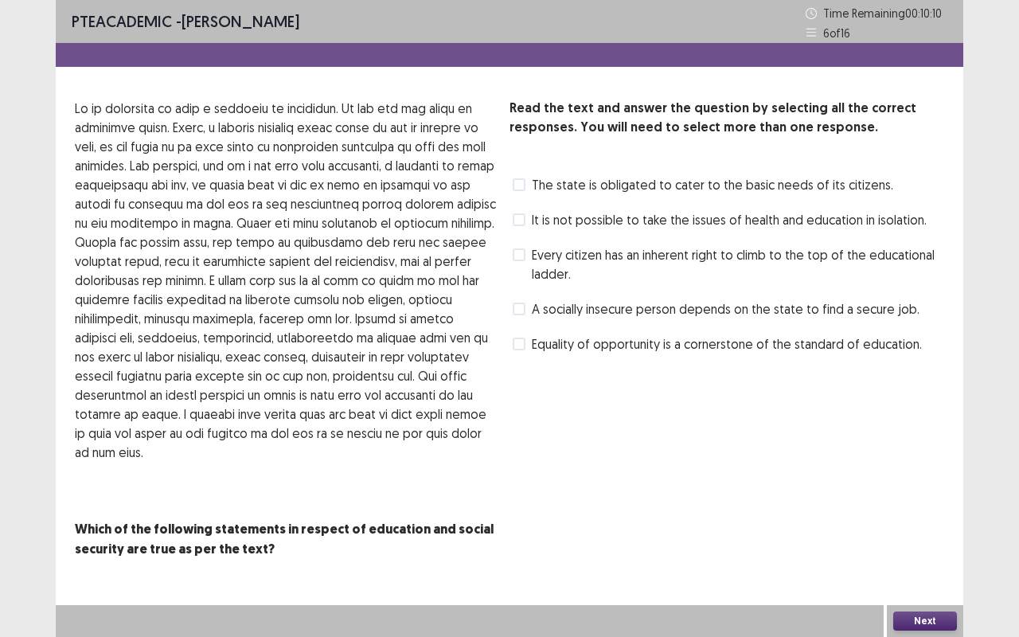
click at [539, 316] on span "A socially insecure person depends on the state to find a secure job." at bounding box center [726, 308] width 388 height 19
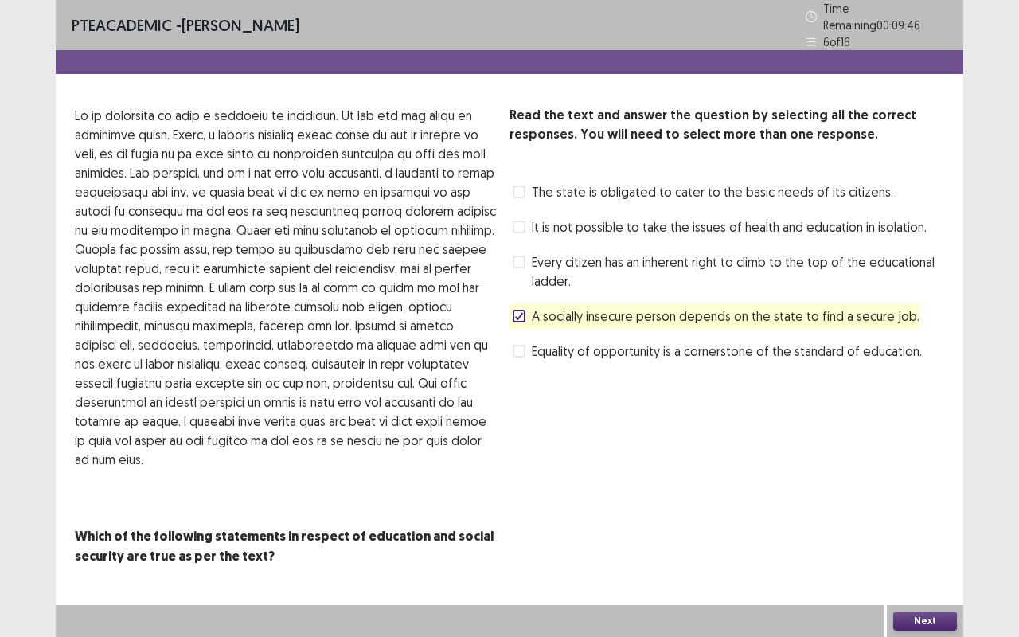
click at [925, 529] on button "Next" at bounding box center [925, 620] width 64 height 19
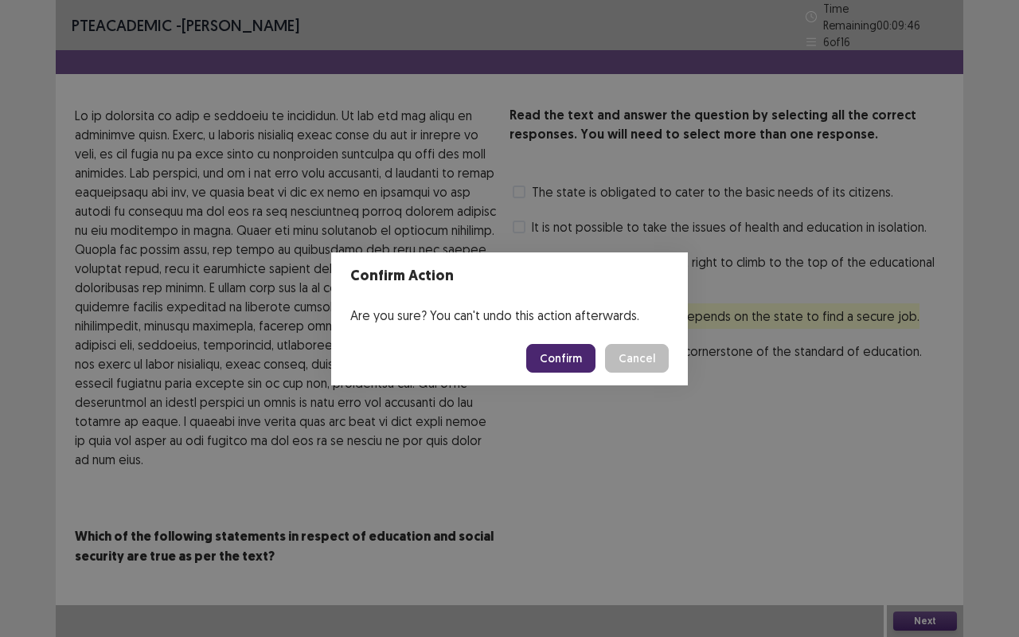
click at [575, 355] on button "Confirm" at bounding box center [560, 358] width 69 height 29
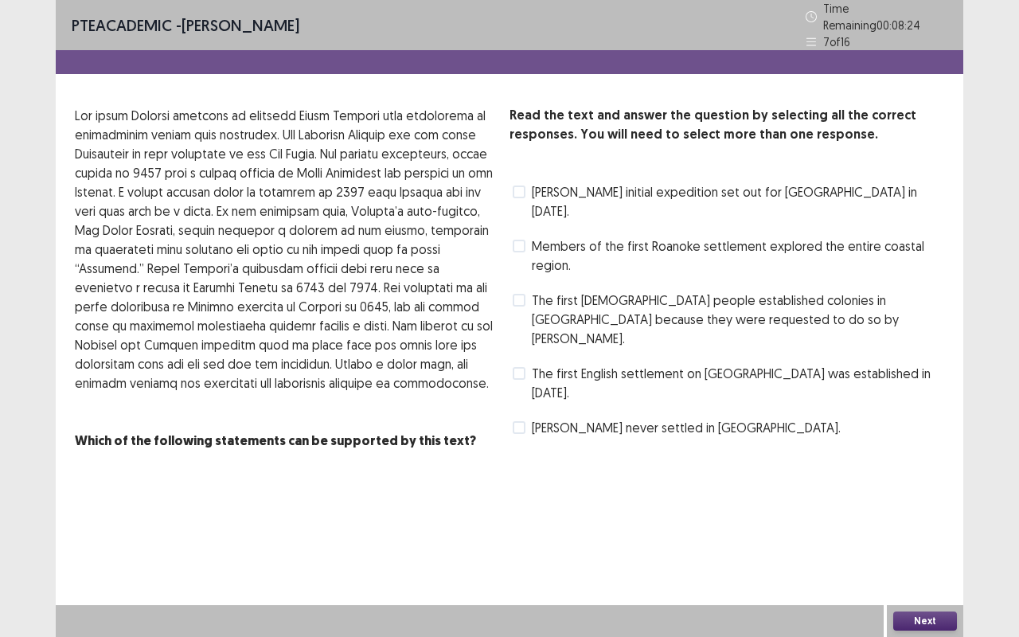
click at [519, 367] on span at bounding box center [519, 373] width 13 height 13
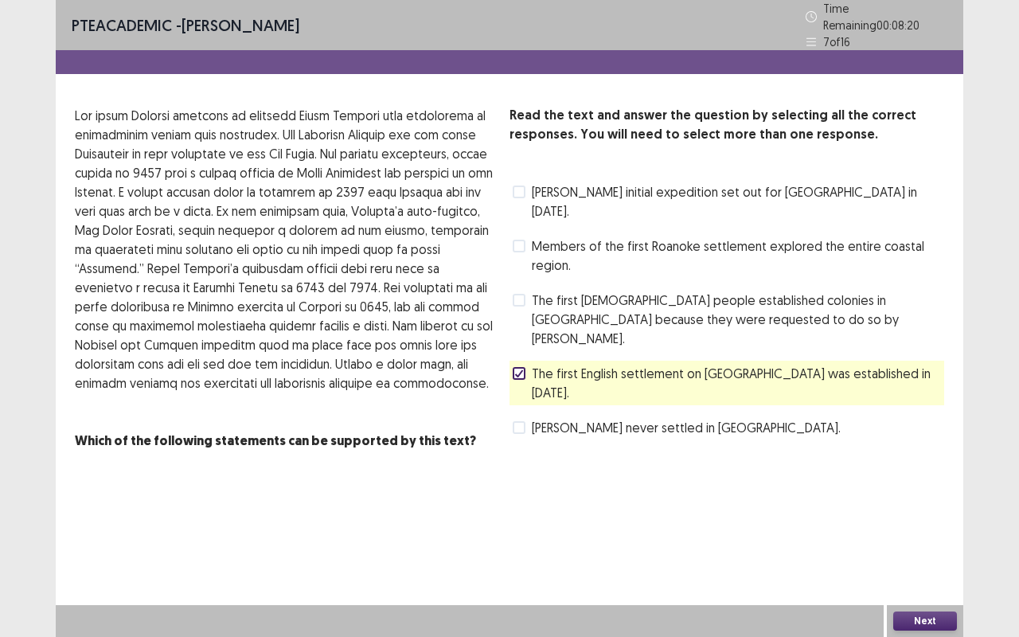
click at [516, 421] on span at bounding box center [519, 427] width 13 height 13
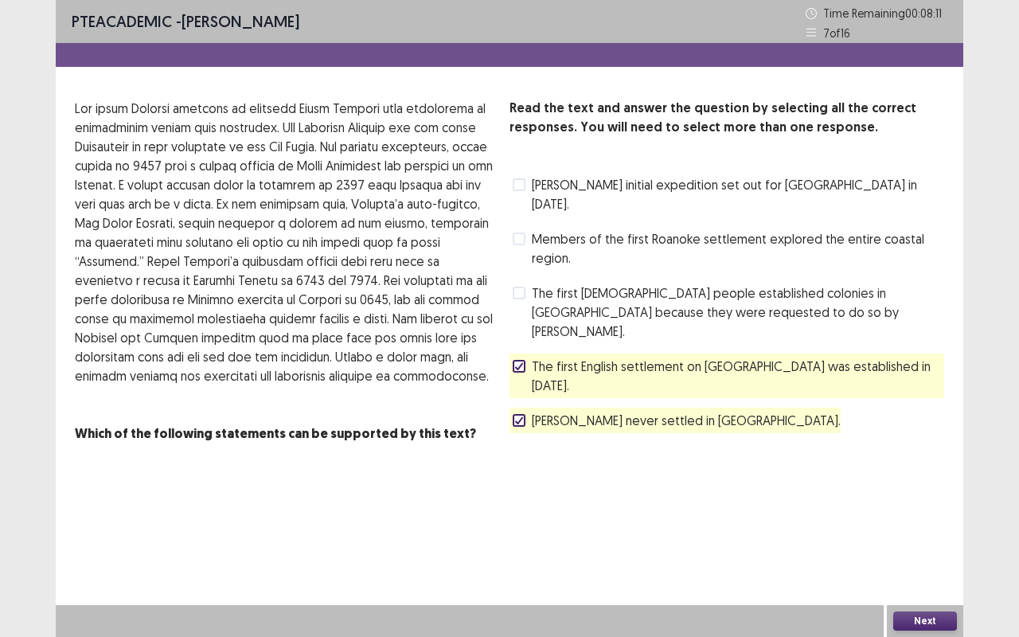
click at [936, 529] on button "Next" at bounding box center [925, 620] width 64 height 19
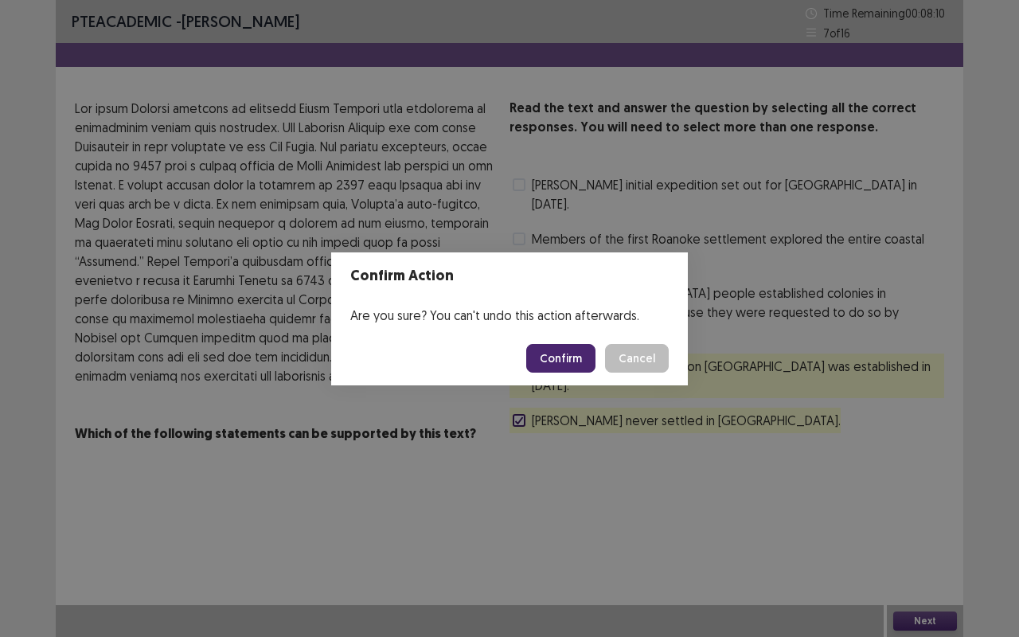
click at [586, 350] on button "Confirm" at bounding box center [560, 358] width 69 height 29
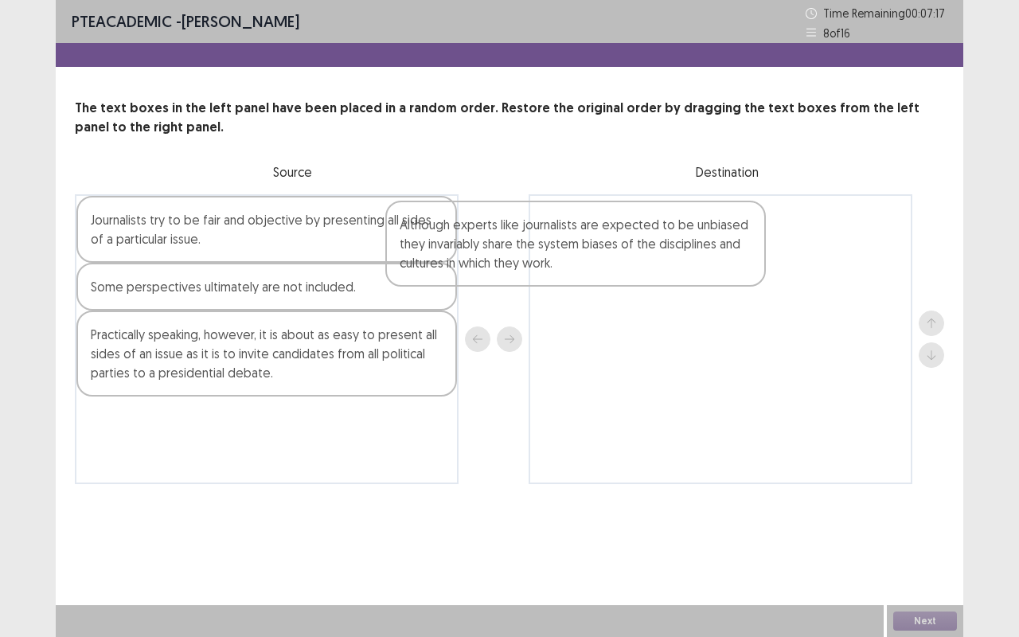
drag, startPoint x: 296, startPoint y: 217, endPoint x: 755, endPoint y: 250, distance: 460.5
click at [755, 250] on div "Although experts like journalists are expected to be unbiased they invariably s…" at bounding box center [509, 339] width 869 height 290
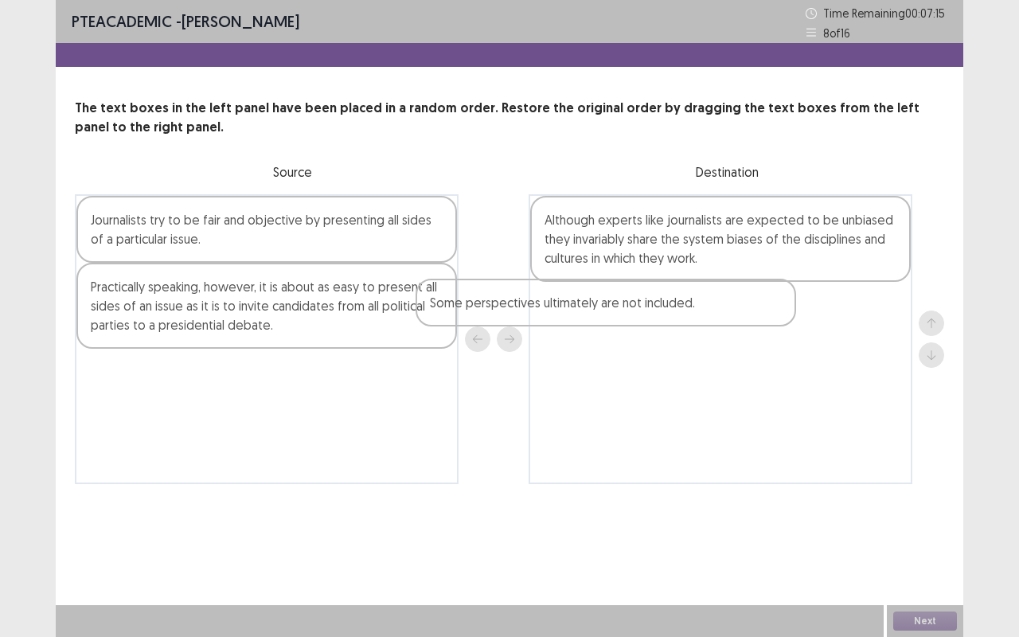
drag, startPoint x: 423, startPoint y: 283, endPoint x: 782, endPoint y: 306, distance: 359.7
click at [782, 306] on div "Journalists try to be fair and objective by presenting all sides of a particula…" at bounding box center [509, 339] width 869 height 290
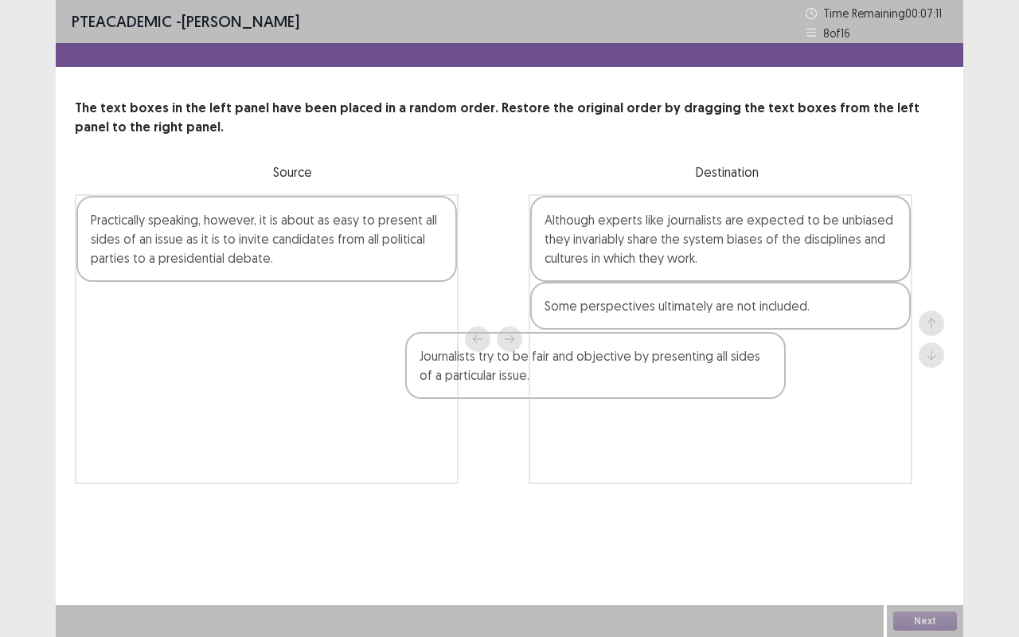
drag, startPoint x: 422, startPoint y: 248, endPoint x: 783, endPoint y: 376, distance: 383.4
click at [783, 376] on div "Journalists try to be fair and objective by presenting all sides of a particula…" at bounding box center [509, 339] width 869 height 290
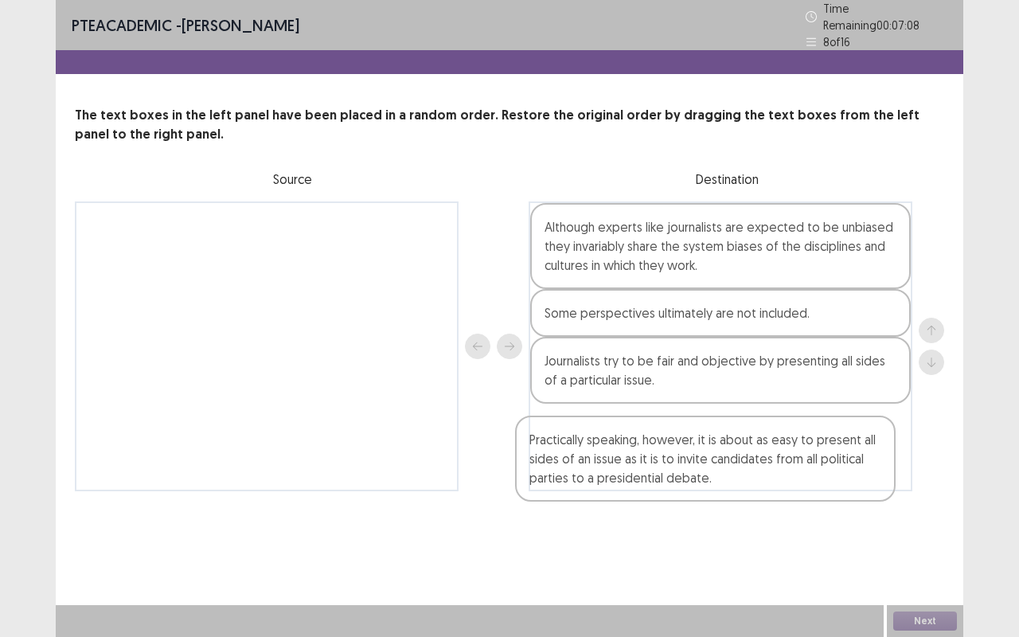
drag, startPoint x: 423, startPoint y: 258, endPoint x: 870, endPoint y: 484, distance: 500.5
click at [870, 484] on div "PTE academic - [PERSON_NAME] Time Remaining 00 : 07 : 08 8 of 16 The text boxes…" at bounding box center [509, 261] width 907 height 523
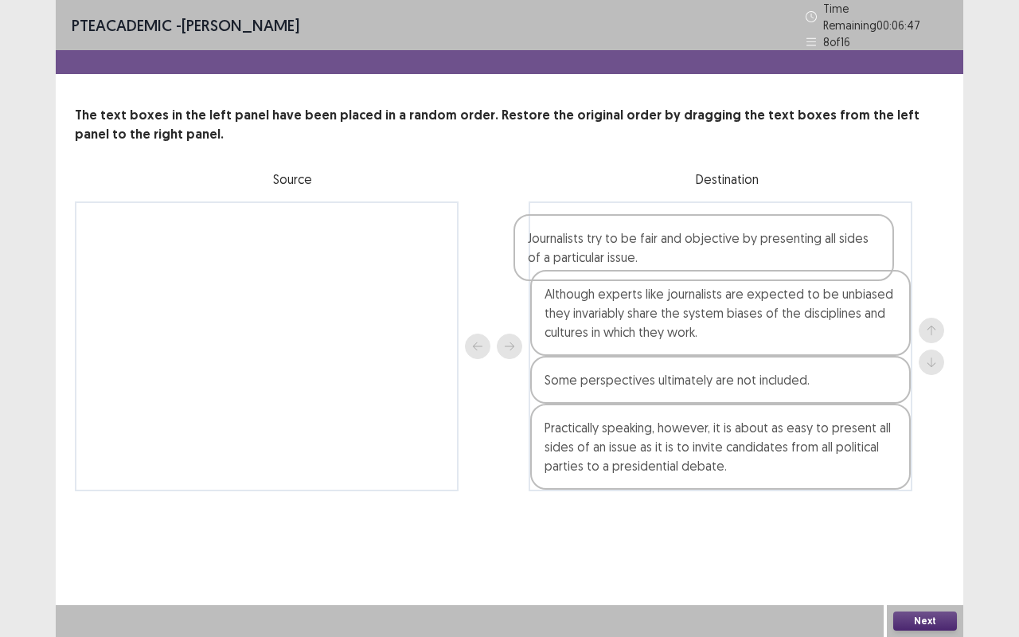
drag, startPoint x: 724, startPoint y: 353, endPoint x: 704, endPoint y: 229, distance: 125.6
click at [704, 229] on div "Although experts like journalists are expected to be unbiased they invariably s…" at bounding box center [721, 346] width 384 height 290
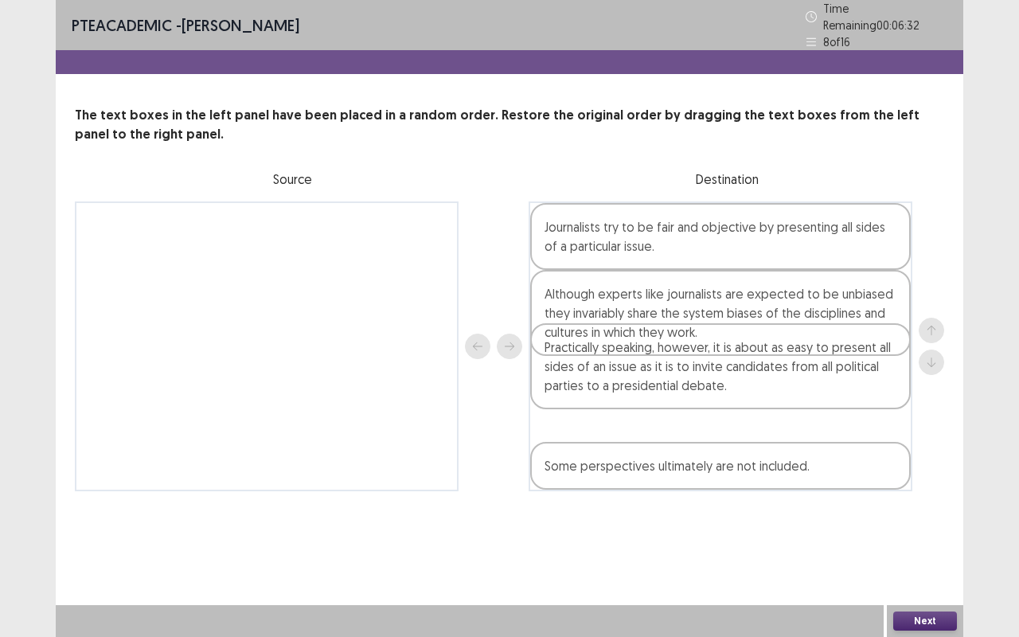
drag, startPoint x: 693, startPoint y: 427, endPoint x: 693, endPoint y: 325, distance: 101.9
click at [693, 325] on div "Journalists try to be fair and objective by presenting all sides of a particula…" at bounding box center [721, 346] width 384 height 290
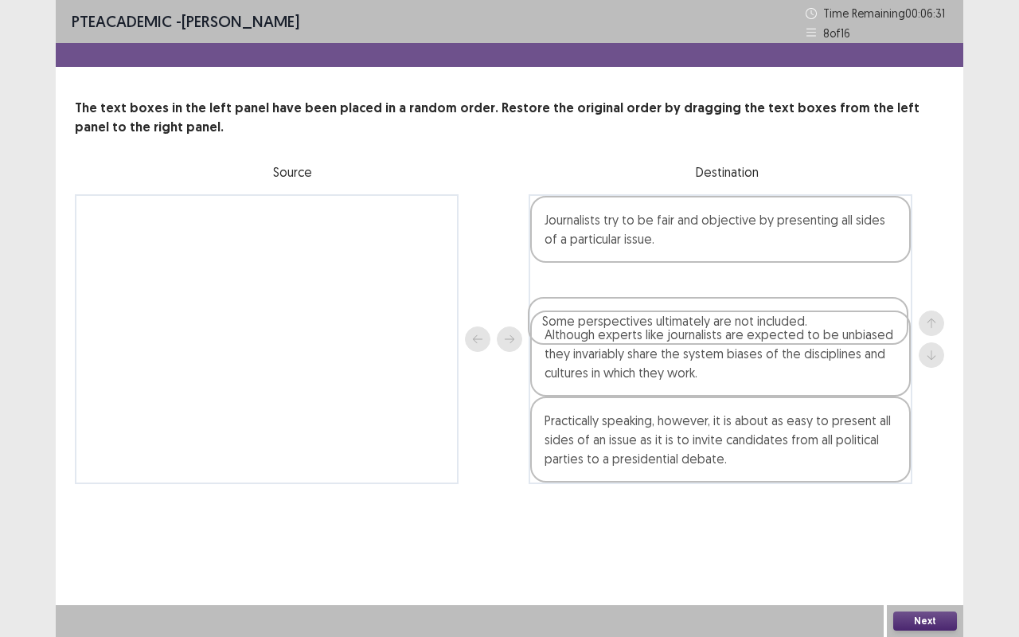
drag, startPoint x: 675, startPoint y: 475, endPoint x: 680, endPoint y: 250, distance: 225.3
click at [680, 250] on div "Journalists try to be fair and objective by presenting all sides of a particula…" at bounding box center [721, 339] width 384 height 290
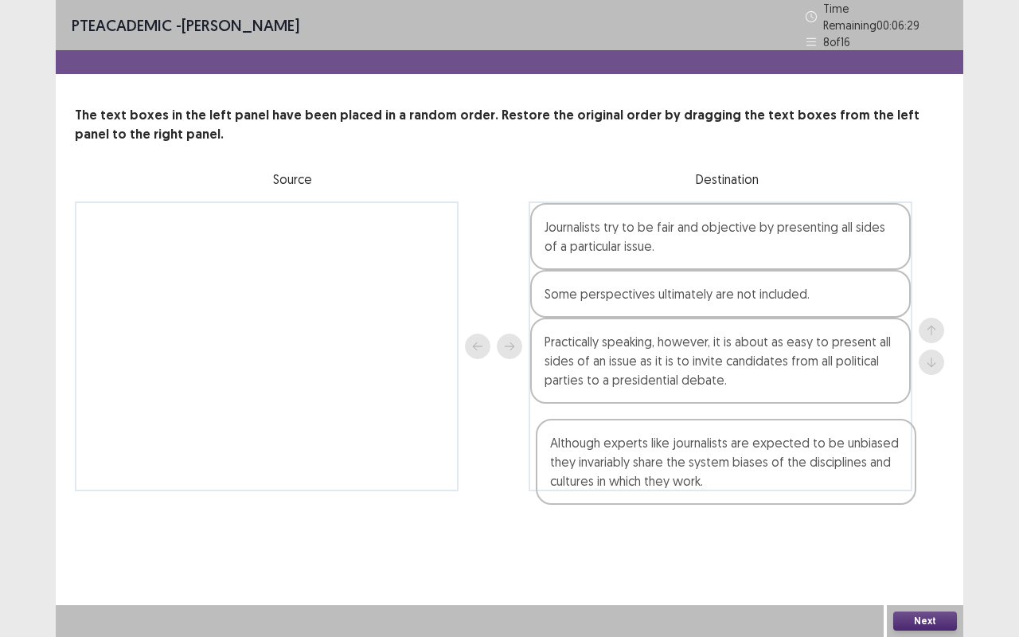
drag, startPoint x: 658, startPoint y: 357, endPoint x: 664, endPoint y: 474, distance: 117.2
click at [664, 474] on div "Journalists try to be fair and objective by presenting all sides of a particula…" at bounding box center [721, 346] width 384 height 290
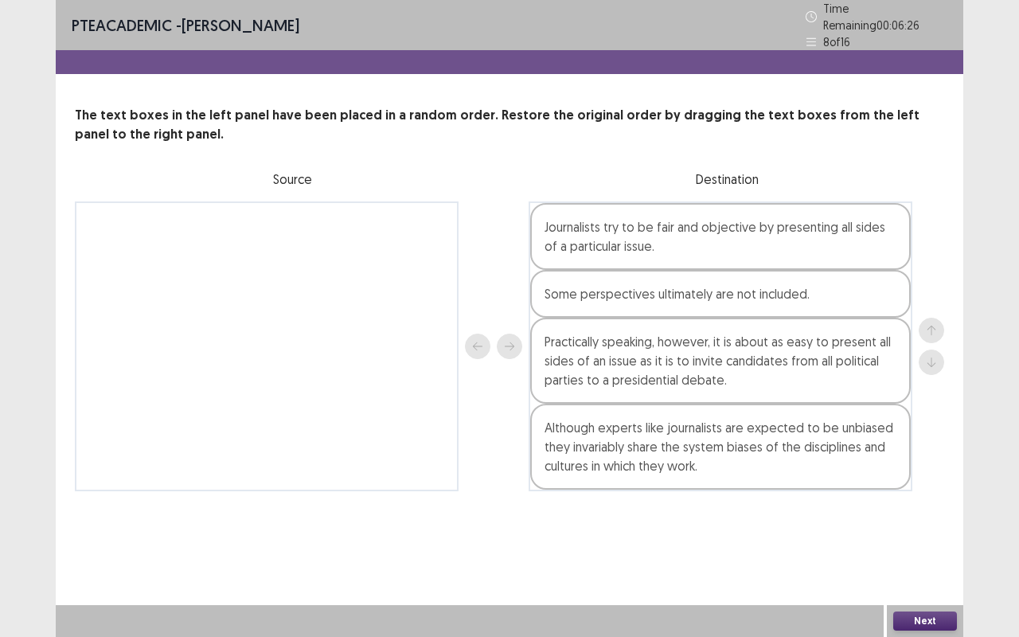
click at [920, 529] on button "Next" at bounding box center [925, 620] width 64 height 19
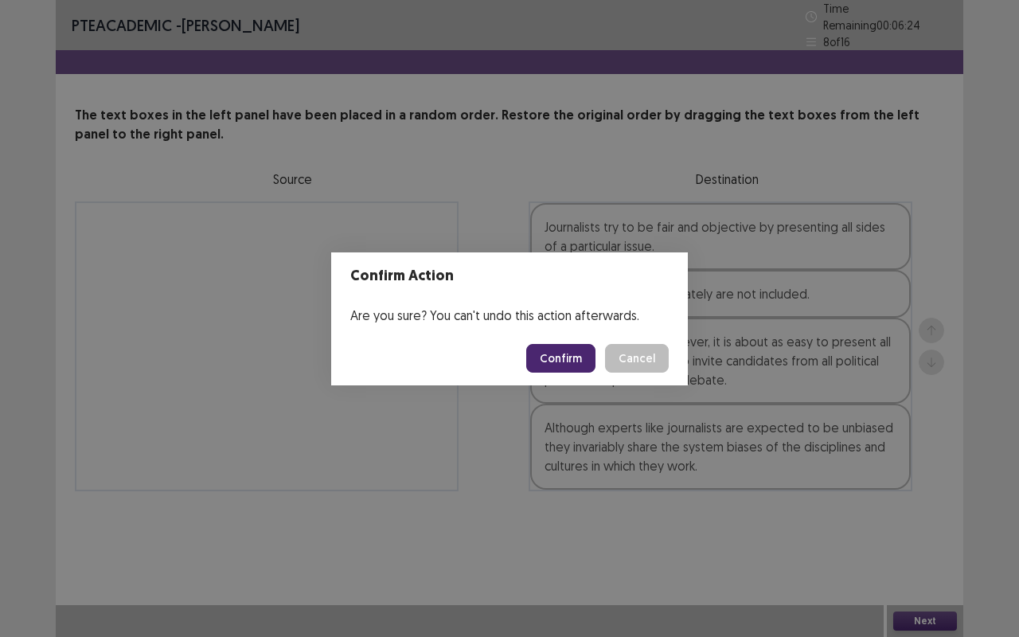
click at [575, 348] on button "Confirm" at bounding box center [560, 358] width 69 height 29
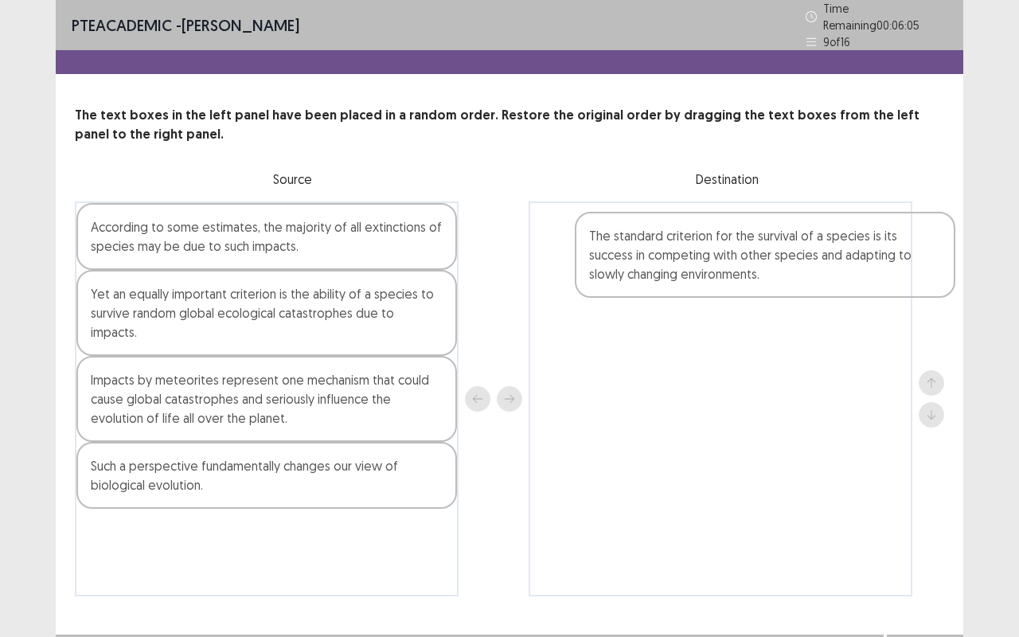
drag, startPoint x: 208, startPoint y: 459, endPoint x: 724, endPoint y: 253, distance: 555.9
click at [724, 253] on div "According to some estimates, the majority of all extinctions of species may be …" at bounding box center [509, 398] width 869 height 395
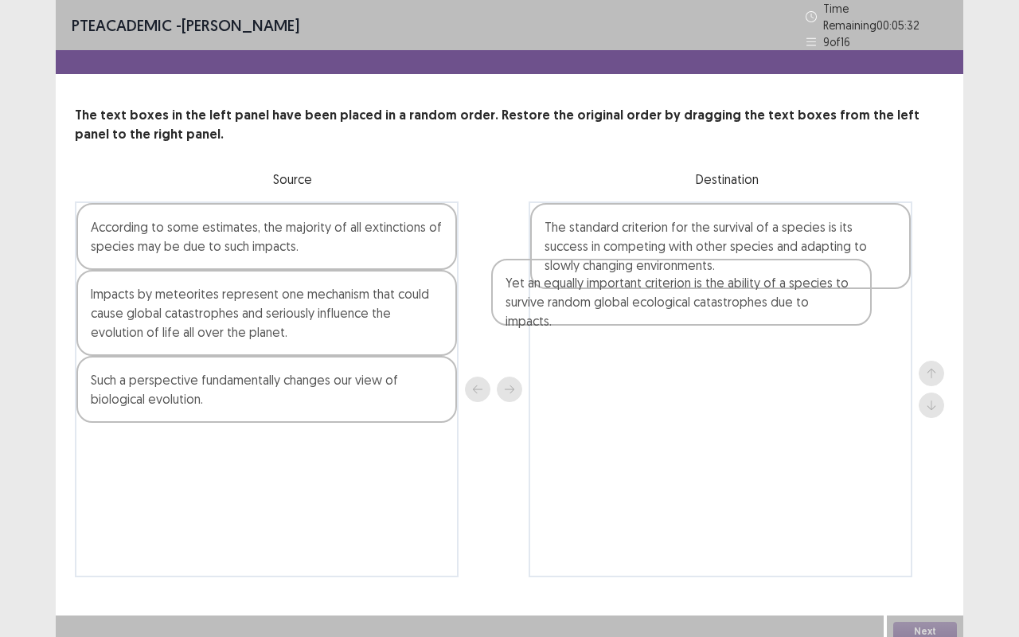
drag, startPoint x: 211, startPoint y: 312, endPoint x: 640, endPoint y: 307, distance: 429.1
click at [640, 307] on div "According to some estimates, the majority of all extinctions of species may be …" at bounding box center [509, 389] width 869 height 376
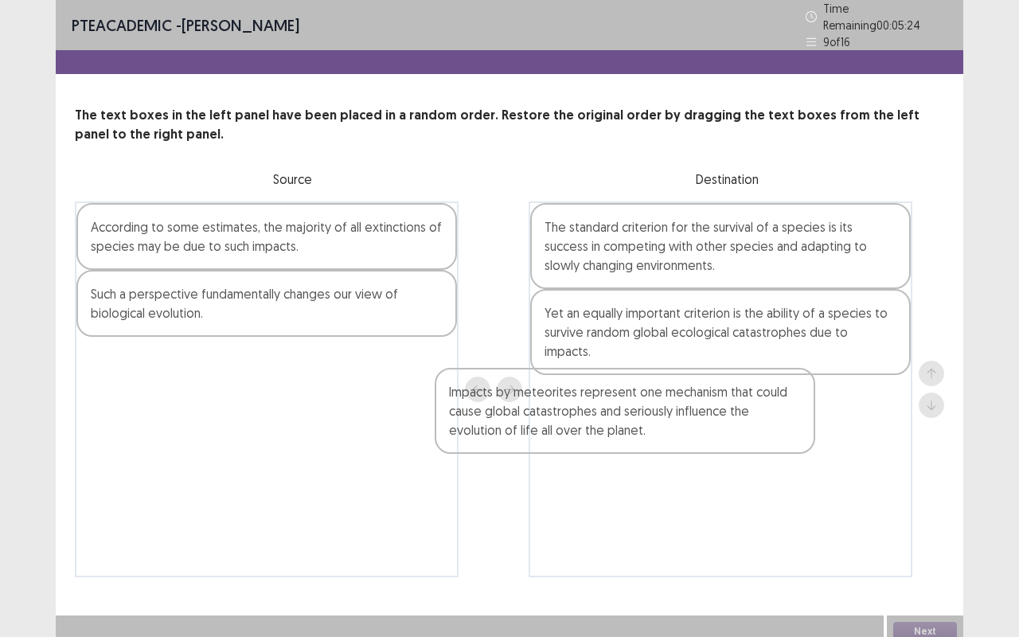
drag, startPoint x: 299, startPoint y: 290, endPoint x: 674, endPoint y: 406, distance: 392.5
click at [674, 406] on div "According to some estimates, the majority of all extinctions of species may be …" at bounding box center [509, 389] width 869 height 376
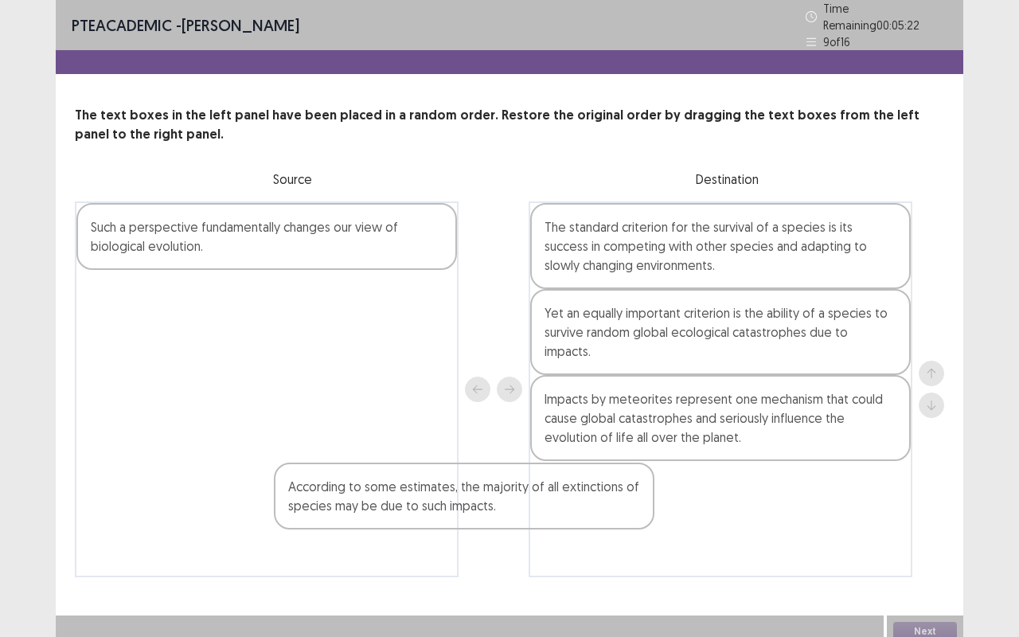
scroll to position [3, 0]
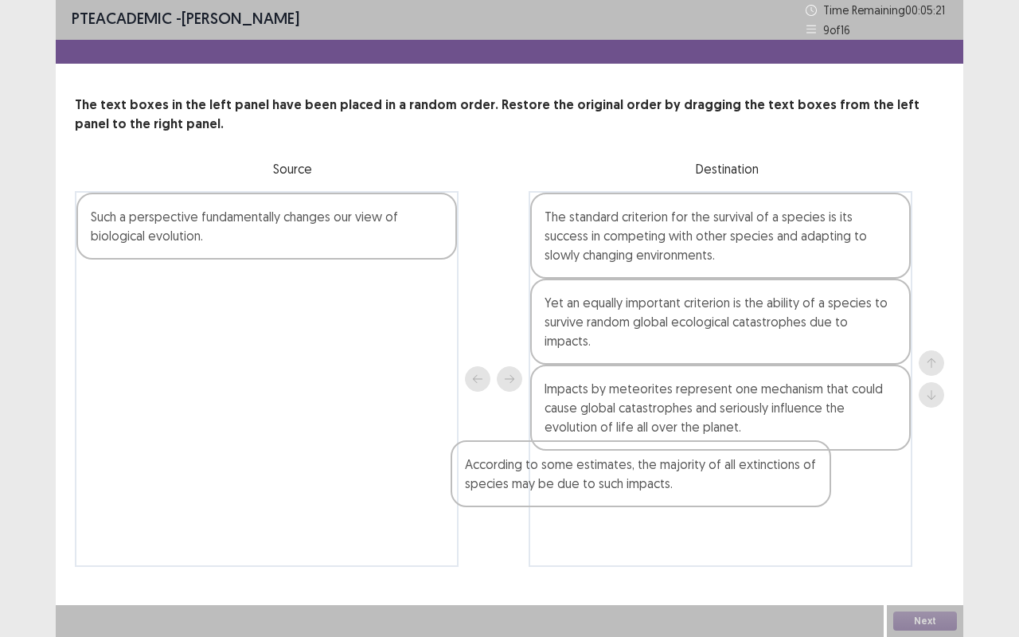
drag, startPoint x: 358, startPoint y: 246, endPoint x: 734, endPoint y: 494, distance: 450.4
click at [734, 494] on div "According to some estimates, the majority of all extinctions of species may be …" at bounding box center [509, 379] width 869 height 376
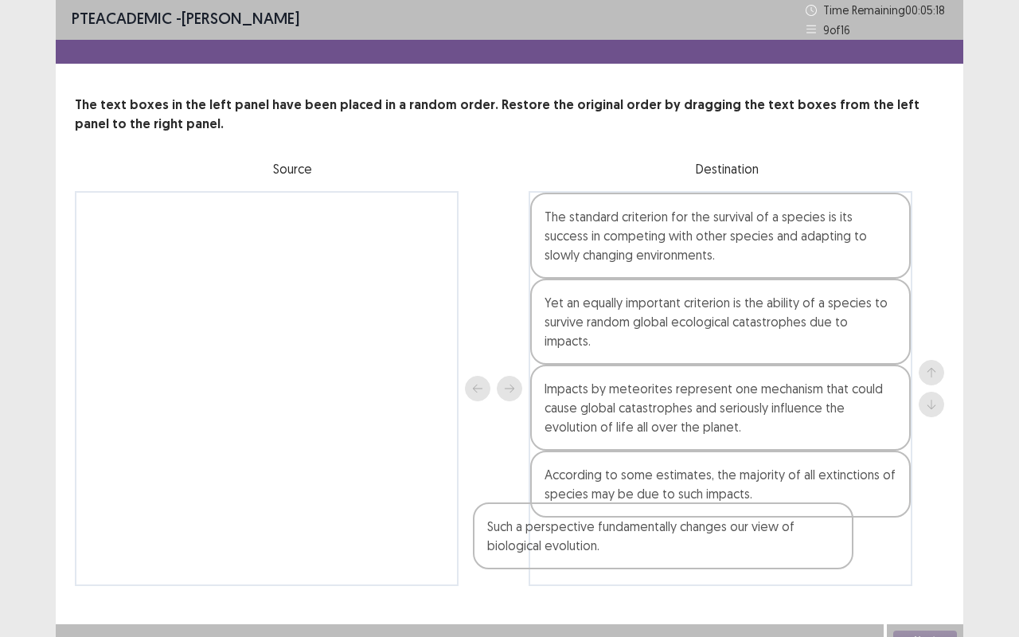
drag, startPoint x: 314, startPoint y: 232, endPoint x: 733, endPoint y: 567, distance: 535.8
click at [733, 529] on div "PTE academic - [PERSON_NAME] Time Remaining 00 : 05 : 18 9 of 16 The text boxes…" at bounding box center [509, 307] width 907 height 621
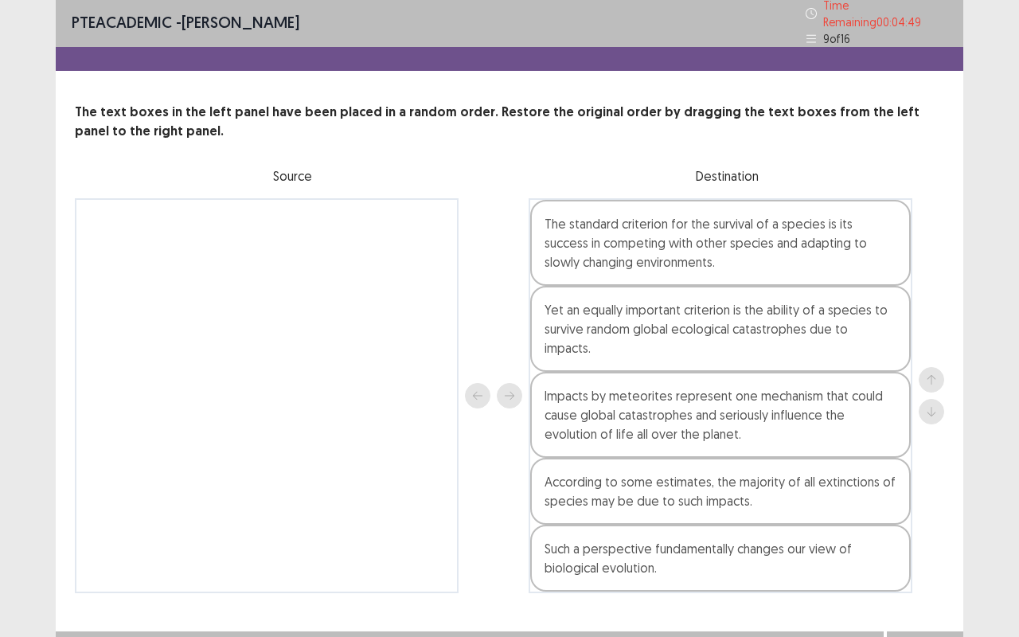
click at [937, 529] on button "Next" at bounding box center [925, 647] width 64 height 19
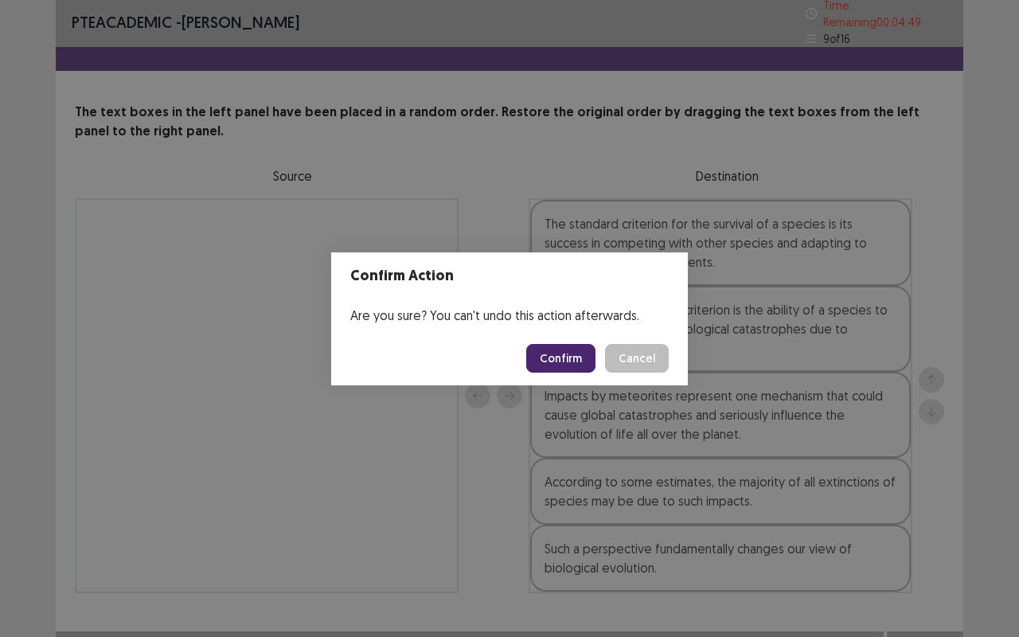
click at [562, 369] on button "Confirm" at bounding box center [560, 358] width 69 height 29
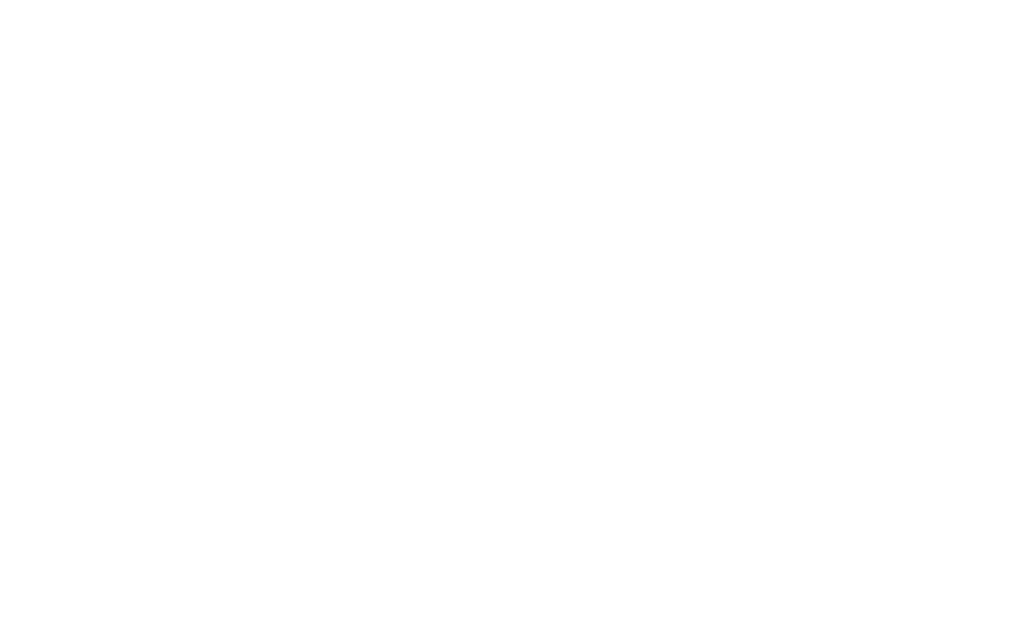
scroll to position [0, 0]
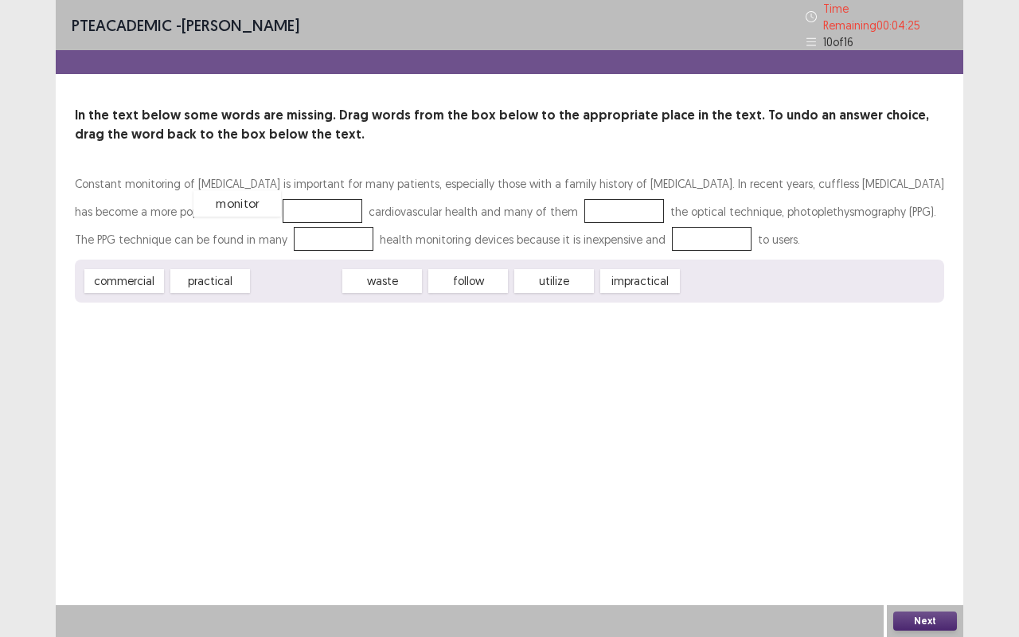
drag, startPoint x: 310, startPoint y: 275, endPoint x: 252, endPoint y: 201, distance: 94.7
drag, startPoint x: 355, startPoint y: 276, endPoint x: 498, endPoint y: 200, distance: 162.4
drag, startPoint x: 156, startPoint y: 277, endPoint x: 248, endPoint y: 238, distance: 100.2
click at [248, 238] on div "Constant monitoring of [MEDICAL_DATA] is important for many patients, especiall…" at bounding box center [509, 236] width 869 height 133
drag, startPoint x: 141, startPoint y: 274, endPoint x: 207, endPoint y: 244, distance: 72.3
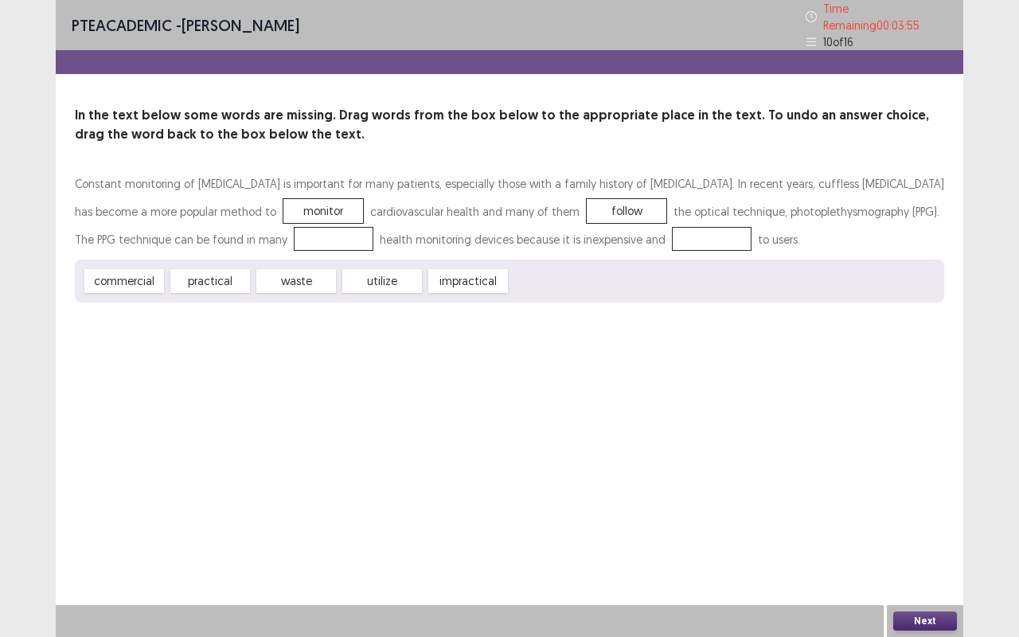
click at [207, 244] on div "Constant monitoring of [MEDICAL_DATA] is important for many patients, especiall…" at bounding box center [509, 236] width 869 height 133
drag, startPoint x: 113, startPoint y: 270, endPoint x: 232, endPoint y: 224, distance: 127.7
drag, startPoint x: 143, startPoint y: 274, endPoint x: 621, endPoint y: 233, distance: 479.3
click at [925, 529] on button "Next" at bounding box center [925, 620] width 64 height 19
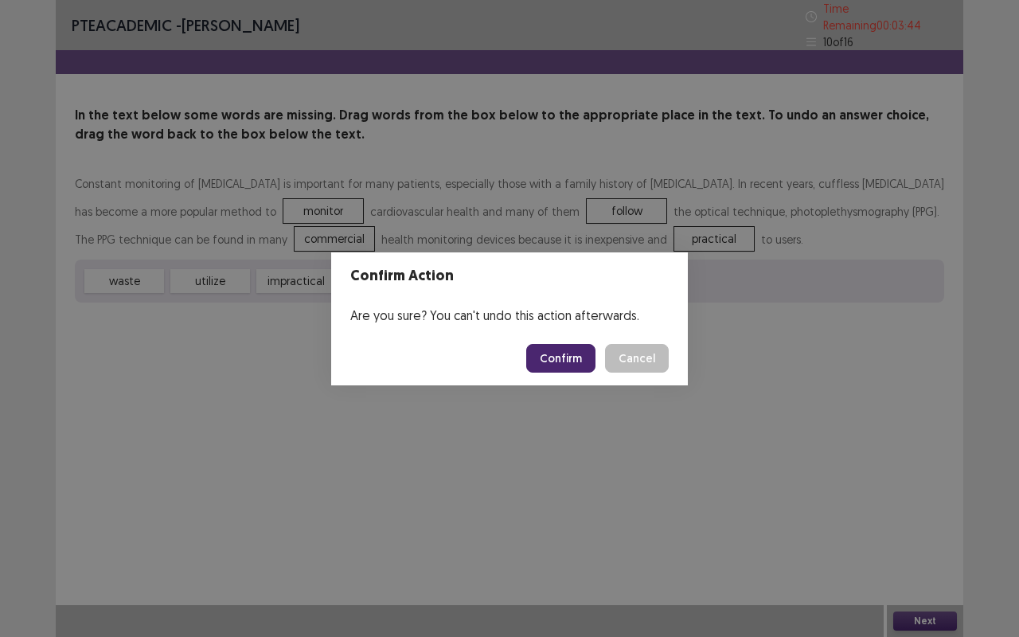
click at [583, 347] on button "Confirm" at bounding box center [560, 358] width 69 height 29
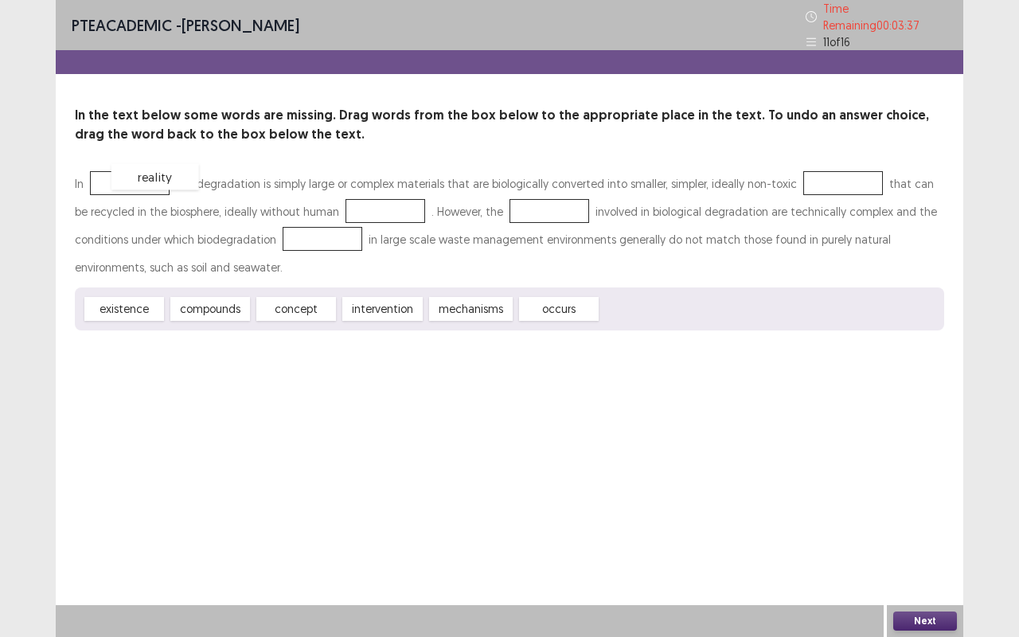
drag, startPoint x: 634, startPoint y: 308, endPoint x: 145, endPoint y: 176, distance: 506.3
drag, startPoint x: 222, startPoint y: 299, endPoint x: 845, endPoint y: 174, distance: 635.7
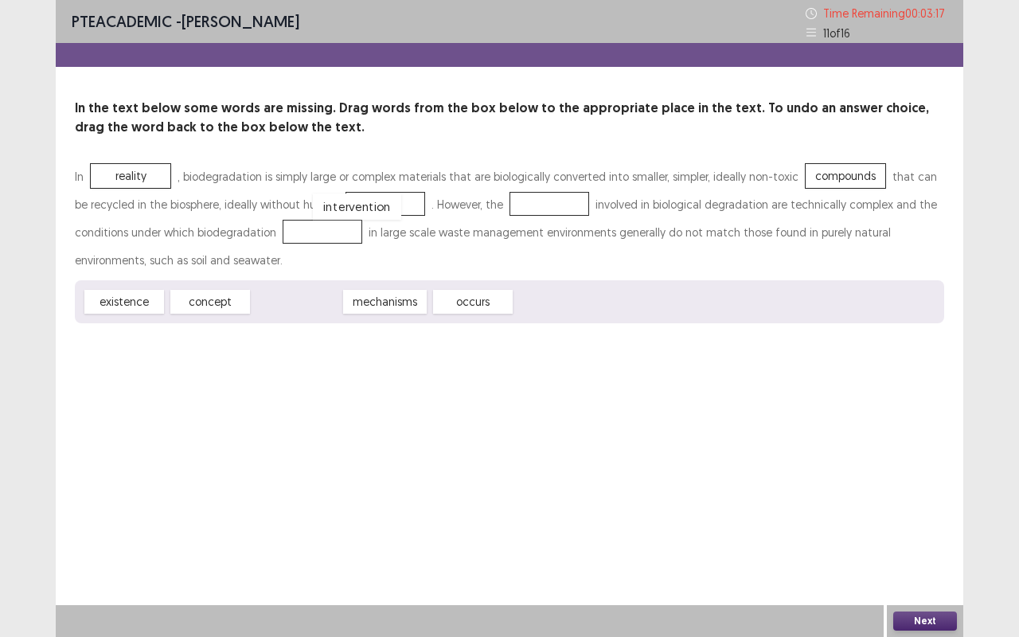
drag, startPoint x: 288, startPoint y: 304, endPoint x: 349, endPoint y: 210, distance: 111.7
drag, startPoint x: 297, startPoint y: 295, endPoint x: 538, endPoint y: 200, distance: 259.4
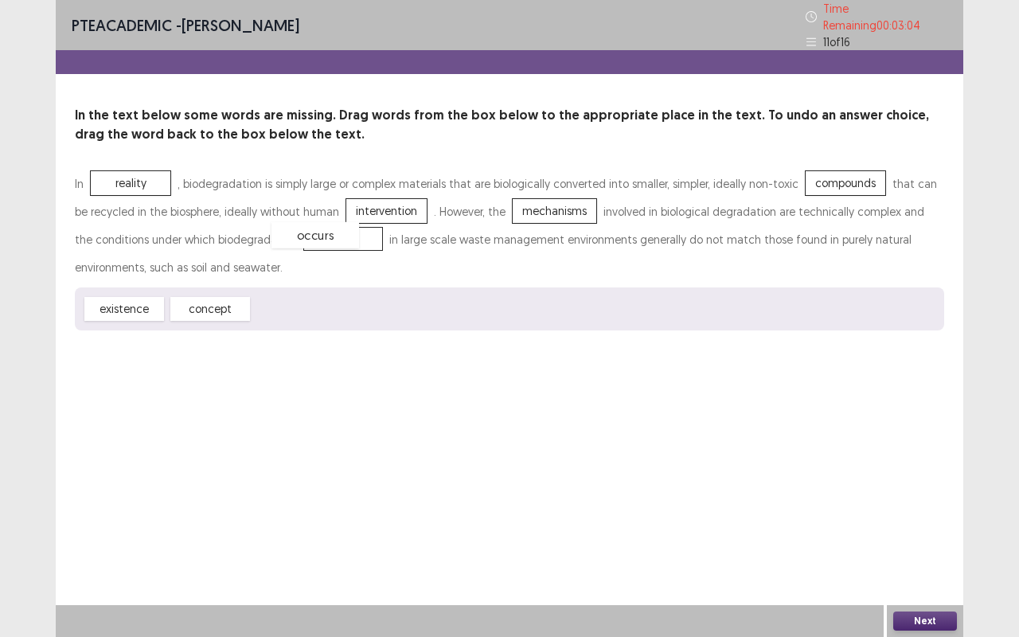
drag, startPoint x: 291, startPoint y: 298, endPoint x: 310, endPoint y: 227, distance: 73.4
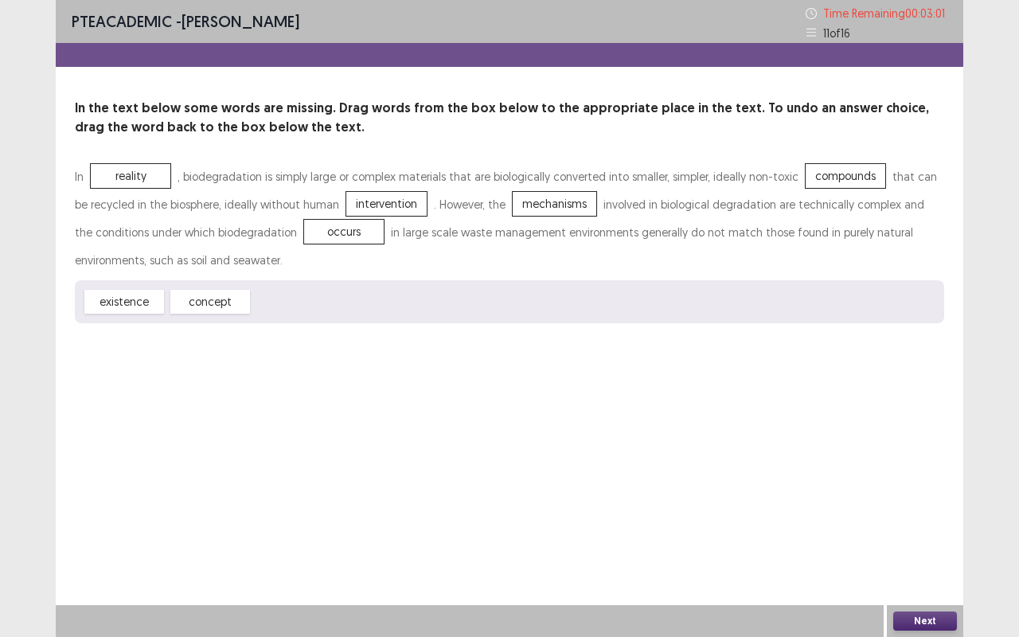
click at [924, 529] on button "Next" at bounding box center [925, 620] width 64 height 19
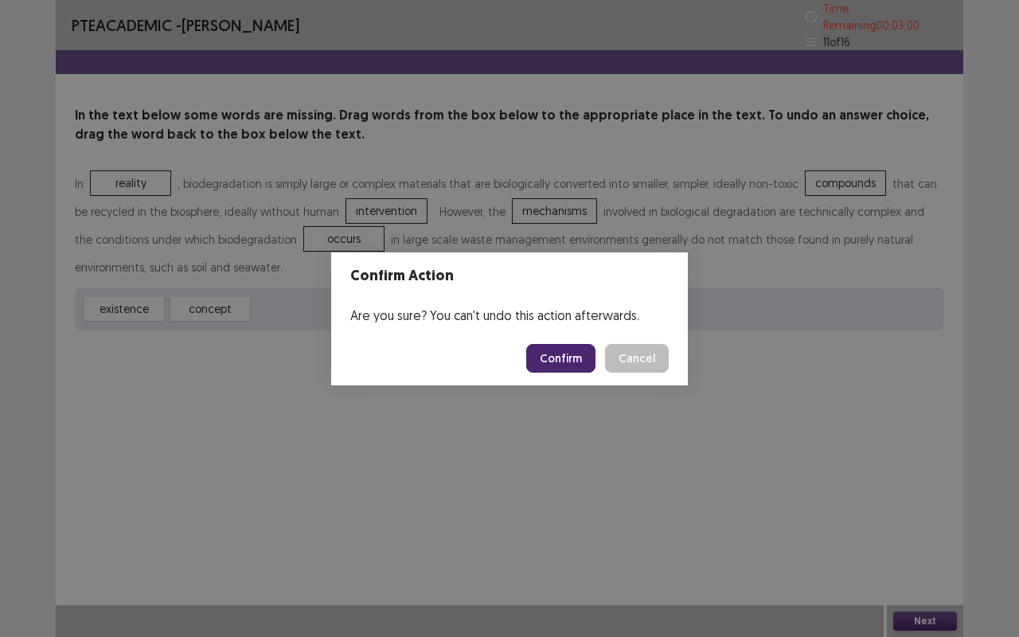
click at [572, 358] on button "Confirm" at bounding box center [560, 358] width 69 height 29
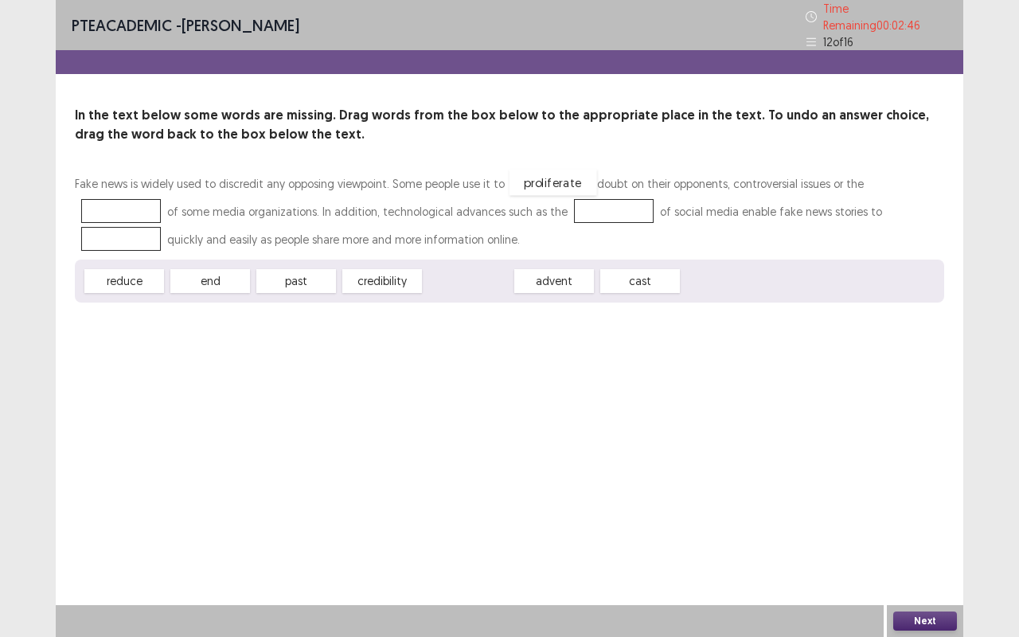
drag, startPoint x: 451, startPoint y: 276, endPoint x: 536, endPoint y: 178, distance: 130.4
drag, startPoint x: 390, startPoint y: 269, endPoint x: 880, endPoint y: 175, distance: 498.5
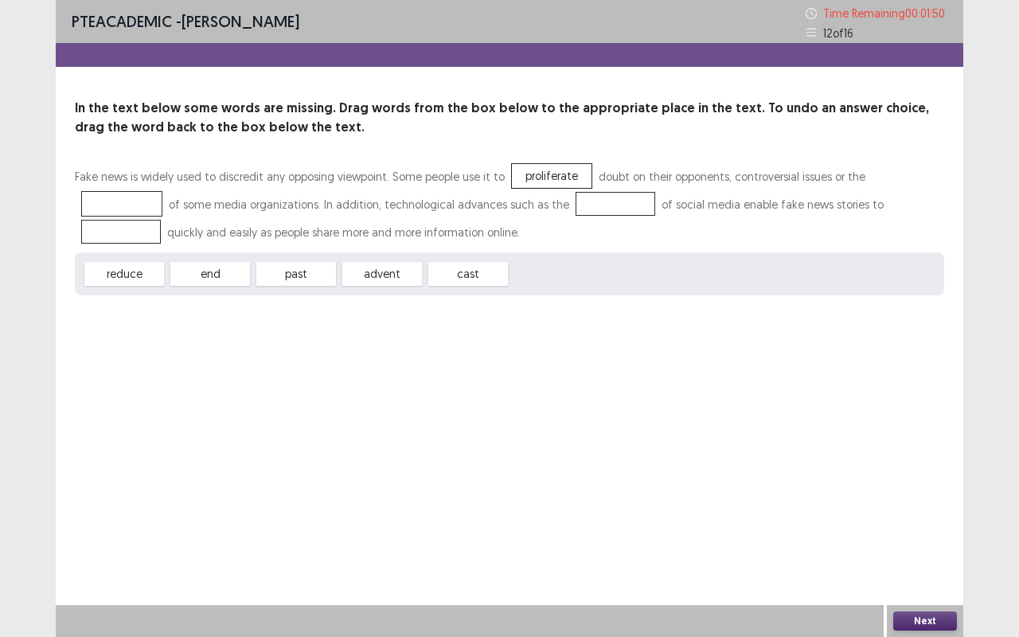
drag, startPoint x: 900, startPoint y: 185, endPoint x: 504, endPoint y: 209, distance: 397.1
drag, startPoint x: 544, startPoint y: 166, endPoint x: 820, endPoint y: 185, distance: 276.1
drag, startPoint x: 459, startPoint y: 280, endPoint x: 522, endPoint y: 177, distance: 121.1
drag, startPoint x: 378, startPoint y: 271, endPoint x: 903, endPoint y: 174, distance: 533.6
click at [904, 529] on button "Next" at bounding box center [925, 620] width 64 height 19
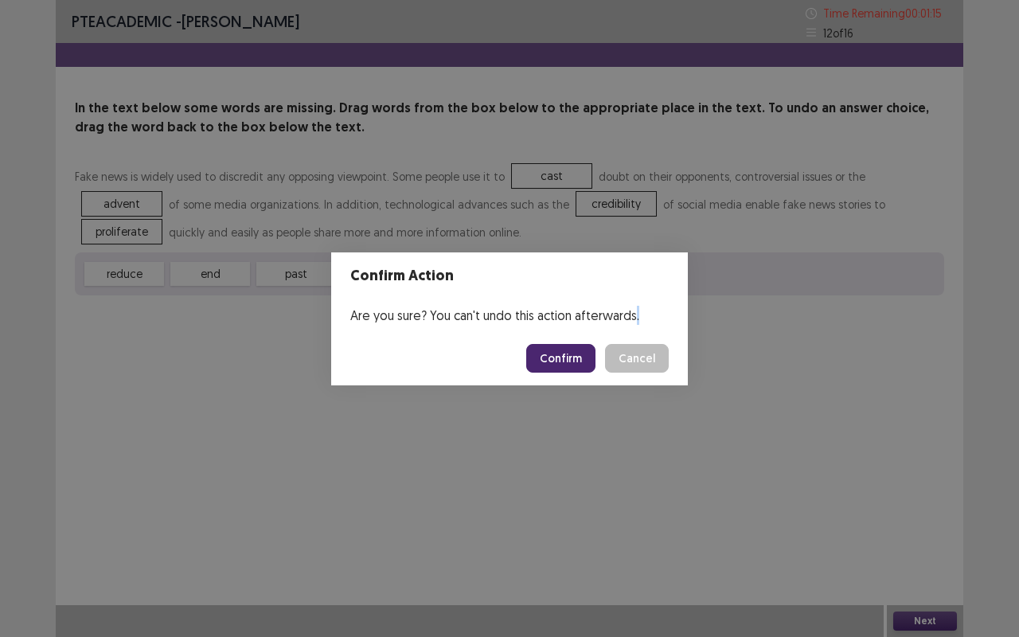
click at [904, 529] on div "Confirm Action Are you sure? You can't undo this action afterwards. Confirm Can…" at bounding box center [509, 318] width 1019 height 637
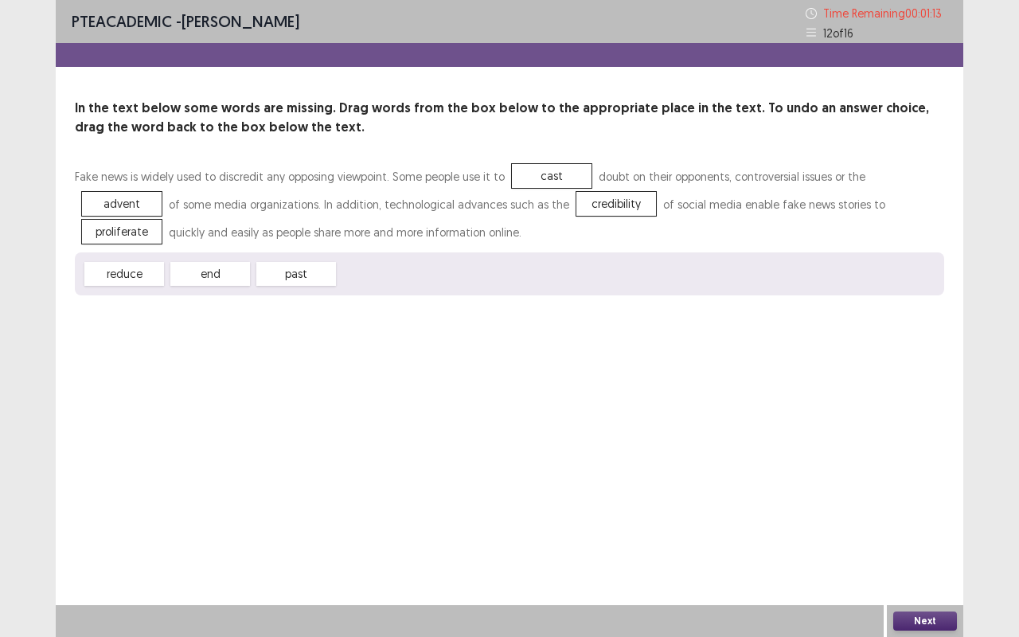
click at [938, 529] on button "Next" at bounding box center [925, 620] width 64 height 19
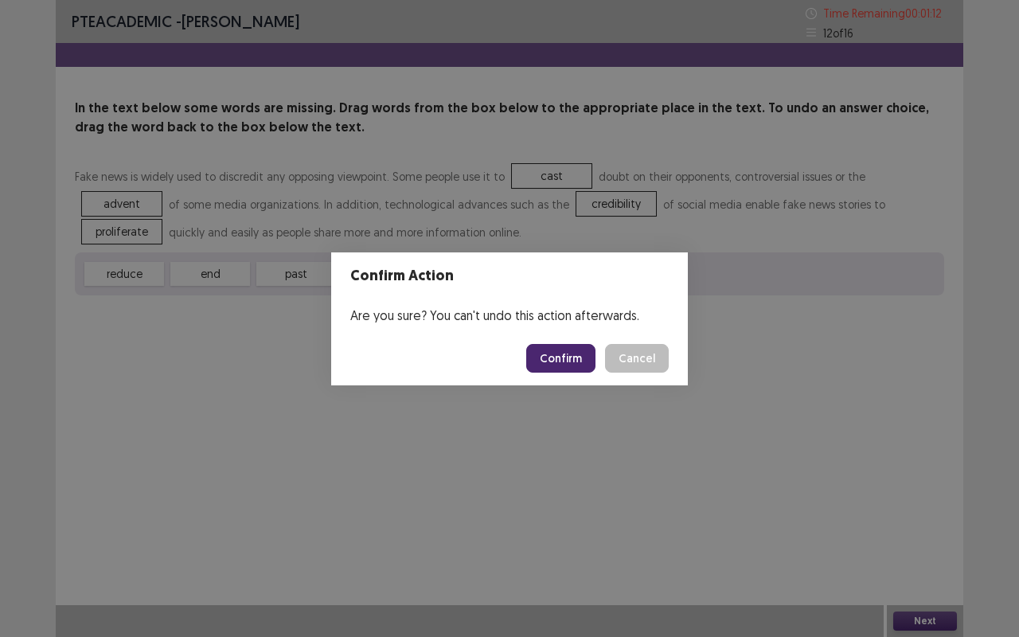
click at [576, 345] on button "Confirm" at bounding box center [560, 358] width 69 height 29
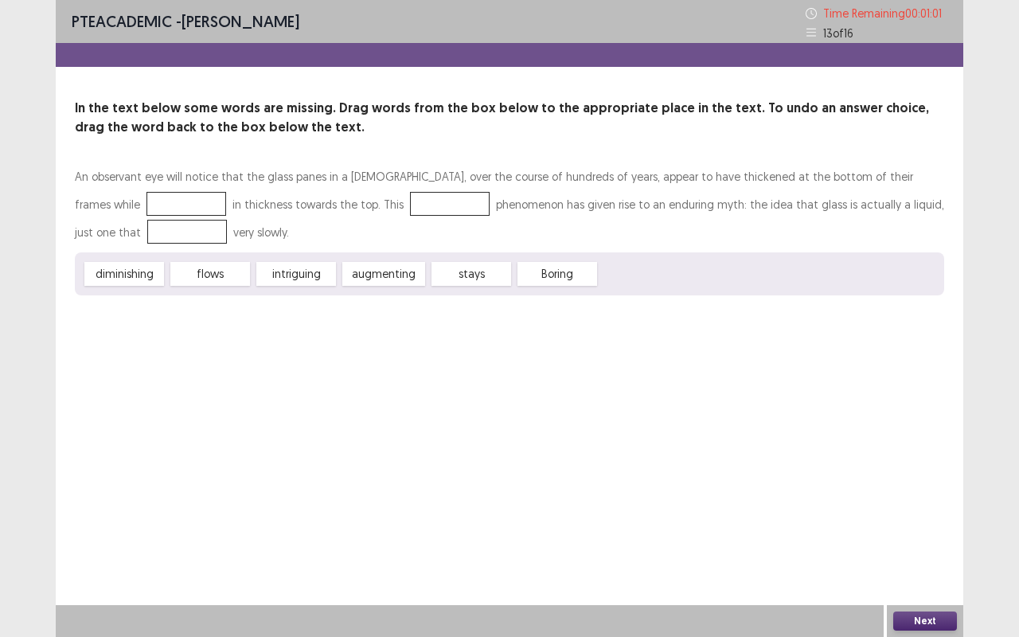
drag, startPoint x: 142, startPoint y: 275, endPoint x: 134, endPoint y: 218, distance: 57.9
click at [134, 218] on div "An observant eye will notice that the glass panes in a [DEMOGRAPHIC_DATA], over…" at bounding box center [509, 228] width 869 height 133
drag, startPoint x: 118, startPoint y: 269, endPoint x: 121, endPoint y: 197, distance: 71.7
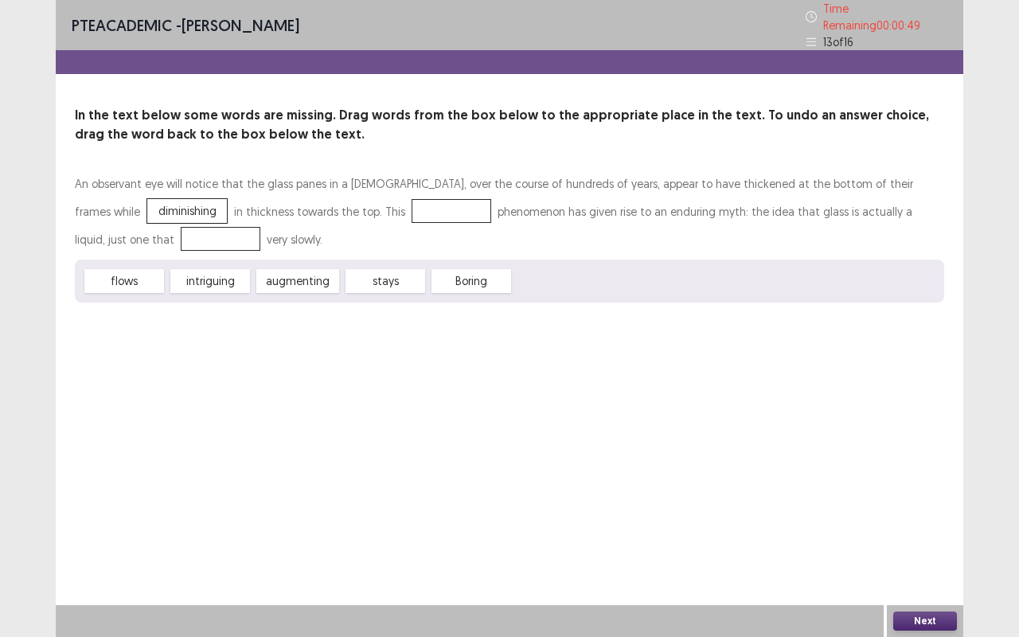
drag, startPoint x: 315, startPoint y: 274, endPoint x: 280, endPoint y: 275, distance: 35.1
click at [280, 275] on div "augmenting" at bounding box center [297, 281] width 83 height 24
drag, startPoint x: 282, startPoint y: 275, endPoint x: 377, endPoint y: 201, distance: 120.8
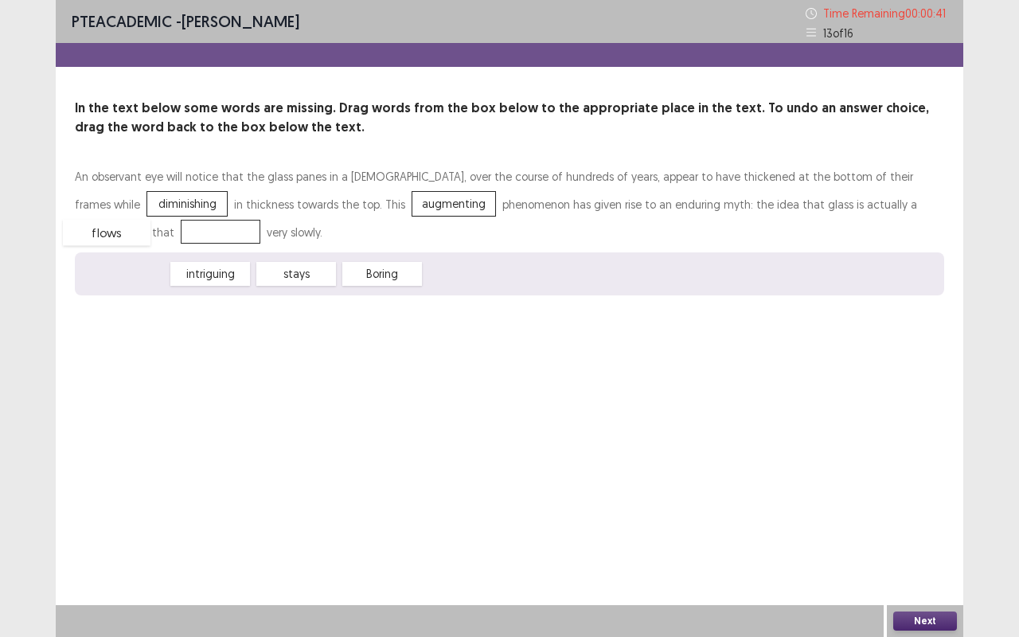
drag, startPoint x: 145, startPoint y: 274, endPoint x: 127, endPoint y: 233, distance: 44.2
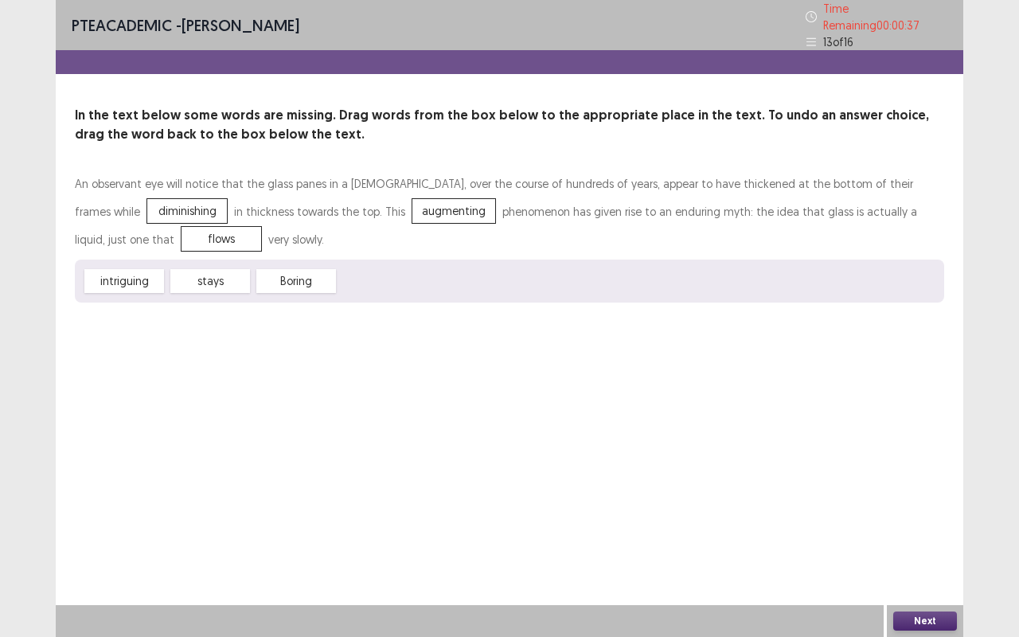
click at [904, 529] on button "Next" at bounding box center [925, 620] width 64 height 19
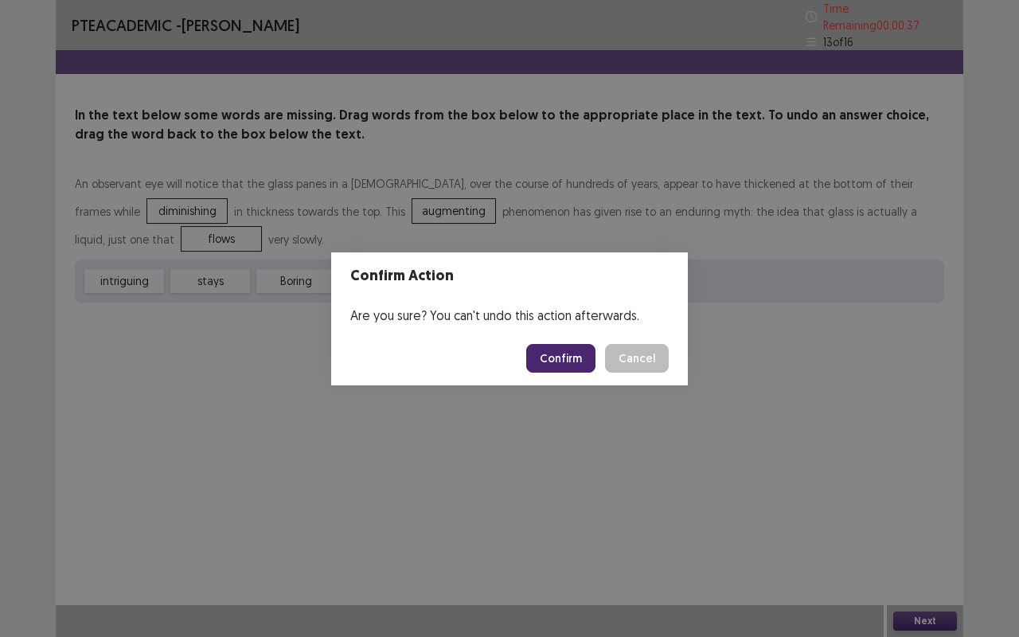
click at [570, 360] on button "Confirm" at bounding box center [560, 358] width 69 height 29
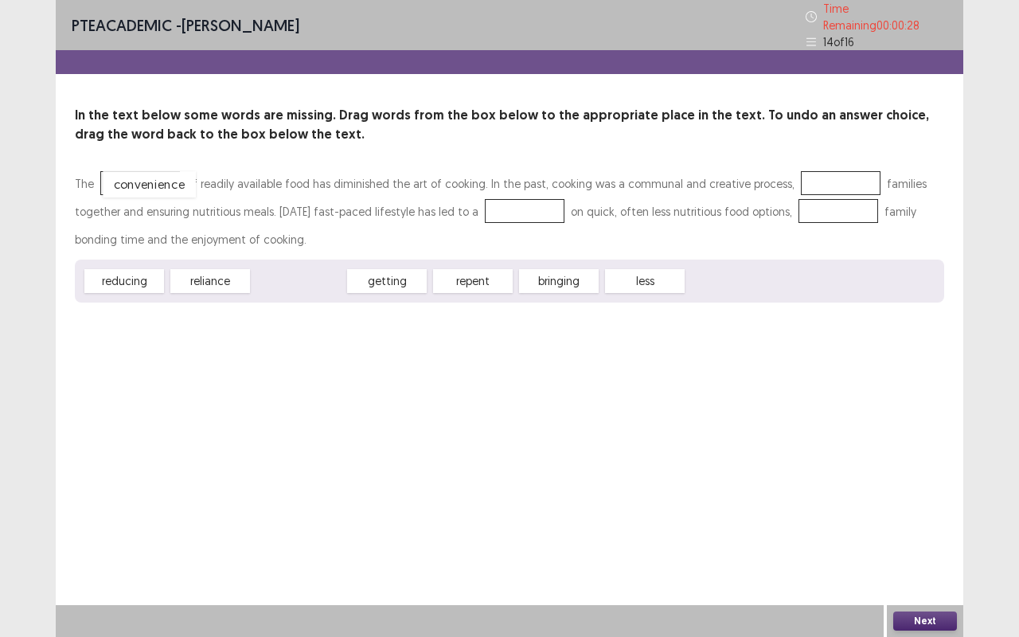
drag, startPoint x: 283, startPoint y: 281, endPoint x: 138, endPoint y: 184, distance: 175.1
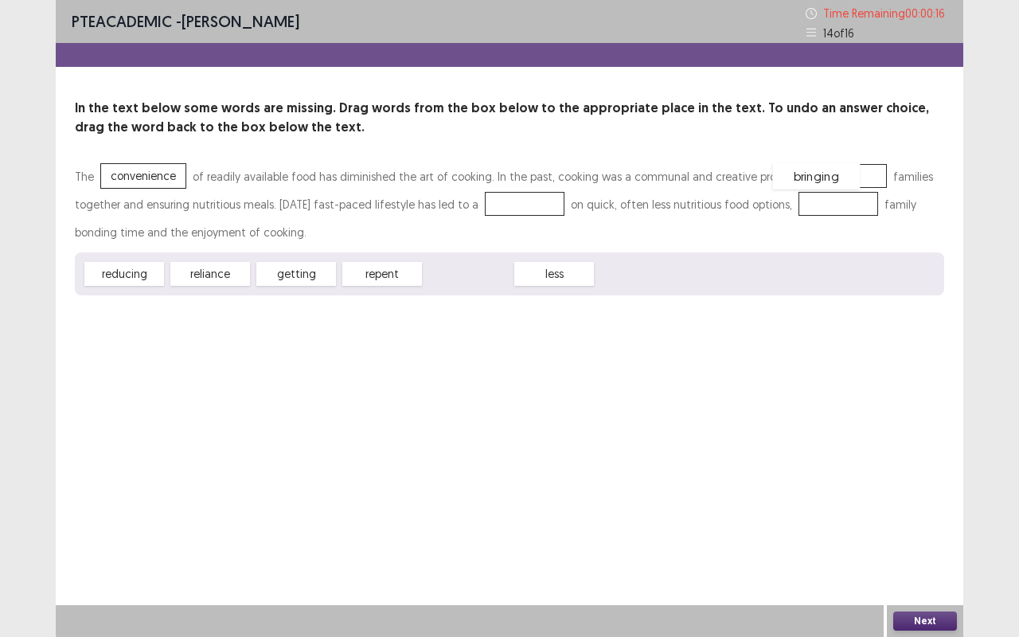
drag, startPoint x: 469, startPoint y: 283, endPoint x: 817, endPoint y: 186, distance: 360.9
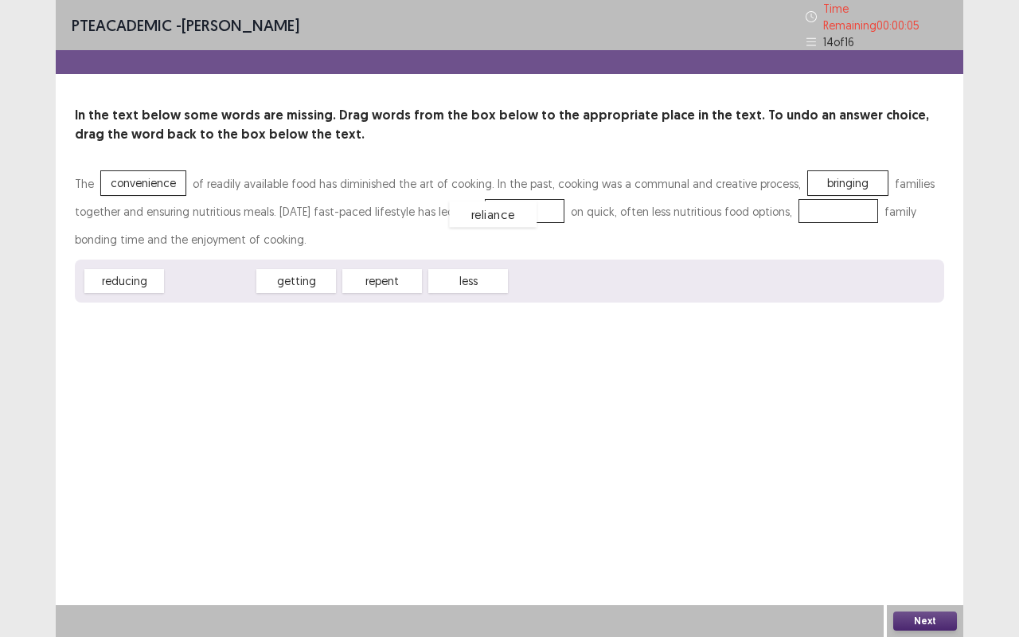
drag, startPoint x: 216, startPoint y: 271, endPoint x: 498, endPoint y: 204, distance: 290.4
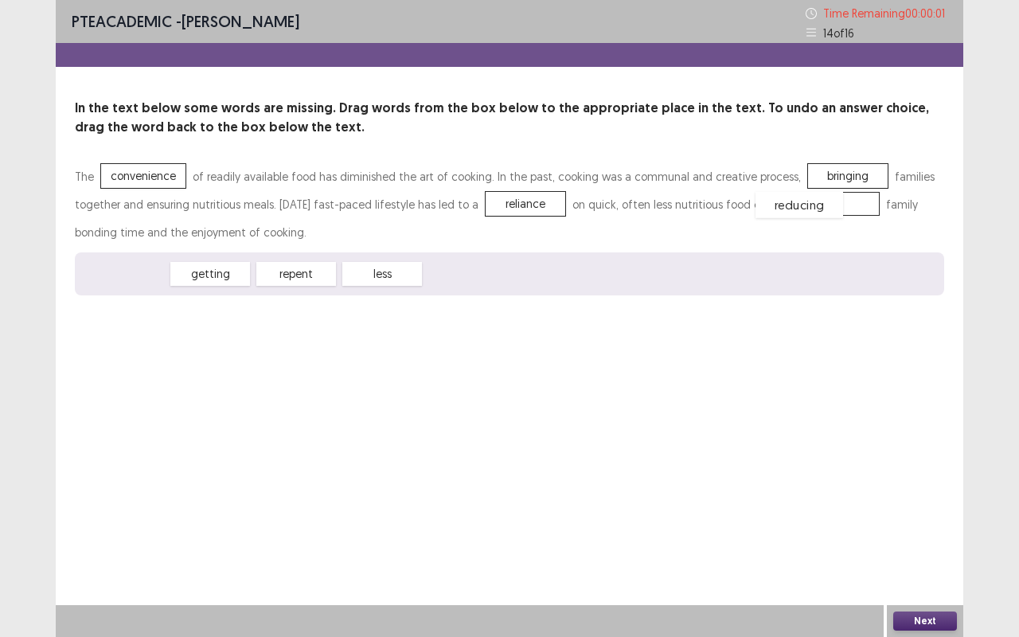
drag, startPoint x: 137, startPoint y: 273, endPoint x: 814, endPoint y: 204, distance: 680.1
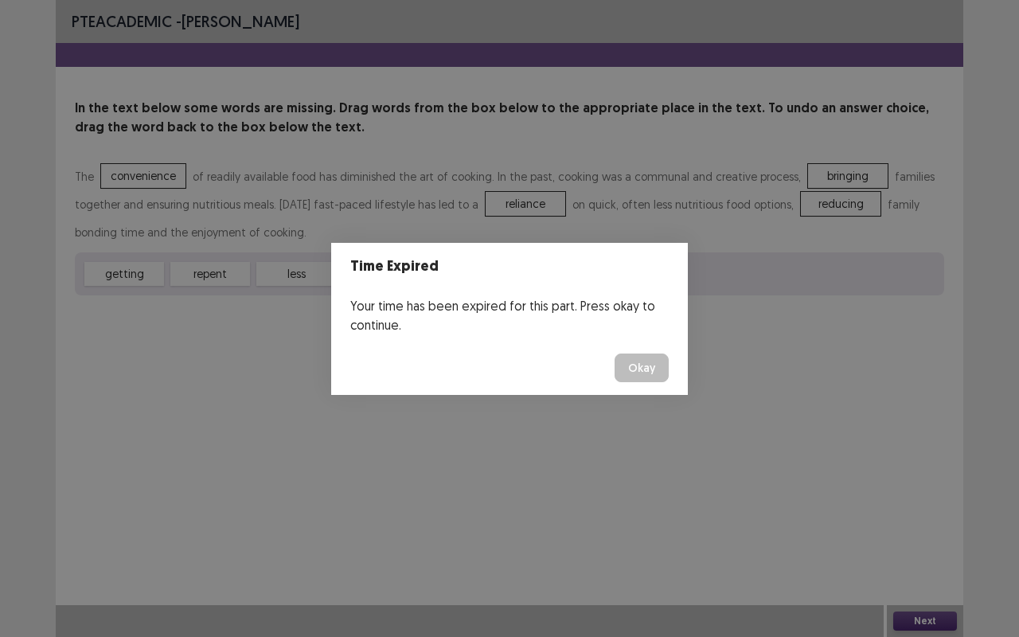
click at [630, 370] on button "Okay" at bounding box center [642, 367] width 54 height 29
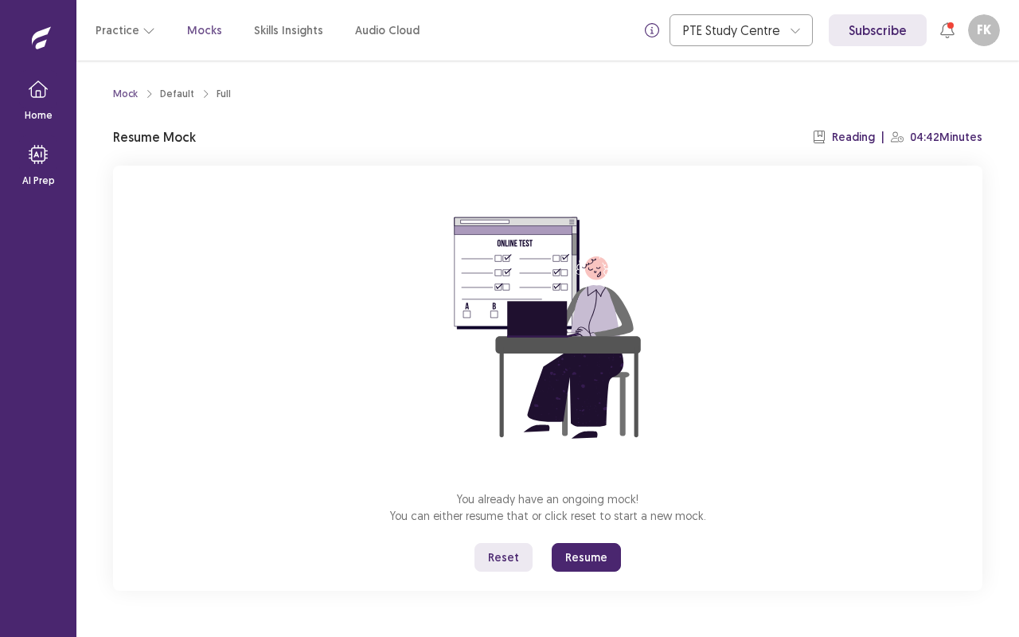
click at [607, 529] on button "Resume" at bounding box center [586, 557] width 69 height 29
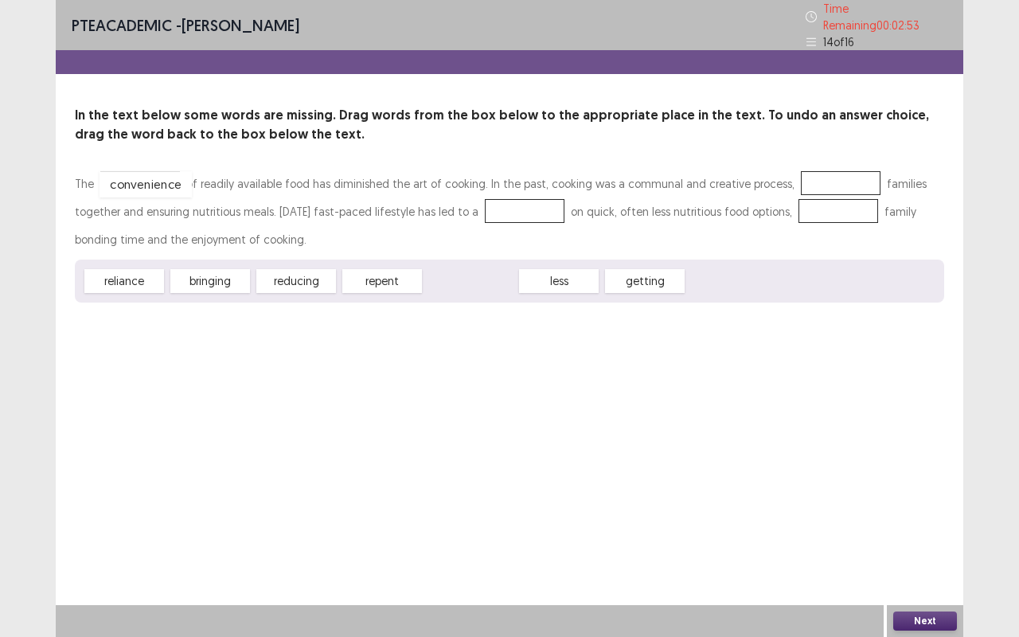
drag, startPoint x: 460, startPoint y: 275, endPoint x: 139, endPoint y: 177, distance: 336.4
drag, startPoint x: 186, startPoint y: 273, endPoint x: 830, endPoint y: 162, distance: 653.5
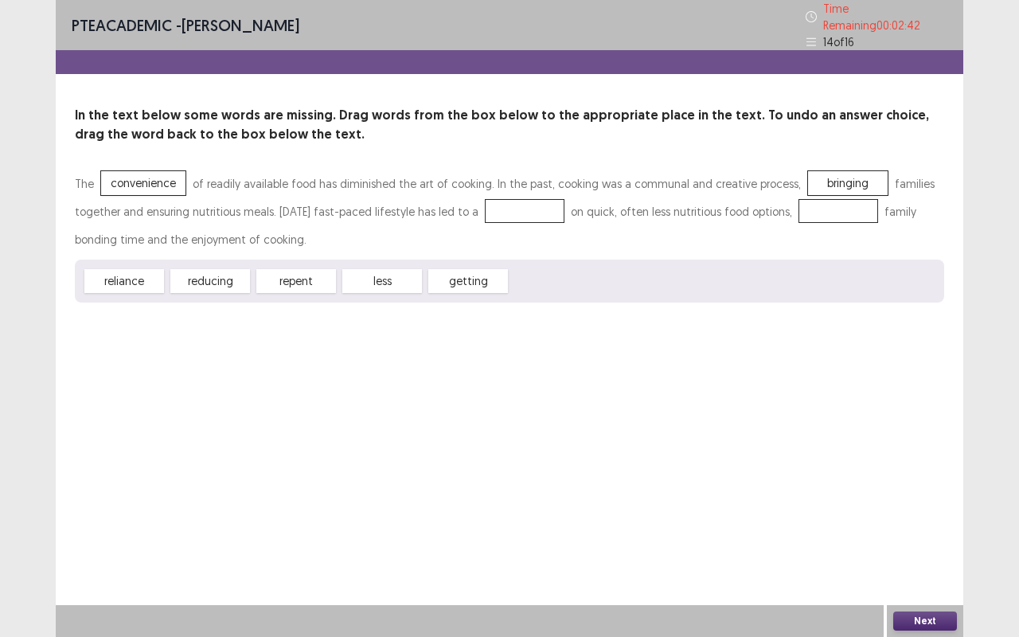
drag, startPoint x: 97, startPoint y: 283, endPoint x: 318, endPoint y: 240, distance: 225.4
click at [318, 240] on div "The convenience of readily available food has diminished the art of cooking. In…" at bounding box center [509, 236] width 869 height 133
drag, startPoint x: 112, startPoint y: 275, endPoint x: 500, endPoint y: 200, distance: 395.0
drag, startPoint x: 145, startPoint y: 272, endPoint x: 825, endPoint y: 205, distance: 683.1
click at [912, 529] on button "Next" at bounding box center [925, 620] width 64 height 19
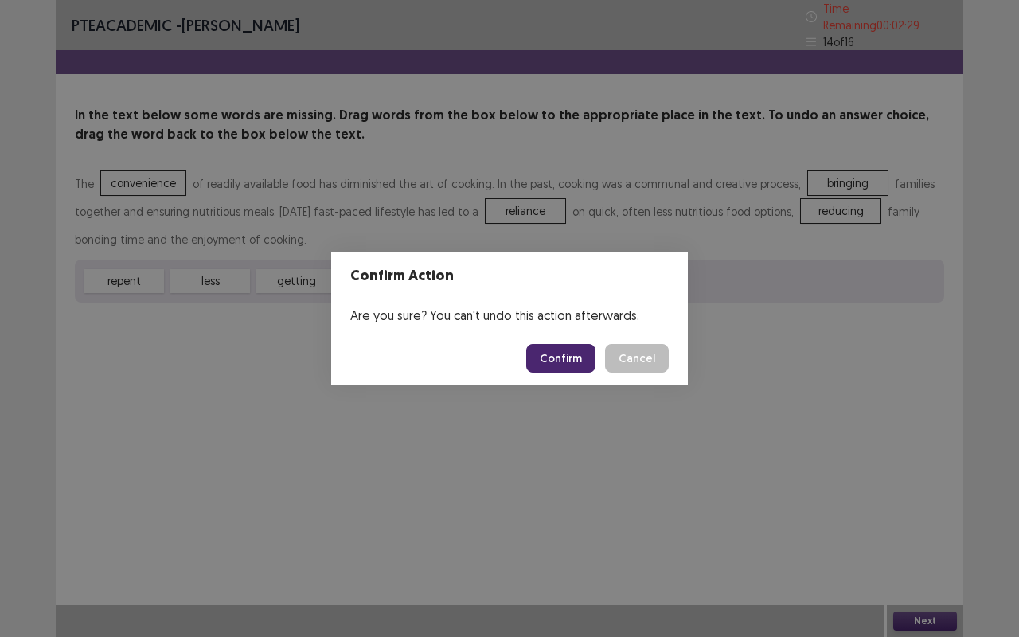
click at [577, 379] on footer "Confirm Cancel" at bounding box center [509, 358] width 357 height 54
click at [574, 371] on button "Confirm" at bounding box center [560, 358] width 69 height 29
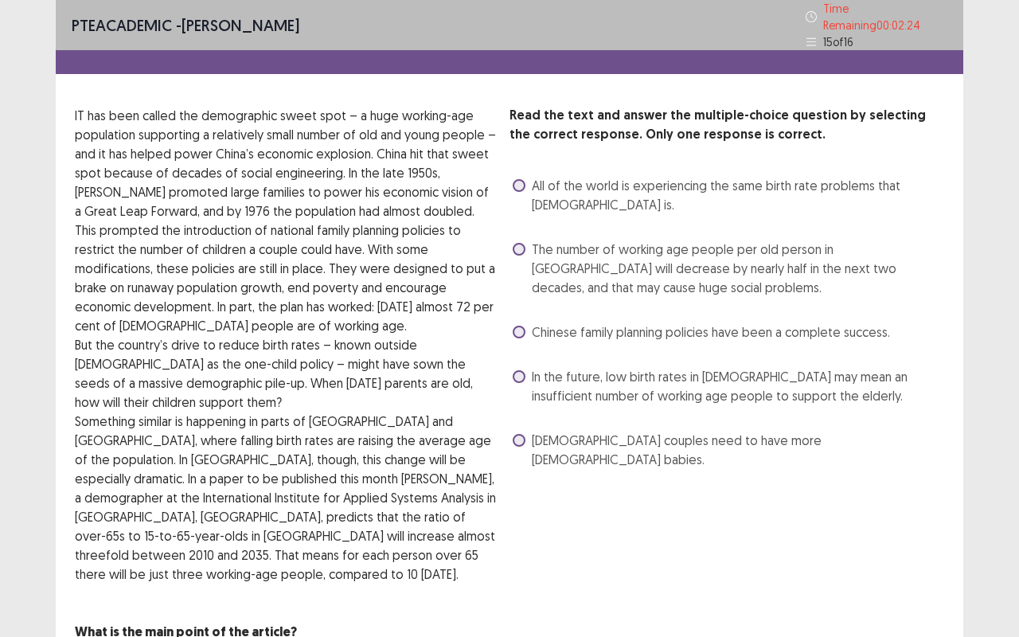
click at [521, 434] on span at bounding box center [519, 440] width 13 height 13
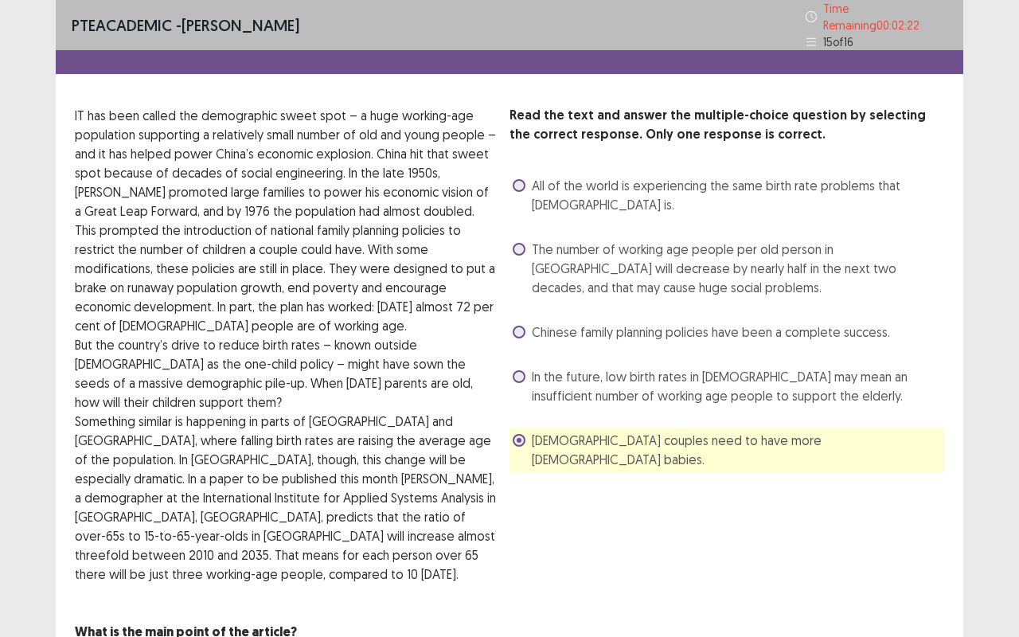
scroll to position [48, 0]
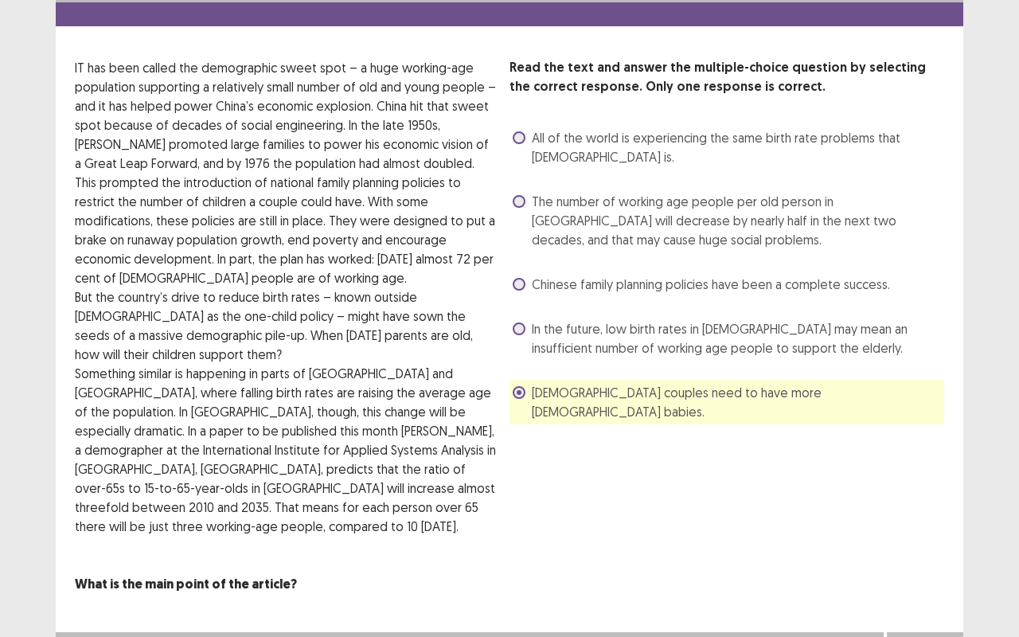
click at [930, 529] on button "Next" at bounding box center [925, 647] width 64 height 19
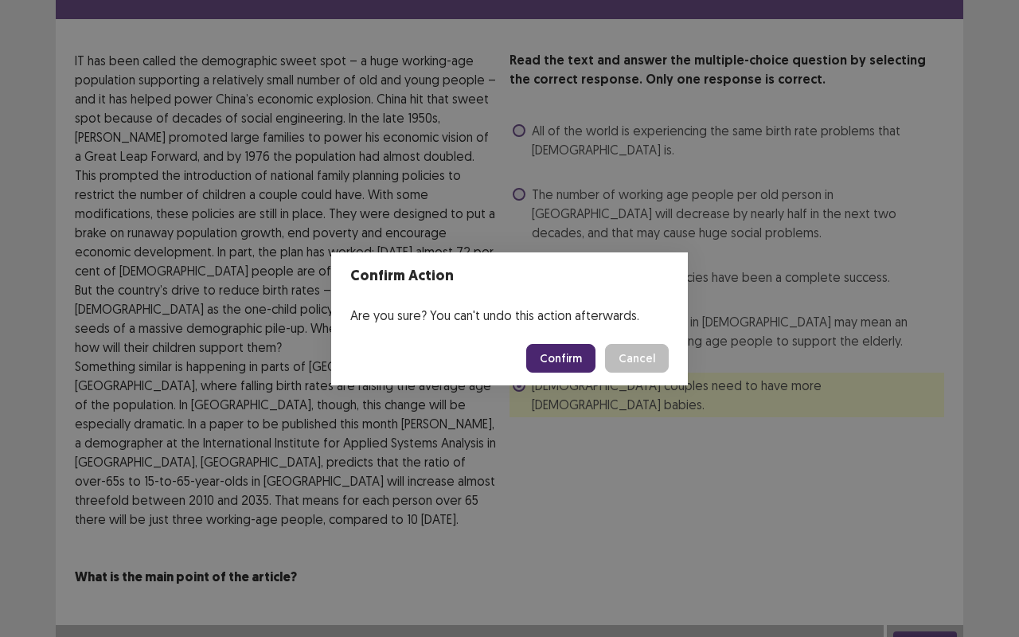
click at [568, 361] on button "Confirm" at bounding box center [560, 358] width 69 height 29
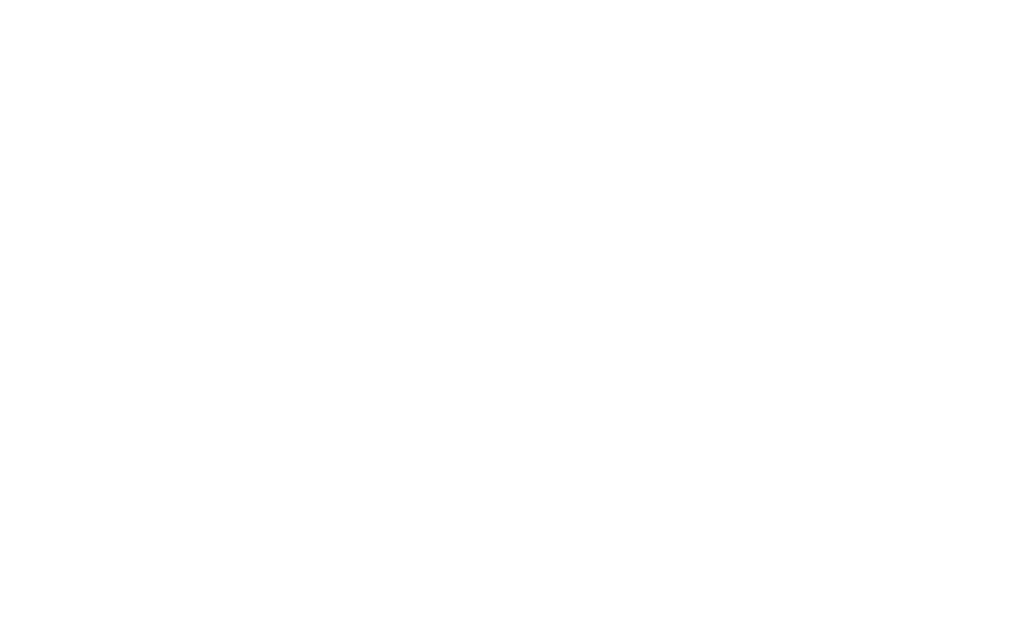
scroll to position [0, 0]
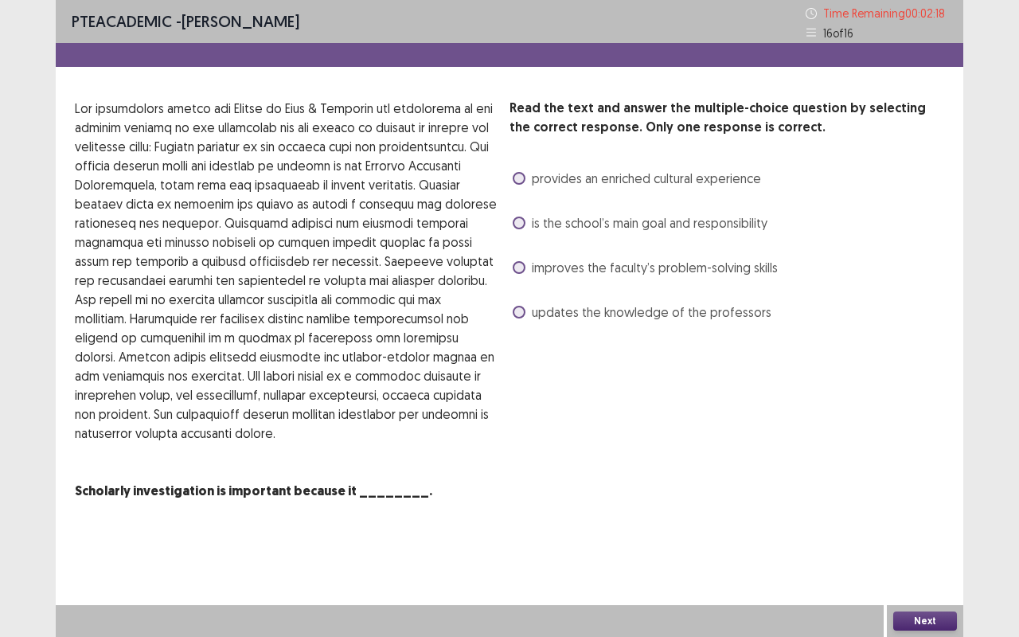
click at [517, 223] on span at bounding box center [519, 223] width 13 height 13
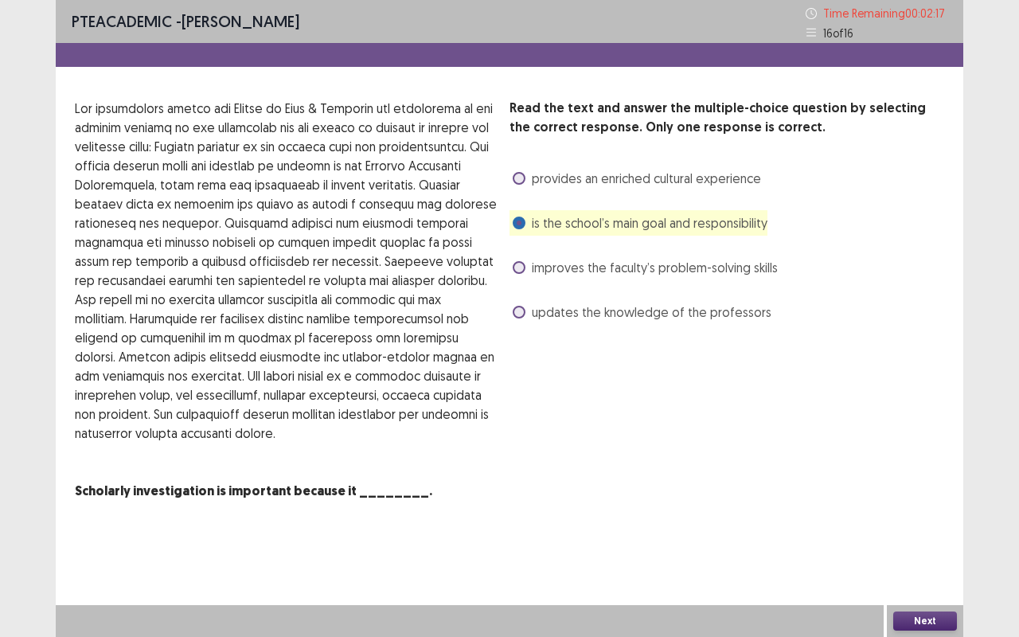
click at [938, 529] on button "Next" at bounding box center [925, 620] width 64 height 19
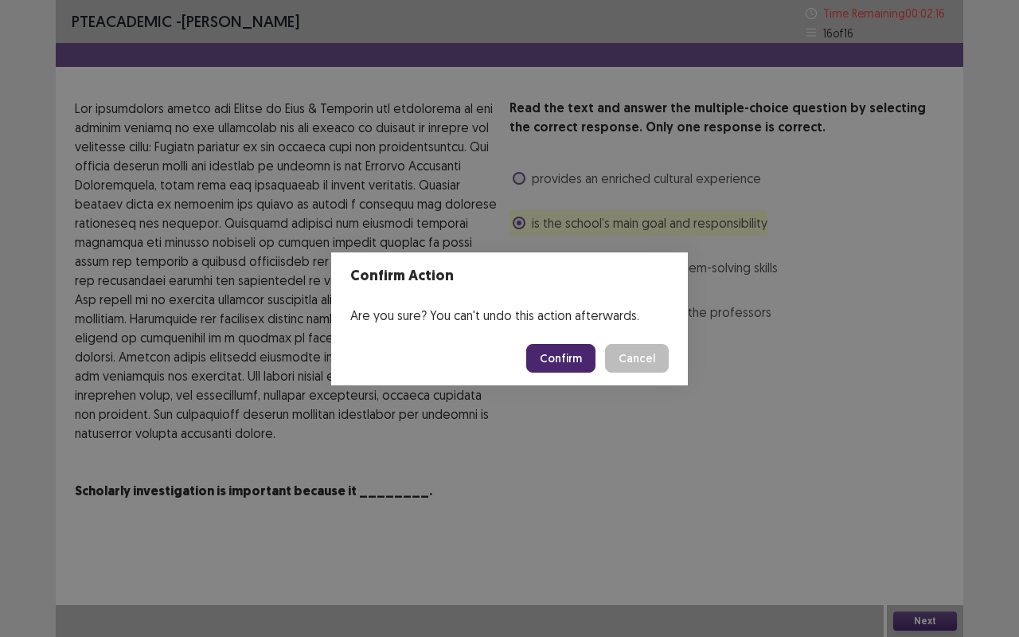
click at [574, 356] on button "Confirm" at bounding box center [560, 358] width 69 height 29
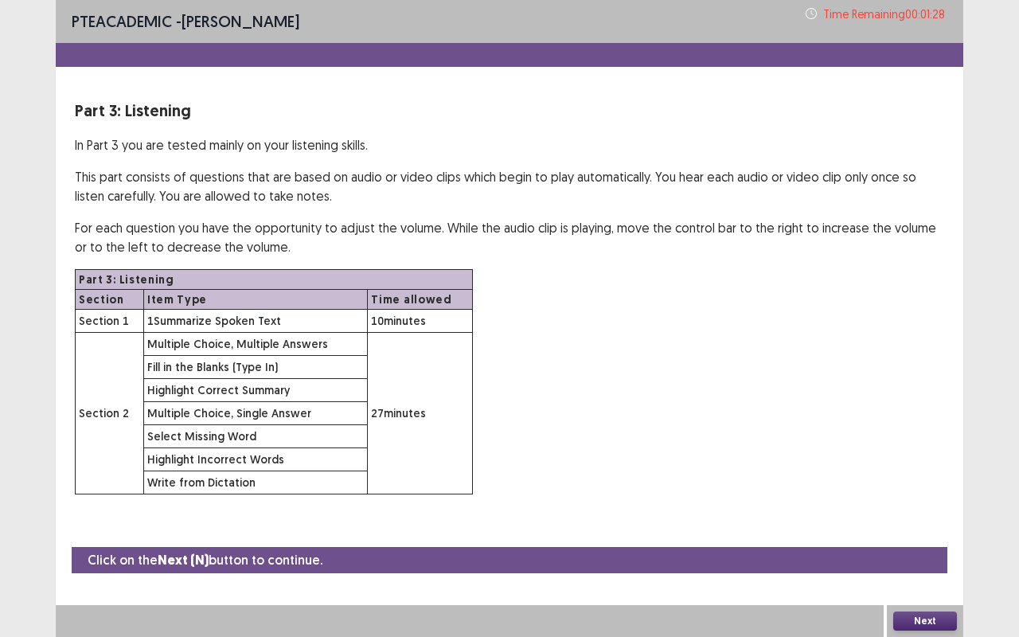
click at [919, 529] on button "Next" at bounding box center [925, 620] width 64 height 19
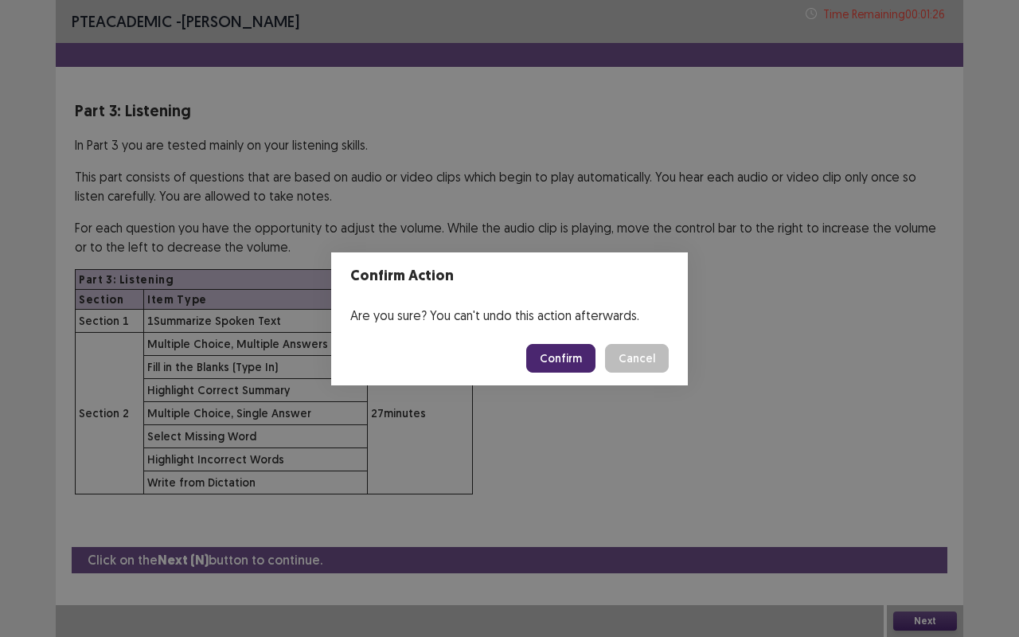
drag, startPoint x: 553, startPoint y: 340, endPoint x: 559, endPoint y: 361, distance: 22.2
click at [559, 361] on footer "Confirm Cancel" at bounding box center [509, 358] width 357 height 54
click at [559, 361] on button "Confirm" at bounding box center [560, 358] width 69 height 29
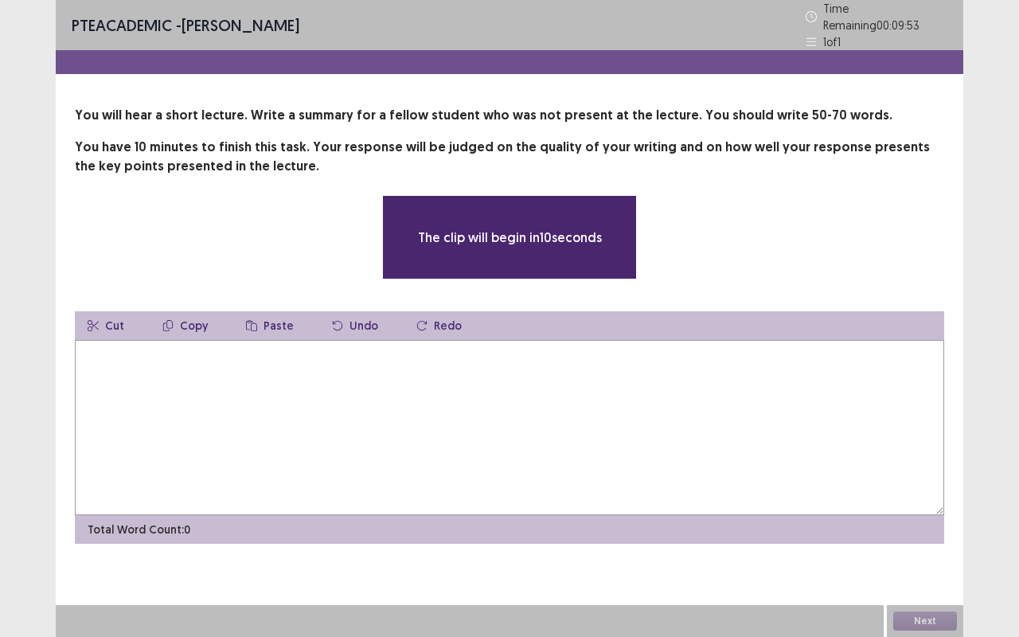
click at [443, 388] on textarea at bounding box center [509, 427] width 869 height 175
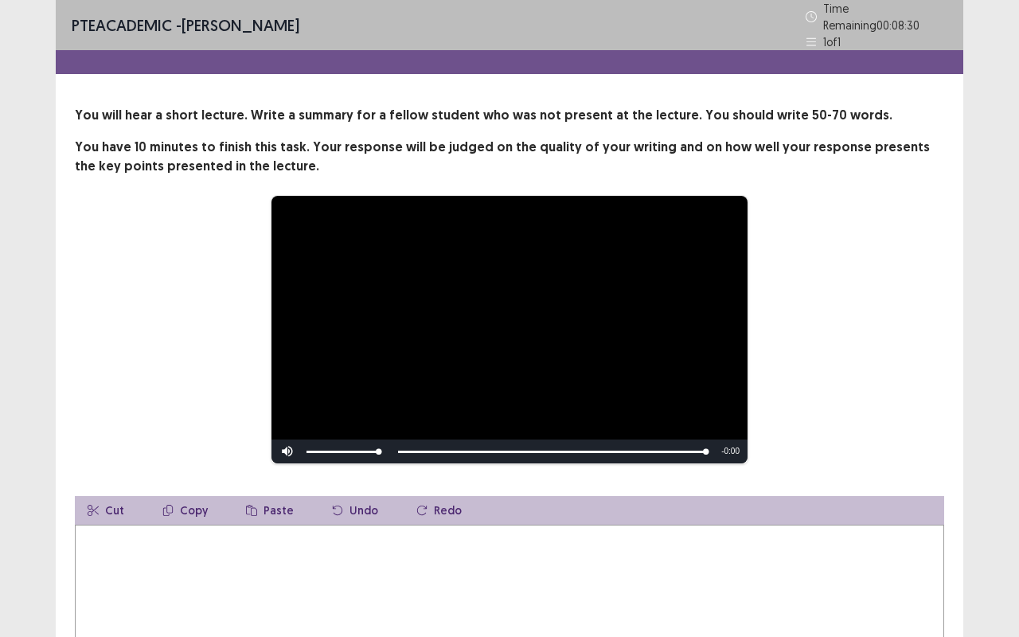
click at [253, 529] on textarea at bounding box center [509, 612] width 869 height 175
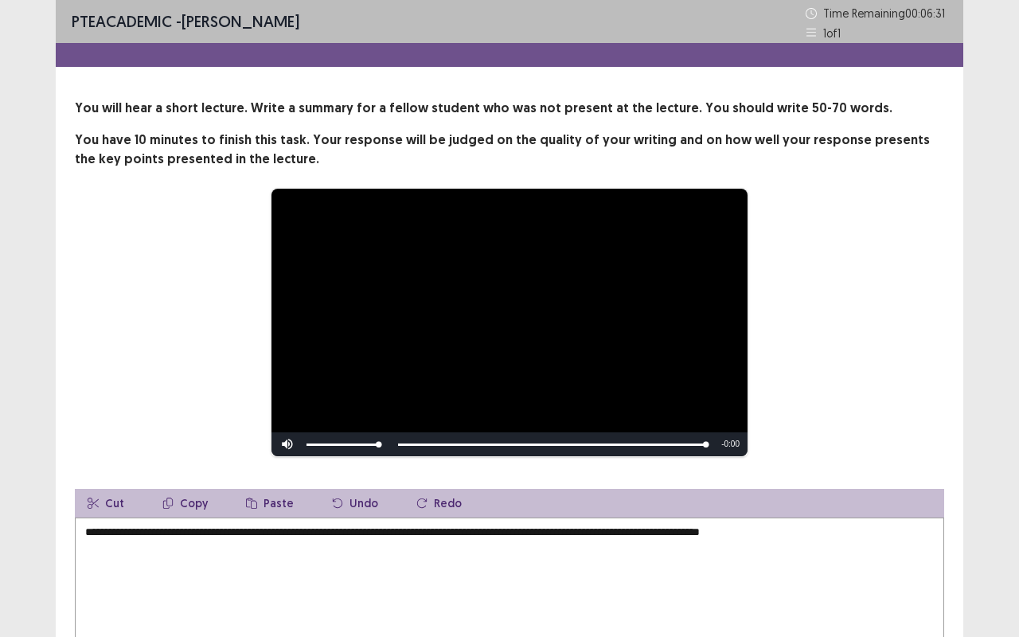
click at [648, 529] on textarea "**********" at bounding box center [509, 604] width 869 height 175
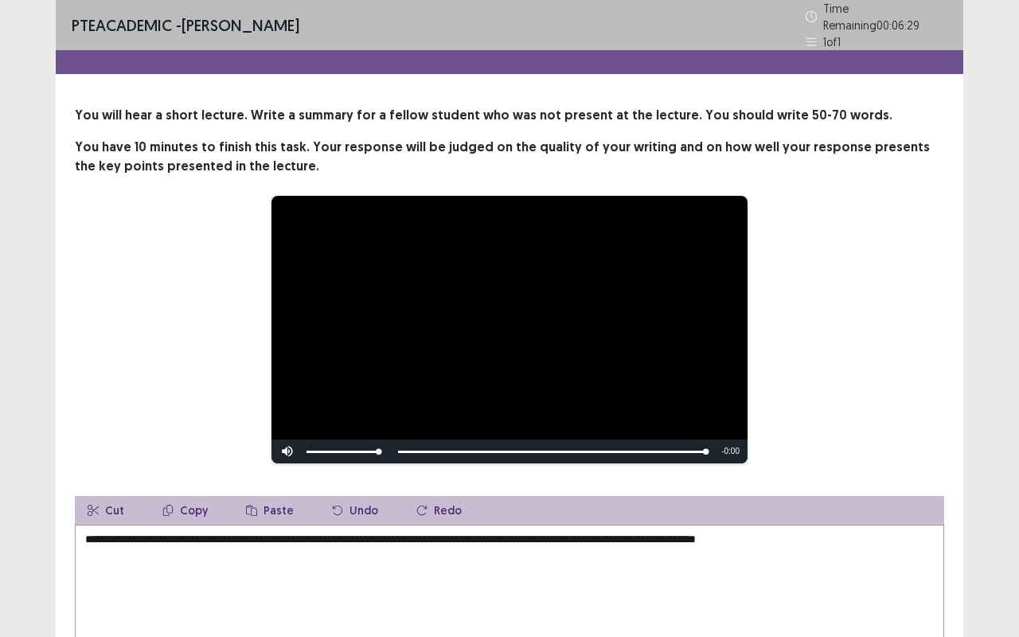
click at [831, 529] on textarea "**********" at bounding box center [509, 612] width 869 height 175
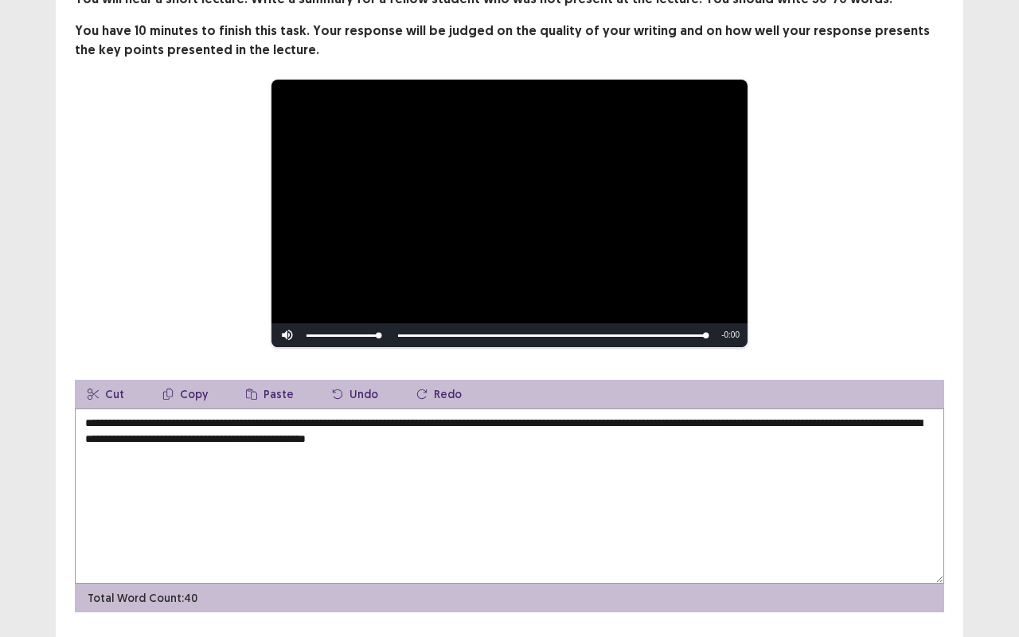
scroll to position [115, 0]
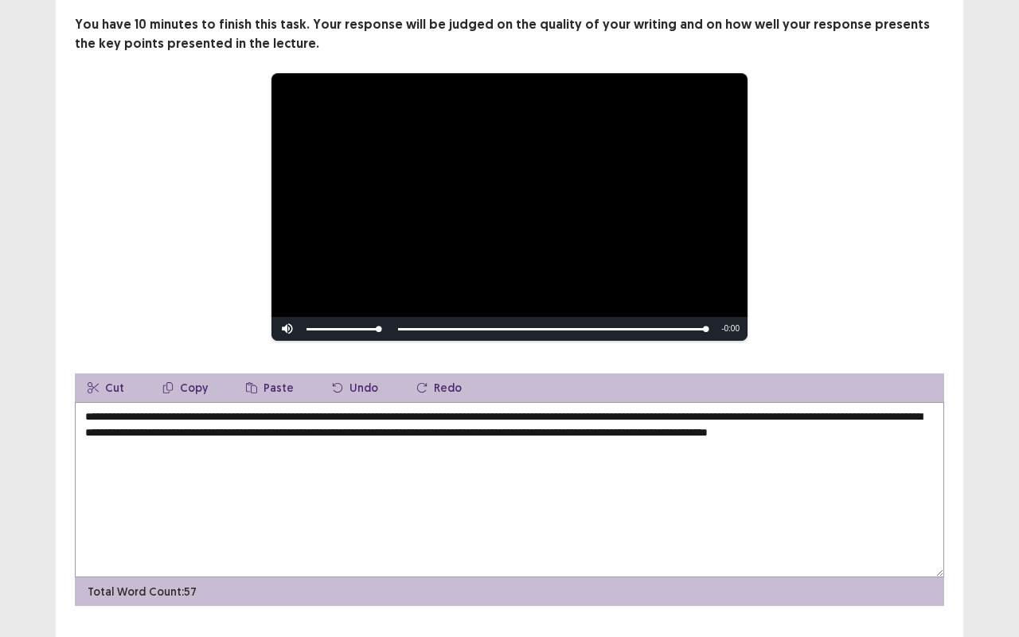
click at [131, 449] on textarea "**********" at bounding box center [509, 489] width 869 height 175
click at [194, 451] on textarea "**********" at bounding box center [509, 489] width 869 height 175
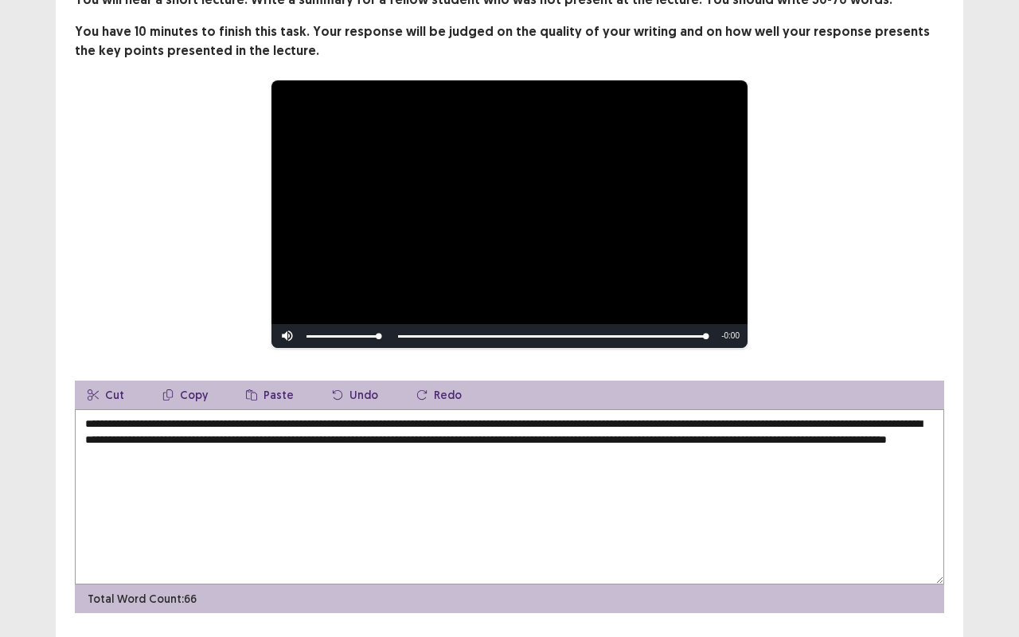
click at [132, 447] on textarea "**********" at bounding box center [509, 496] width 869 height 175
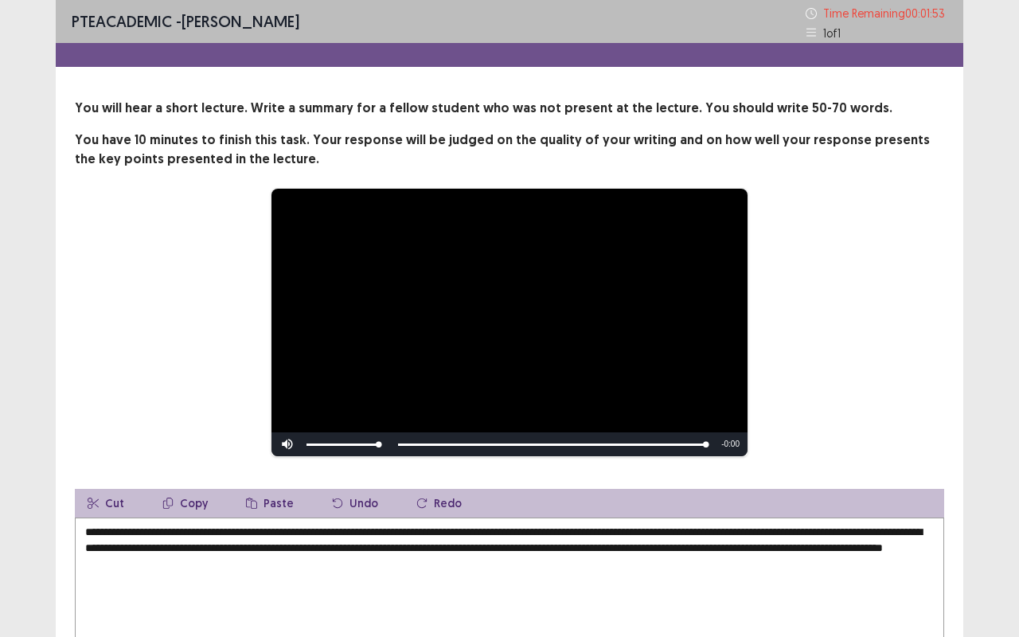
scroll to position [2, 0]
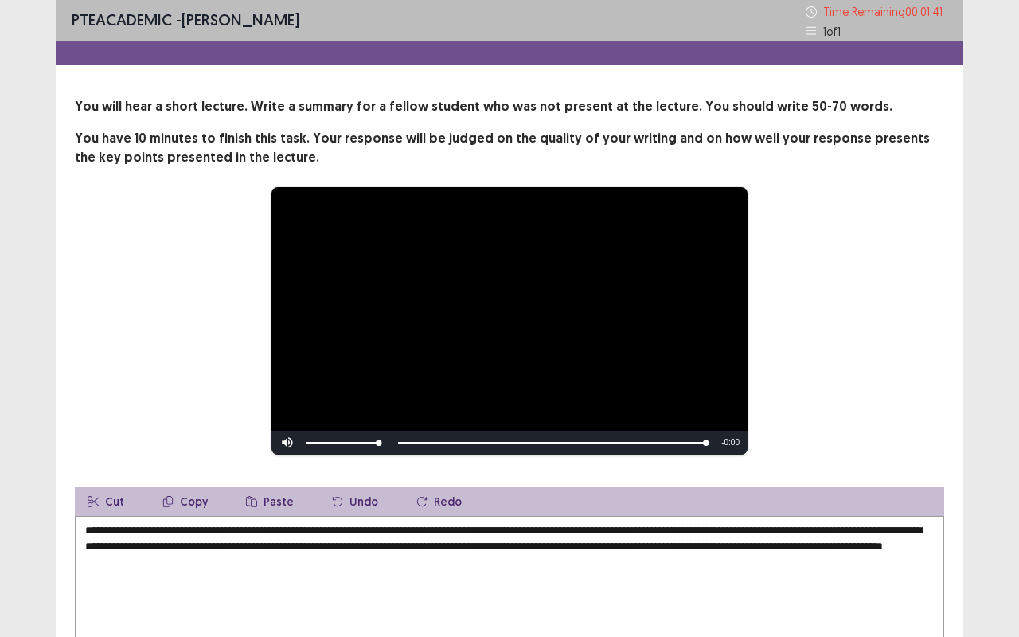
click at [819, 527] on textarea "**********" at bounding box center [509, 603] width 869 height 175
click at [116, 529] on textarea "**********" at bounding box center [509, 603] width 869 height 175
click at [102, 529] on textarea "**********" at bounding box center [509, 603] width 869 height 175
click at [374, 529] on textarea "**********" at bounding box center [509, 603] width 869 height 175
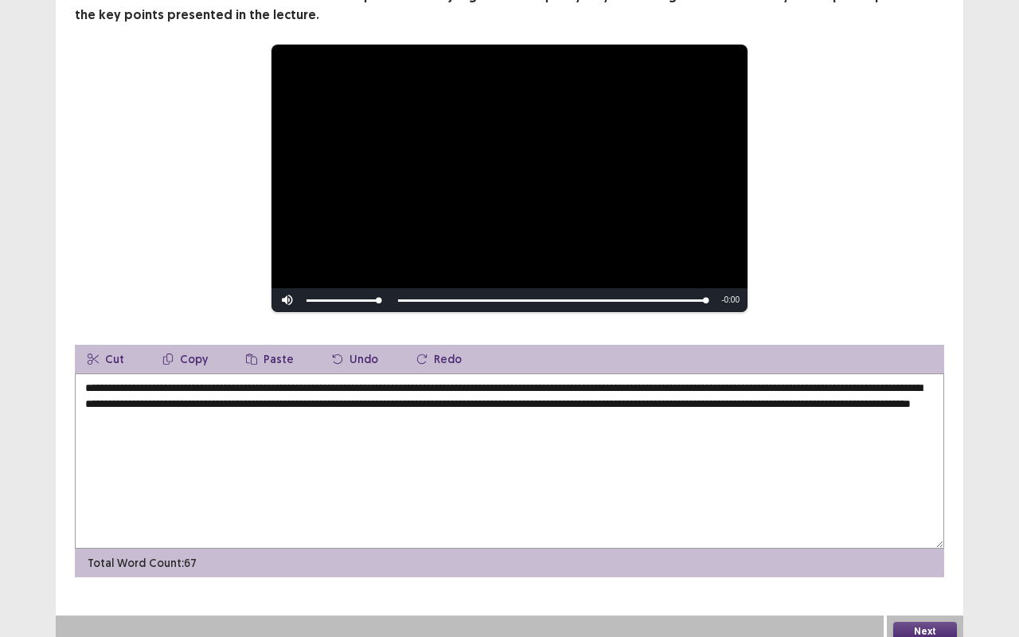
scroll to position [154, 0]
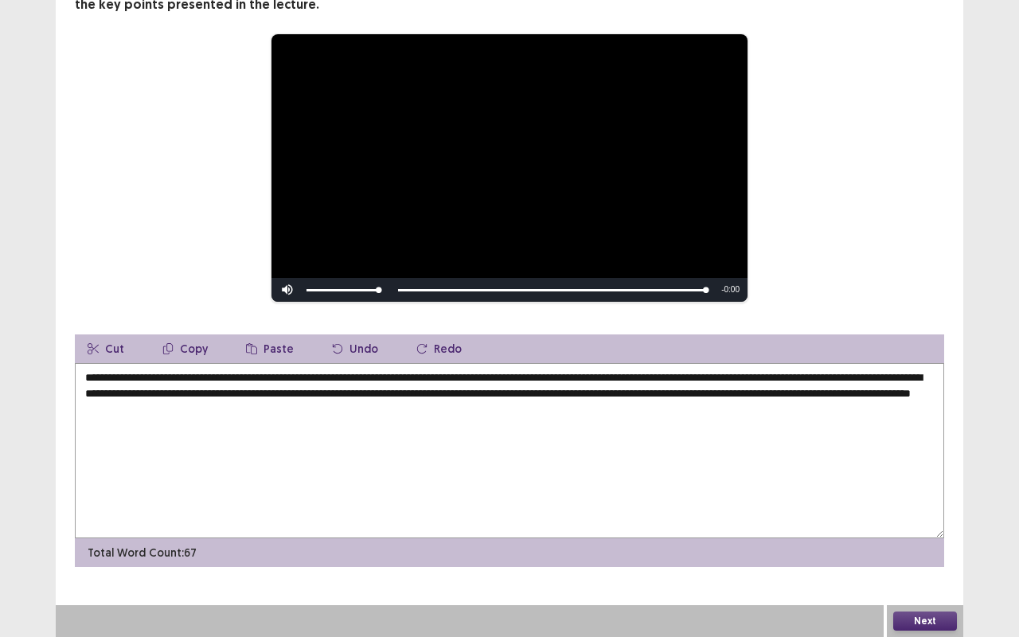
type textarea "**********"
click at [923, 529] on button "Next" at bounding box center [925, 620] width 64 height 19
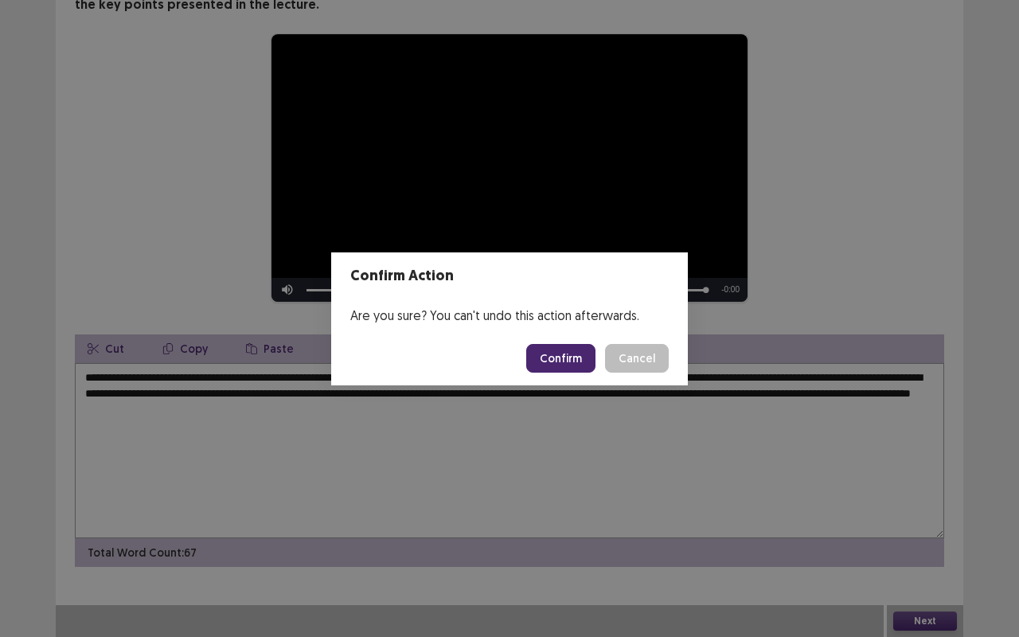
click at [559, 355] on button "Confirm" at bounding box center [560, 358] width 69 height 29
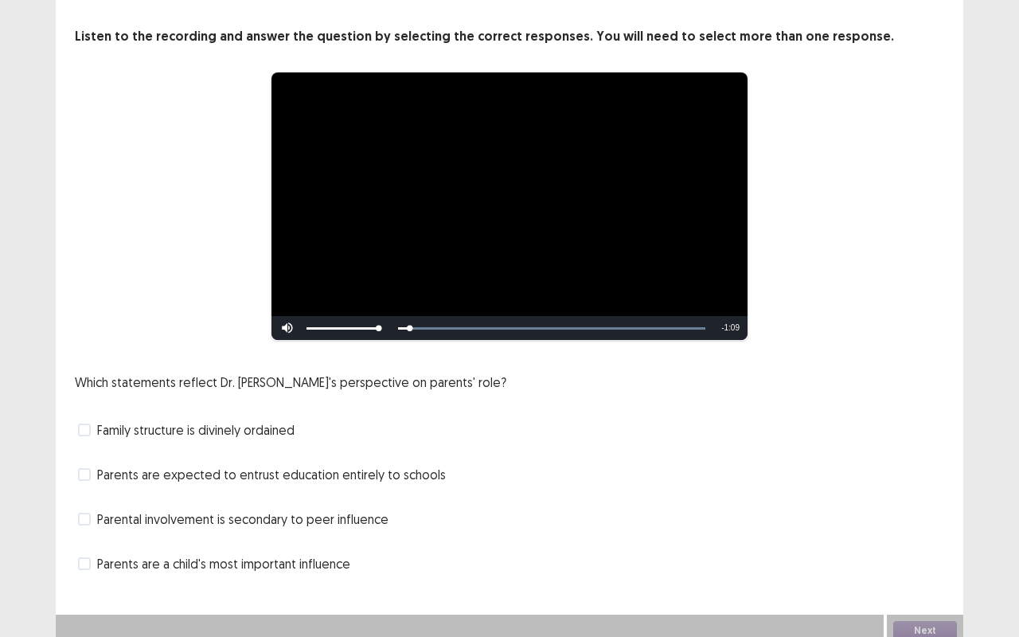
scroll to position [81, 0]
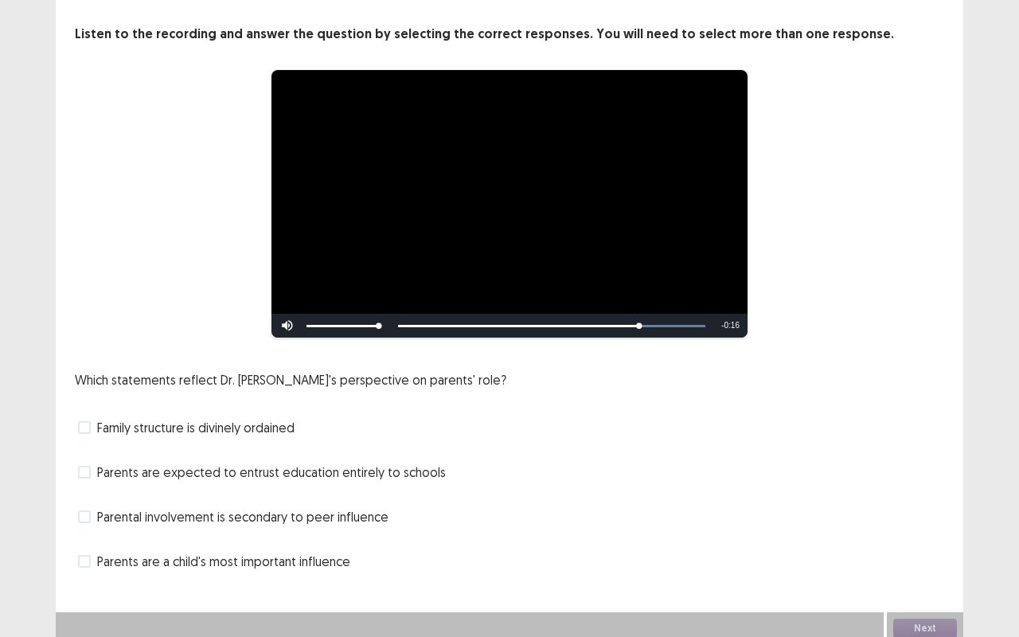
click at [82, 529] on span at bounding box center [84, 561] width 13 height 13
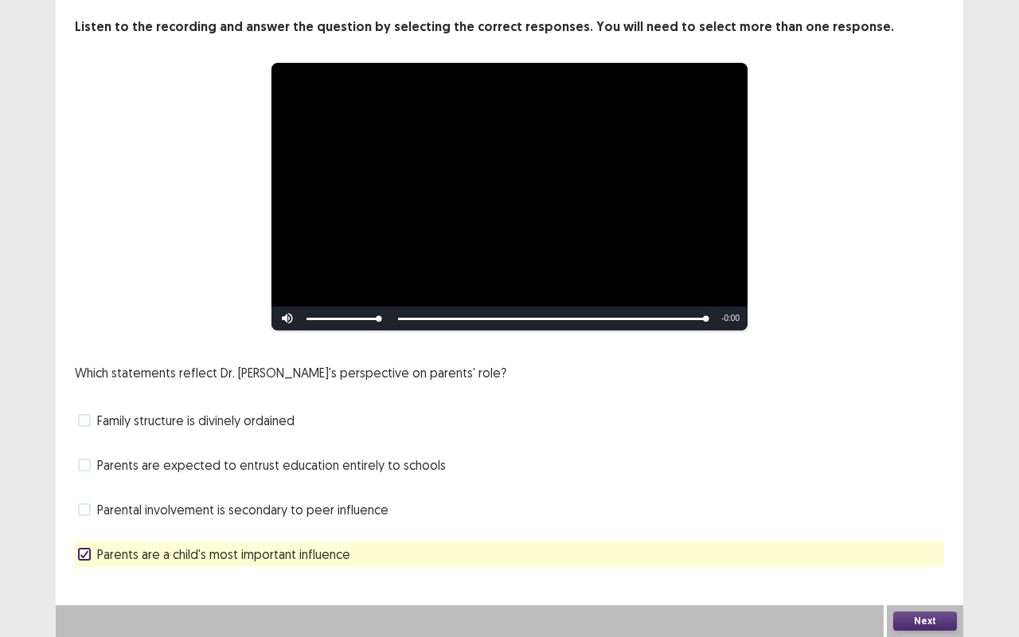
click at [102, 508] on span "Parental involvement is secondary to peer influence" at bounding box center [242, 509] width 291 height 19
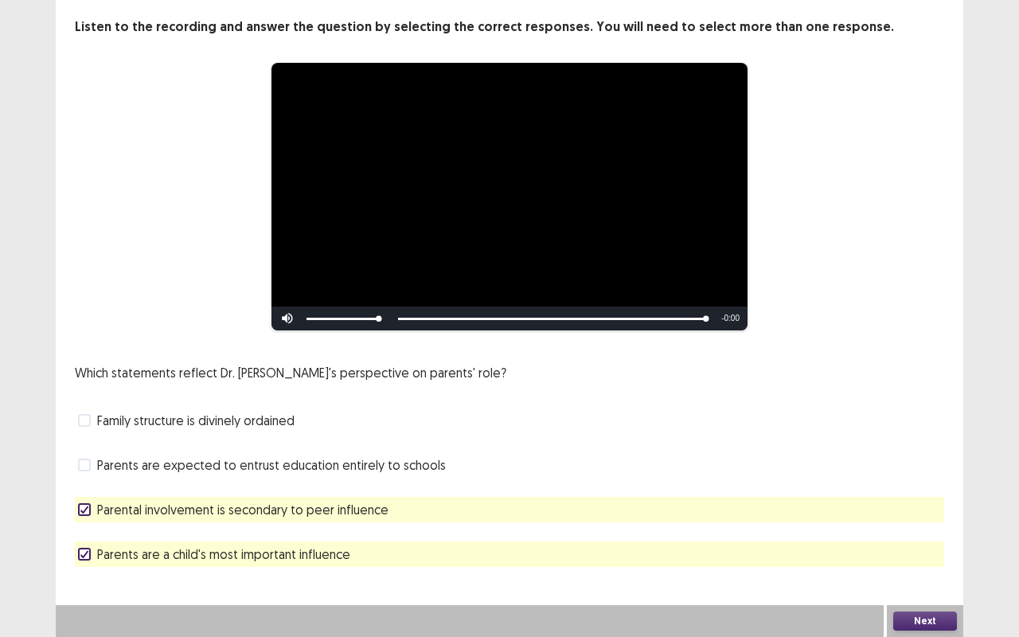
click at [938, 529] on button "Next" at bounding box center [925, 620] width 64 height 19
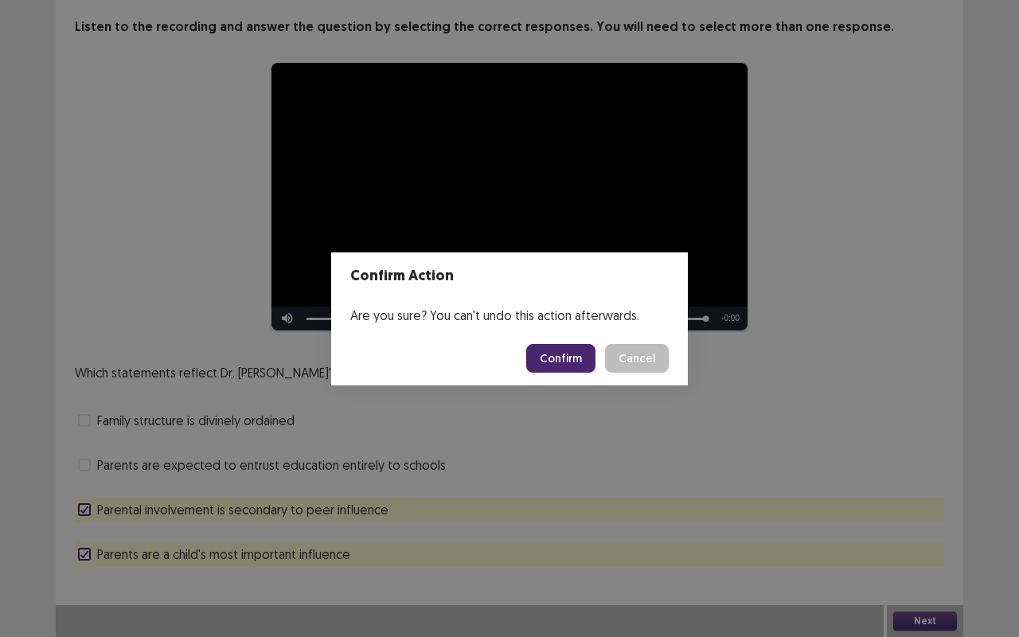
click at [572, 361] on button "Confirm" at bounding box center [560, 358] width 69 height 29
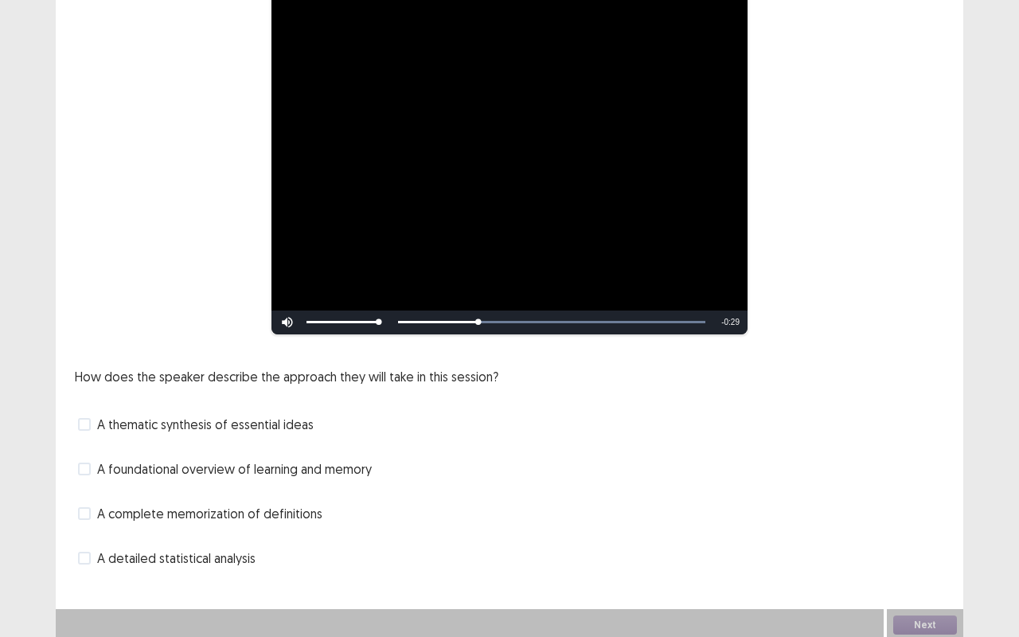
scroll to position [170, 0]
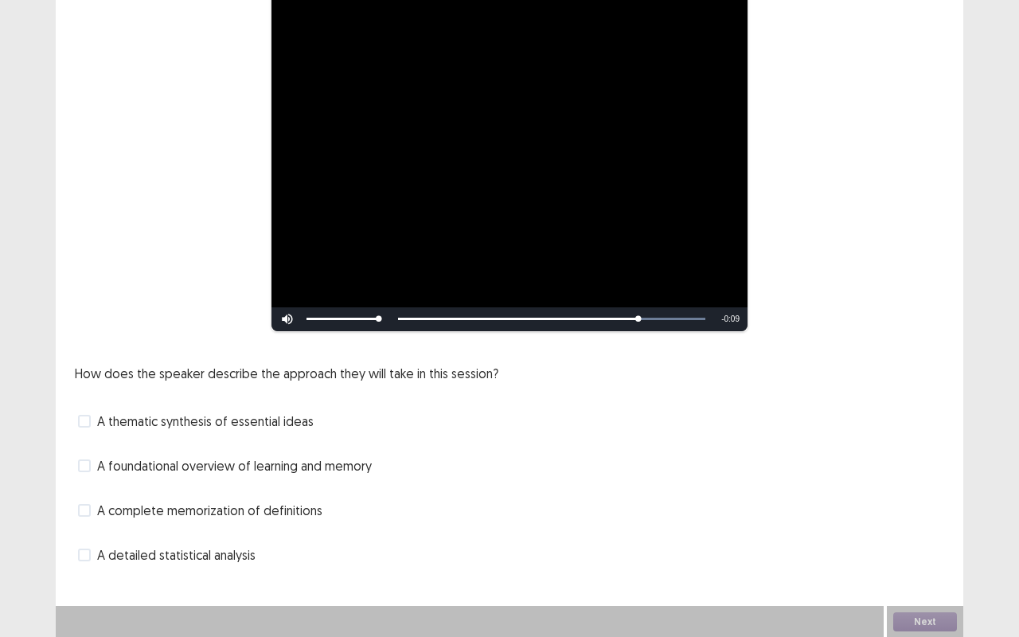
click at [86, 415] on span at bounding box center [84, 421] width 13 height 13
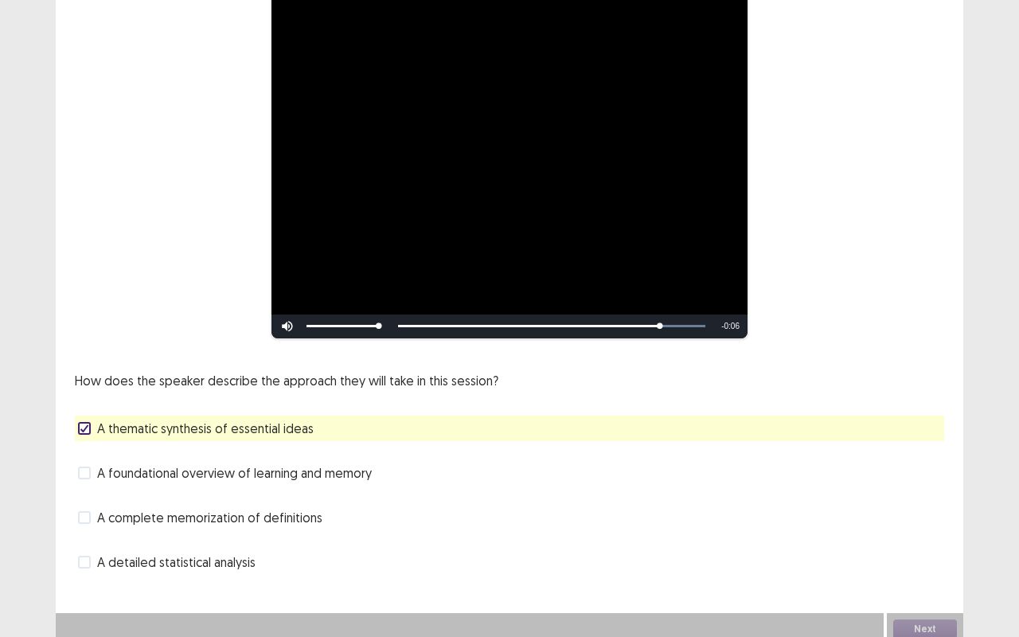
click at [83, 466] on span at bounding box center [84, 472] width 13 height 13
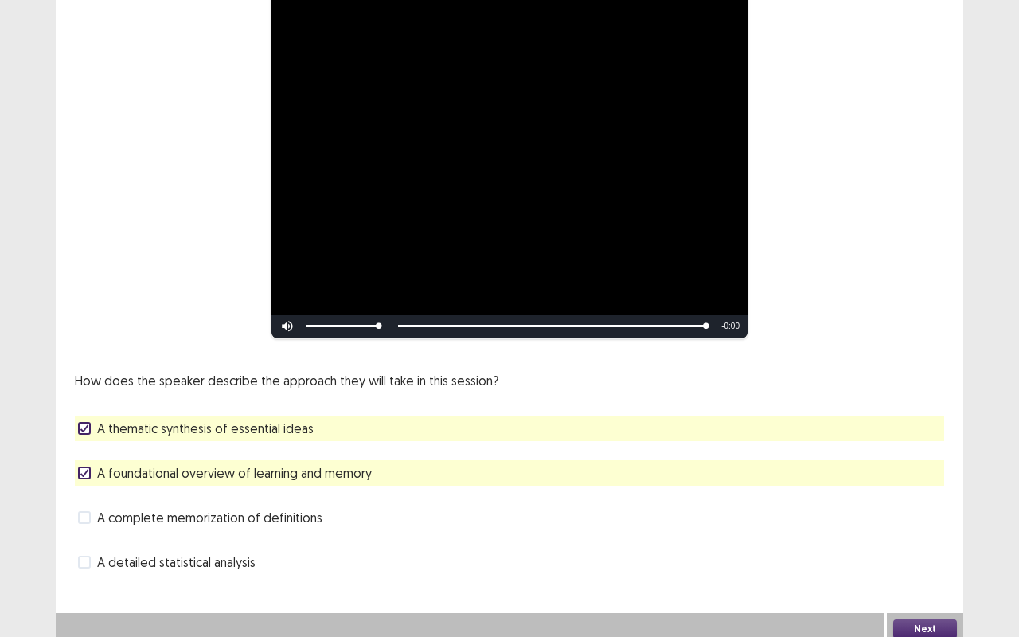
scroll to position [169, 0]
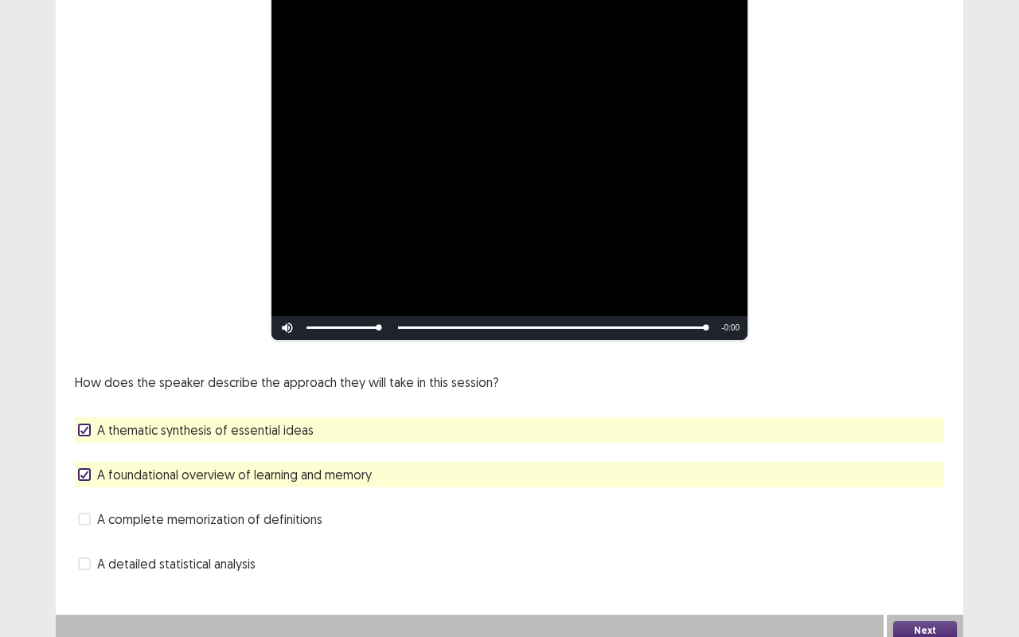
click at [935, 529] on button "Next" at bounding box center [925, 630] width 64 height 19
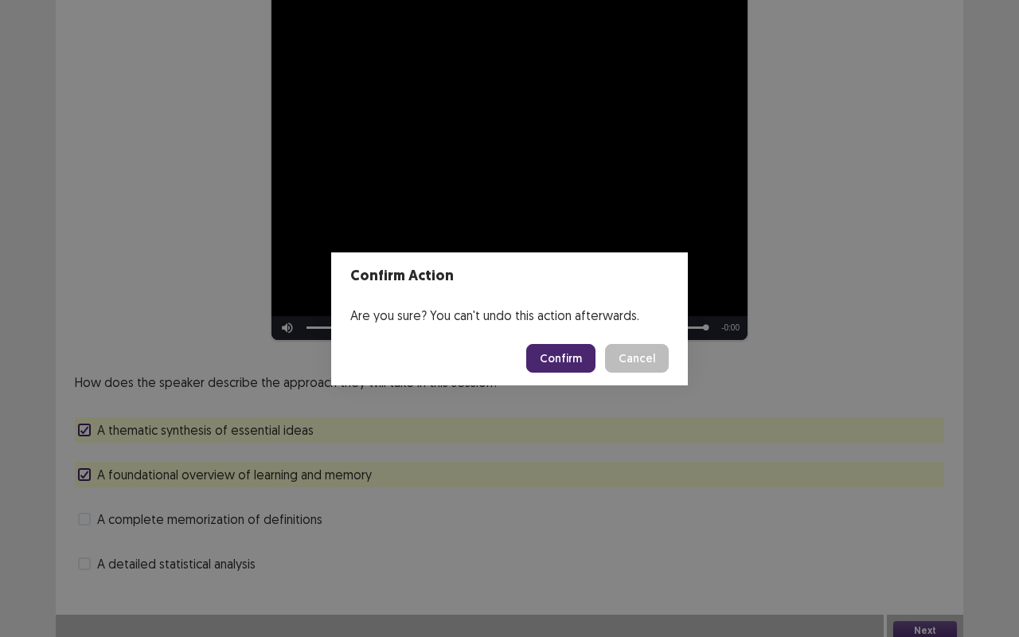
click at [568, 369] on button "Confirm" at bounding box center [560, 358] width 69 height 29
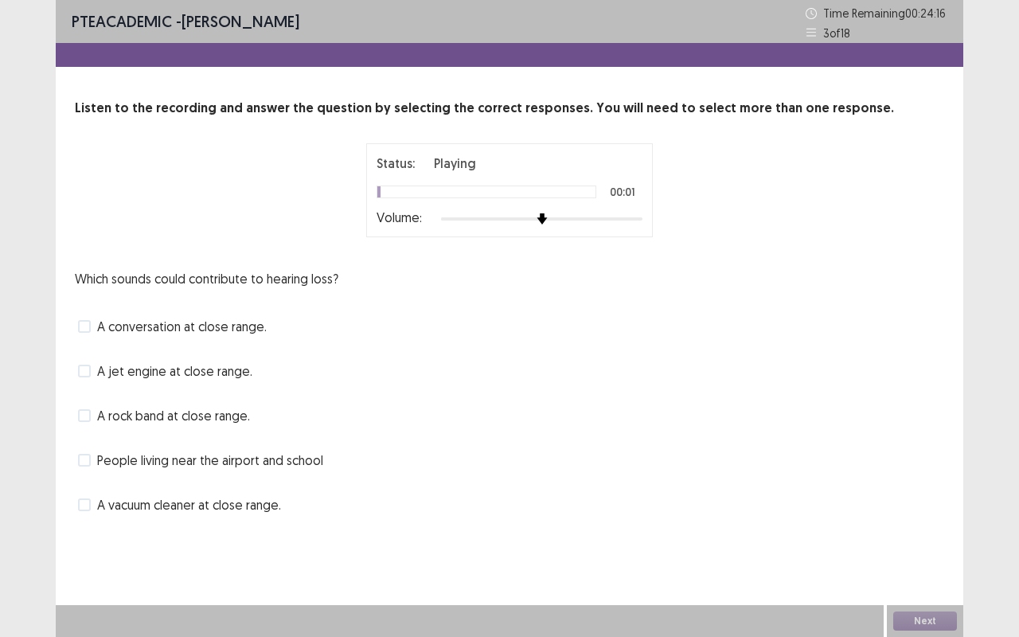
click at [548, 213] on img at bounding box center [542, 218] width 11 height 11
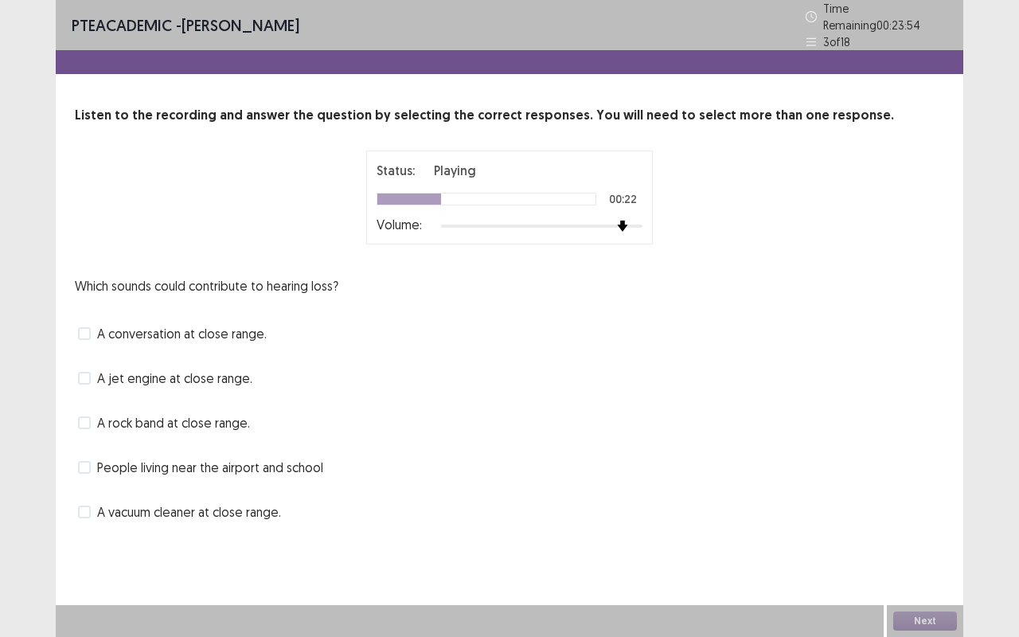
click at [84, 509] on span at bounding box center [84, 511] width 13 height 13
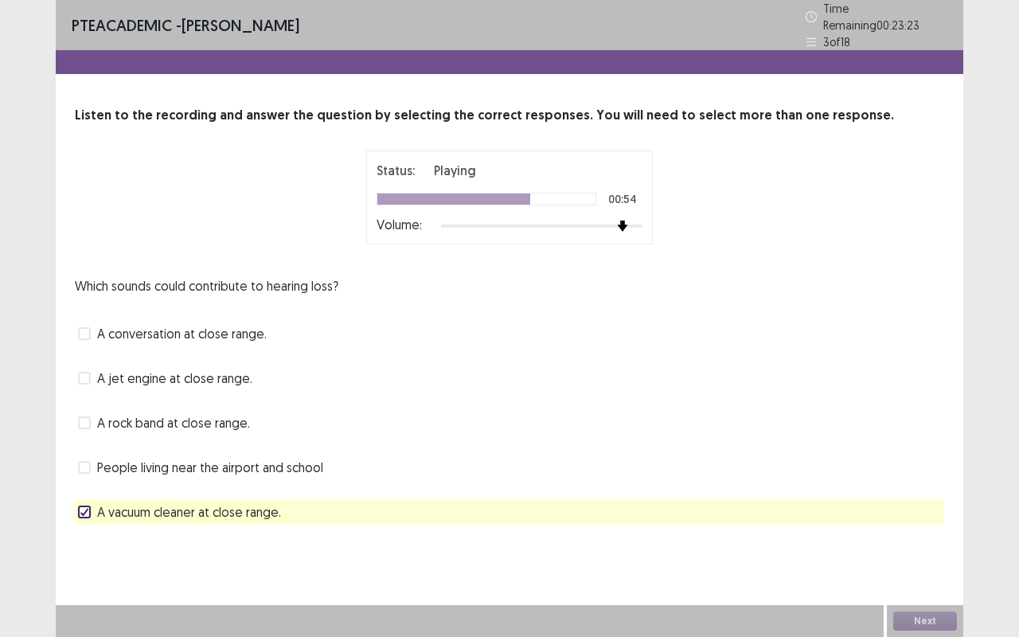
click at [81, 416] on span at bounding box center [84, 422] width 13 height 13
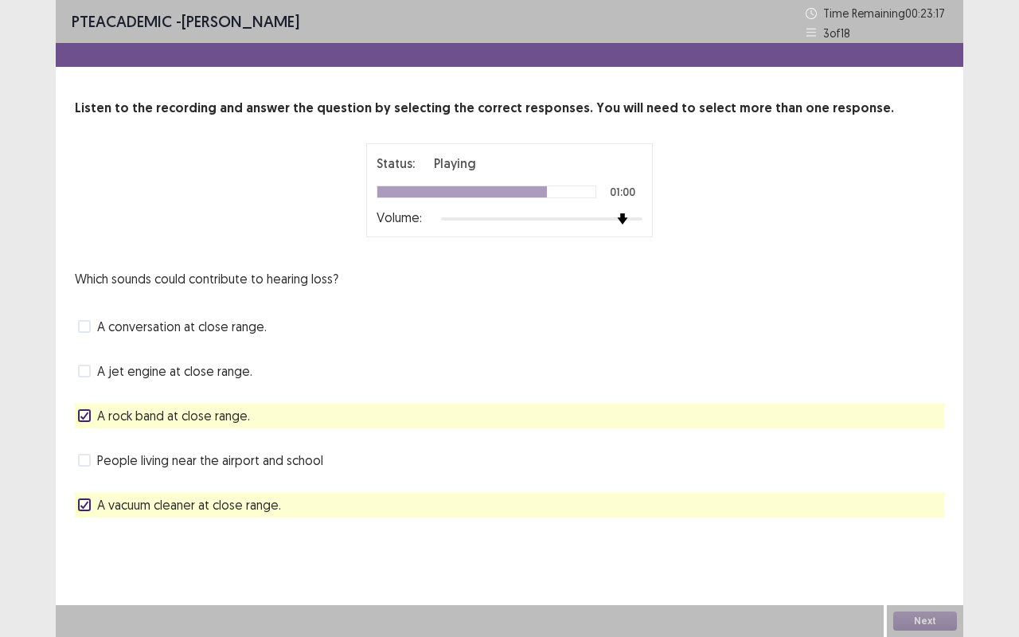
click at [85, 373] on span at bounding box center [84, 371] width 13 height 13
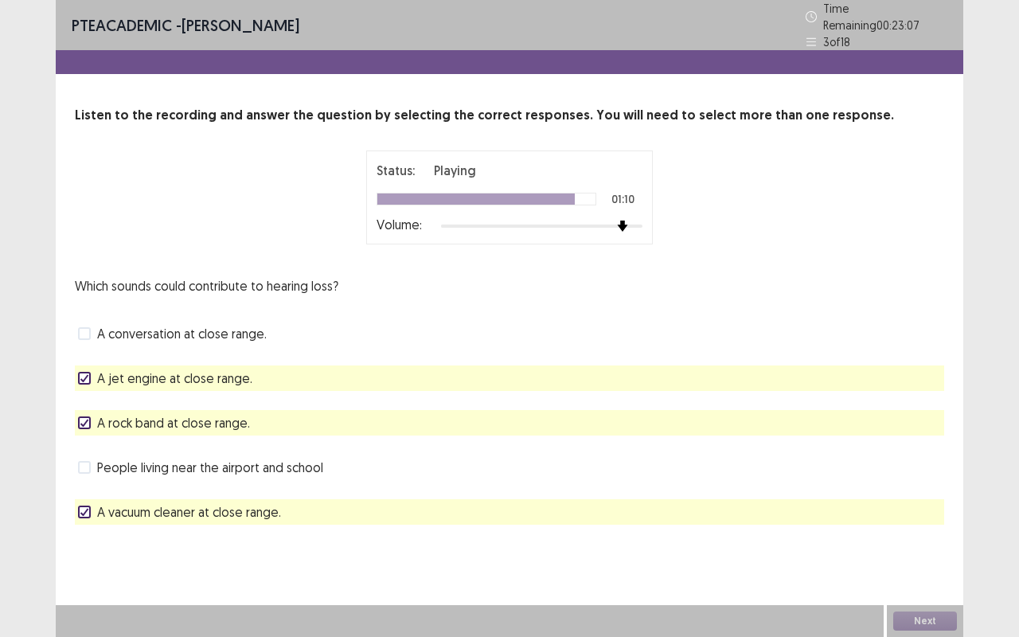
click at [84, 508] on icon at bounding box center [85, 512] width 10 height 8
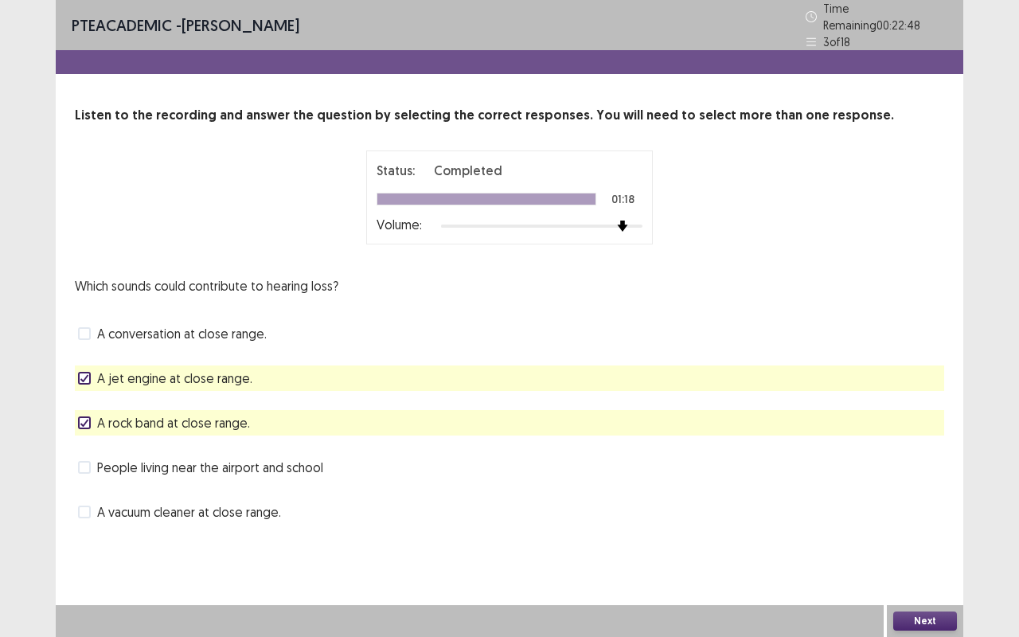
click at [89, 506] on span at bounding box center [84, 511] width 13 height 13
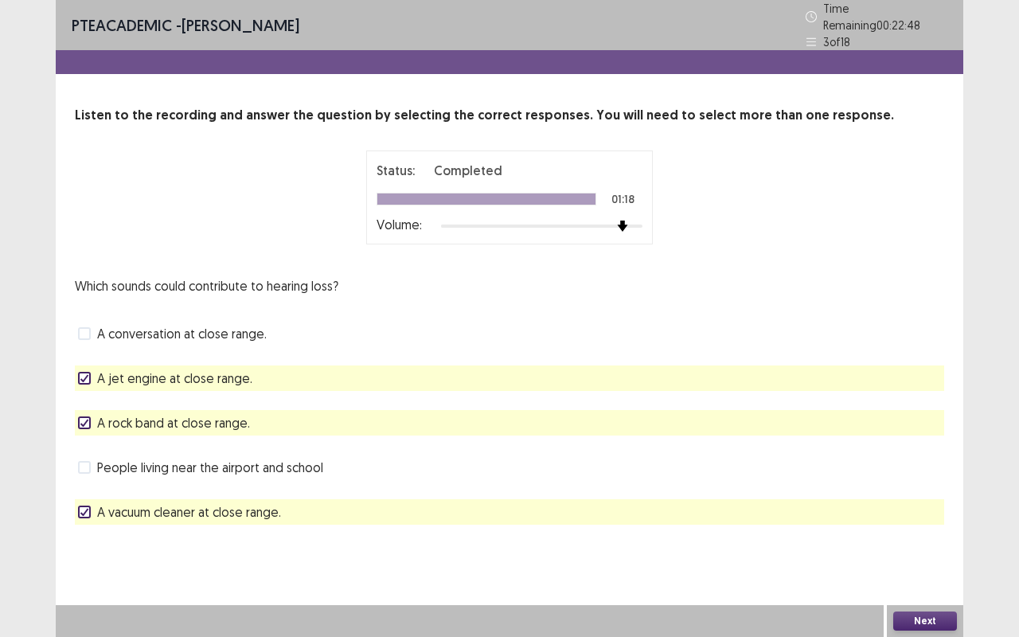
click at [936, 529] on button "Next" at bounding box center [925, 620] width 64 height 19
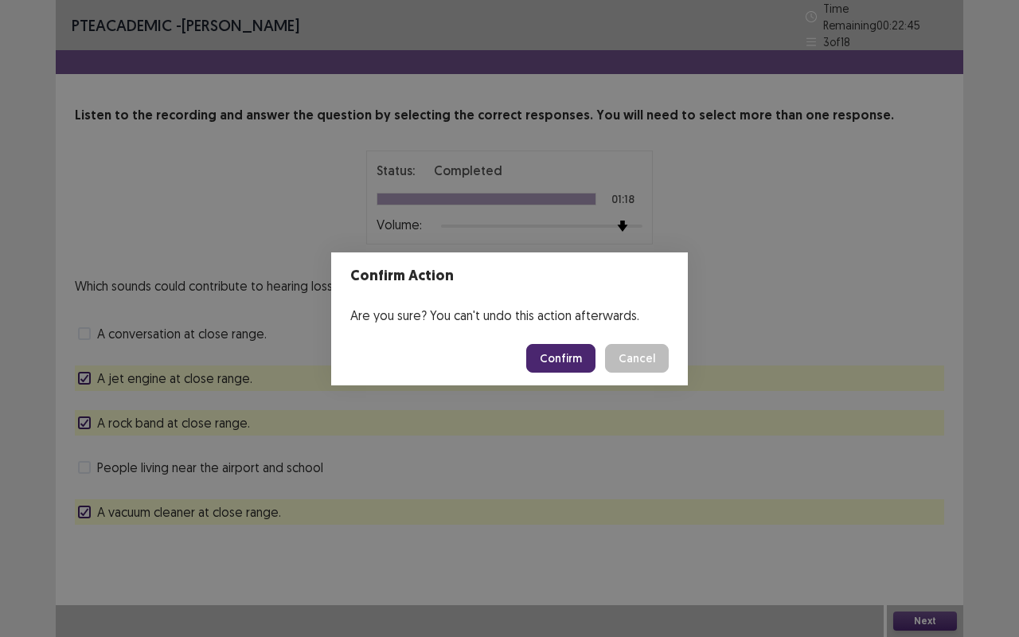
click at [579, 363] on button "Confirm" at bounding box center [560, 358] width 69 height 29
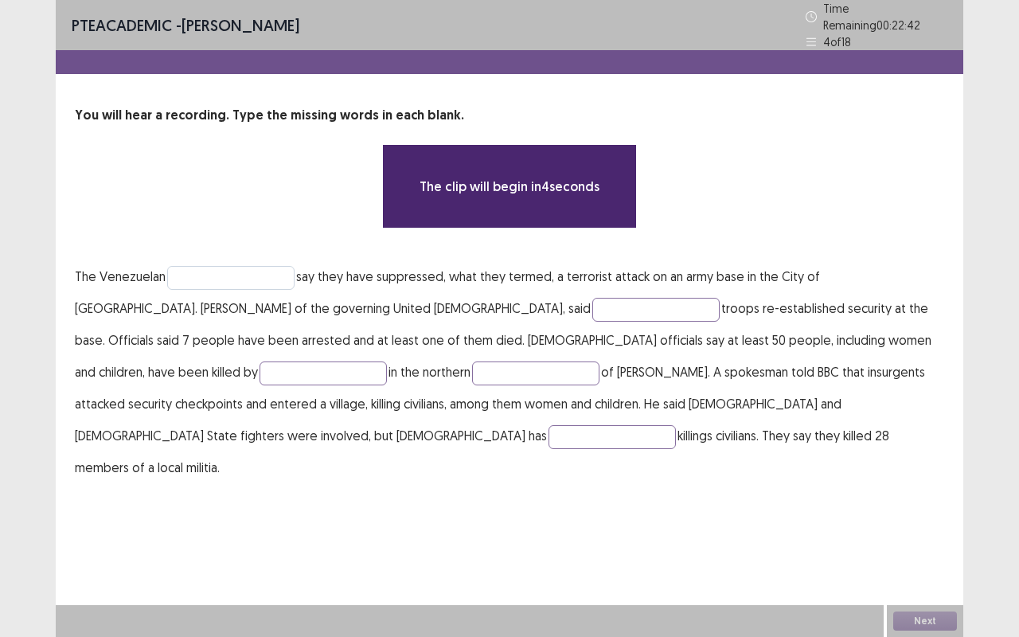
click at [189, 266] on input "text" at bounding box center [230, 278] width 127 height 24
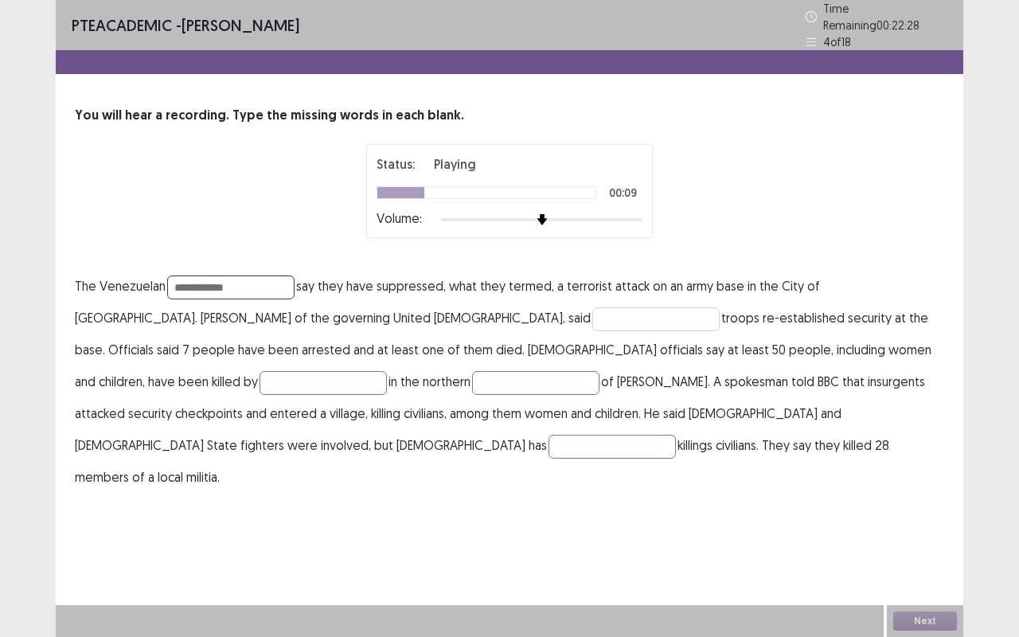
type input "**********"
click at [592, 307] on input "text" at bounding box center [655, 319] width 127 height 24
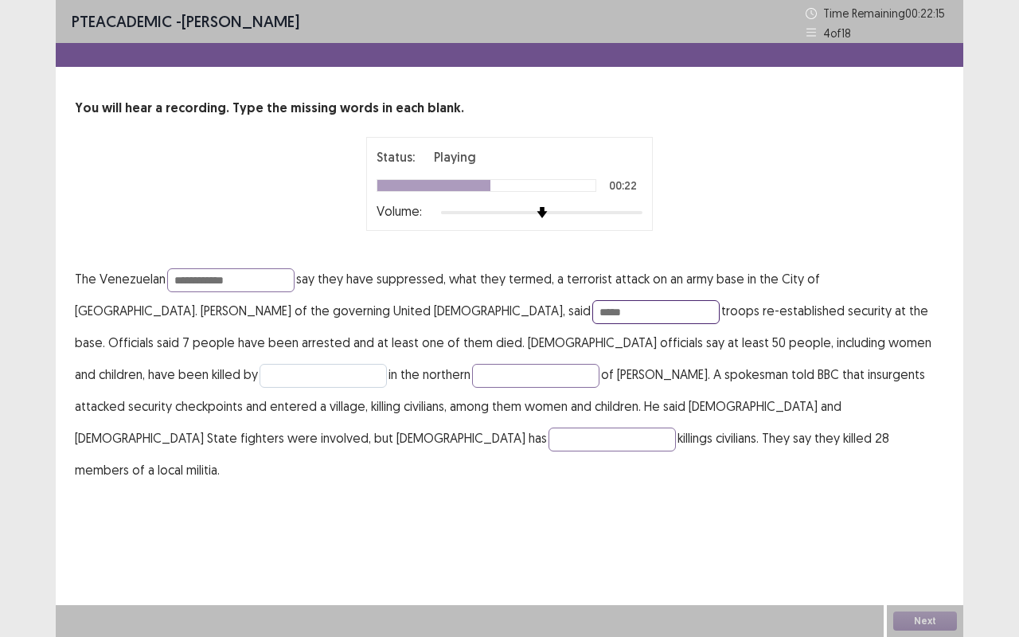
type input "*****"
click at [387, 364] on input "text" at bounding box center [322, 376] width 127 height 24
type input "*********"
click at [472, 378] on input "text" at bounding box center [535, 376] width 127 height 24
type input "********"
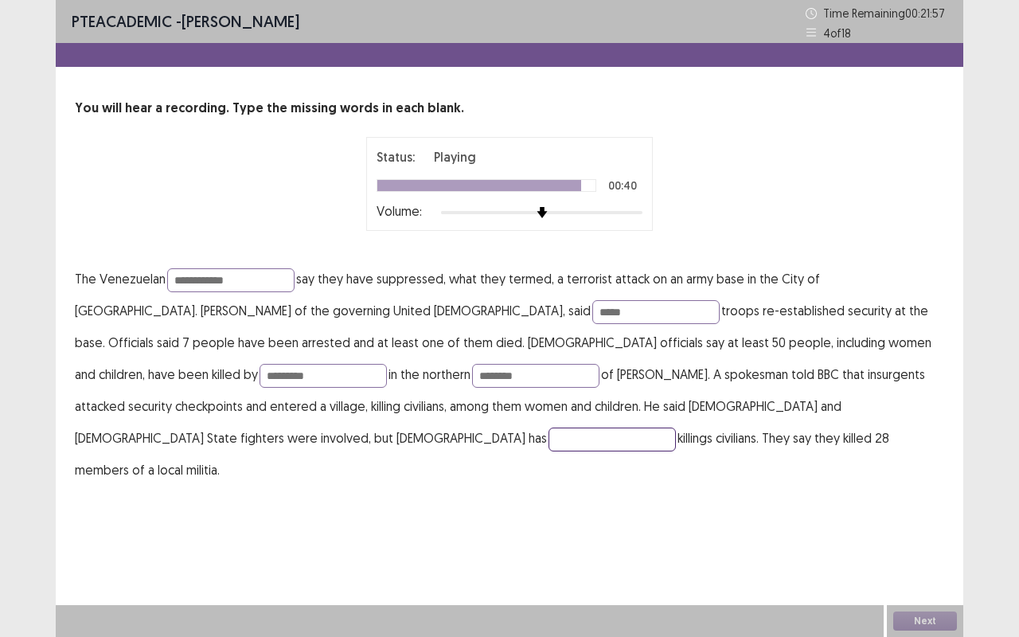
click at [676, 427] on input "text" at bounding box center [611, 439] width 127 height 24
type input "******"
click at [472, 372] on input "********" at bounding box center [535, 376] width 127 height 24
type input "*"
type input "*********"
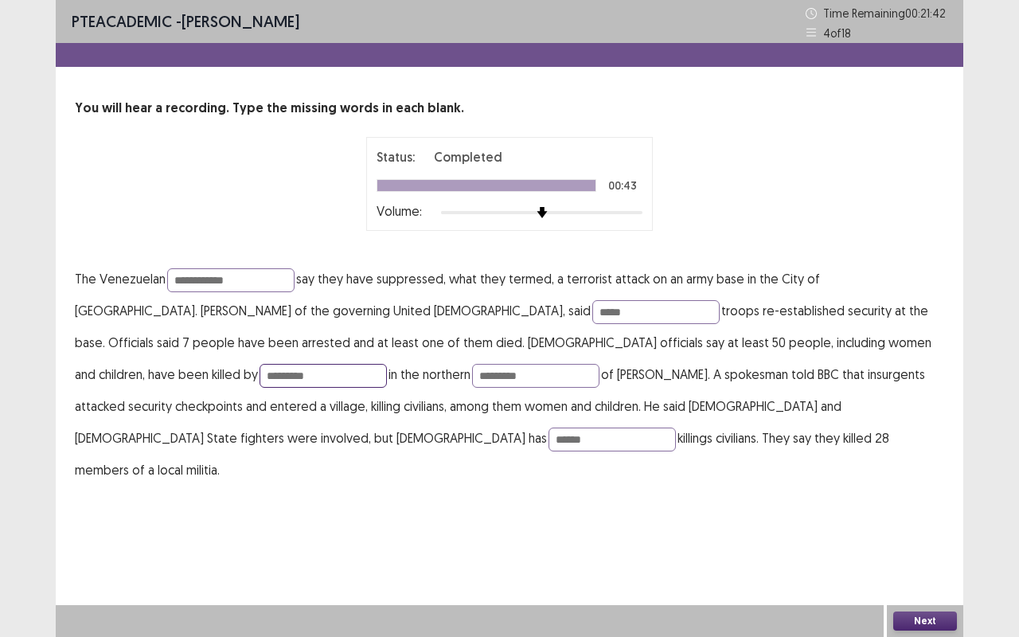
click at [387, 364] on input "*********" at bounding box center [322, 376] width 127 height 24
type input "*********"
click at [255, 283] on input "**********" at bounding box center [230, 280] width 127 height 24
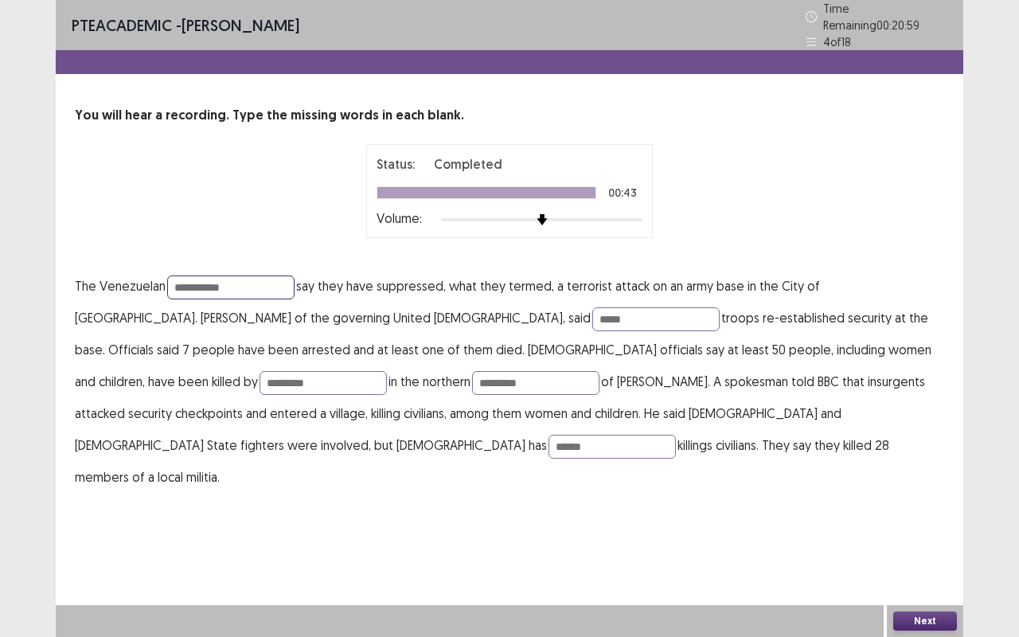
type input "**********"
click at [942, 529] on button "Next" at bounding box center [925, 620] width 64 height 19
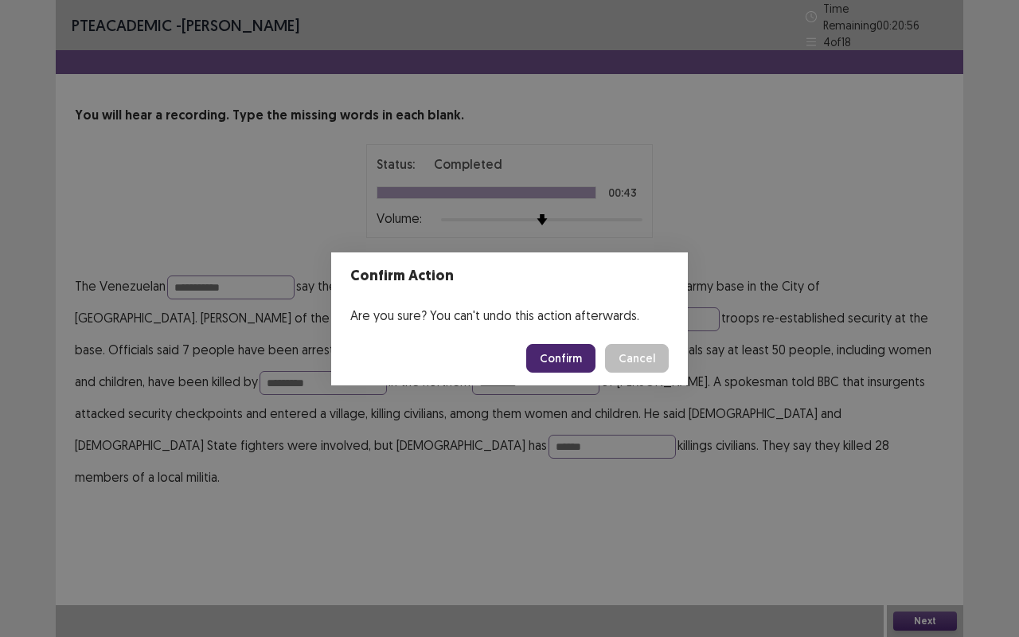
click at [572, 357] on button "Confirm" at bounding box center [560, 358] width 69 height 29
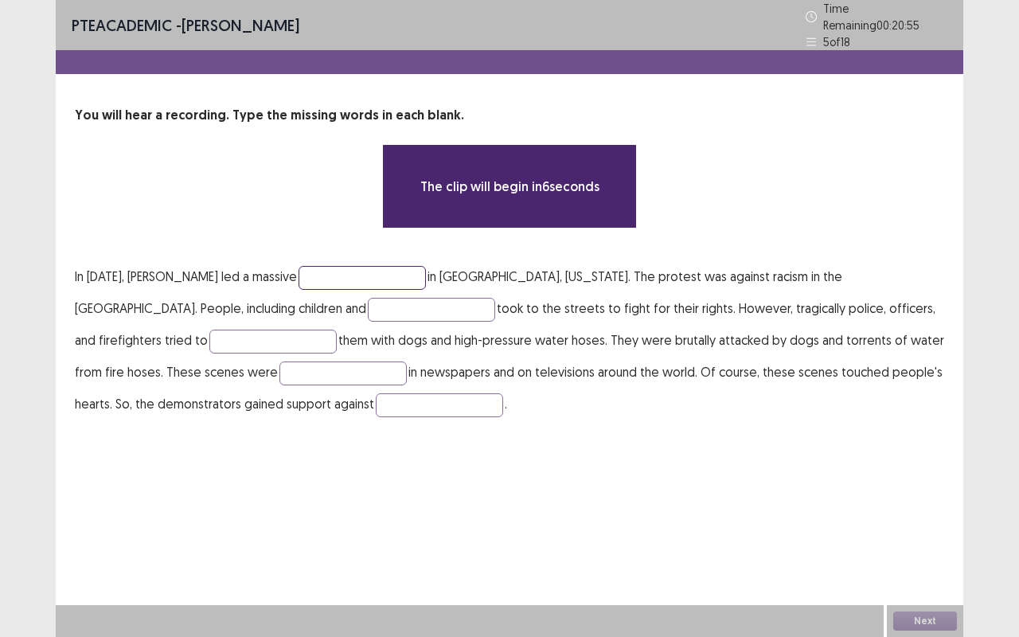
click at [355, 267] on input "text" at bounding box center [362, 278] width 127 height 24
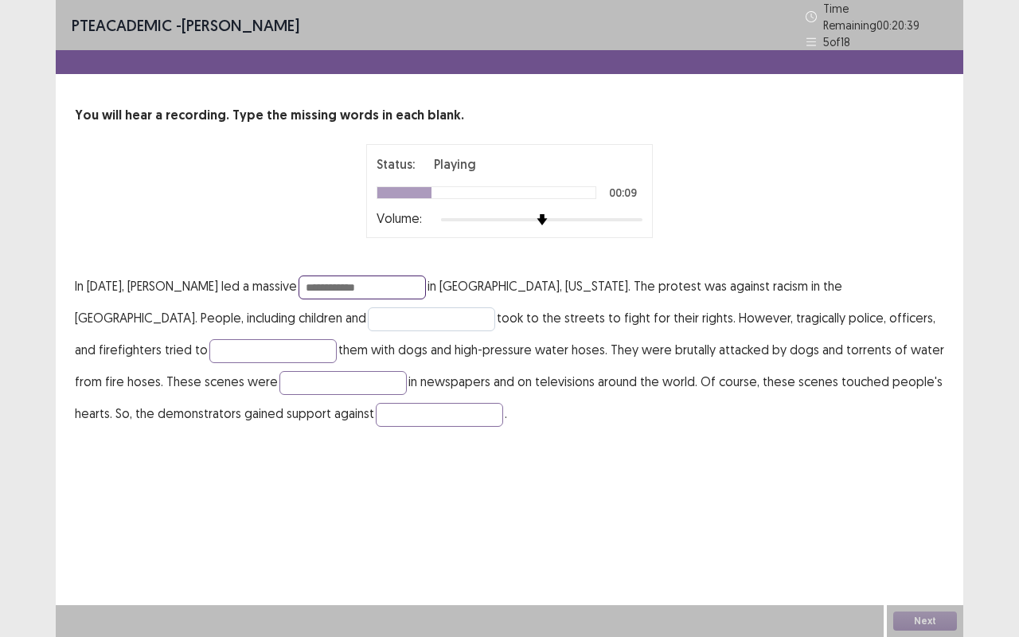
type input "**********"
click at [368, 312] on input "text" at bounding box center [431, 319] width 127 height 24
type input "**********"
click at [209, 352] on input "text" at bounding box center [272, 351] width 127 height 24
type input "****"
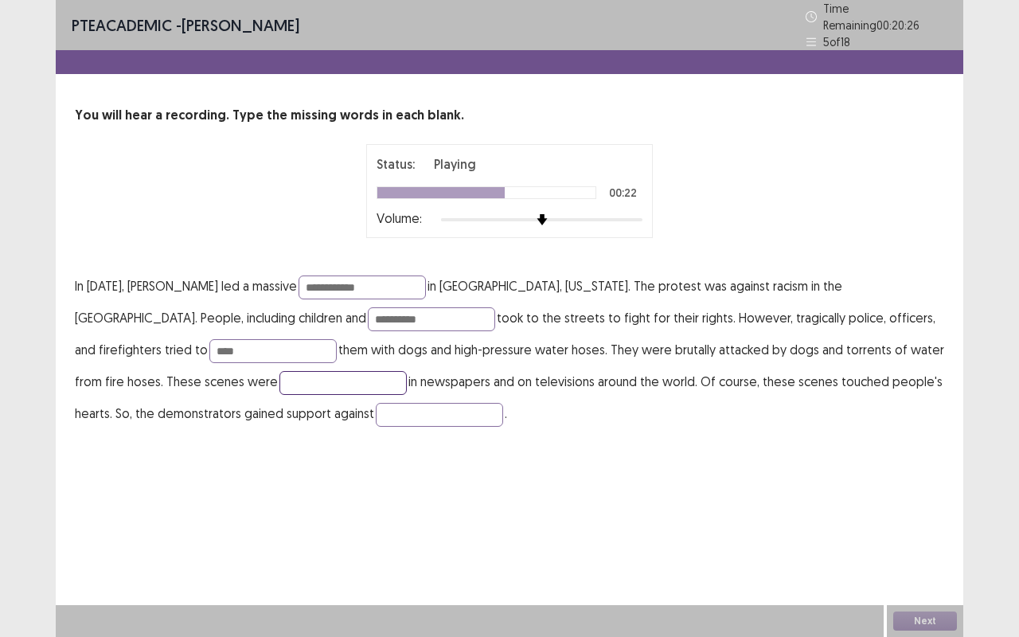
click at [279, 380] on input "text" at bounding box center [342, 383] width 127 height 24
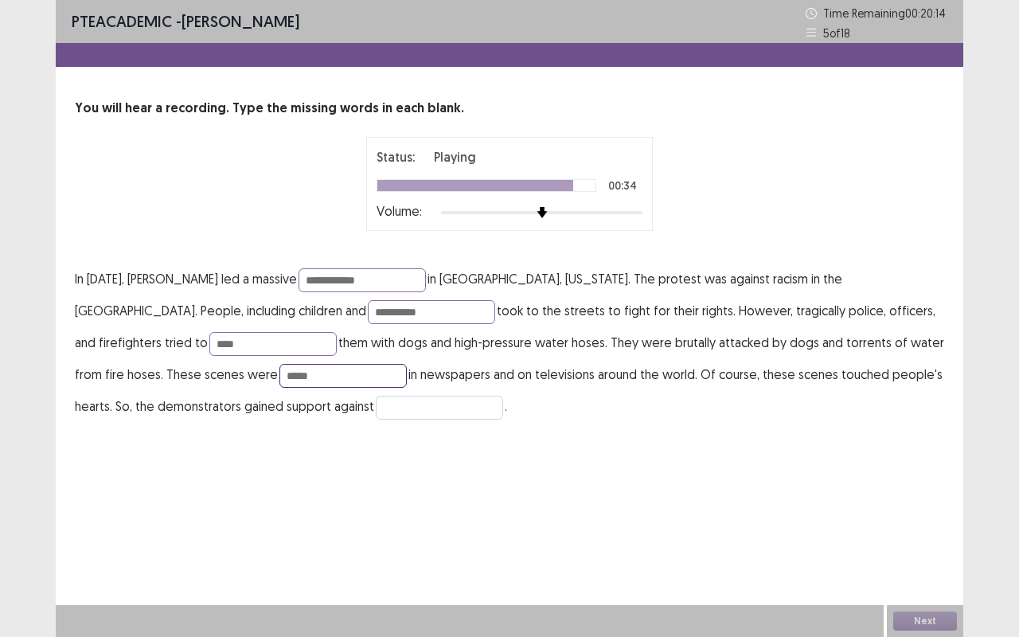
type input "*****"
click at [380, 400] on input "text" at bounding box center [439, 408] width 127 height 24
type input "**********"
click at [401, 279] on input "**********" at bounding box center [362, 280] width 127 height 24
type input "**********"
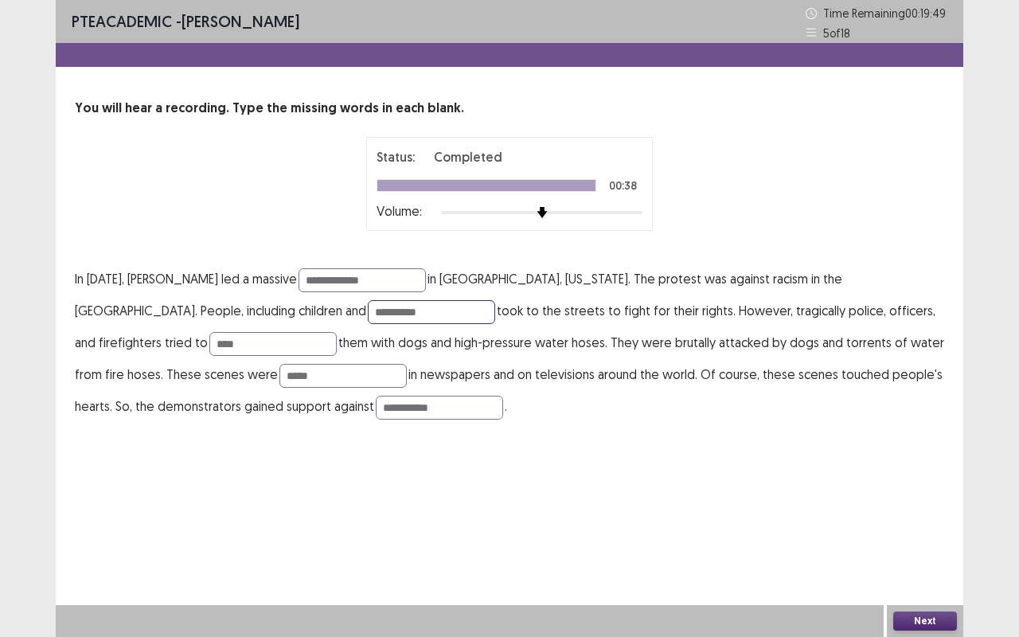
click at [368, 312] on input "**********" at bounding box center [431, 312] width 127 height 24
type input "*********"
click at [919, 529] on button "Next" at bounding box center [925, 620] width 64 height 19
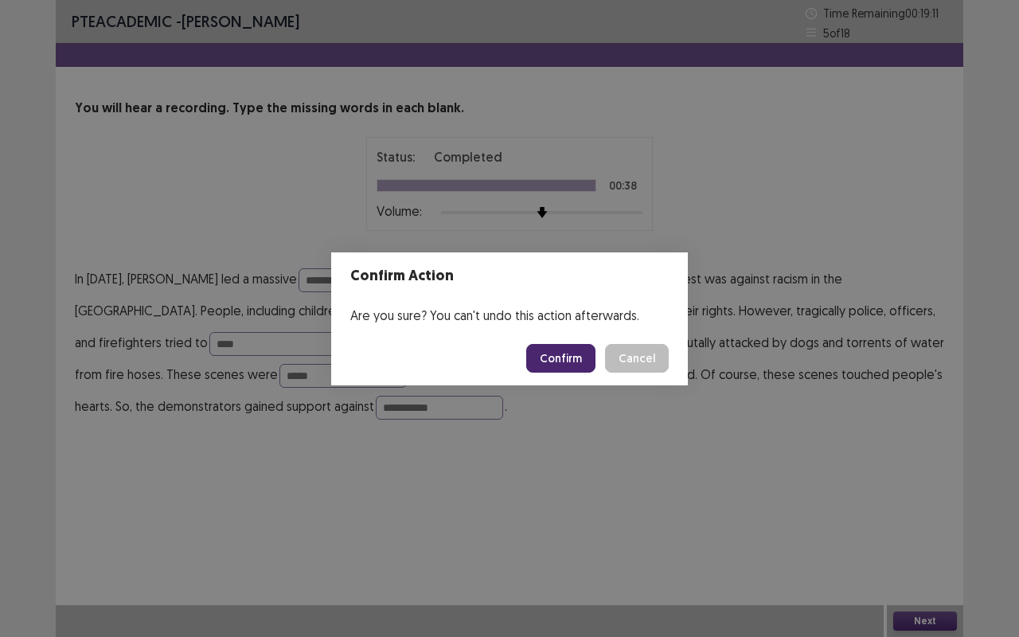
click at [568, 362] on button "Confirm" at bounding box center [560, 358] width 69 height 29
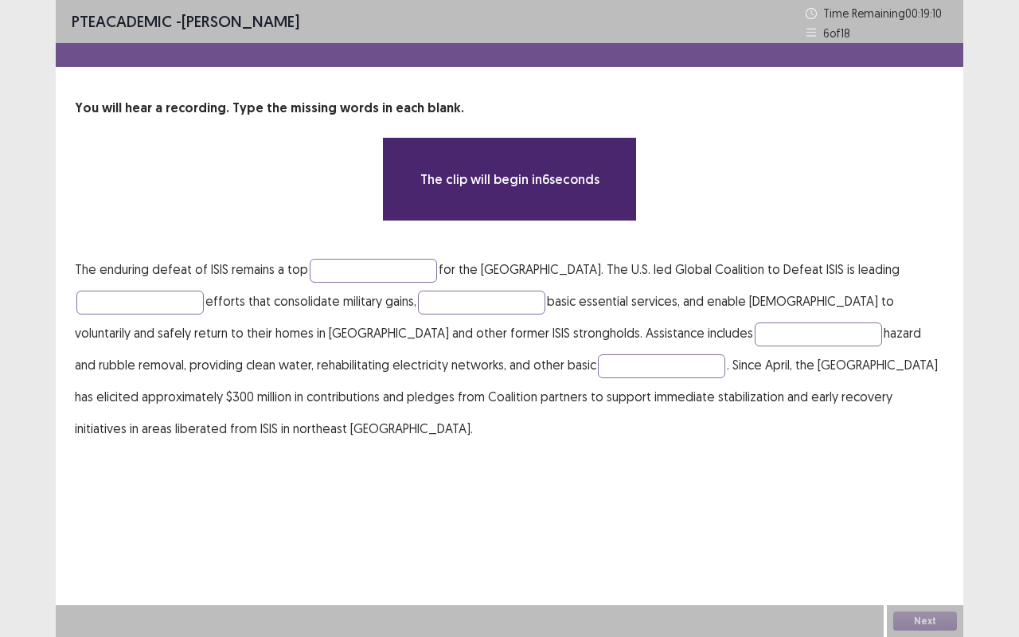
click at [361, 285] on p "The enduring defeat of ISIS remains a top for the United States. The U.S. led G…" at bounding box center [509, 348] width 869 height 191
click at [352, 264] on input "text" at bounding box center [373, 271] width 127 height 24
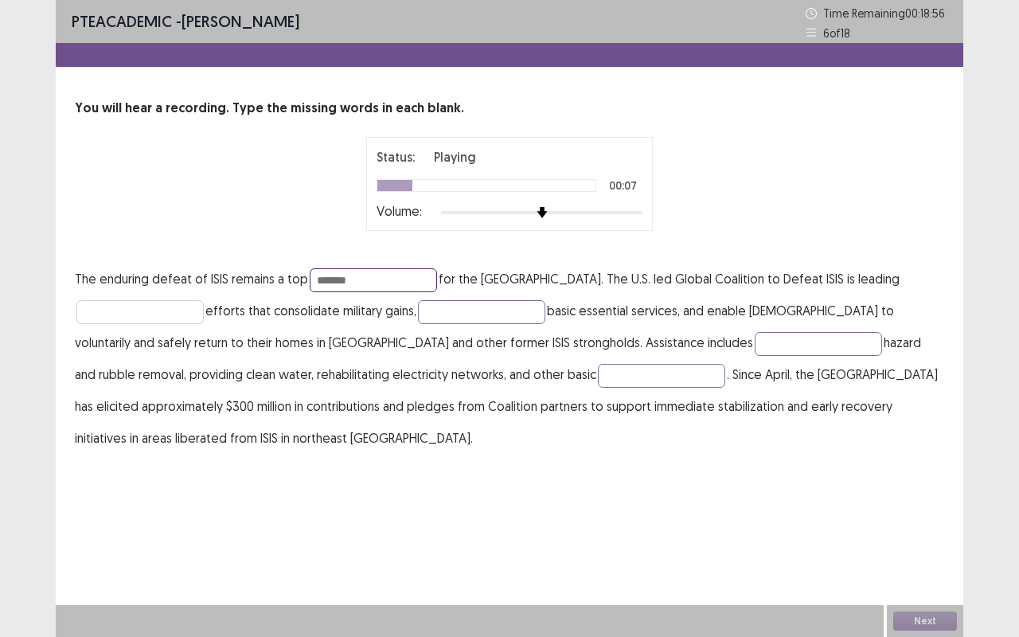
type input "*******"
click at [119, 311] on input "text" at bounding box center [139, 312] width 127 height 24
type input "**********"
click at [463, 313] on input "text" at bounding box center [481, 312] width 127 height 24
type input "*******"
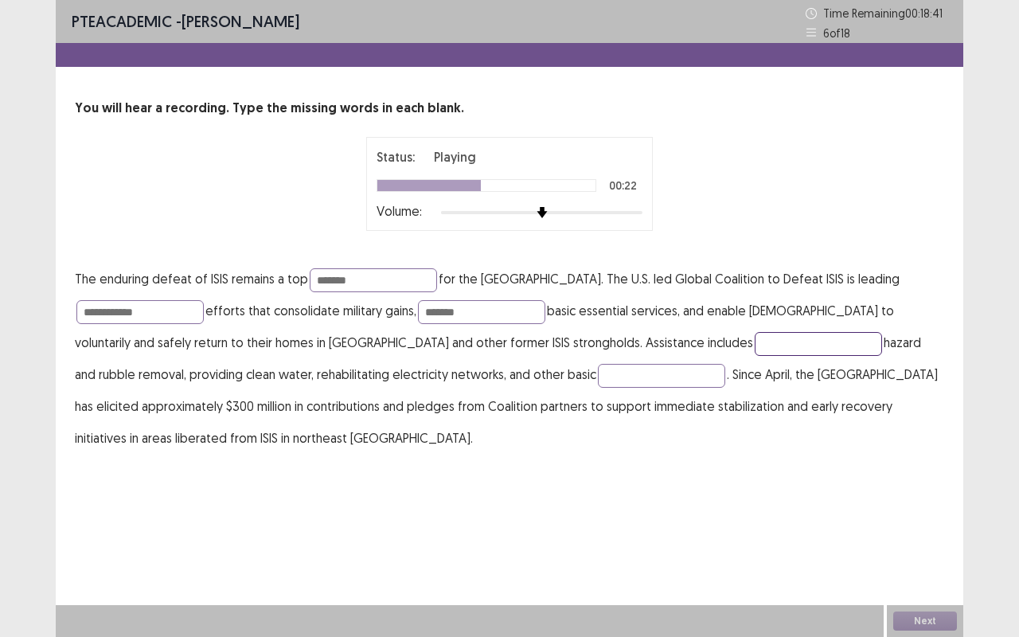
click at [755, 344] on input "text" at bounding box center [818, 344] width 127 height 24
type input "**********"
click at [598, 377] on input "text" at bounding box center [661, 376] width 127 height 24
type input "**********"
click at [755, 332] on input "**********" at bounding box center [818, 344] width 127 height 24
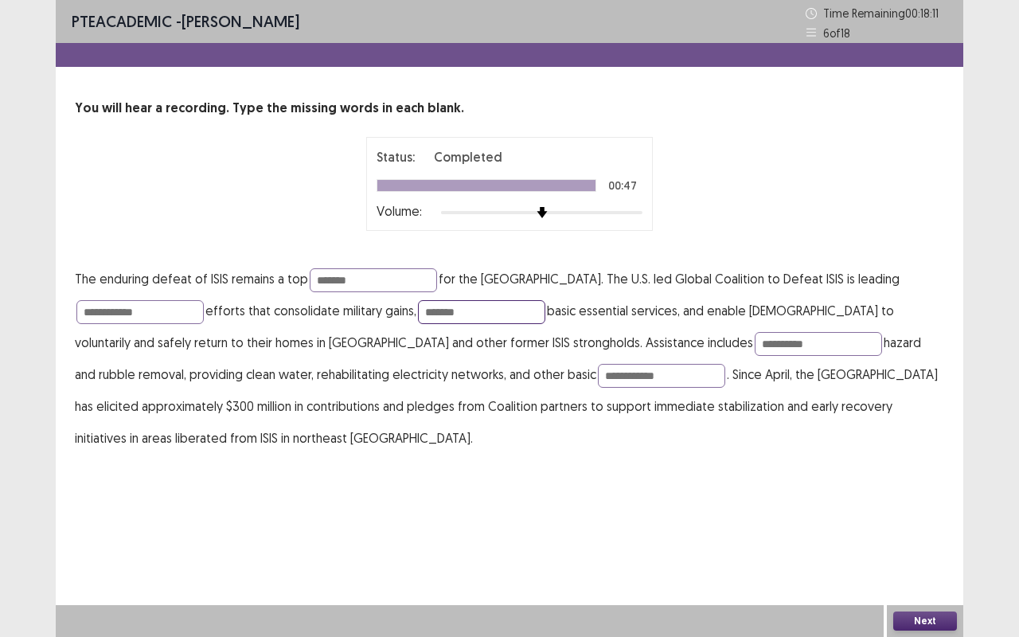
click at [494, 317] on input "*******" at bounding box center [481, 312] width 127 height 24
type input "*******"
click at [755, 344] on input "**********" at bounding box center [818, 344] width 127 height 24
type input "*********"
click at [398, 274] on input "*******" at bounding box center [373, 280] width 127 height 24
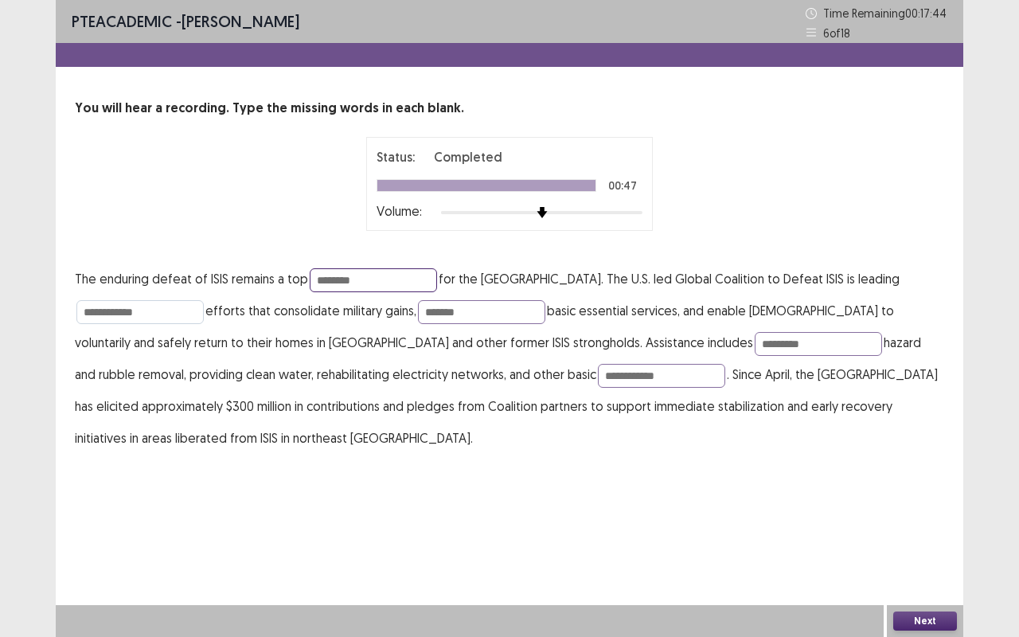
type input "********"
click at [160, 317] on input "**********" at bounding box center [139, 312] width 127 height 24
type input "**********"
click at [926, 529] on button "Next" at bounding box center [925, 620] width 64 height 19
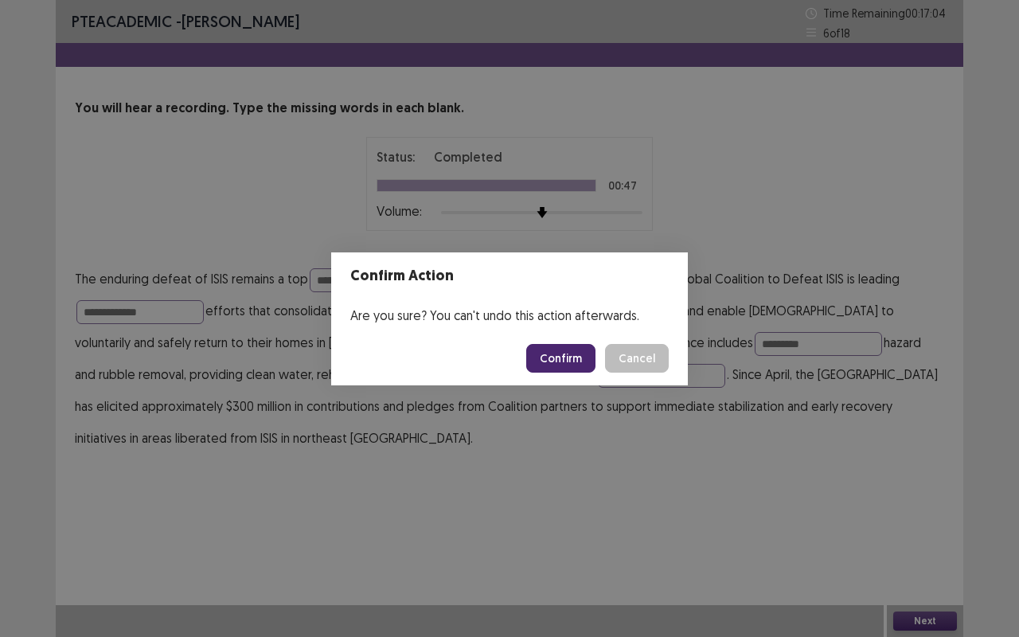
click at [571, 355] on button "Confirm" at bounding box center [560, 358] width 69 height 29
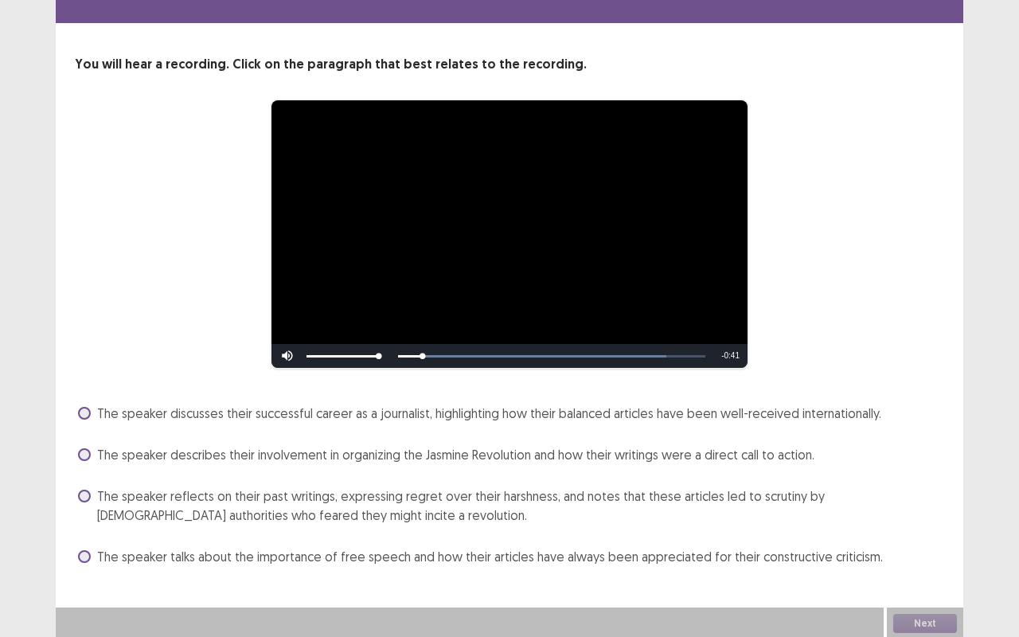
scroll to position [46, 0]
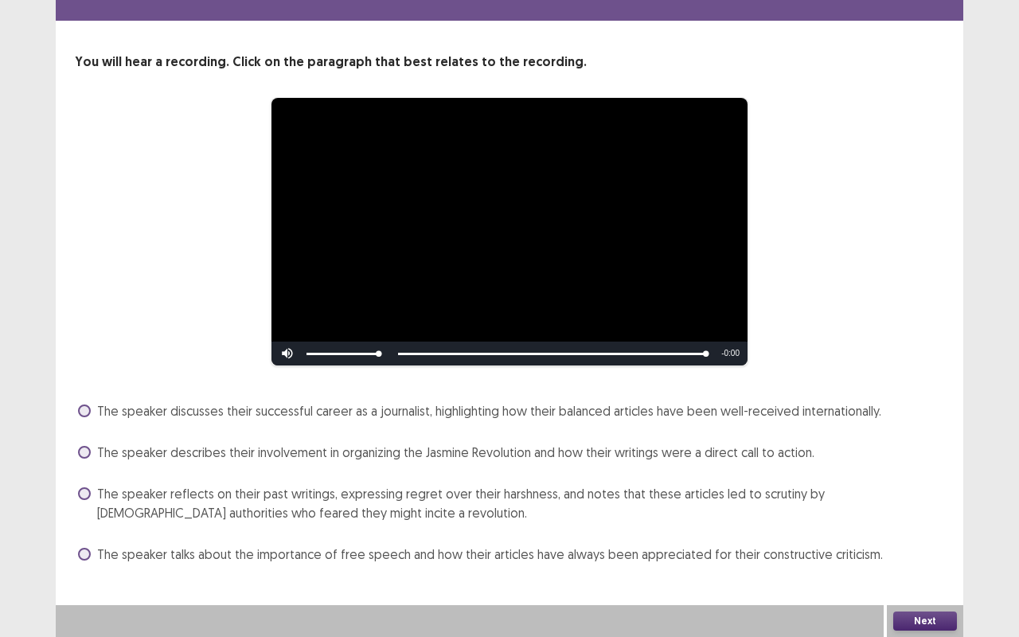
click at [81, 494] on span at bounding box center [84, 493] width 13 height 13
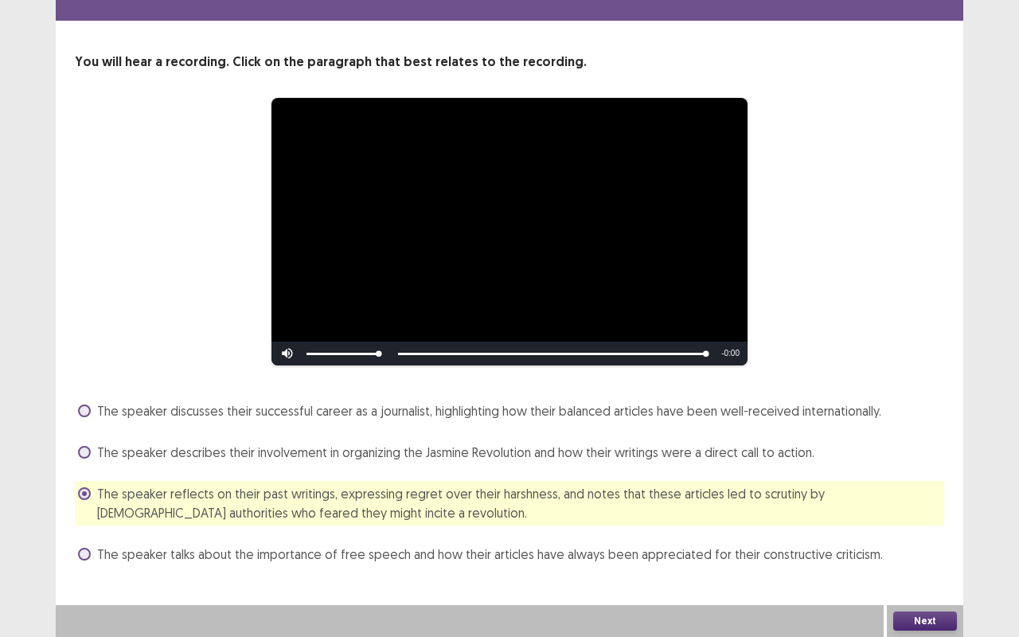
scroll to position [45, 0]
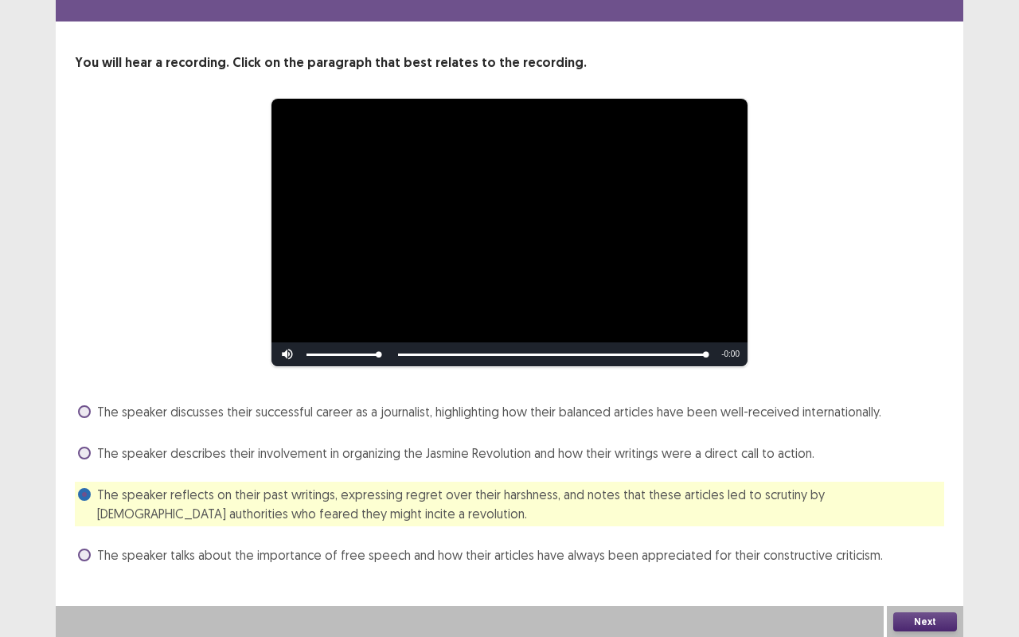
click at [915, 529] on button "Next" at bounding box center [925, 621] width 64 height 19
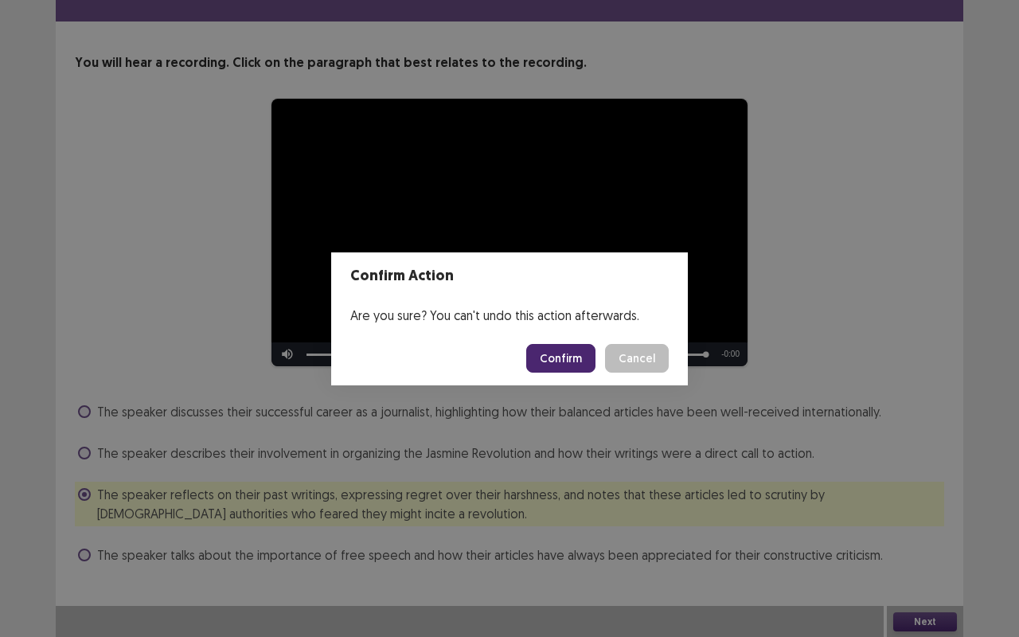
click at [572, 347] on button "Confirm" at bounding box center [560, 358] width 69 height 29
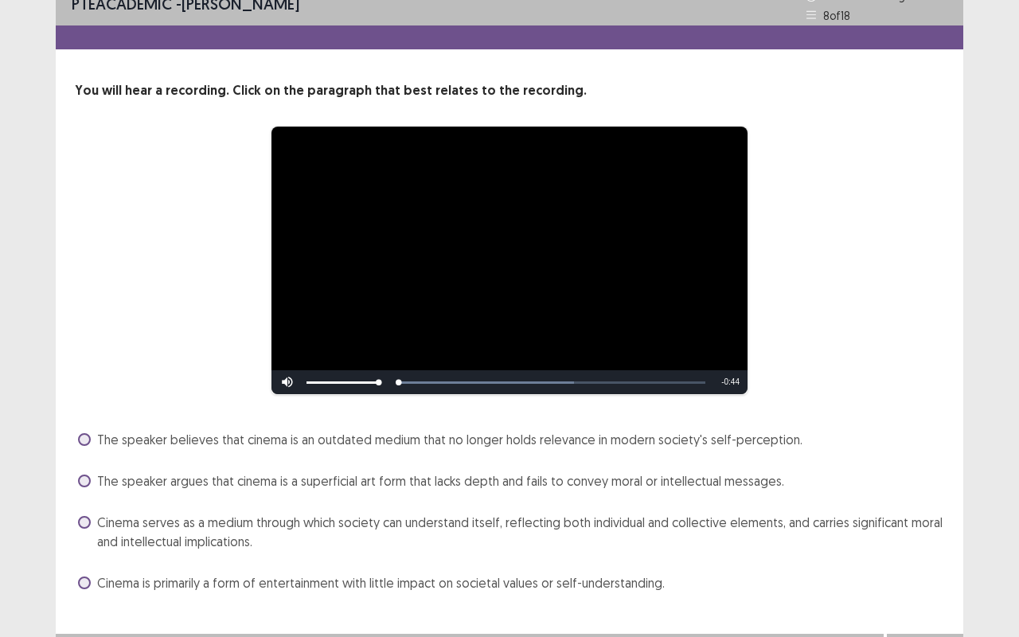
scroll to position [46, 0]
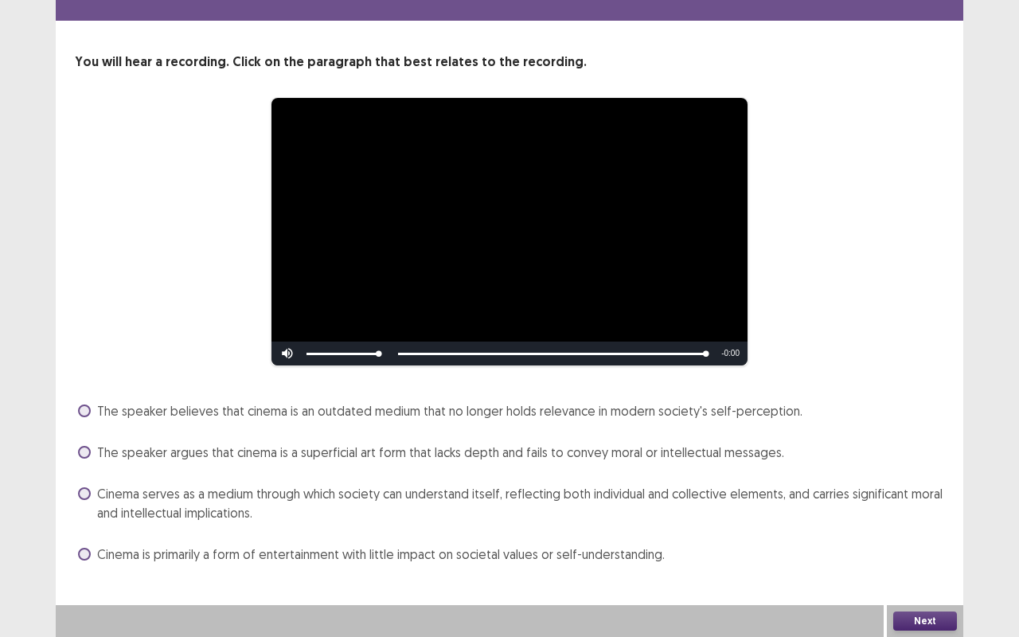
click at [84, 492] on span at bounding box center [84, 493] width 13 height 13
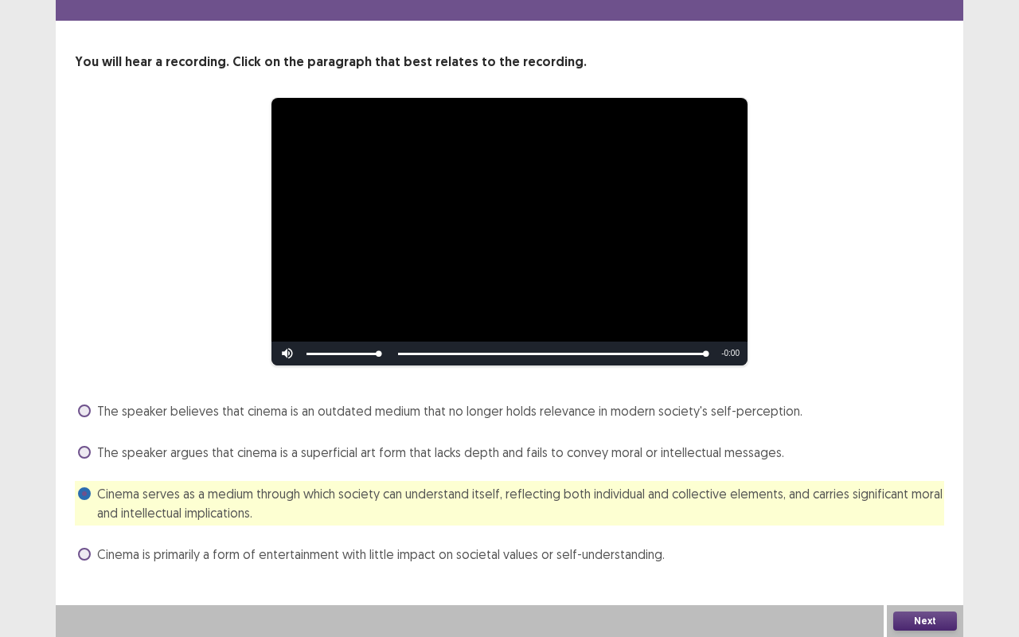
click at [939, 529] on button "Next" at bounding box center [925, 620] width 64 height 19
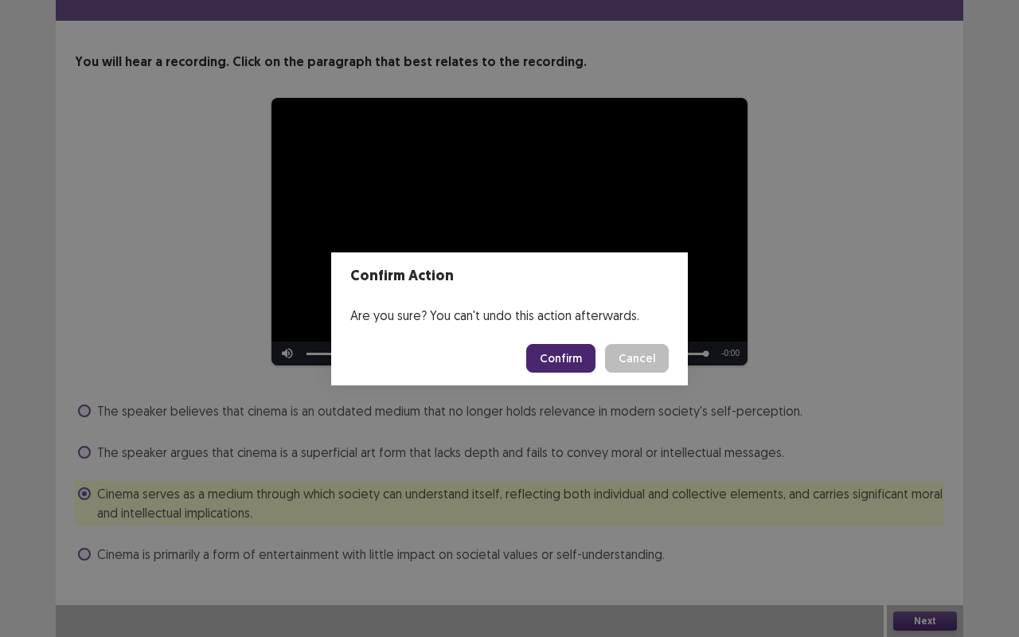
click at [581, 367] on button "Confirm" at bounding box center [560, 358] width 69 height 29
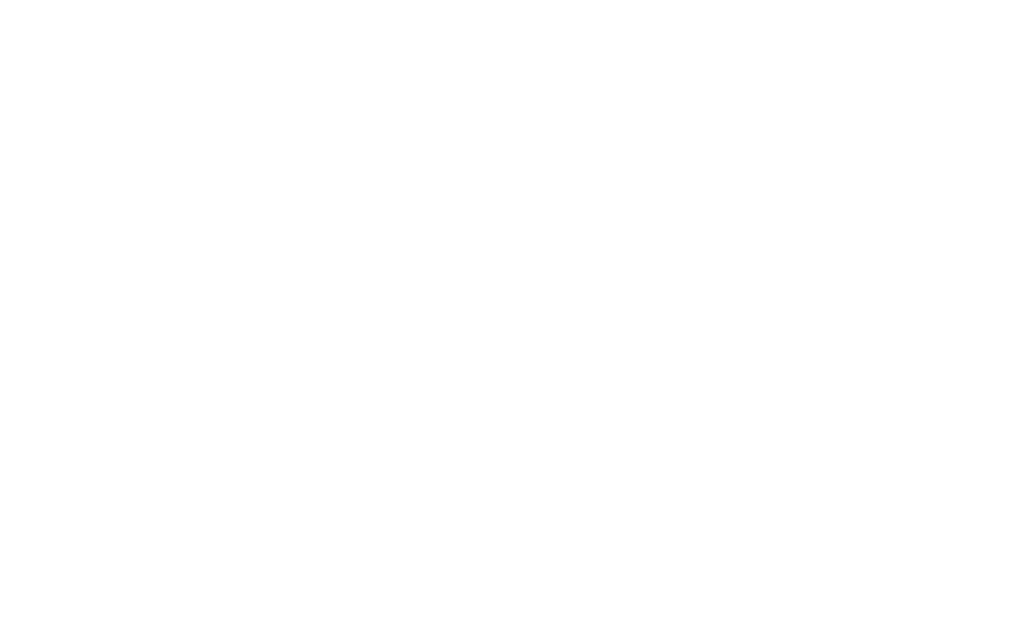
scroll to position [0, 0]
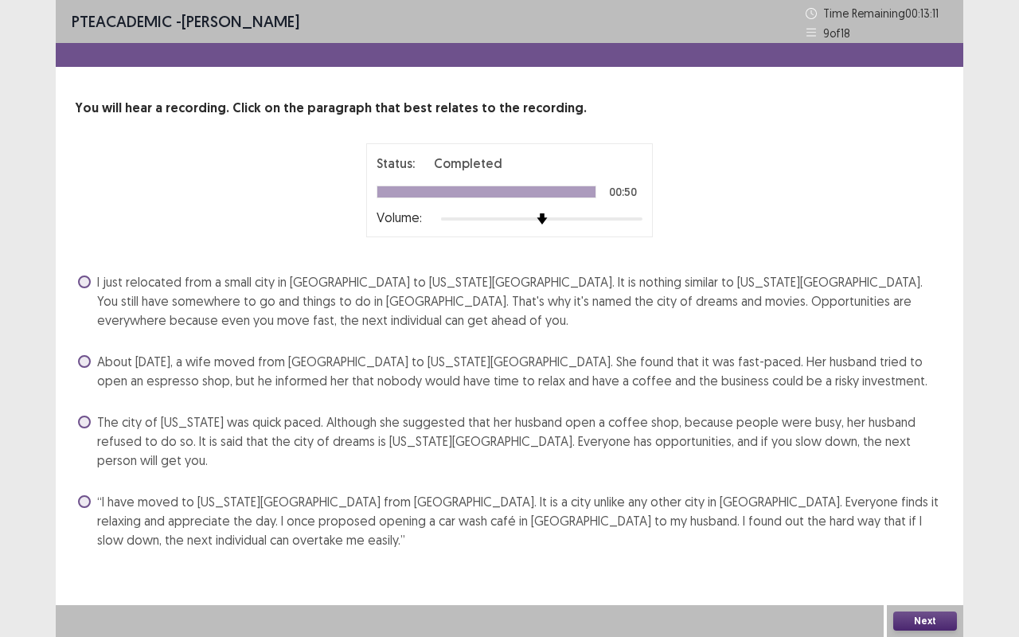
click at [87, 423] on span at bounding box center [84, 422] width 13 height 13
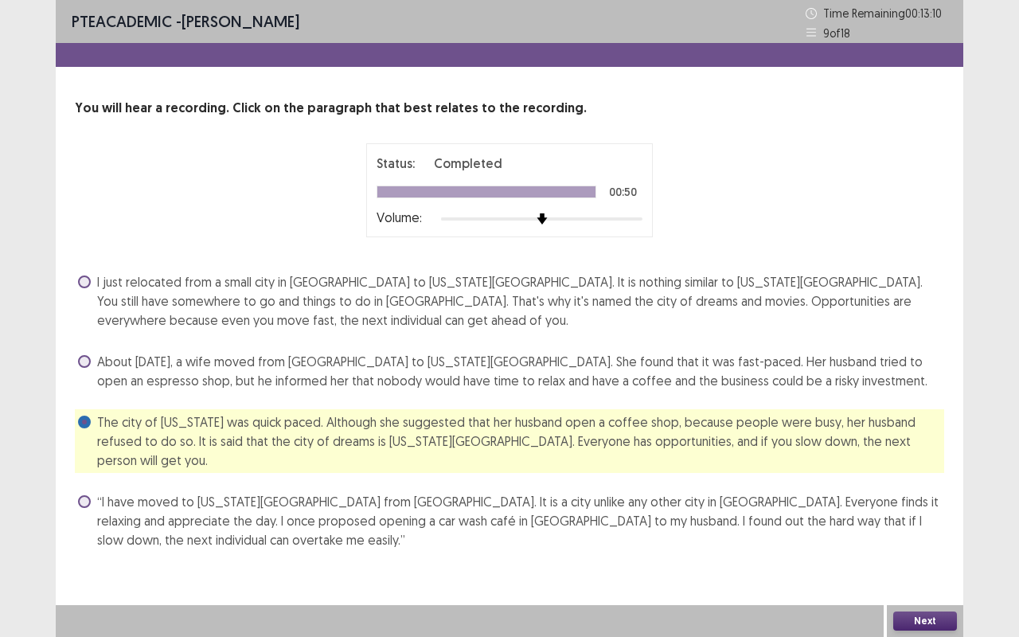
click at [938, 529] on button "Next" at bounding box center [925, 620] width 64 height 19
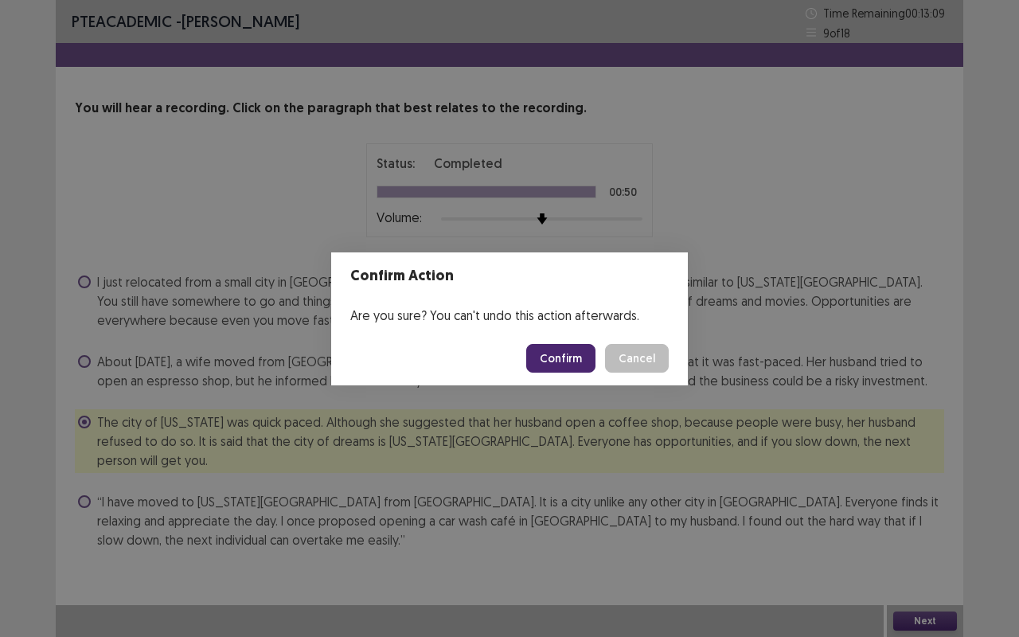
click at [587, 369] on button "Confirm" at bounding box center [560, 358] width 69 height 29
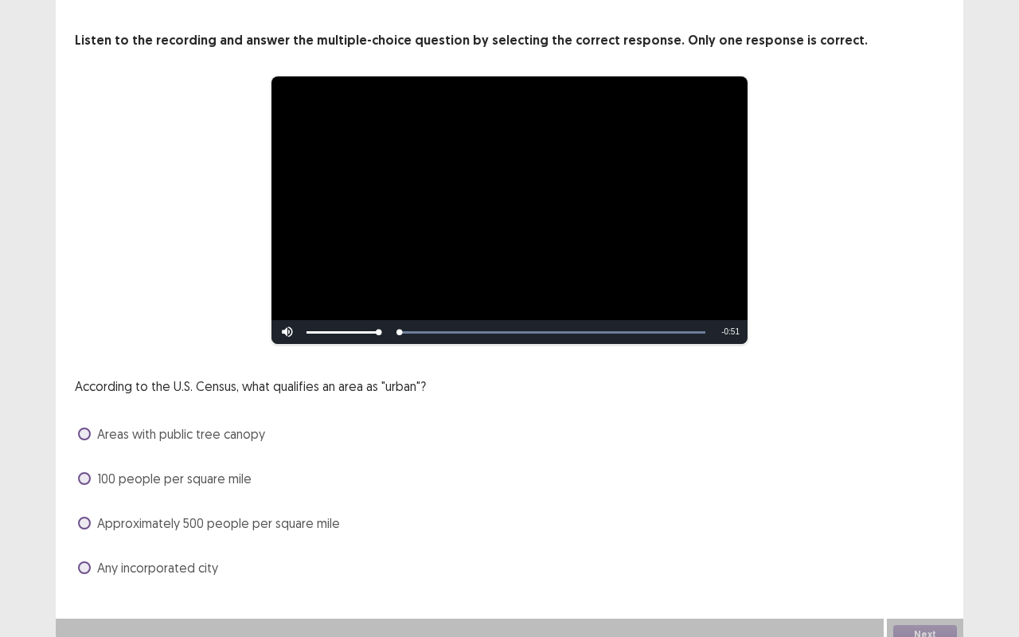
scroll to position [81, 0]
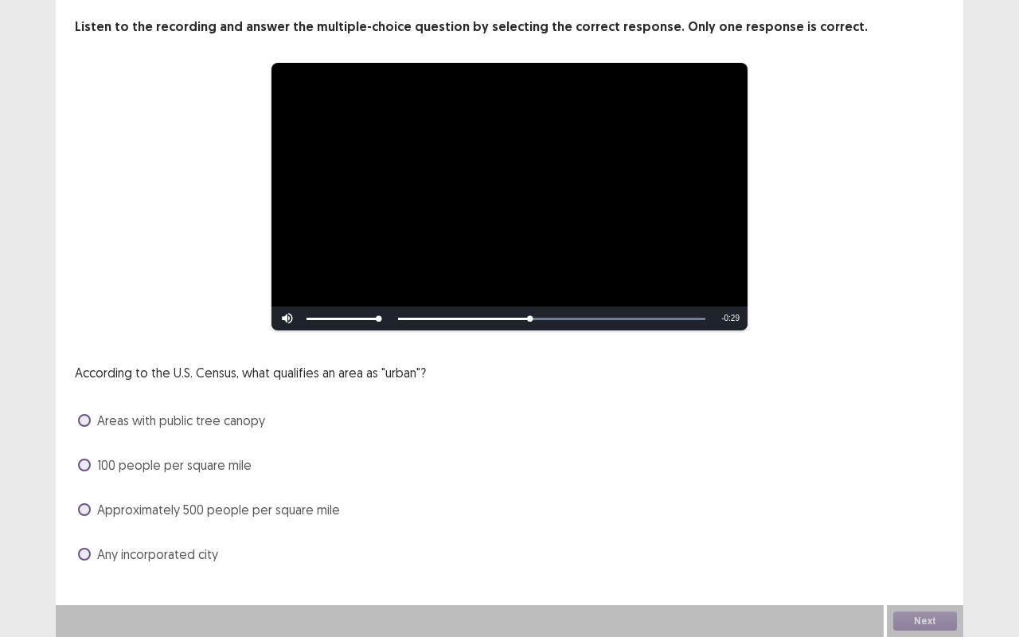
click at [84, 509] on span at bounding box center [84, 509] width 13 height 13
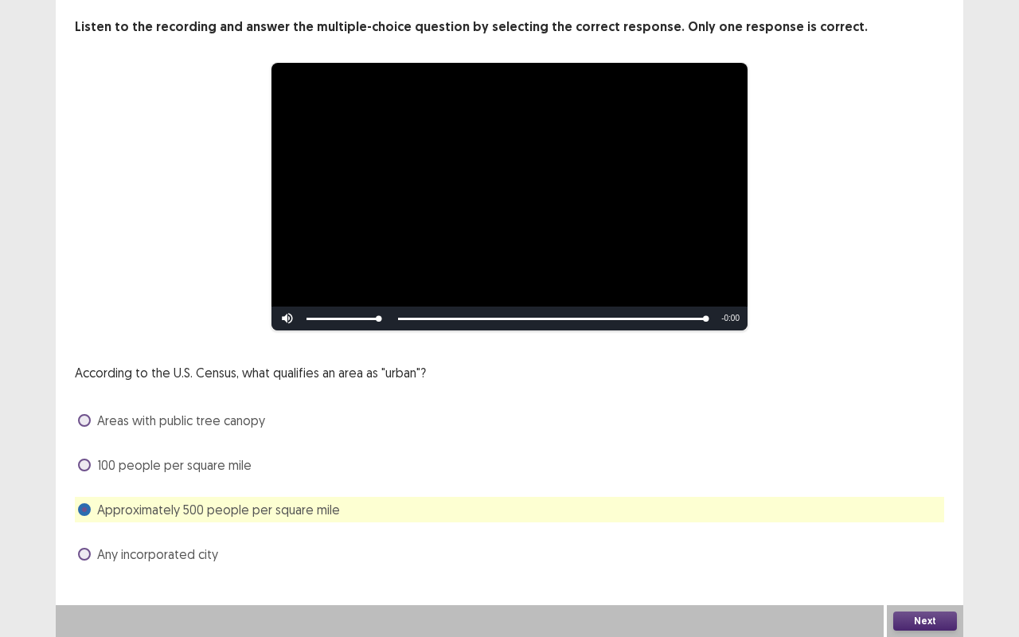
click at [935, 529] on button "Next" at bounding box center [925, 620] width 64 height 19
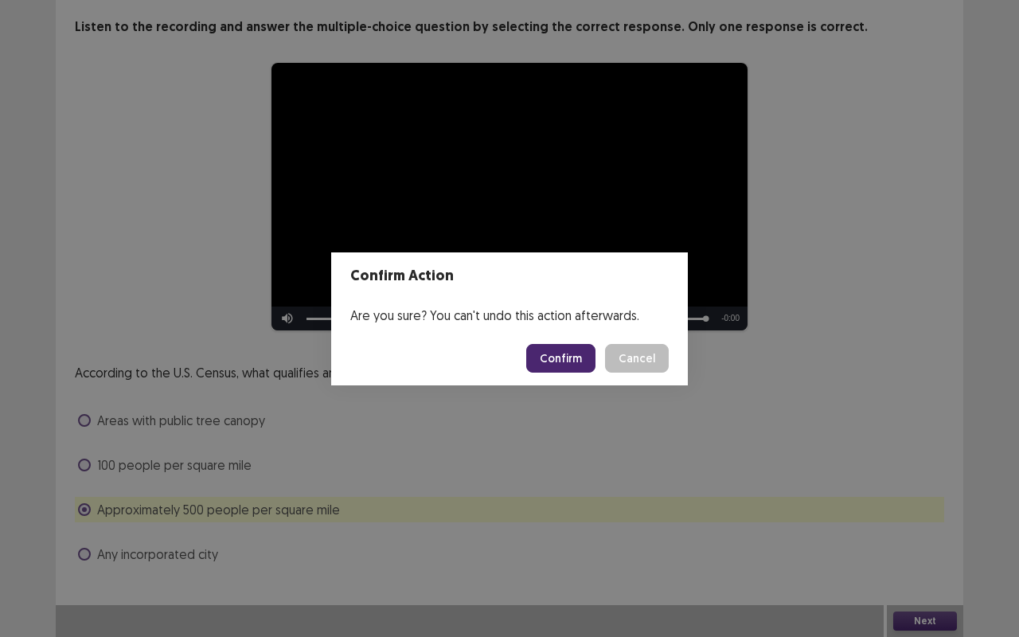
click at [572, 356] on button "Confirm" at bounding box center [560, 358] width 69 height 29
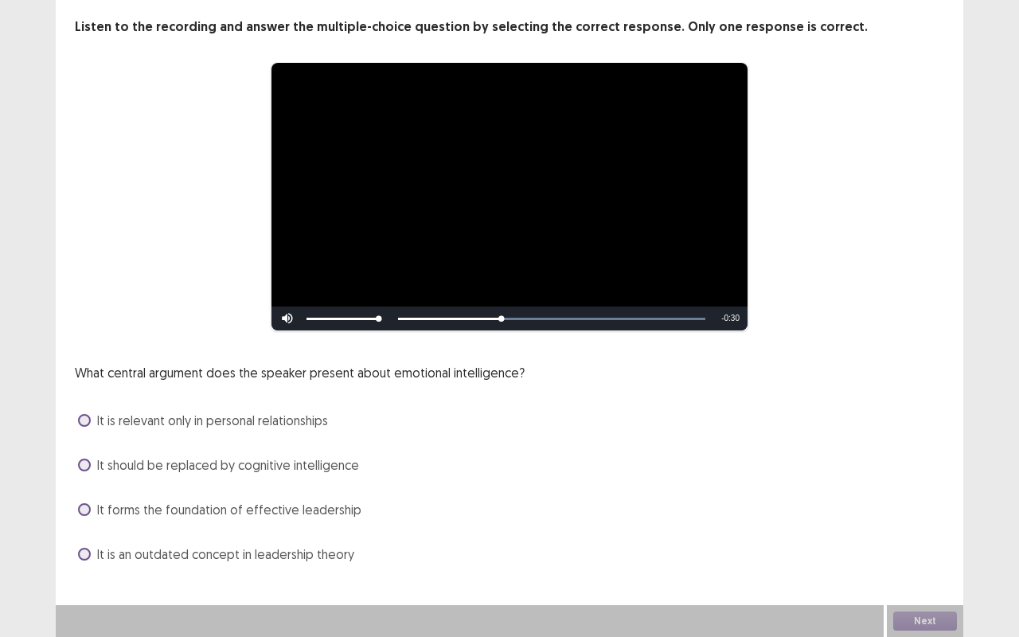
click at [84, 509] on span at bounding box center [84, 509] width 13 height 13
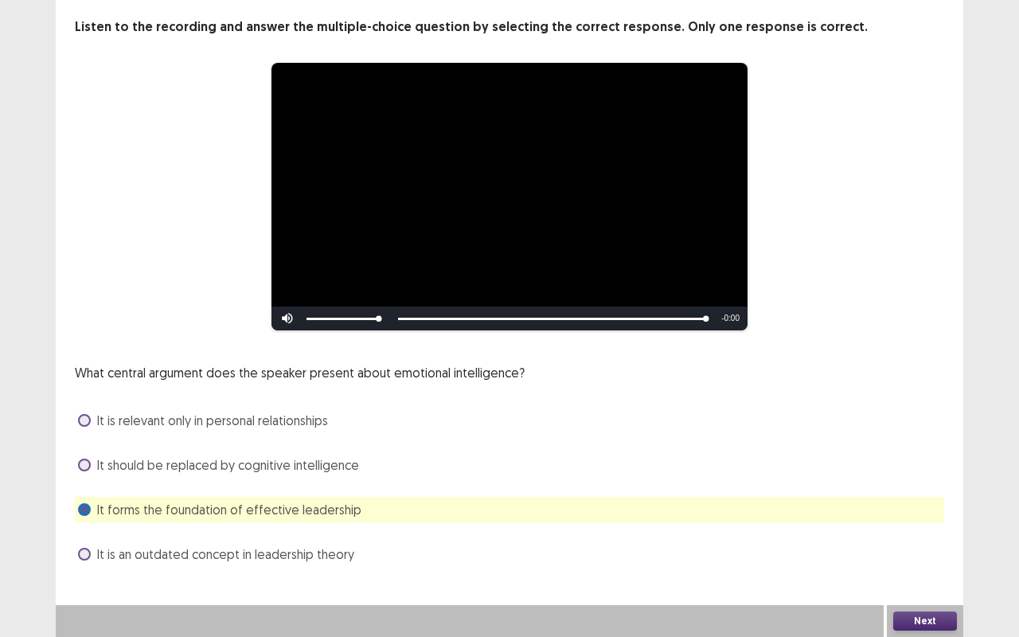
click at [931, 529] on button "Next" at bounding box center [925, 620] width 64 height 19
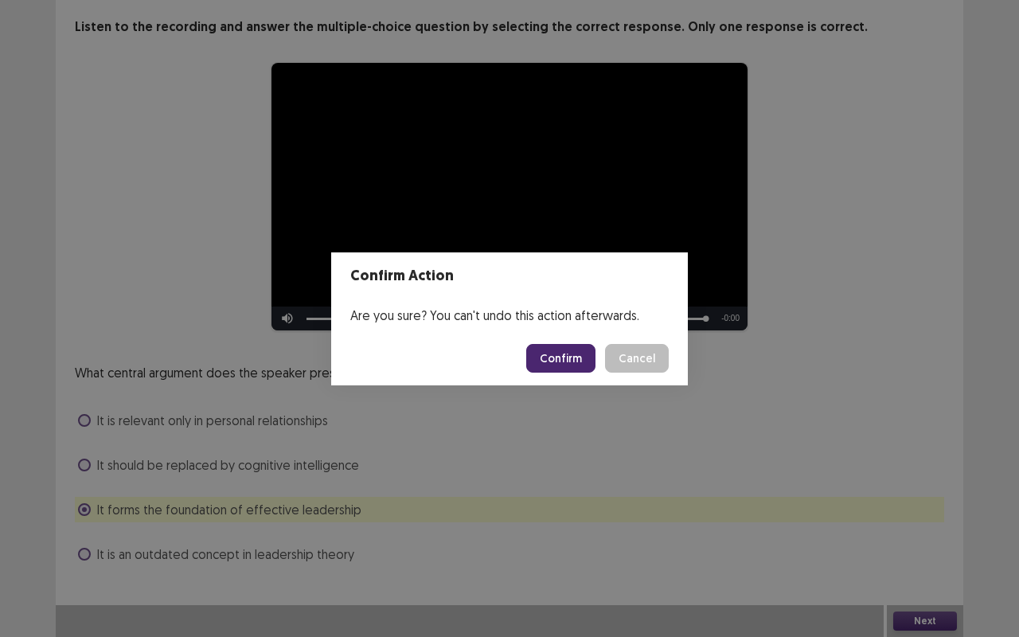
click at [565, 355] on button "Confirm" at bounding box center [560, 358] width 69 height 29
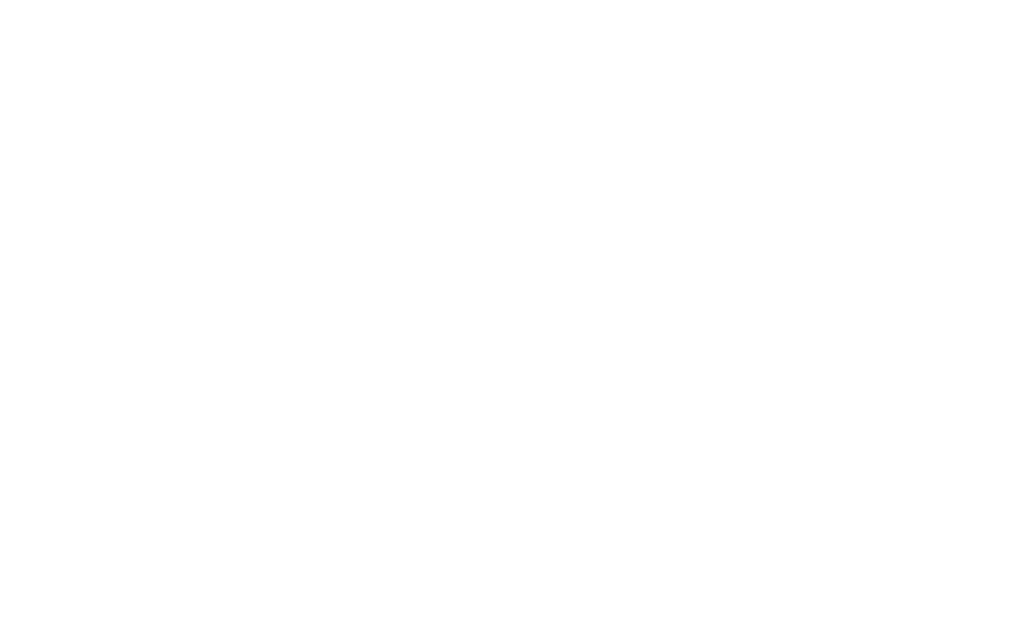
scroll to position [0, 0]
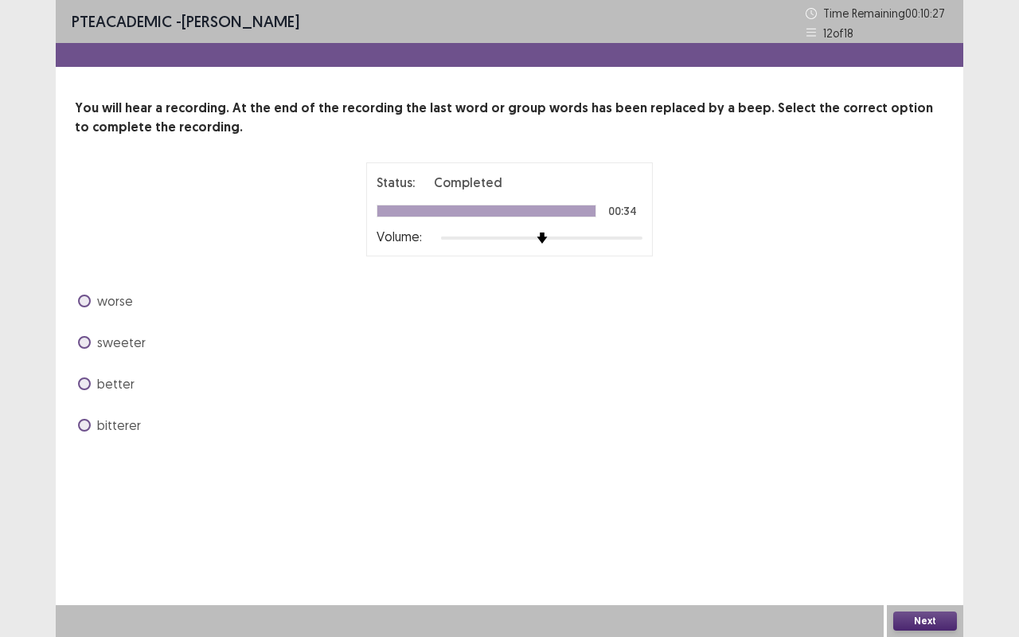
click at [88, 385] on span at bounding box center [84, 383] width 13 height 13
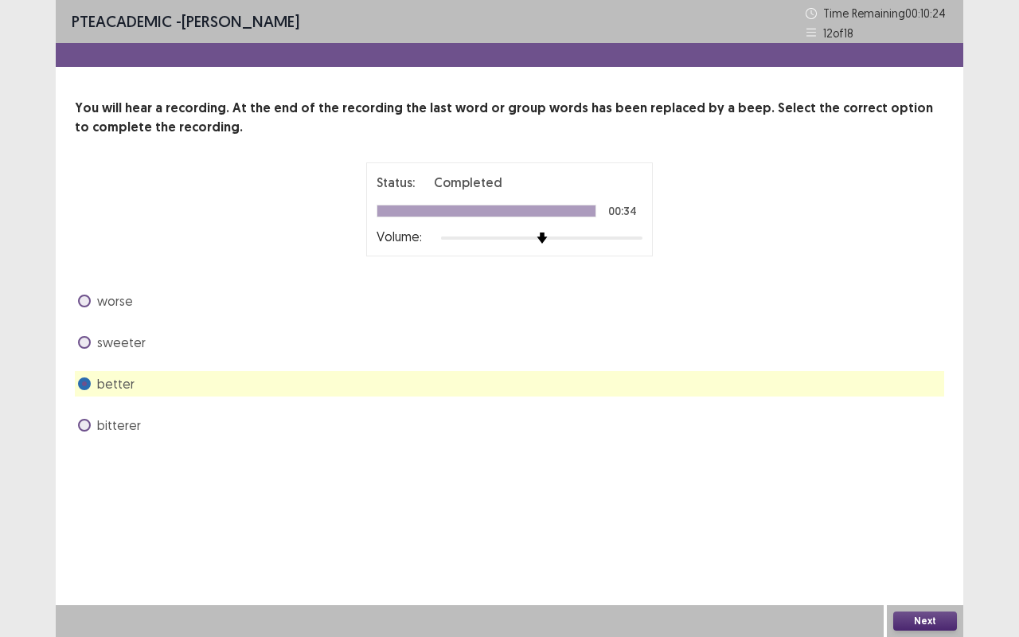
click at [935, 529] on button "Next" at bounding box center [925, 620] width 64 height 19
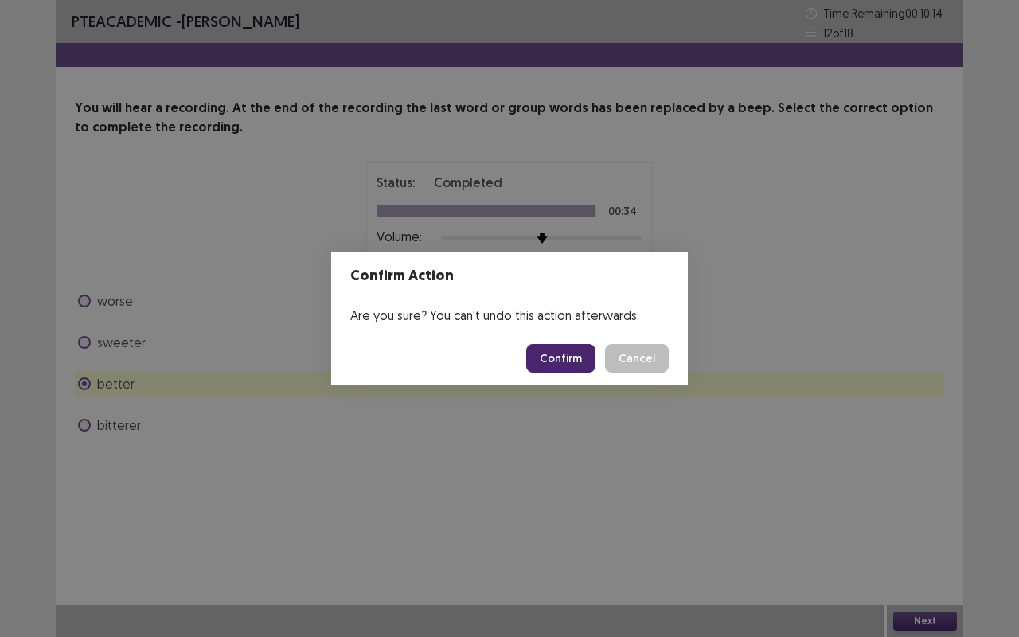
click at [573, 357] on button "Confirm" at bounding box center [560, 358] width 69 height 29
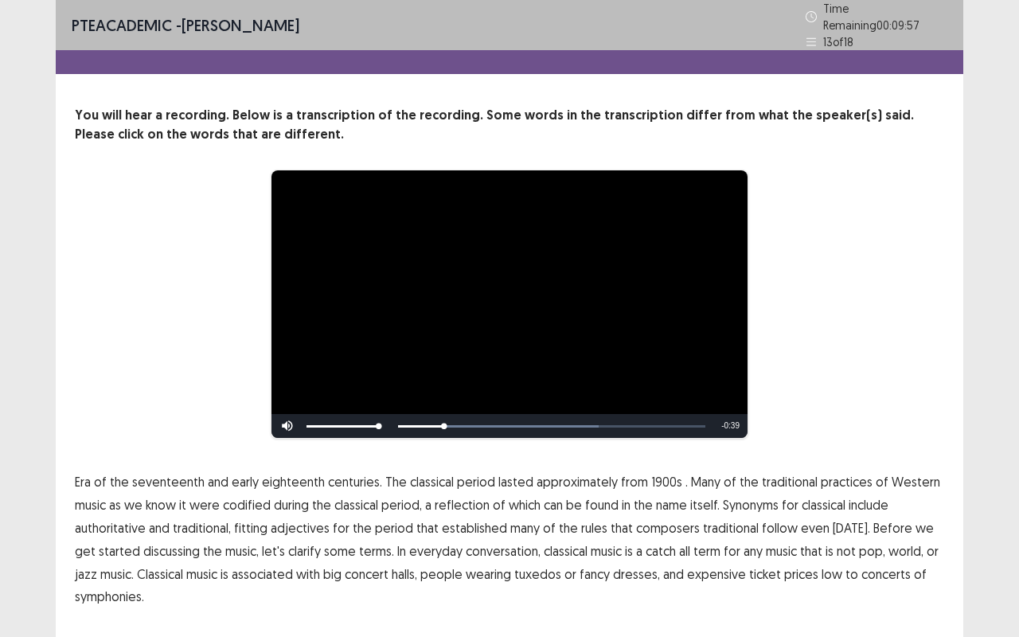
click at [654, 476] on span "1900s" at bounding box center [666, 481] width 31 height 19
click at [729, 521] on span "traditional" at bounding box center [731, 527] width 56 height 19
click at [821, 529] on span "low" at bounding box center [831, 573] width 21 height 19
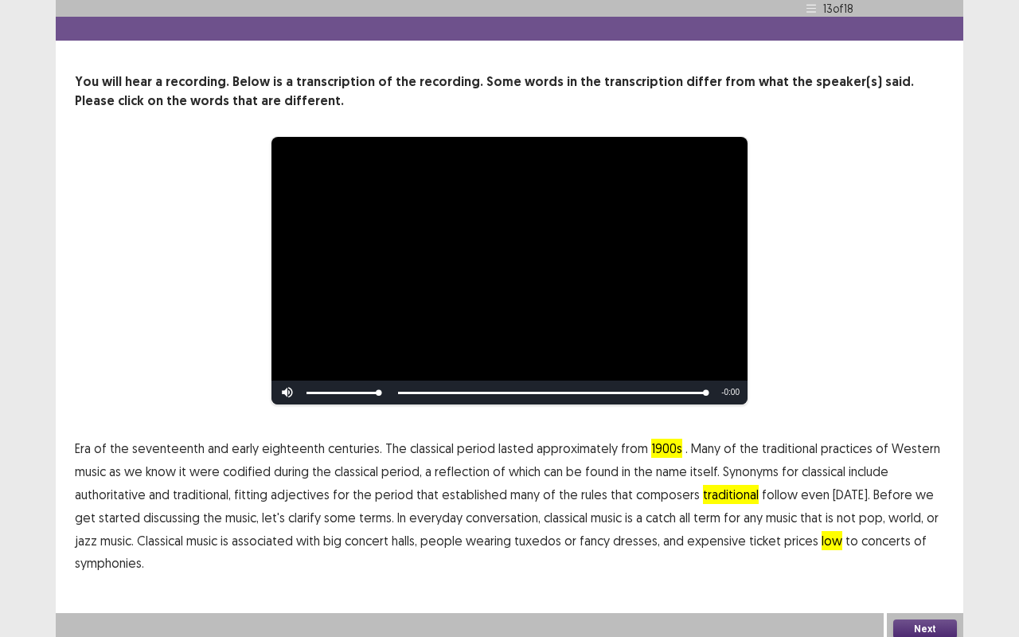
click at [953, 529] on button "Next" at bounding box center [925, 628] width 64 height 19
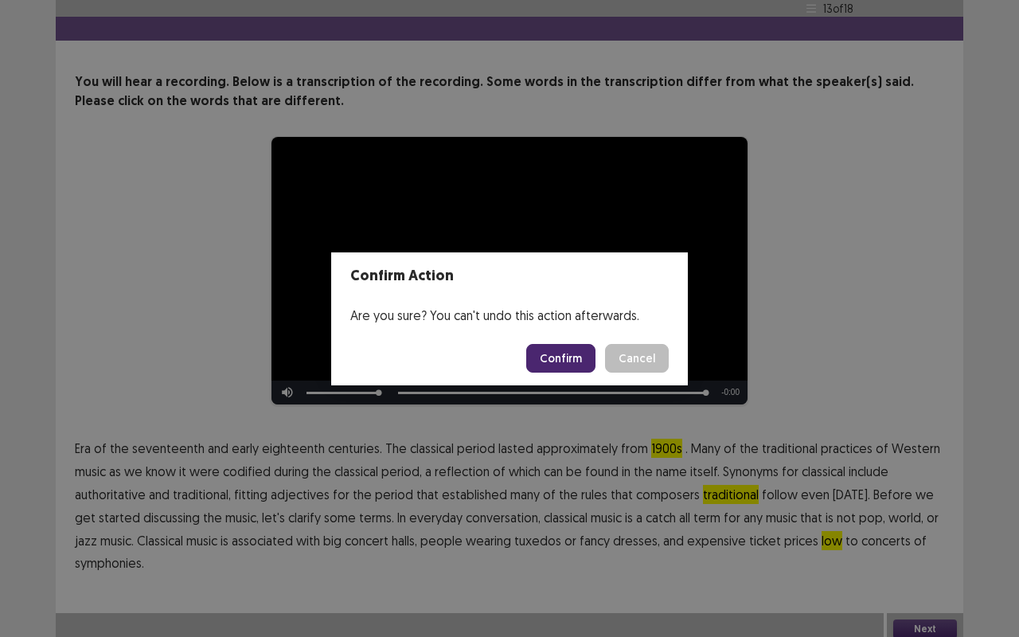
click at [583, 357] on button "Confirm" at bounding box center [560, 358] width 69 height 29
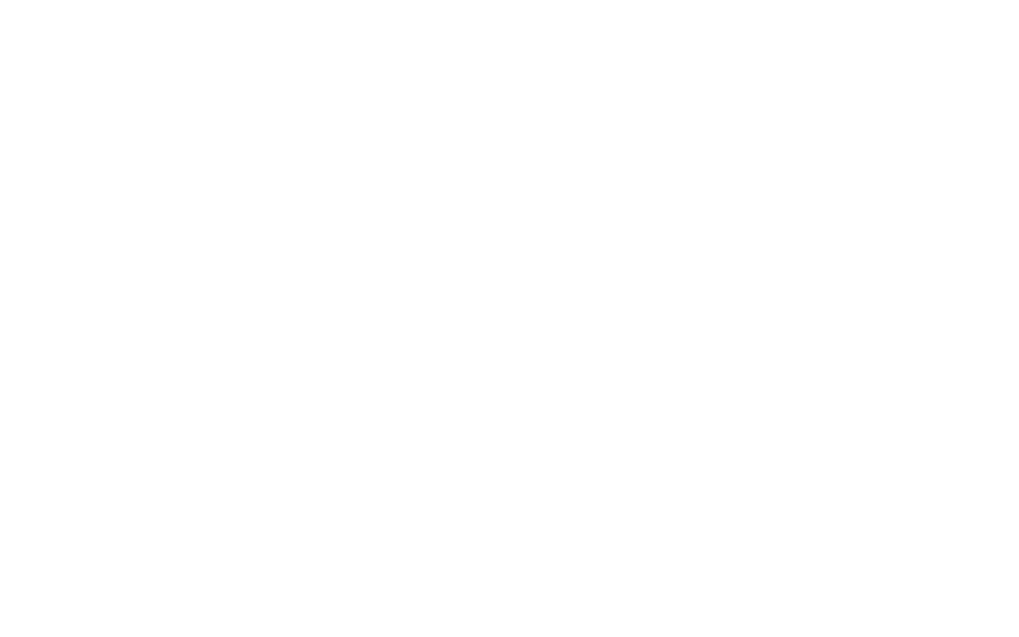
scroll to position [0, 0]
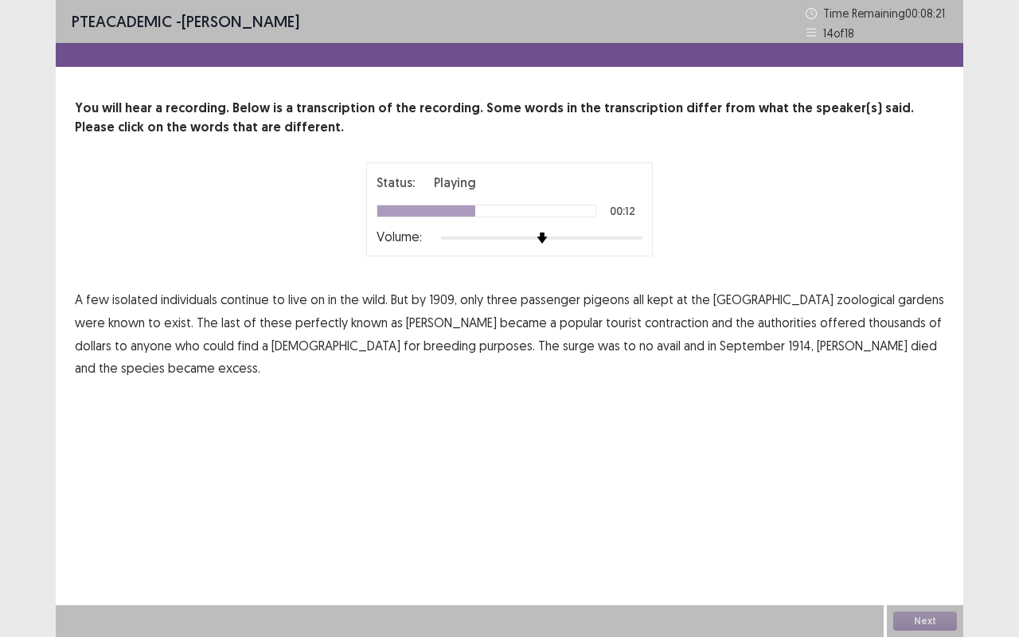
click at [295, 325] on span "perfectly" at bounding box center [321, 322] width 53 height 19
click at [645, 318] on span "contraction" at bounding box center [677, 322] width 64 height 19
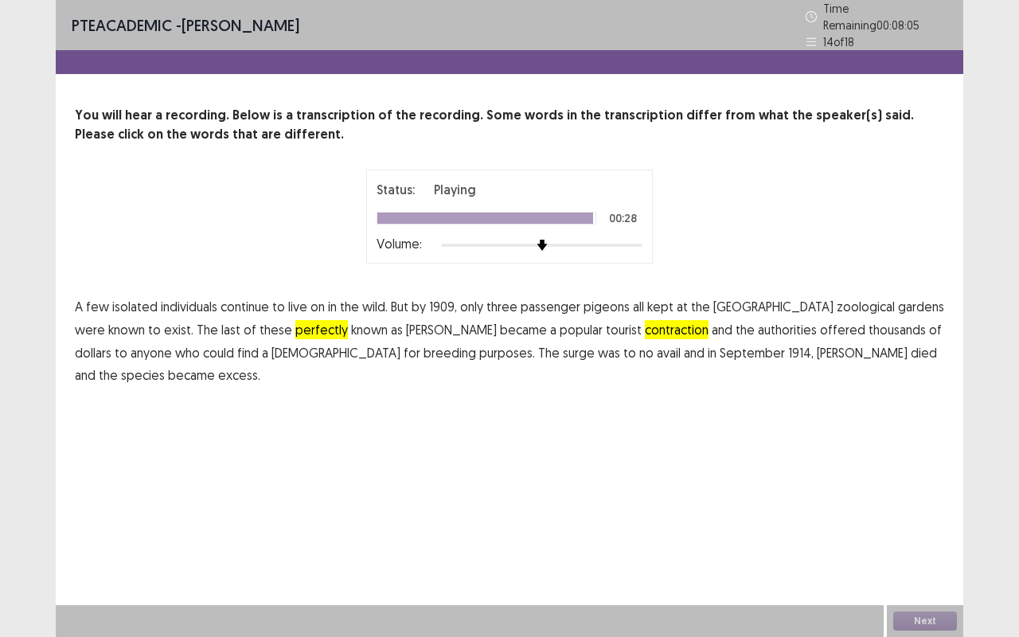
click at [260, 365] on span "excess." at bounding box center [239, 374] width 42 height 19
click at [915, 529] on button "Next" at bounding box center [925, 620] width 64 height 19
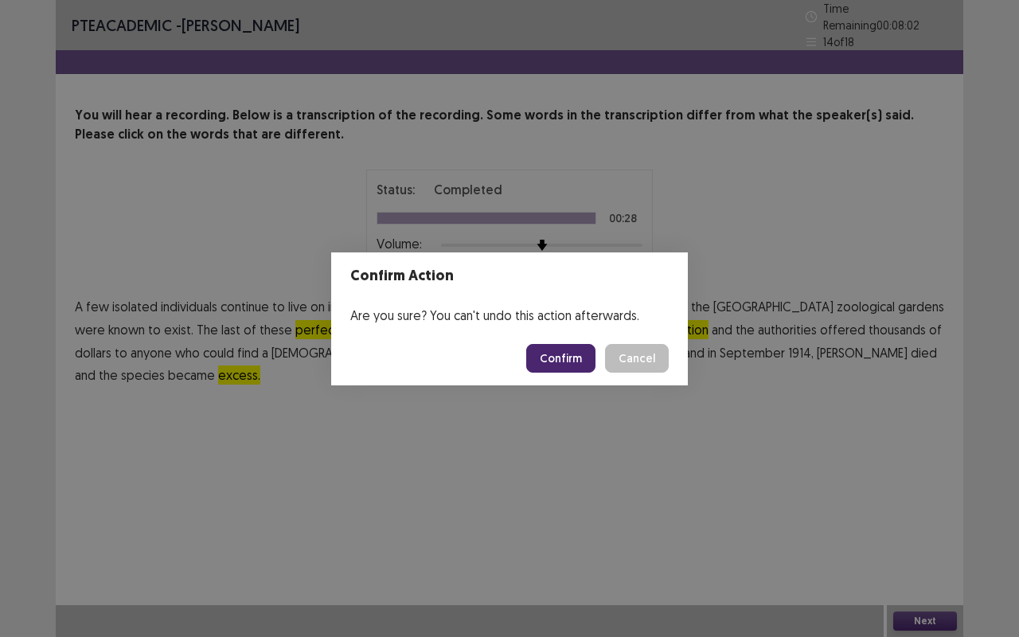
click at [575, 357] on button "Confirm" at bounding box center [560, 358] width 69 height 29
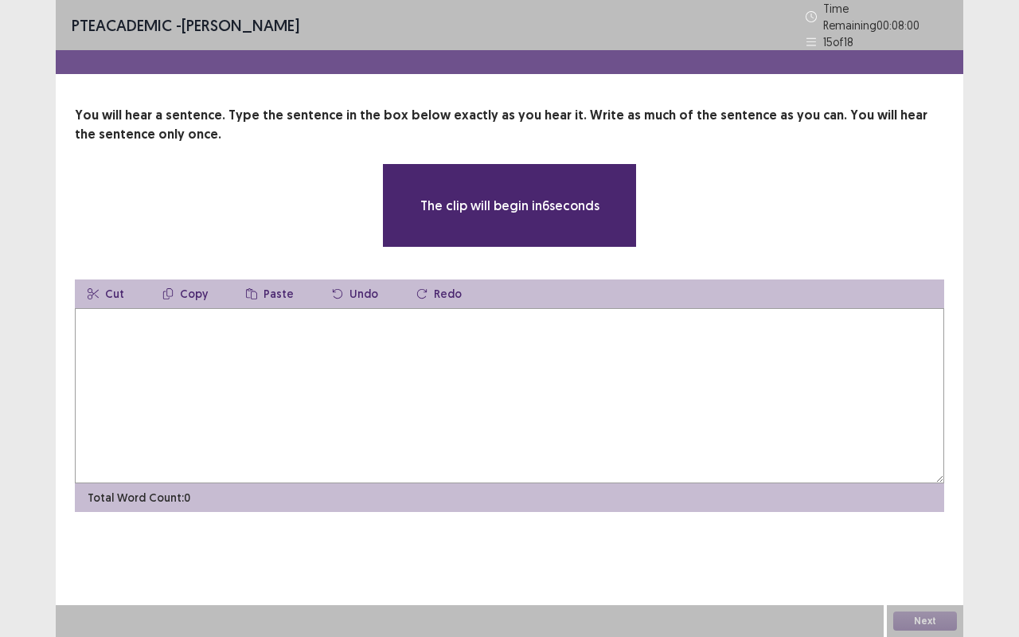
click at [494, 365] on textarea at bounding box center [509, 395] width 869 height 175
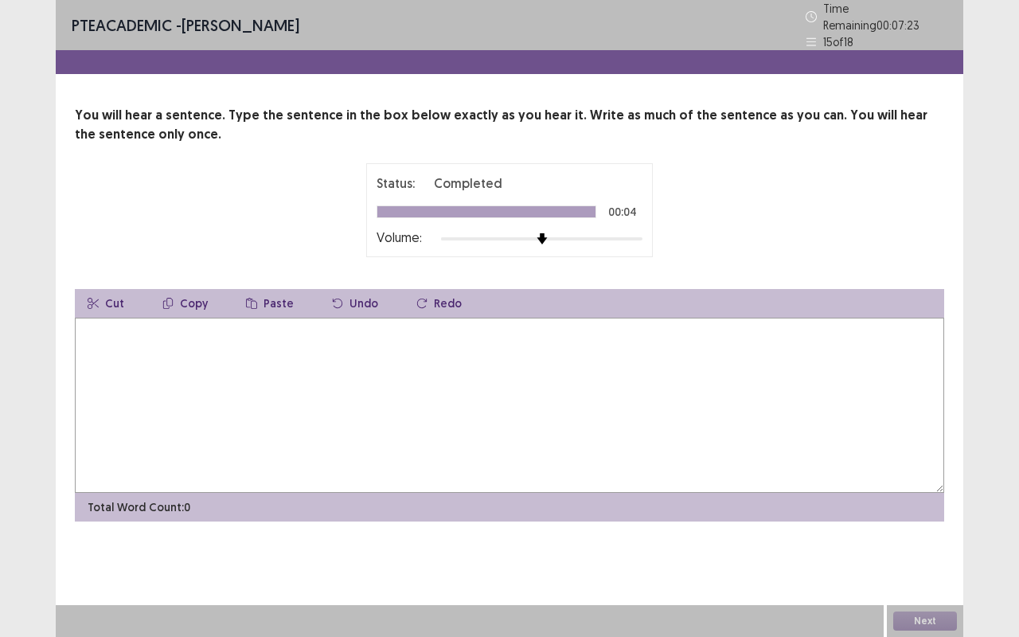
click at [383, 345] on textarea at bounding box center [509, 405] width 869 height 175
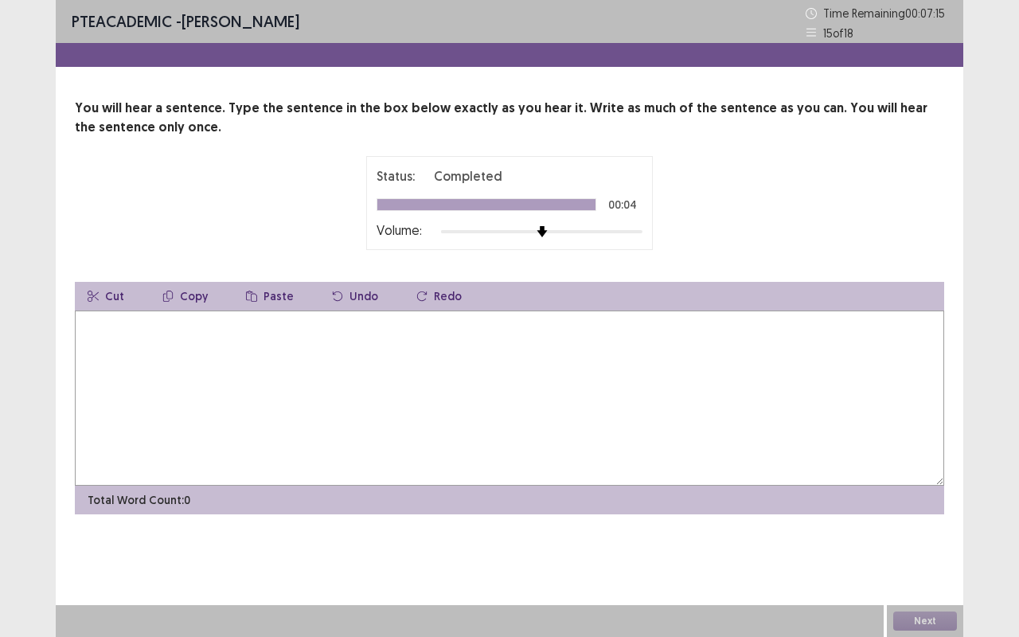
click at [293, 323] on textarea at bounding box center [509, 397] width 869 height 175
click at [354, 328] on textarea "**********" at bounding box center [509, 397] width 869 height 175
click at [320, 326] on textarea "**********" at bounding box center [509, 397] width 869 height 175
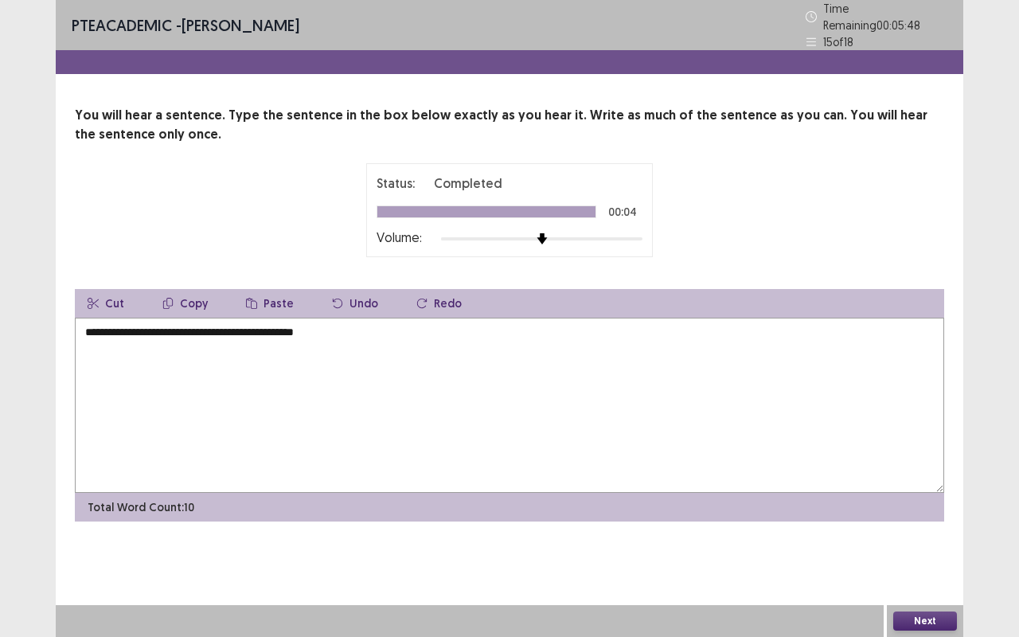
click at [401, 363] on textarea "**********" at bounding box center [509, 405] width 869 height 175
type textarea "**********"
click at [924, 529] on button "Next" at bounding box center [925, 620] width 64 height 19
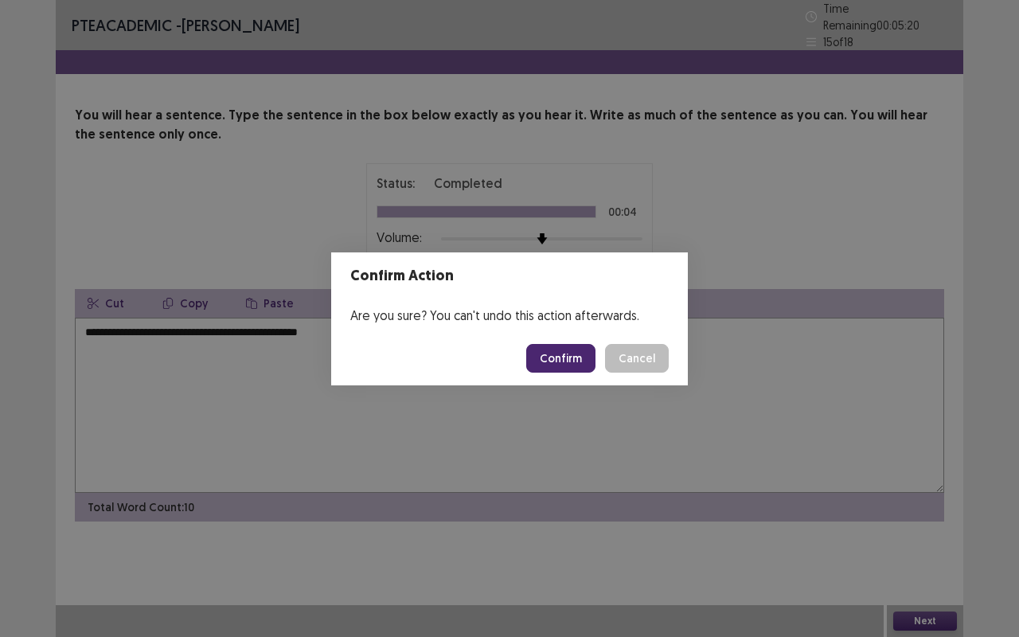
click at [555, 354] on button "Confirm" at bounding box center [560, 358] width 69 height 29
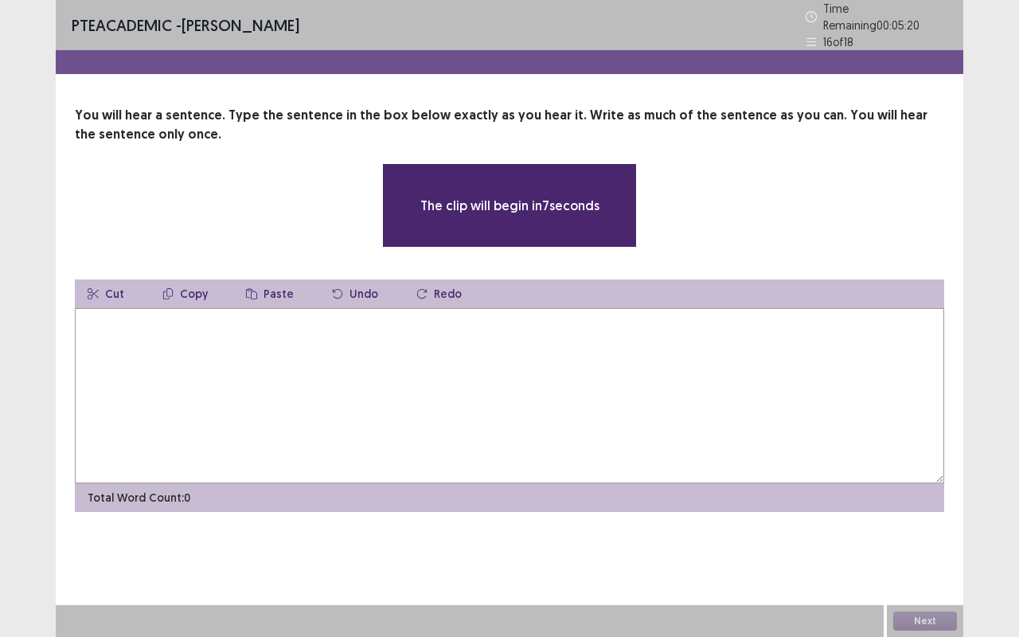
click at [280, 359] on textarea at bounding box center [509, 395] width 869 height 175
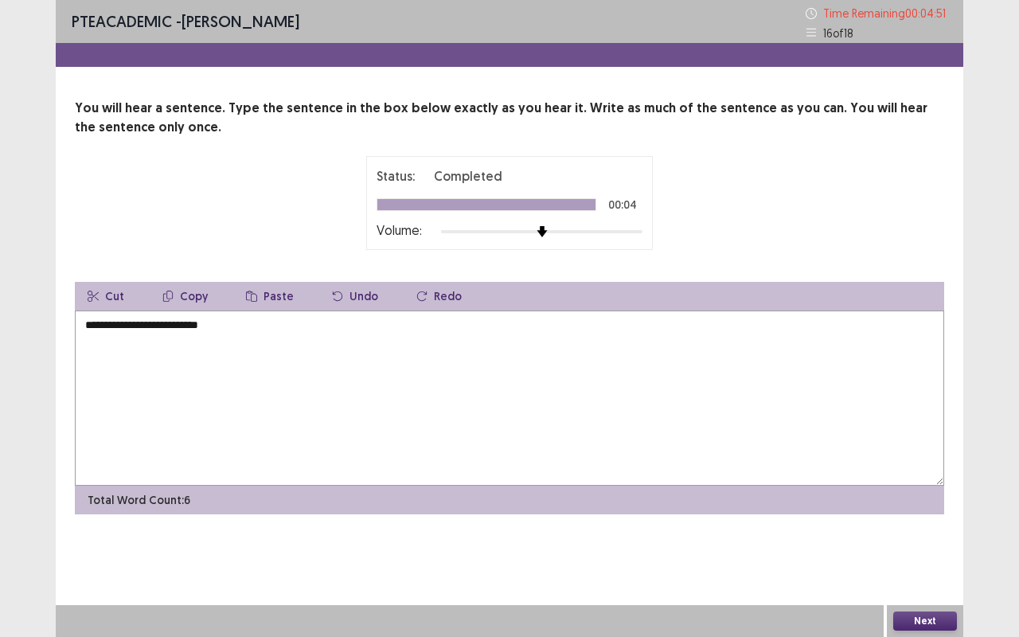
click at [137, 329] on textarea "**********" at bounding box center [509, 397] width 869 height 175
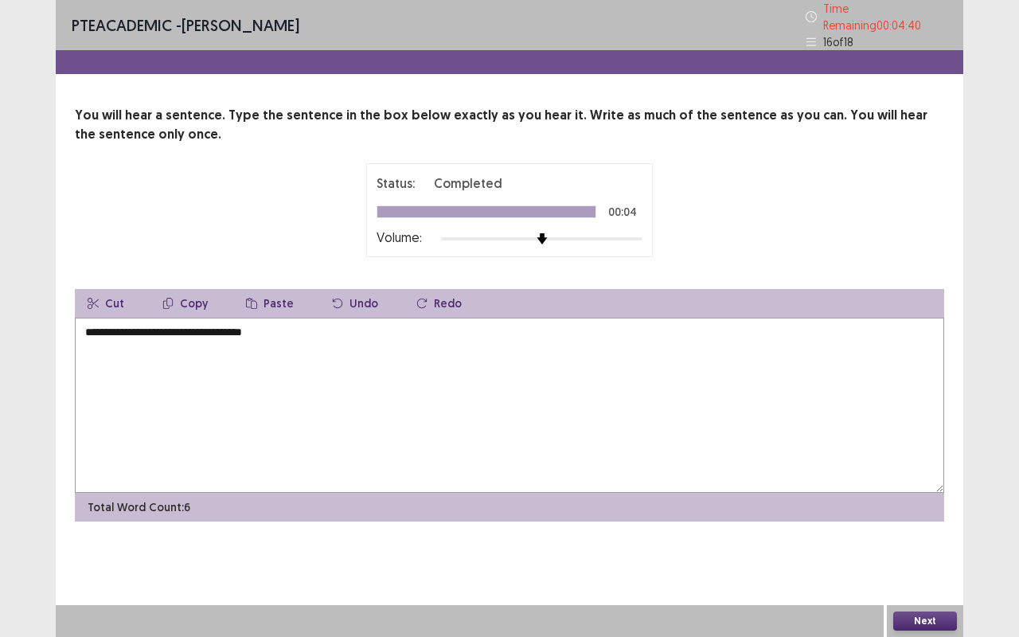
click at [325, 330] on textarea "**********" at bounding box center [509, 405] width 869 height 175
type textarea "**********"
click at [935, 529] on button "Next" at bounding box center [925, 620] width 64 height 19
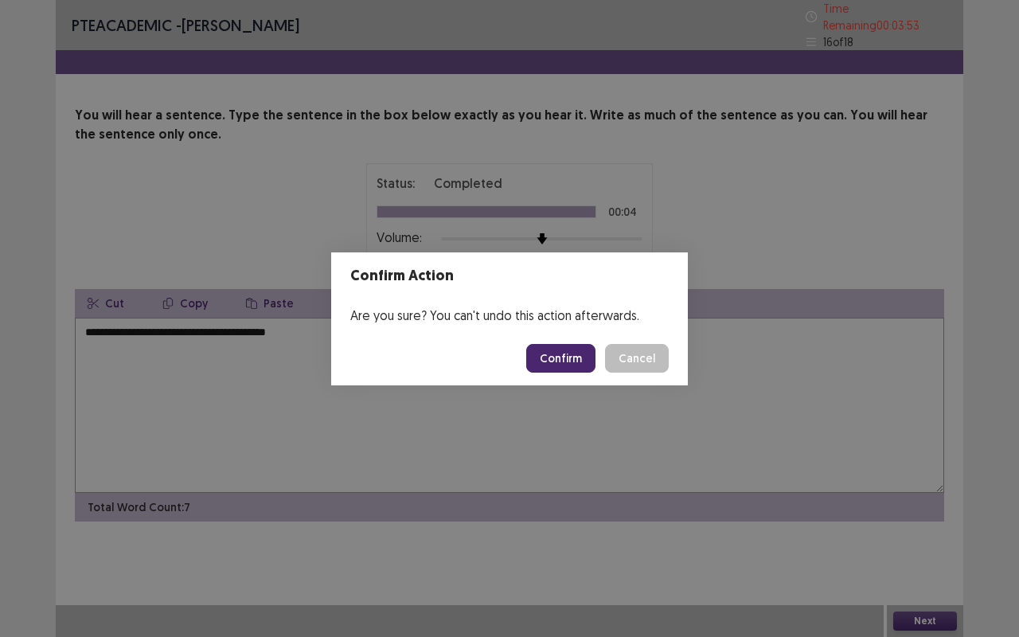
click at [586, 363] on button "Confirm" at bounding box center [560, 358] width 69 height 29
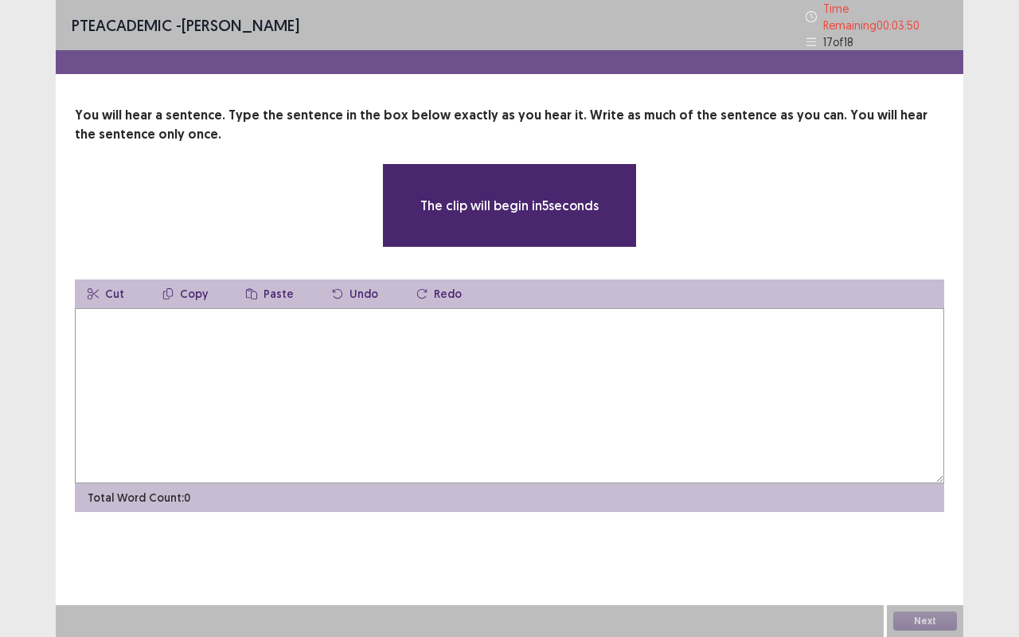
click at [325, 330] on textarea at bounding box center [509, 395] width 869 height 175
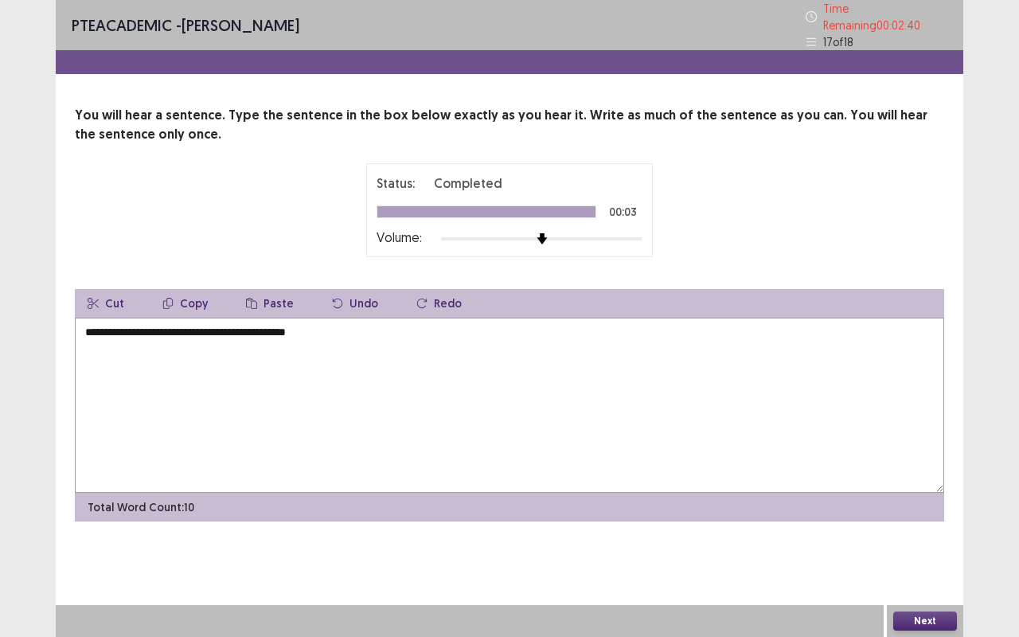
type textarea "**********"
click at [936, 529] on button "Next" at bounding box center [925, 620] width 64 height 19
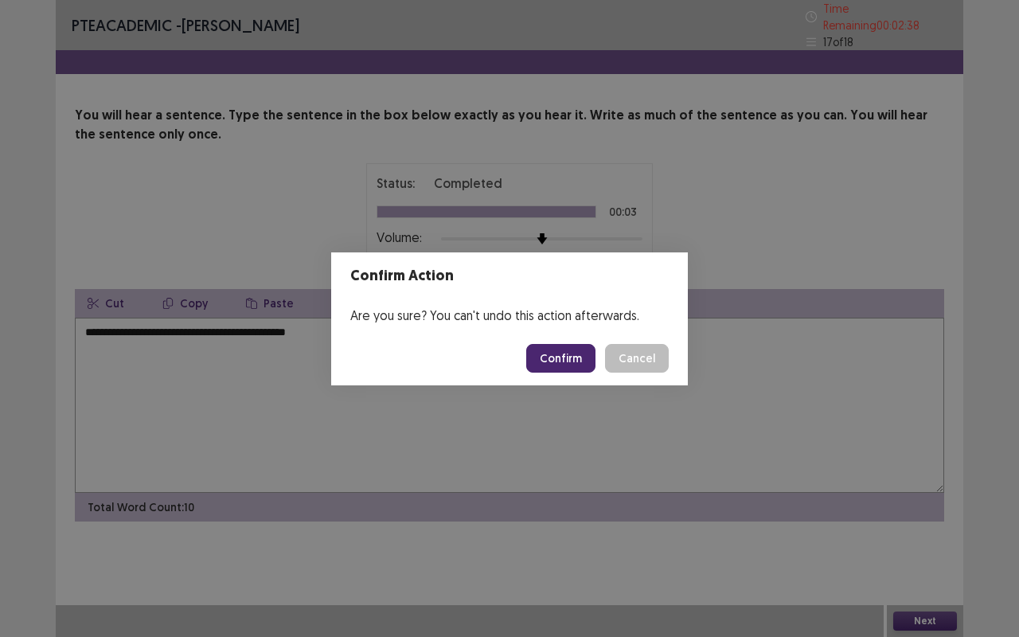
click at [566, 349] on button "Confirm" at bounding box center [560, 358] width 69 height 29
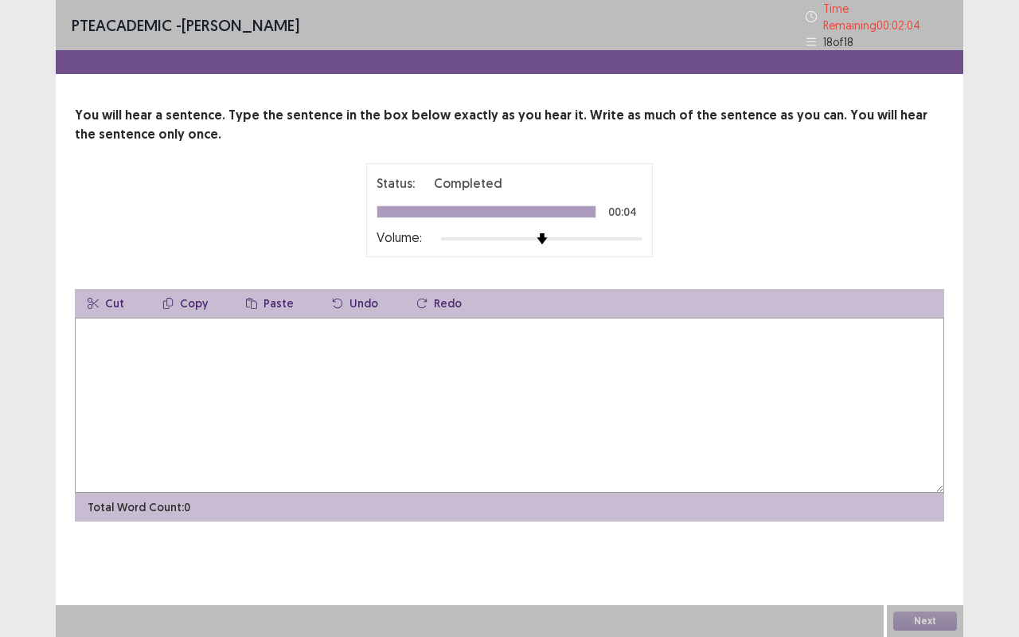
click at [566, 349] on textarea at bounding box center [509, 405] width 869 height 175
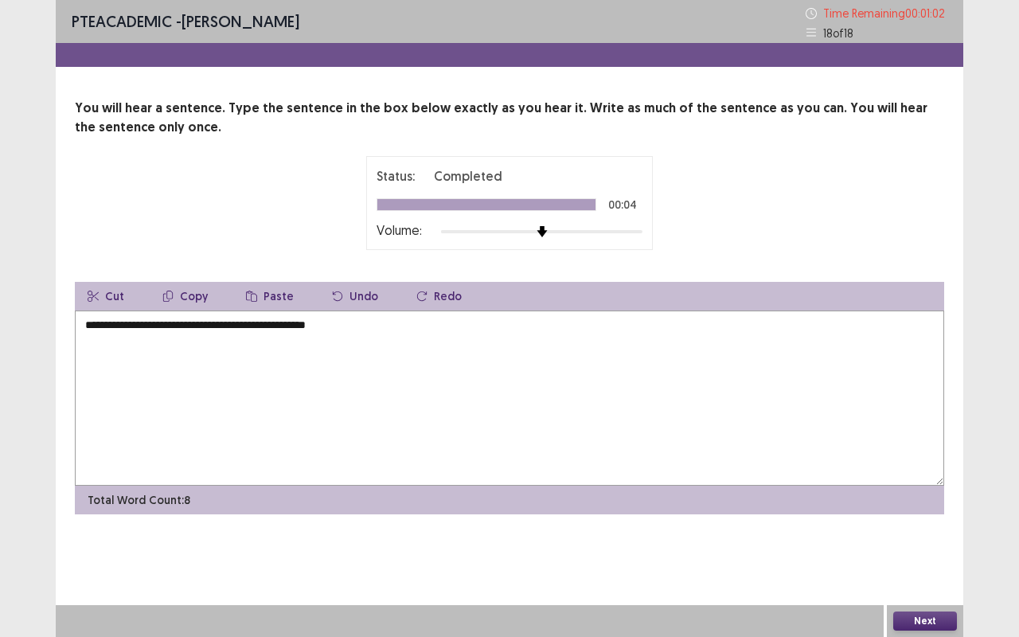
type textarea "**********"
click at [947, 529] on button "Next" at bounding box center [925, 620] width 64 height 19
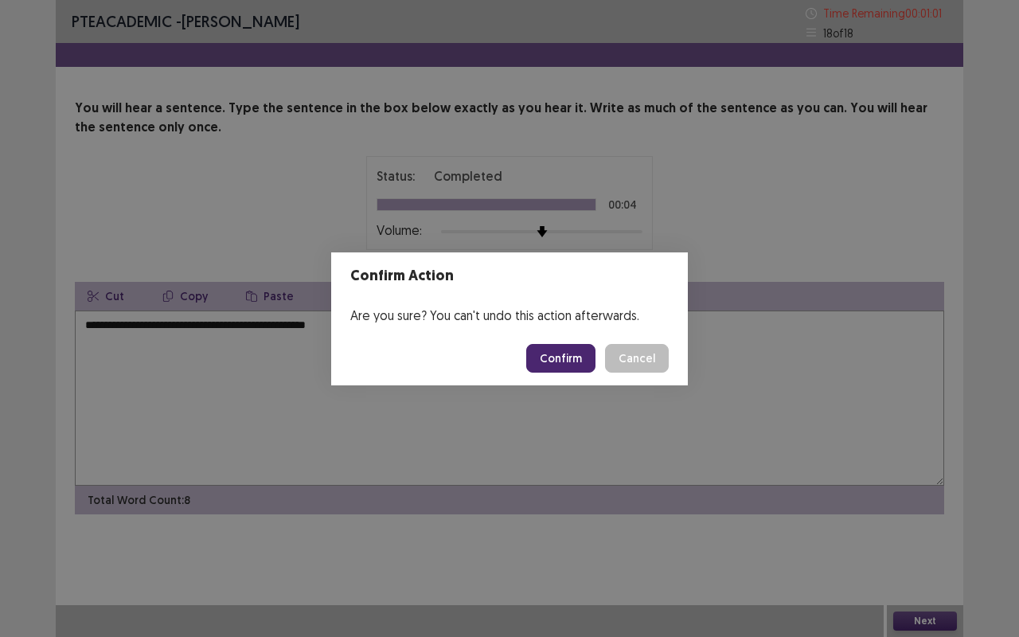
click at [575, 369] on button "Confirm" at bounding box center [560, 358] width 69 height 29
